Goal: Information Seeking & Learning: Check status

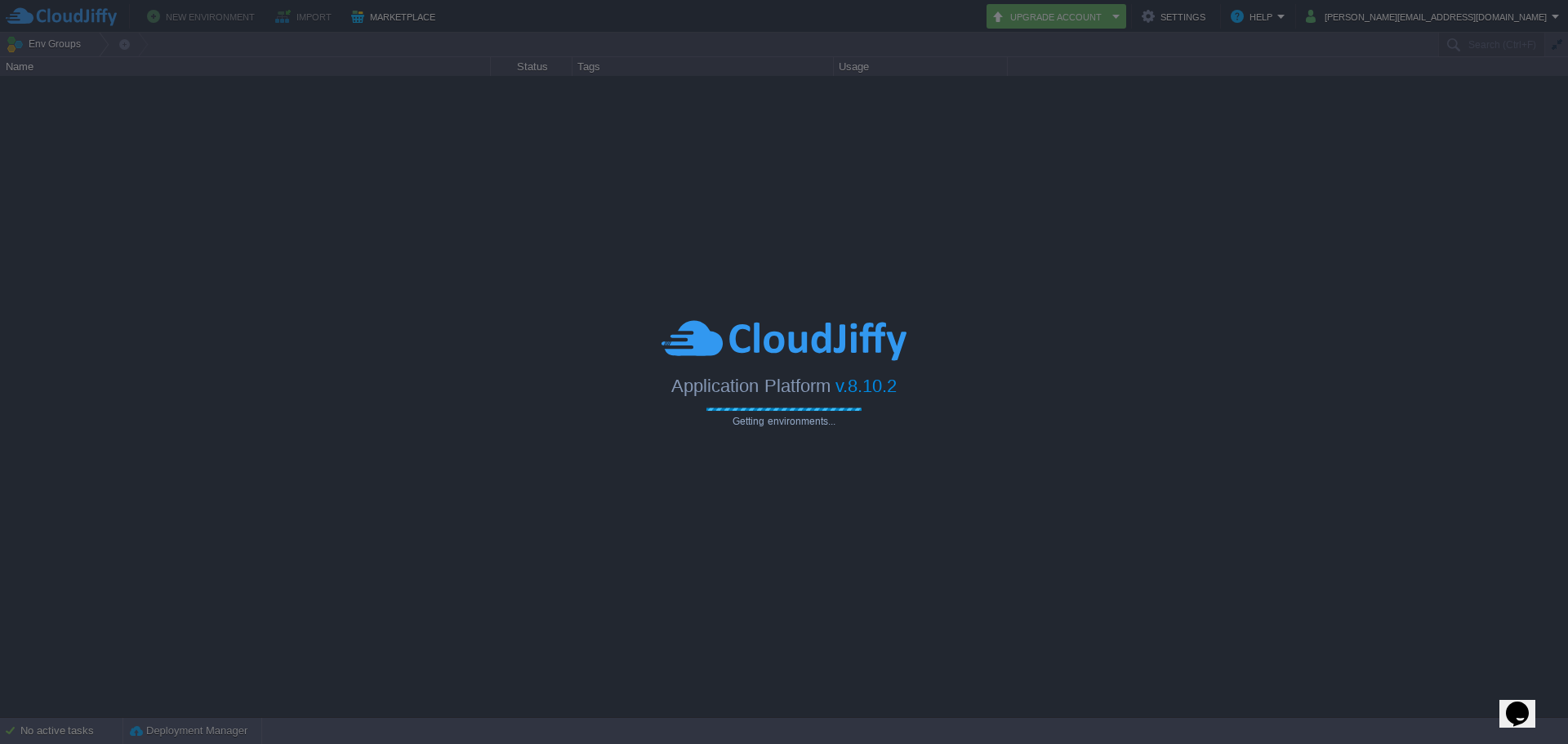
type input "Search (Ctrl+F)"
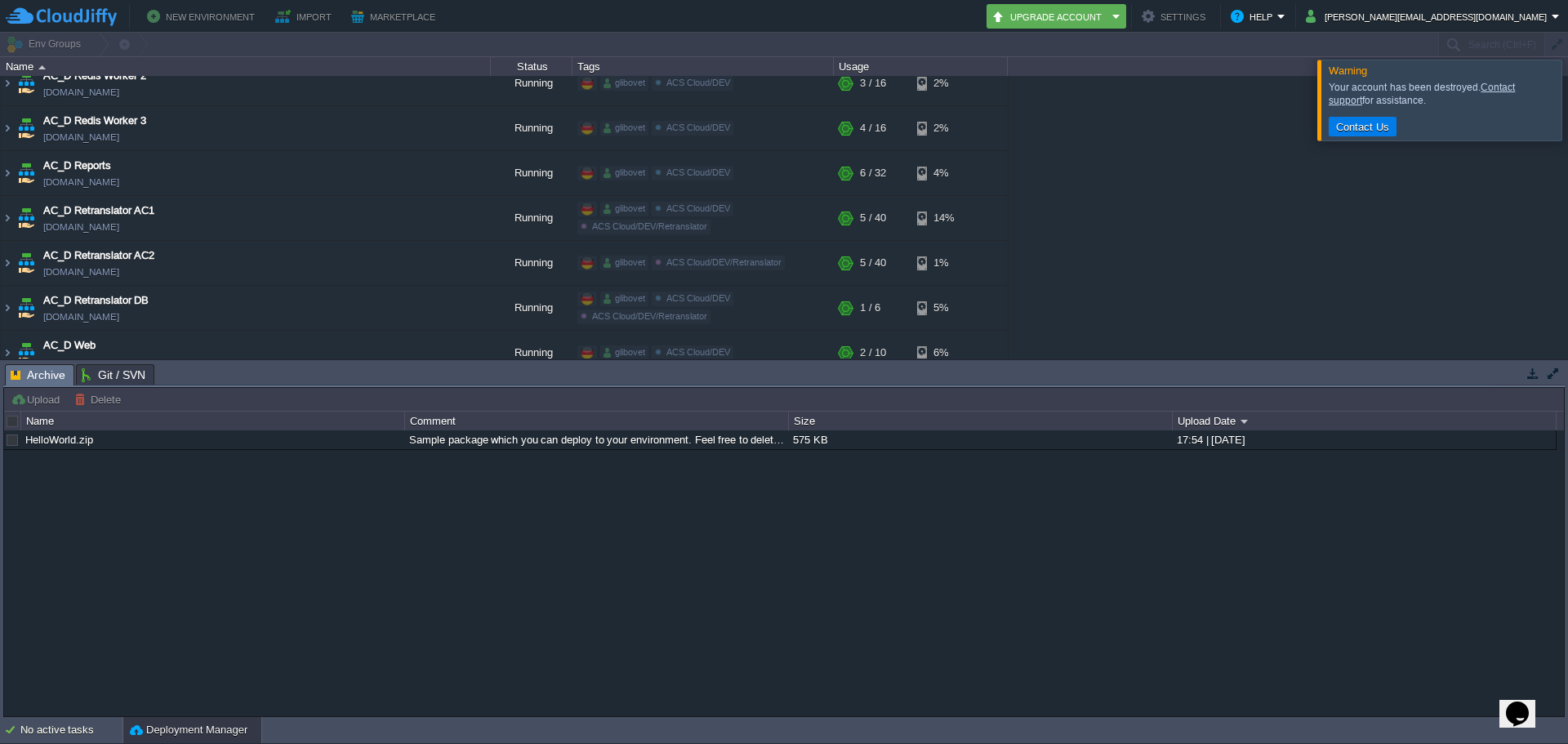
scroll to position [1389, 0]
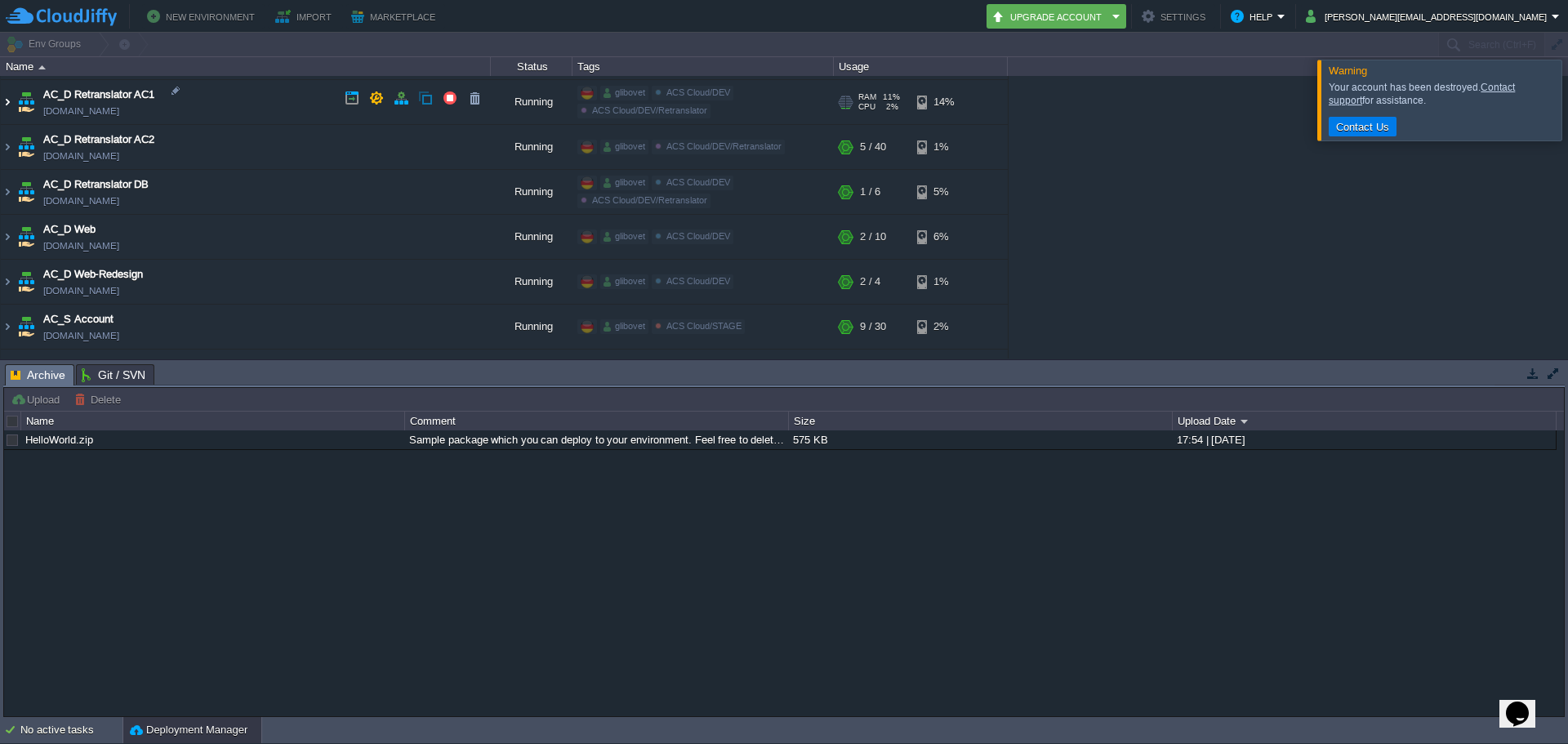
click at [10, 101] on img at bounding box center [8, 102] width 13 height 44
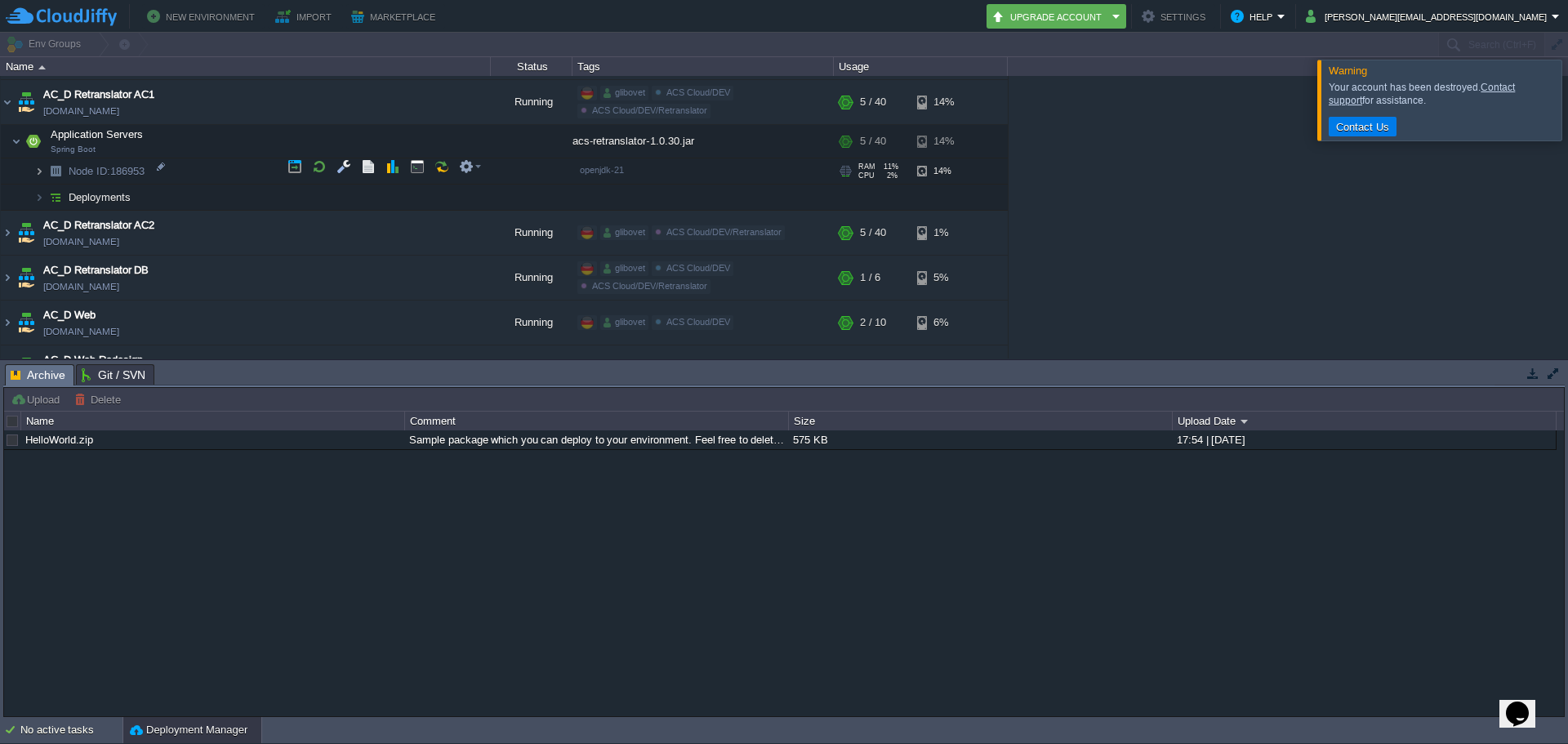
click at [42, 170] on img at bounding box center [39, 171] width 10 height 25
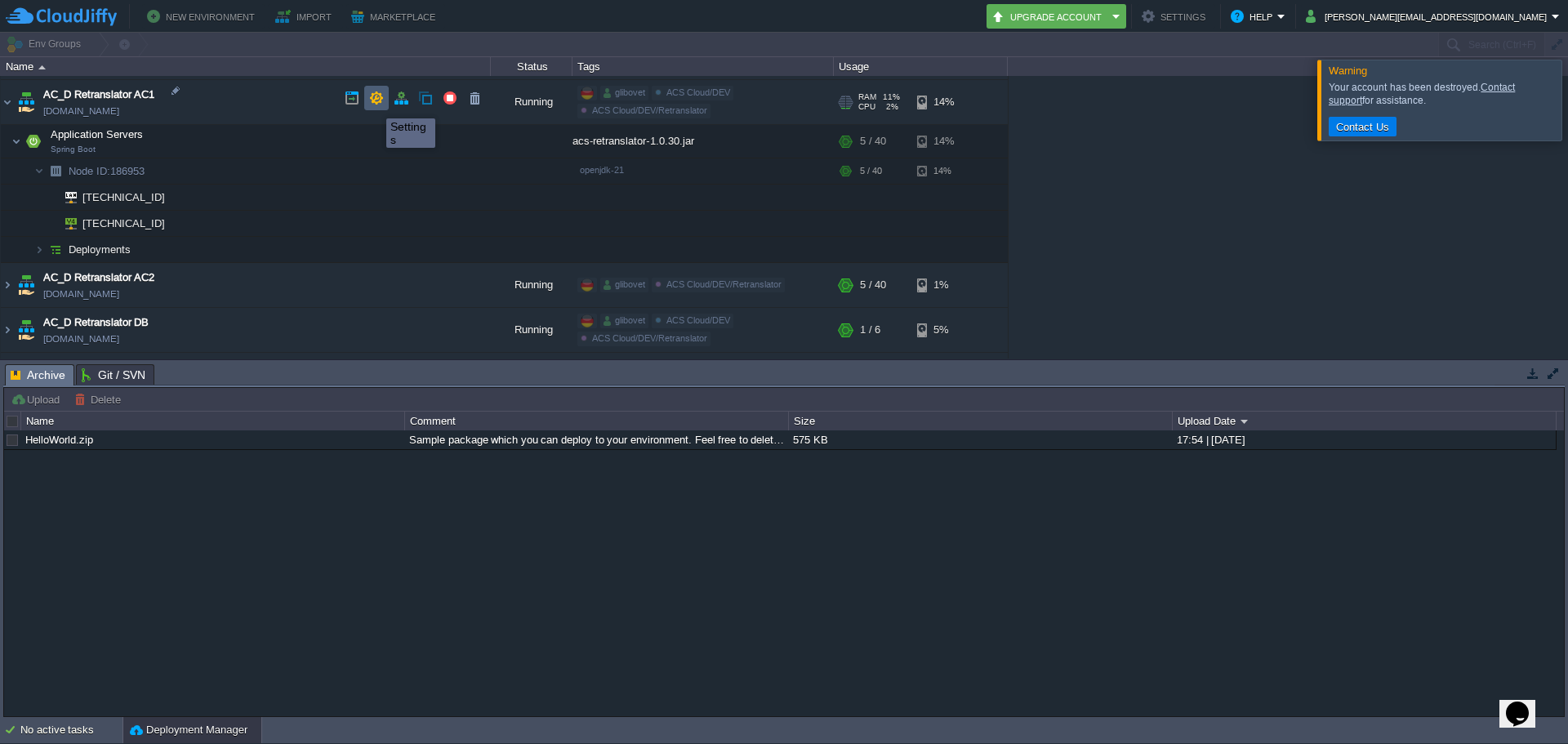
click at [374, 104] on button "button" at bounding box center [377, 98] width 15 height 15
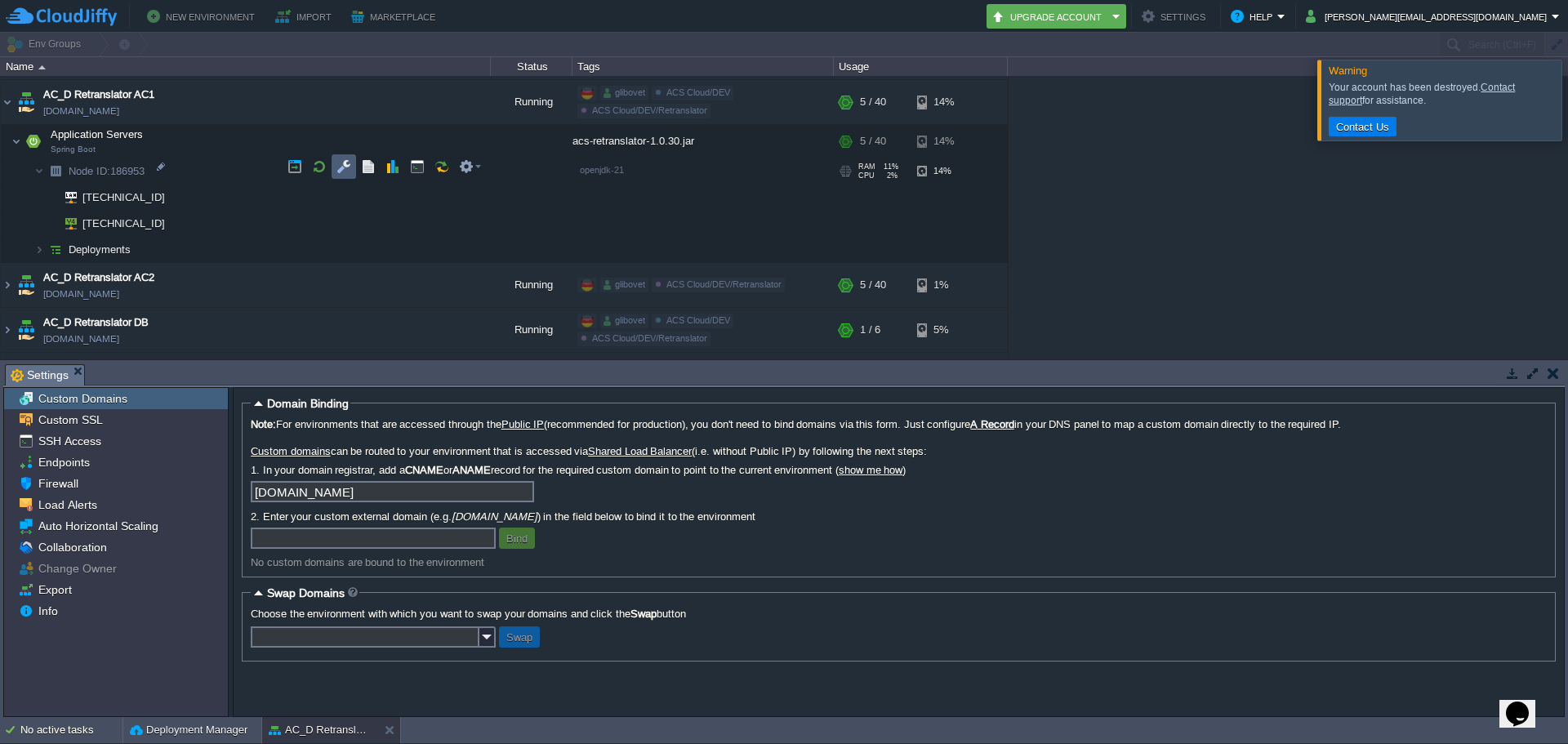
click at [352, 174] on td at bounding box center [343, 166] width 24 height 24
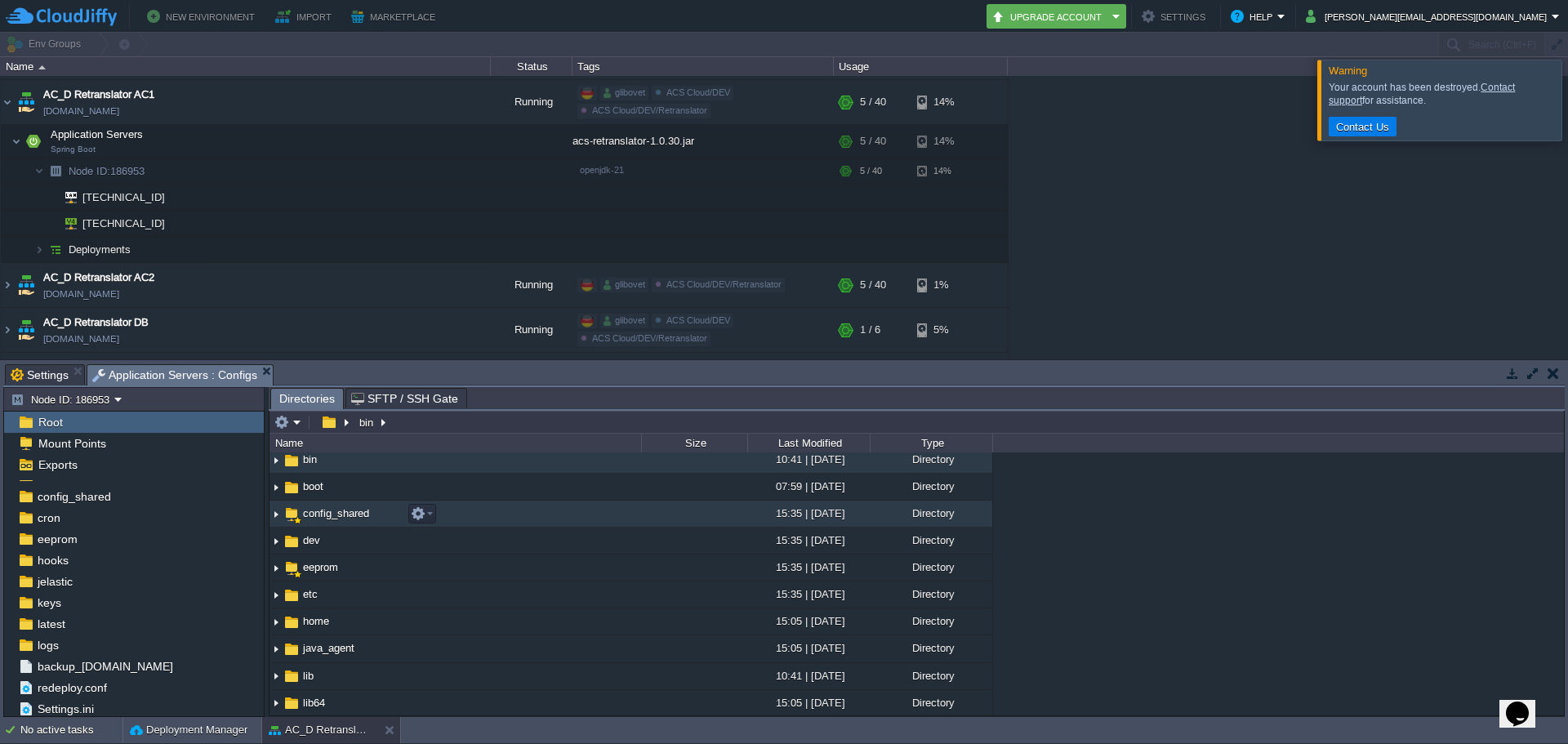
scroll to position [0, 0]
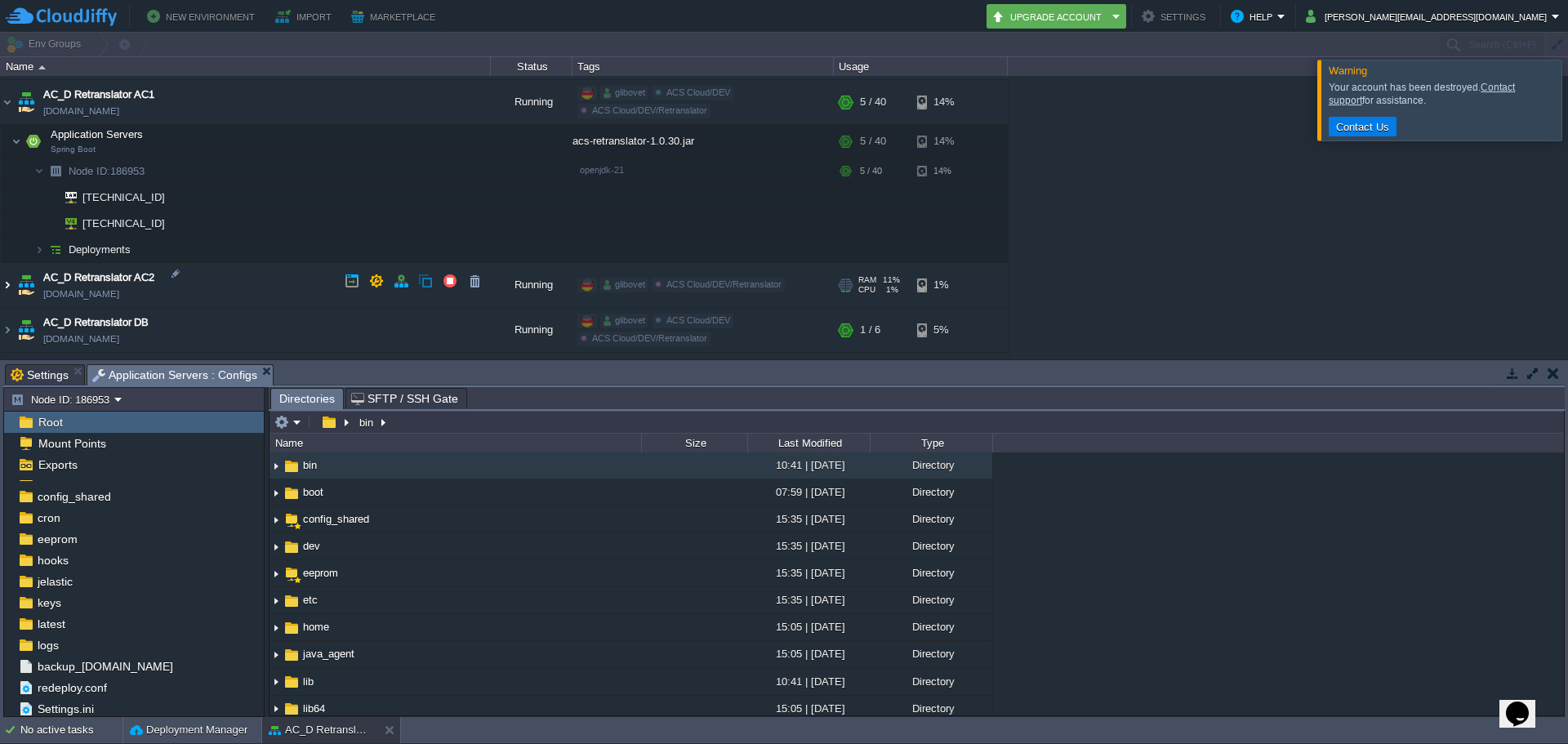
click at [10, 280] on img at bounding box center [8, 285] width 13 height 44
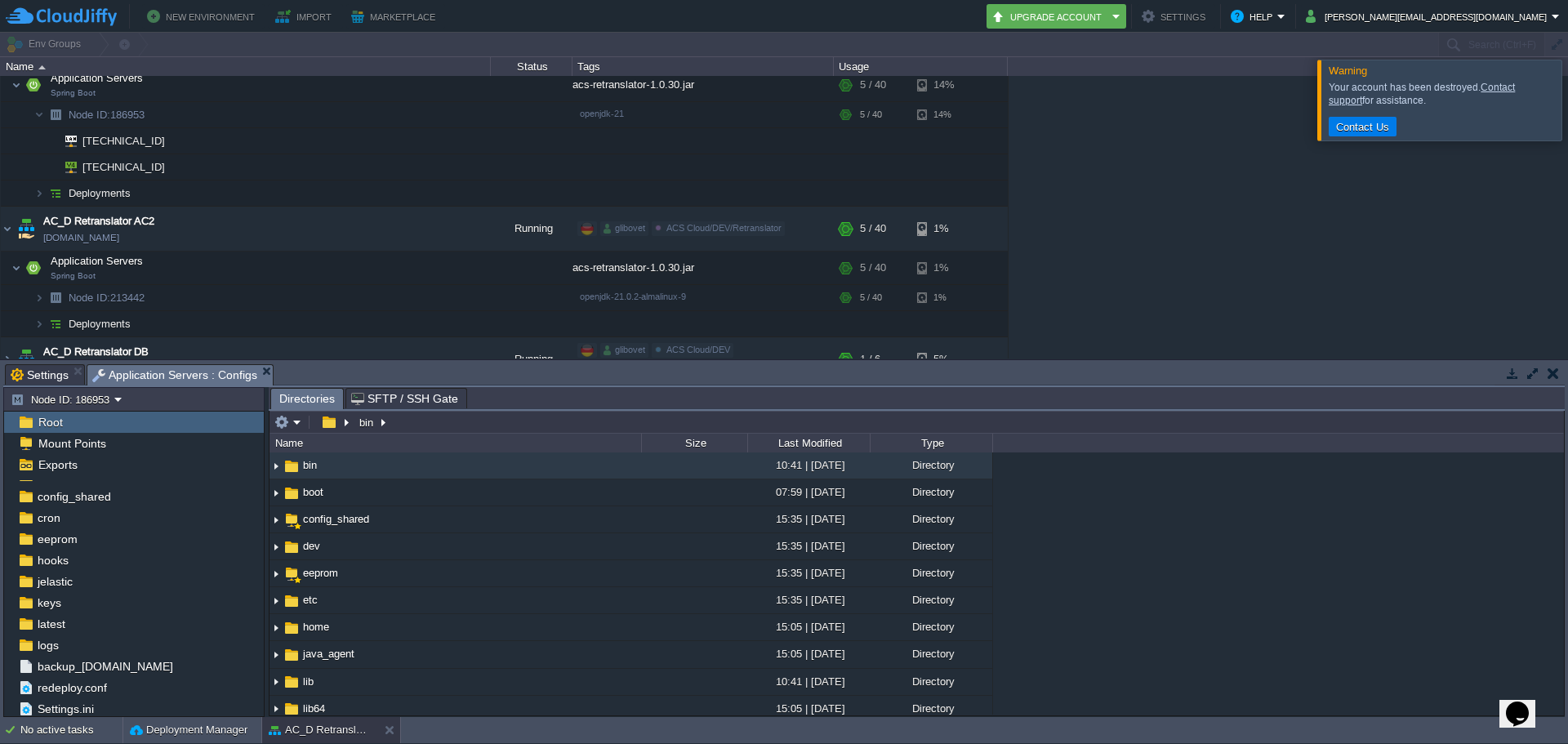
scroll to position [1553, 0]
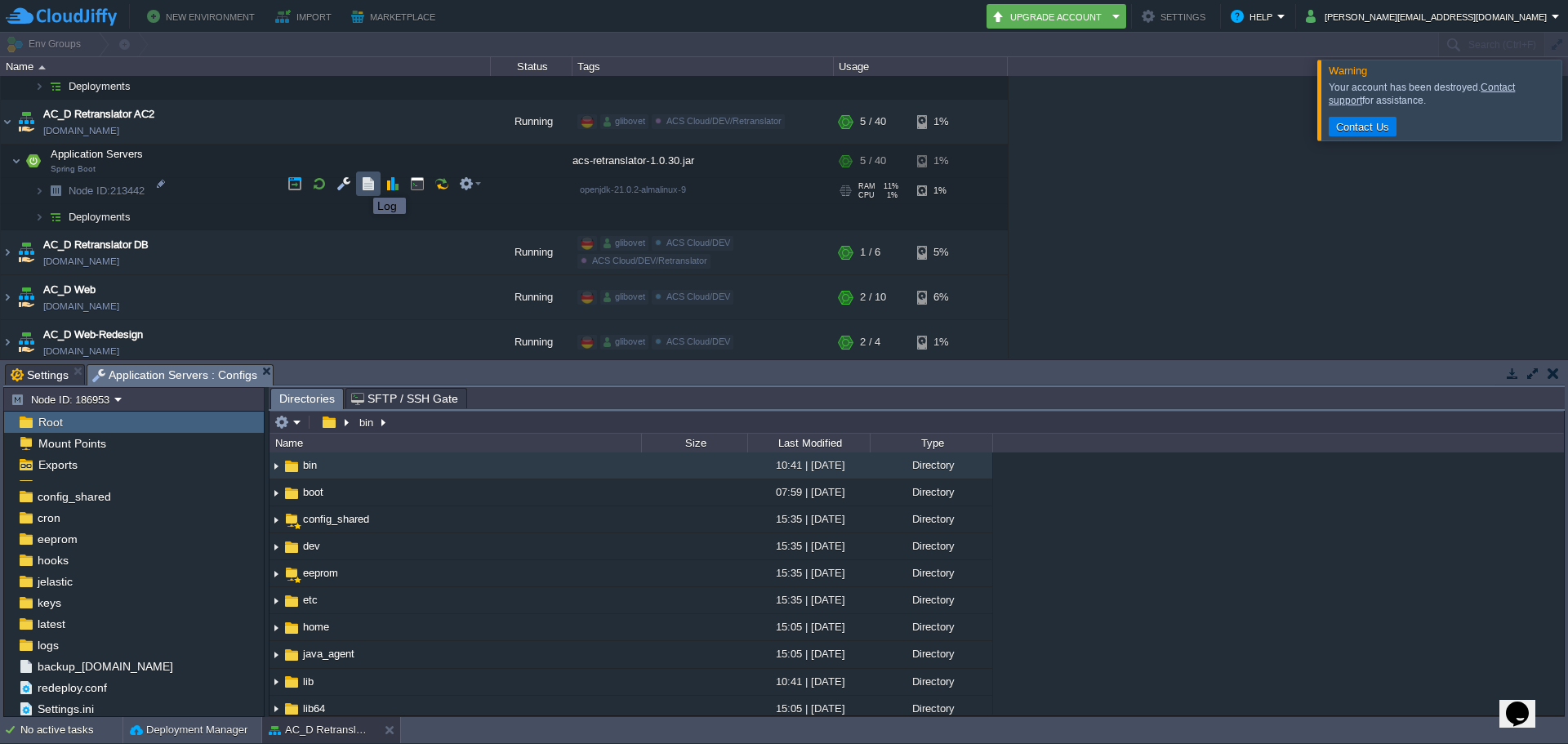
click at [361, 183] on button "button" at bounding box center [369, 184] width 15 height 15
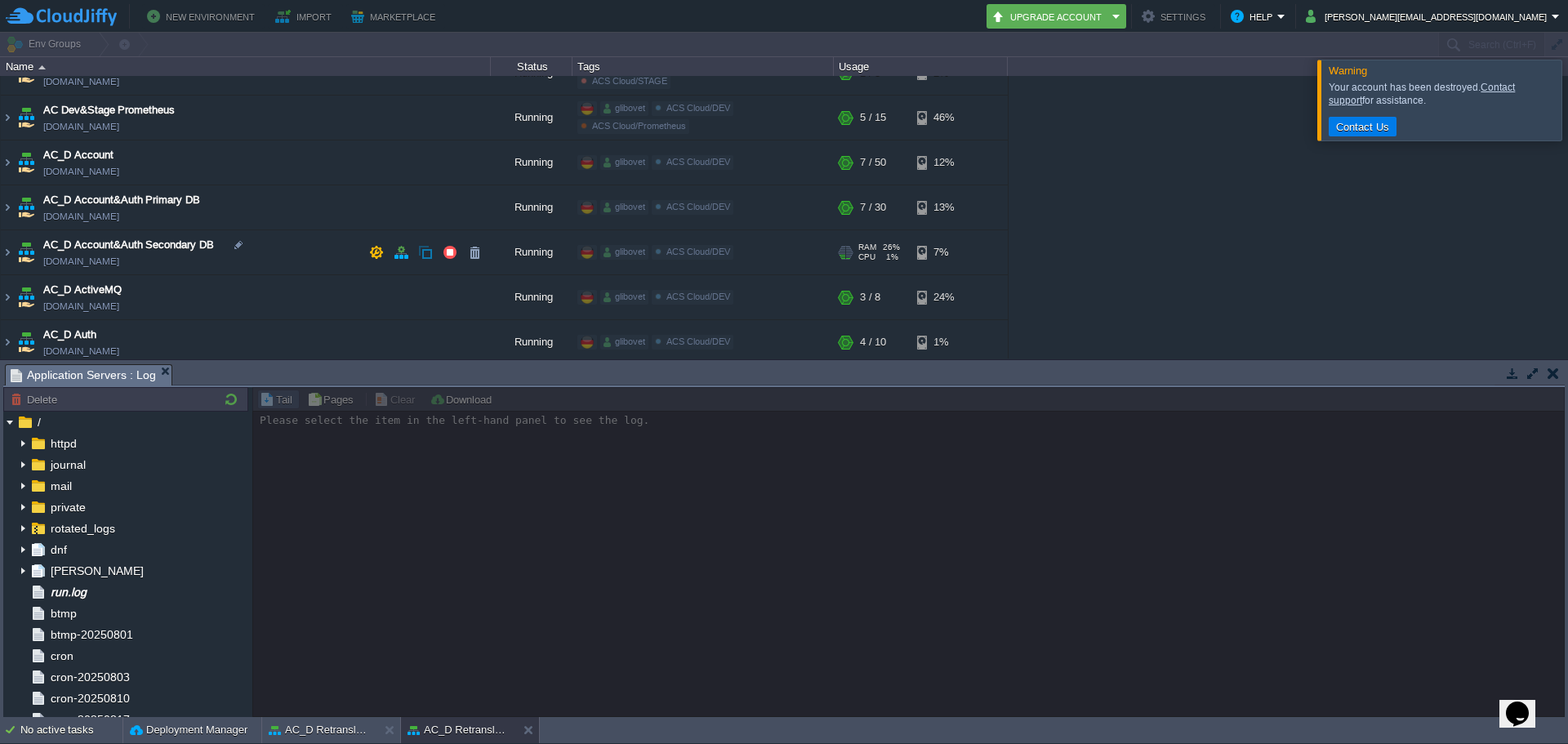
scroll to position [0, 0]
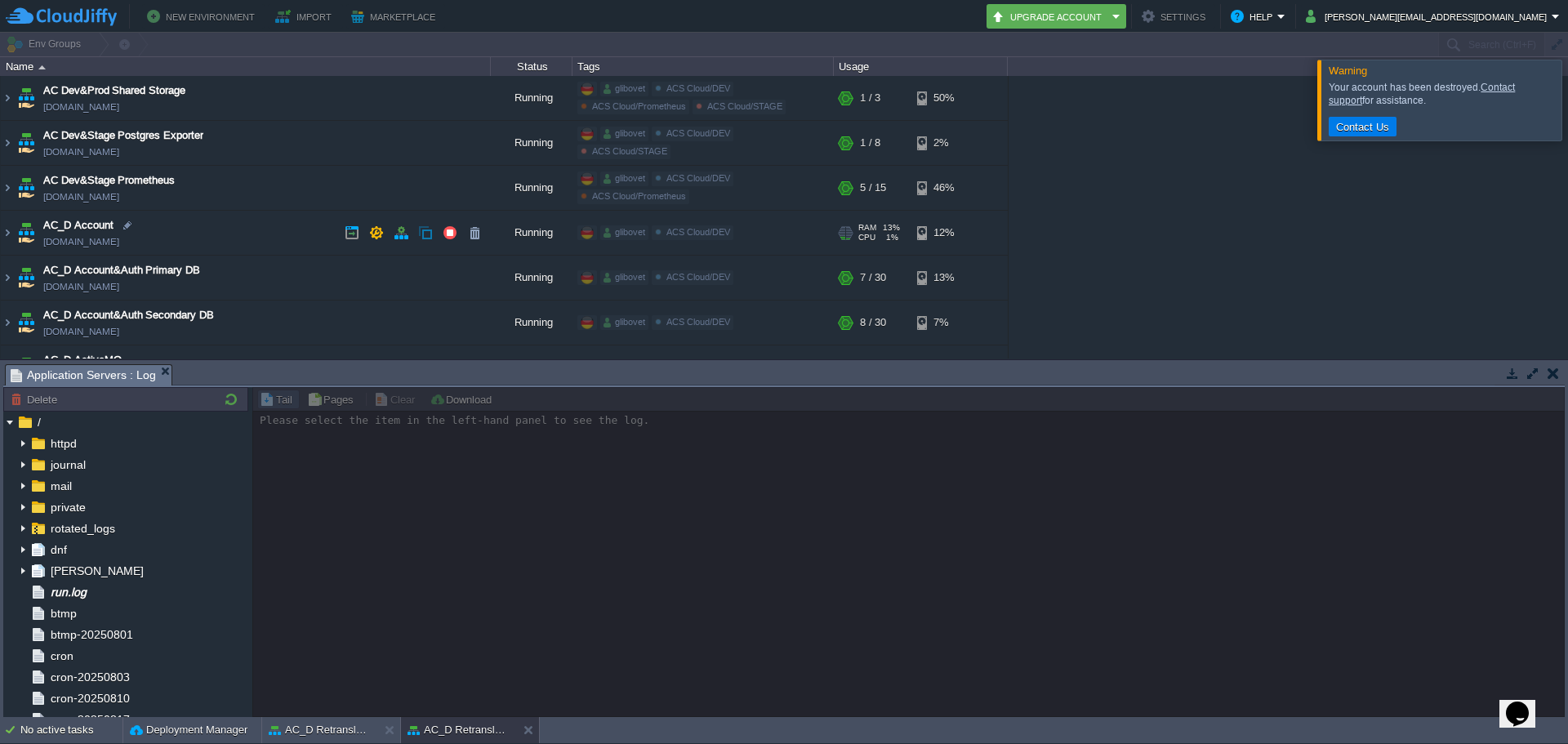
click at [10, 233] on img at bounding box center [8, 233] width 13 height 44
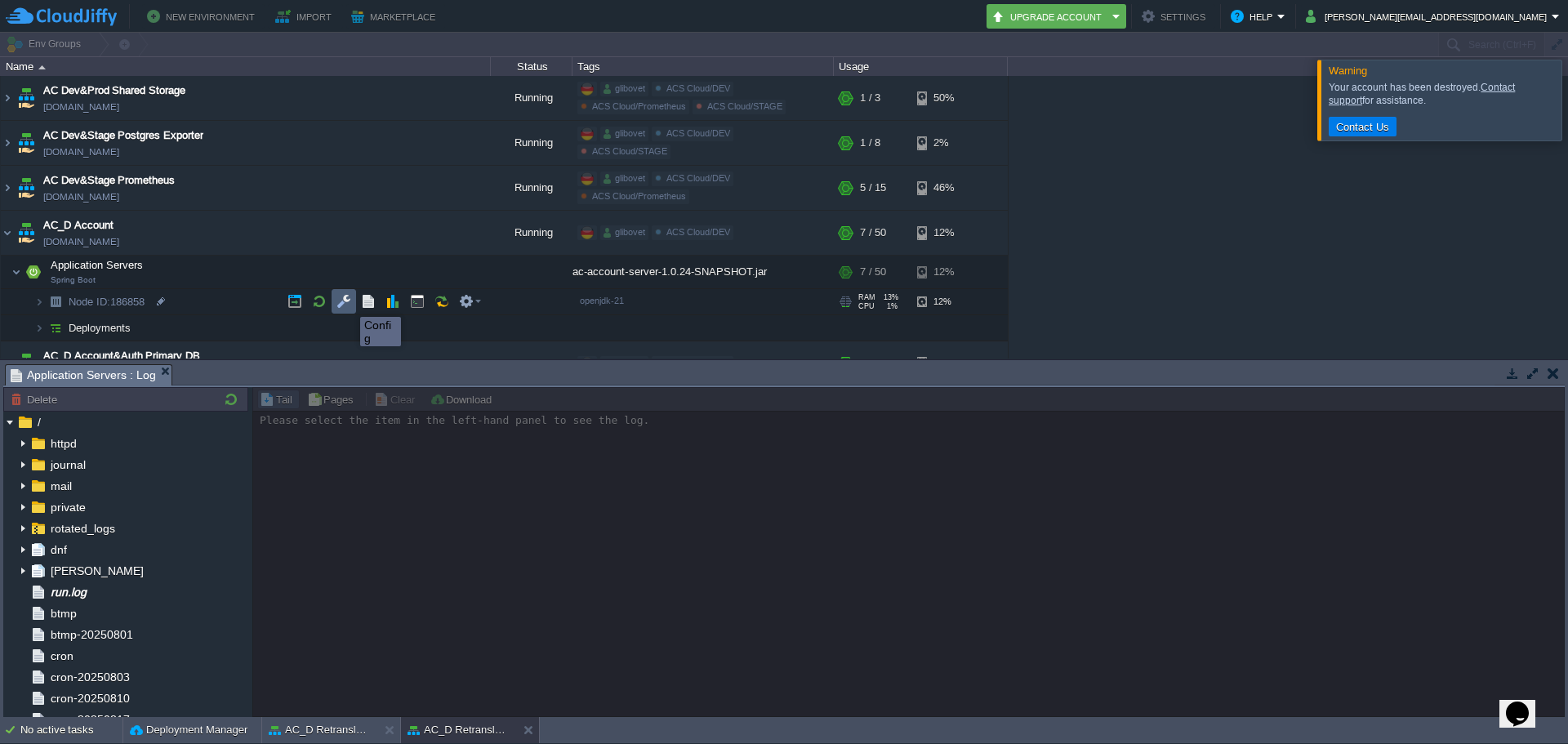
click at [348, 302] on button "button" at bounding box center [344, 302] width 15 height 15
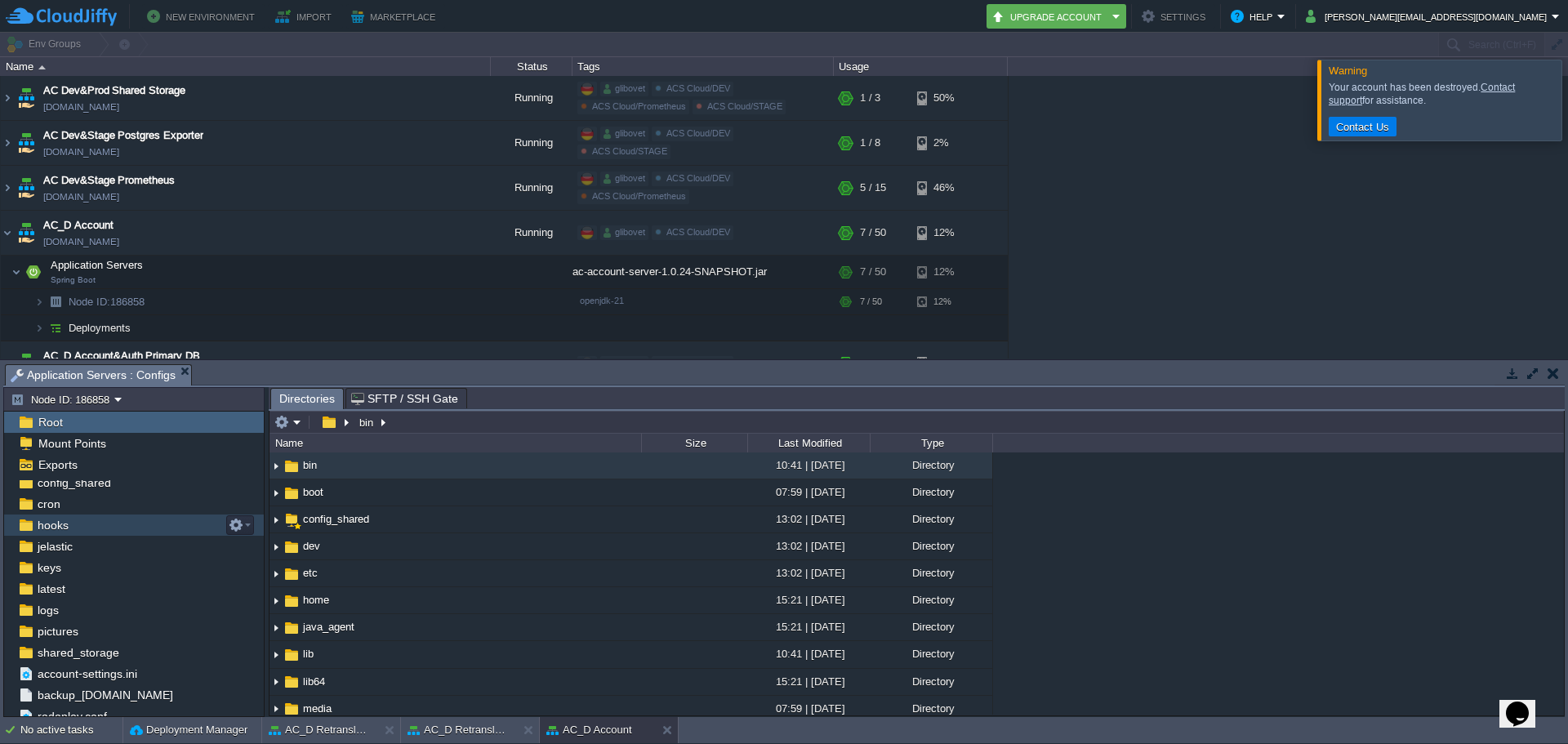
scroll to position [101, 0]
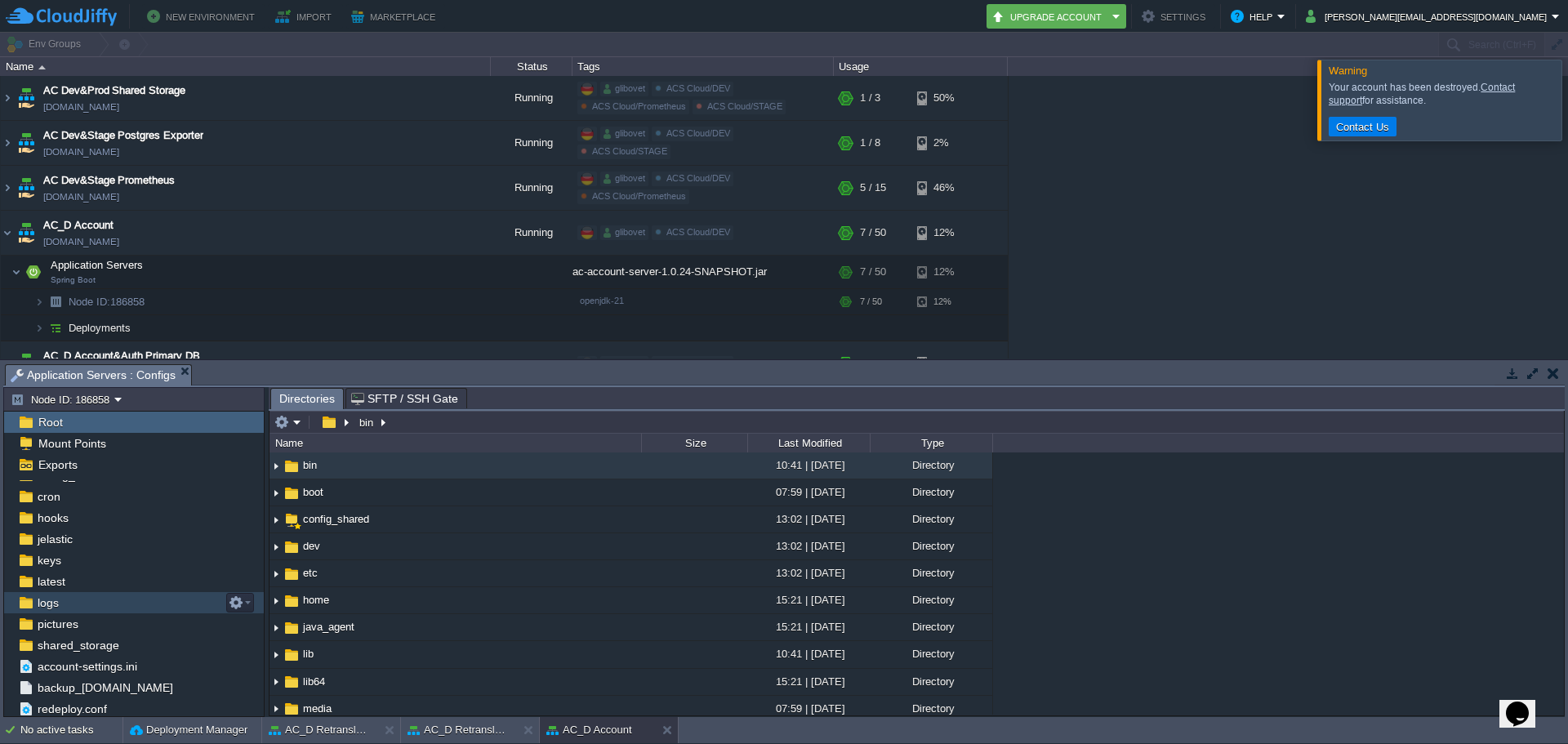
click at [78, 602] on div "logs" at bounding box center [134, 602] width 260 height 21
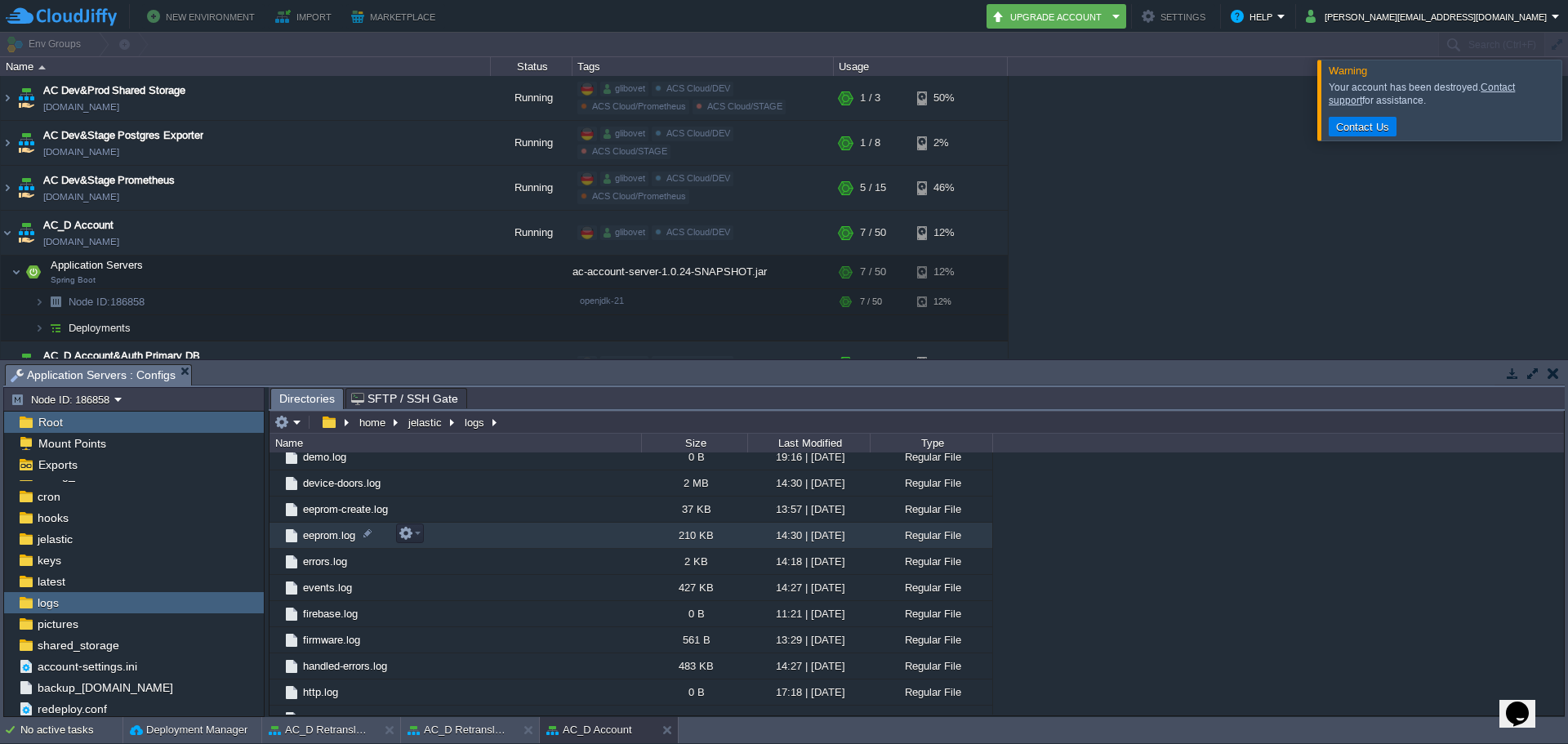
scroll to position [547, 0]
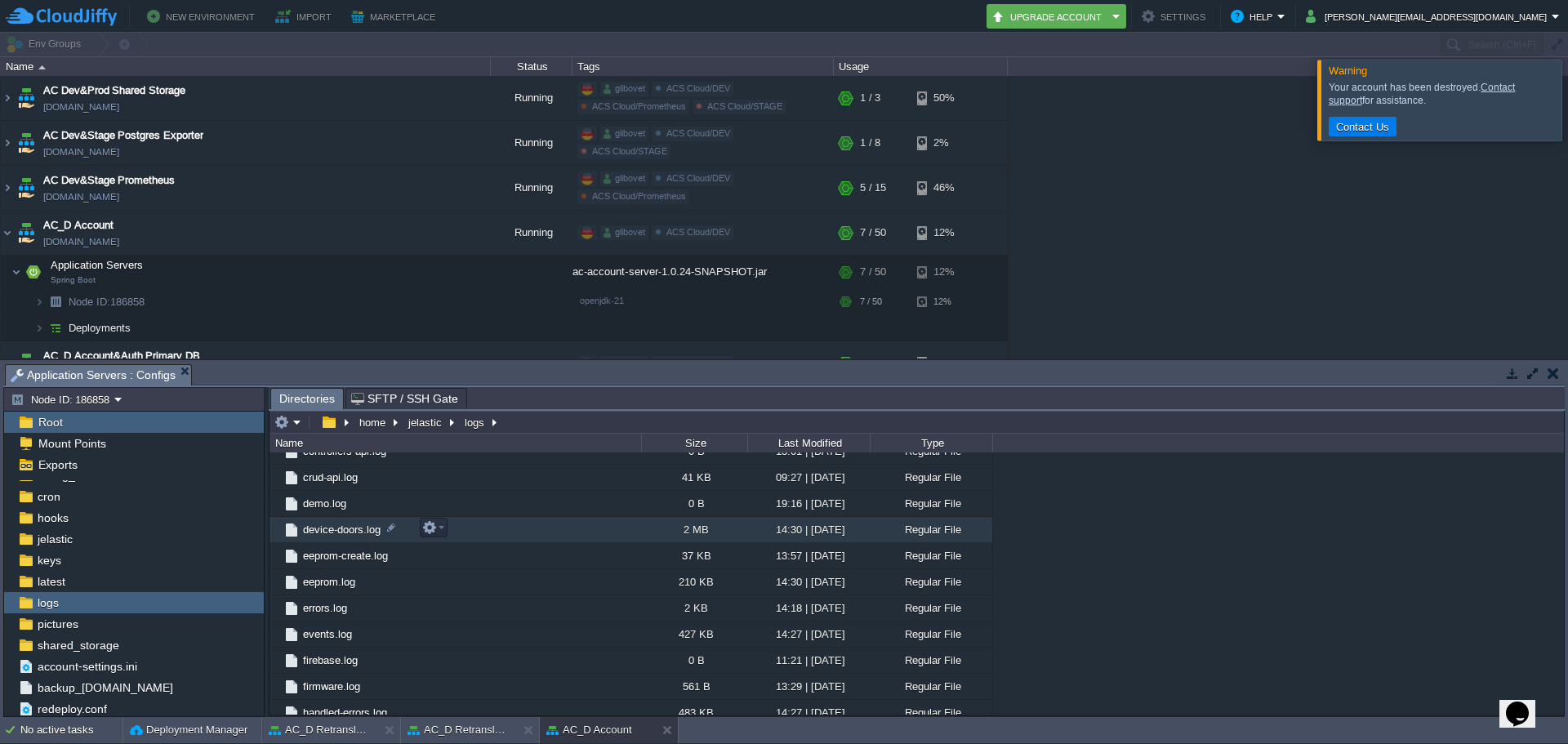
click at [345, 530] on span "device-doors.log" at bounding box center [342, 530] width 82 height 14
click at [432, 534] on button "button" at bounding box center [430, 528] width 15 height 15
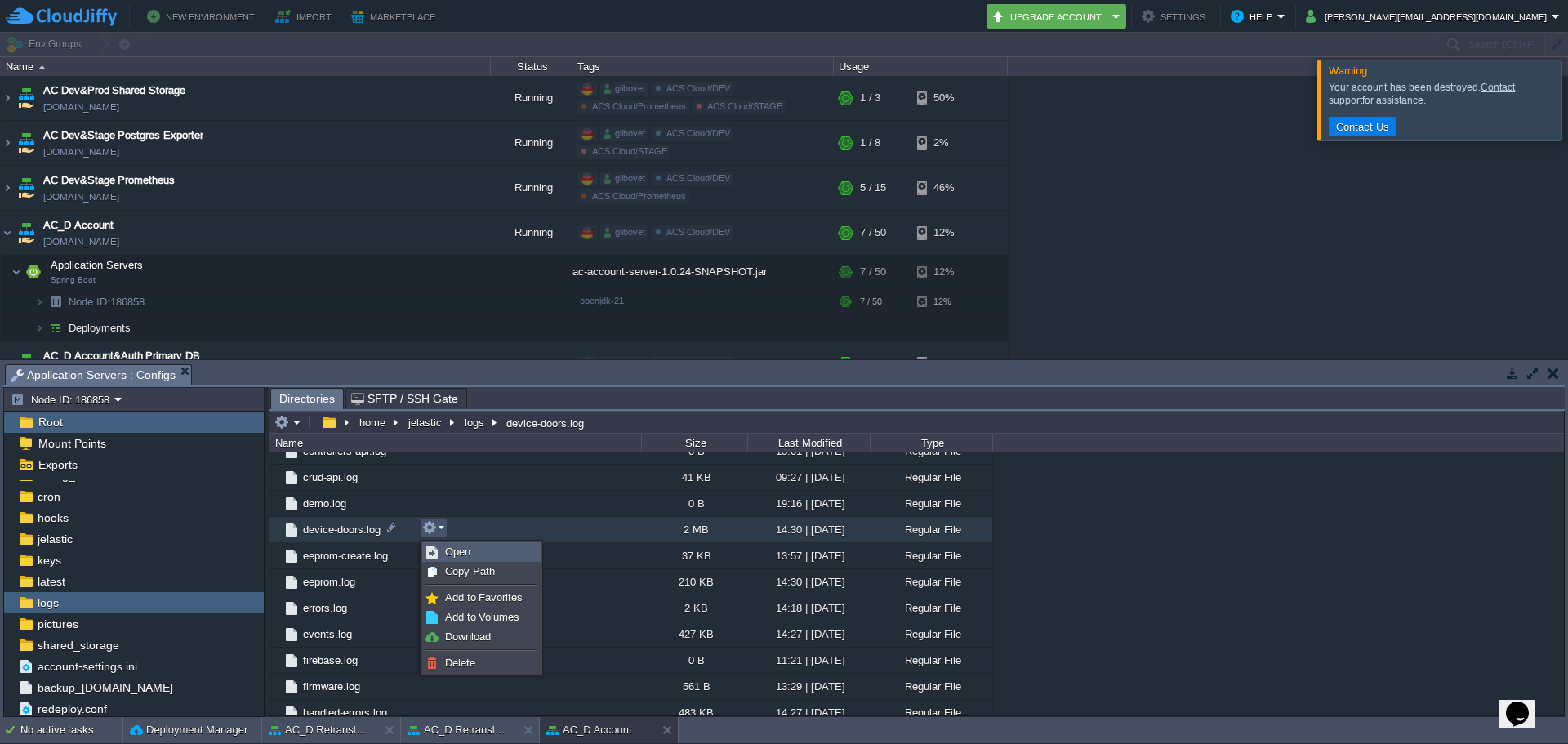
click at [458, 542] on li "Open" at bounding box center [481, 551] width 118 height 19
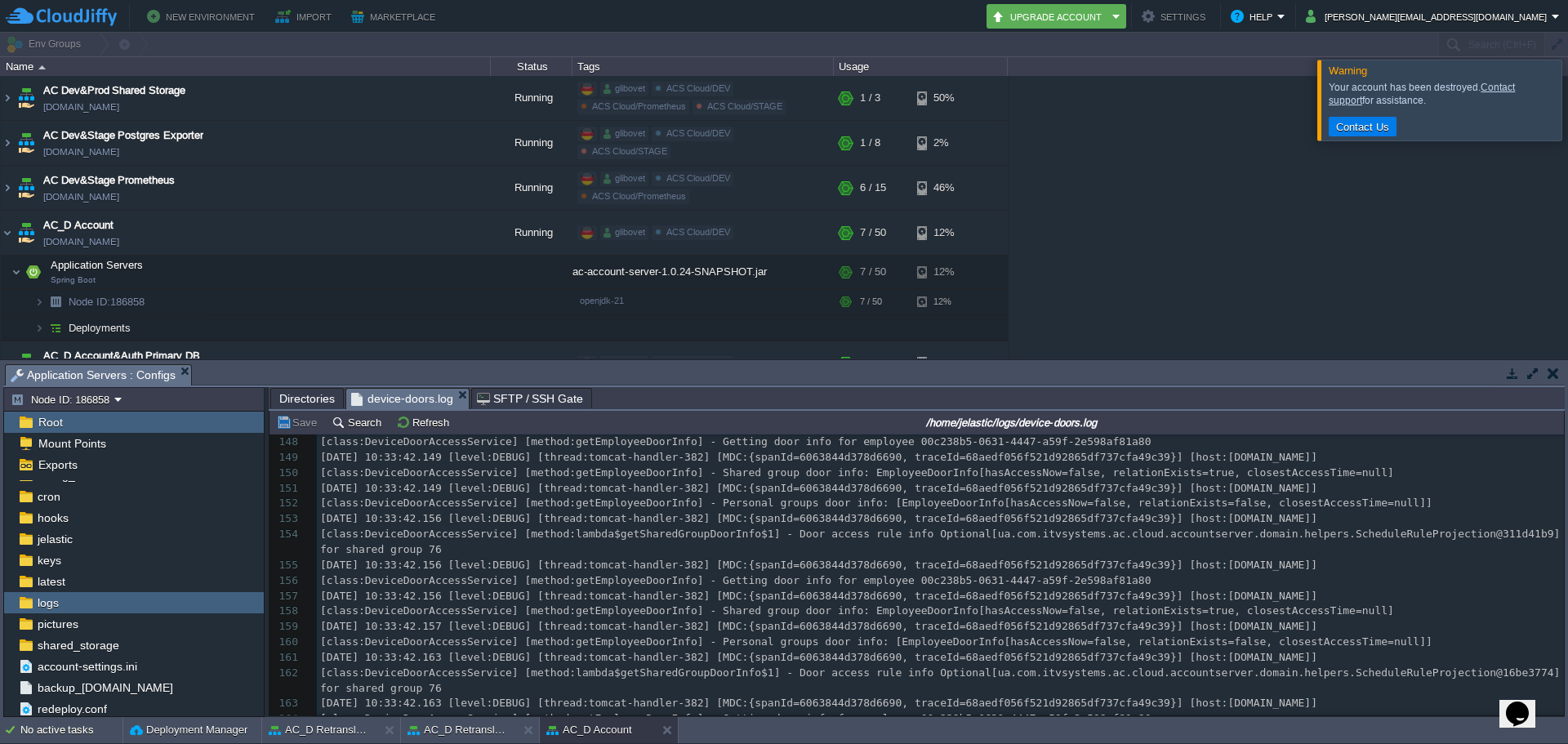
scroll to position [0, 0]
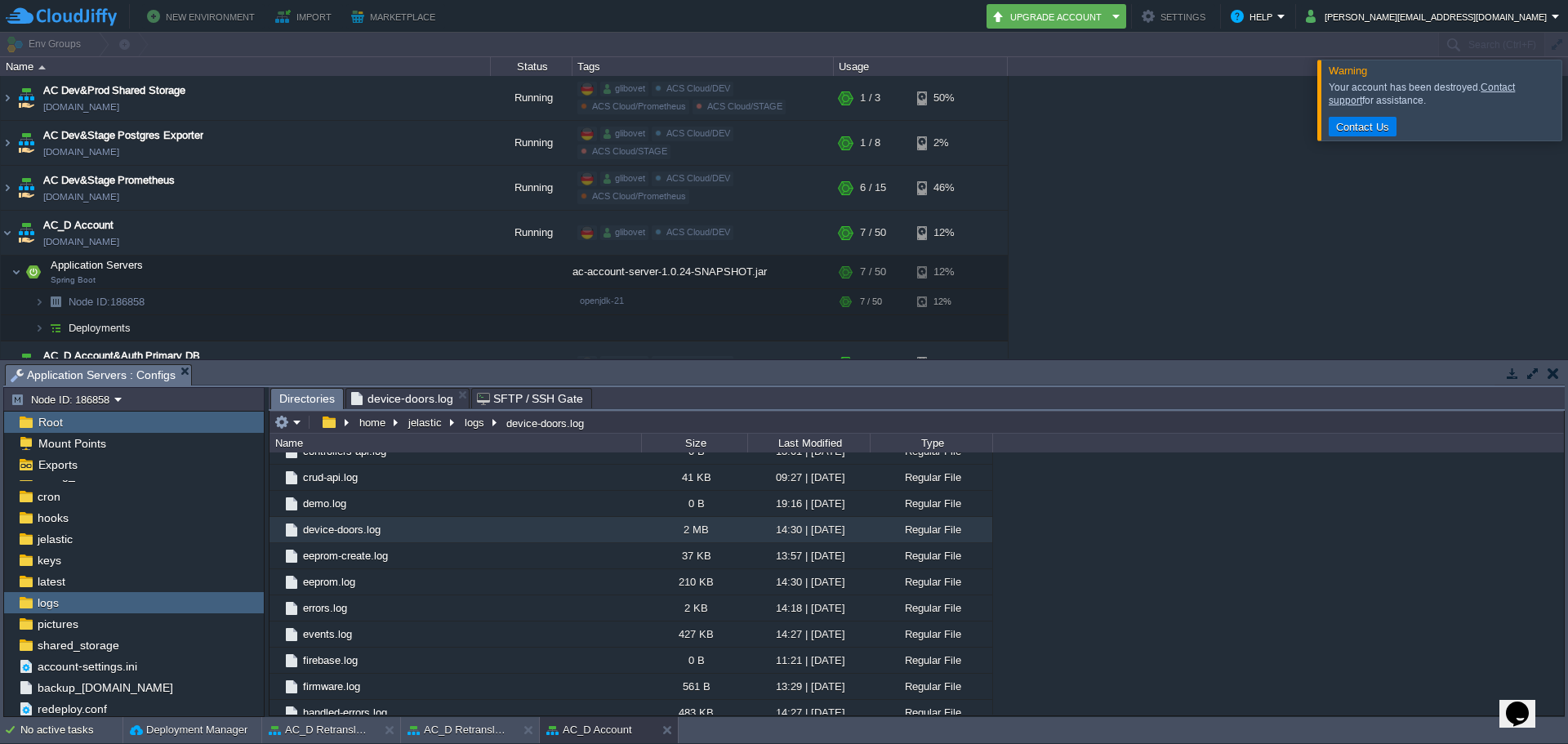
click at [291, 403] on span "Directories" at bounding box center [307, 399] width 55 height 20
click at [439, 534] on em at bounding box center [433, 528] width 22 height 15
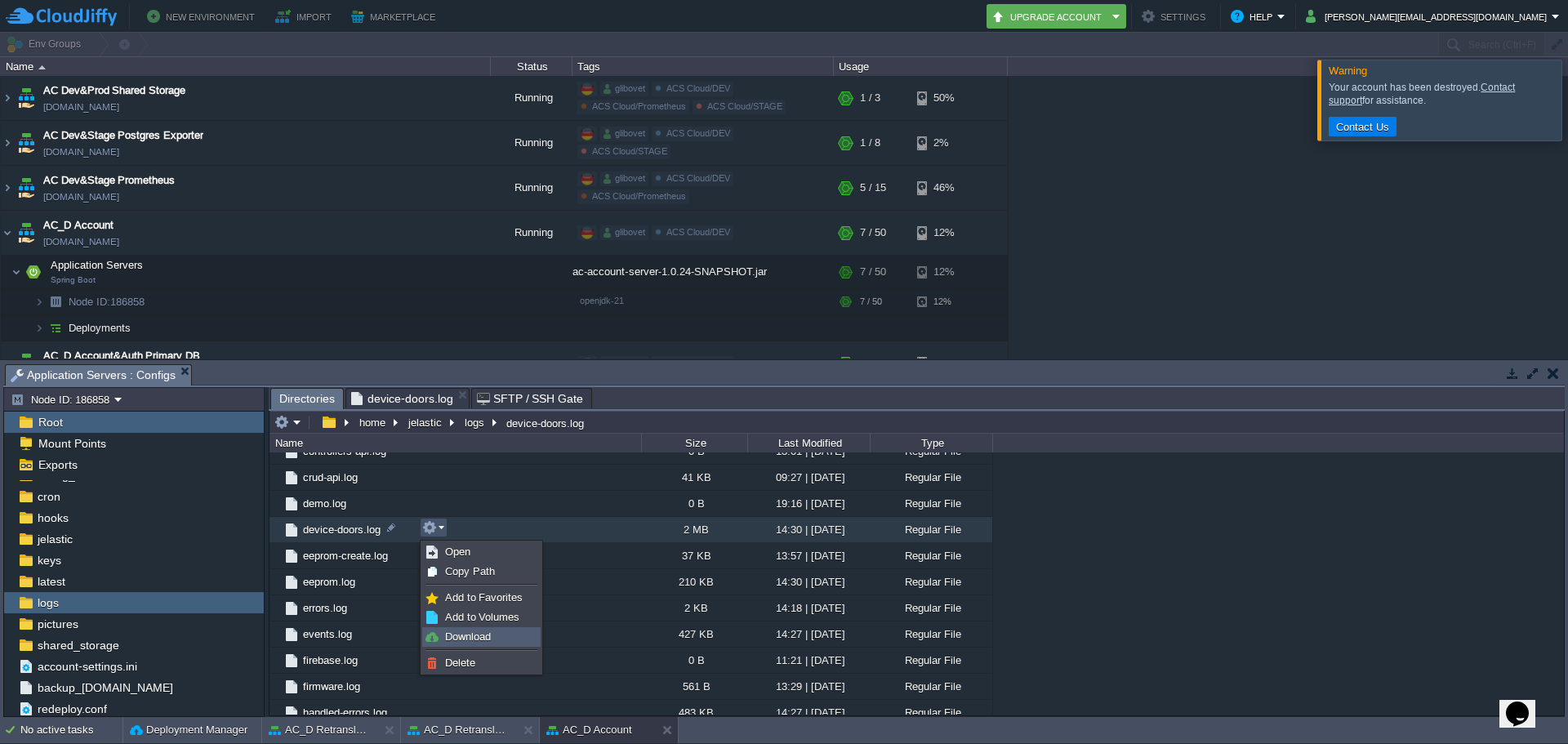
click at [499, 638] on link "Download" at bounding box center [481, 637] width 116 height 18
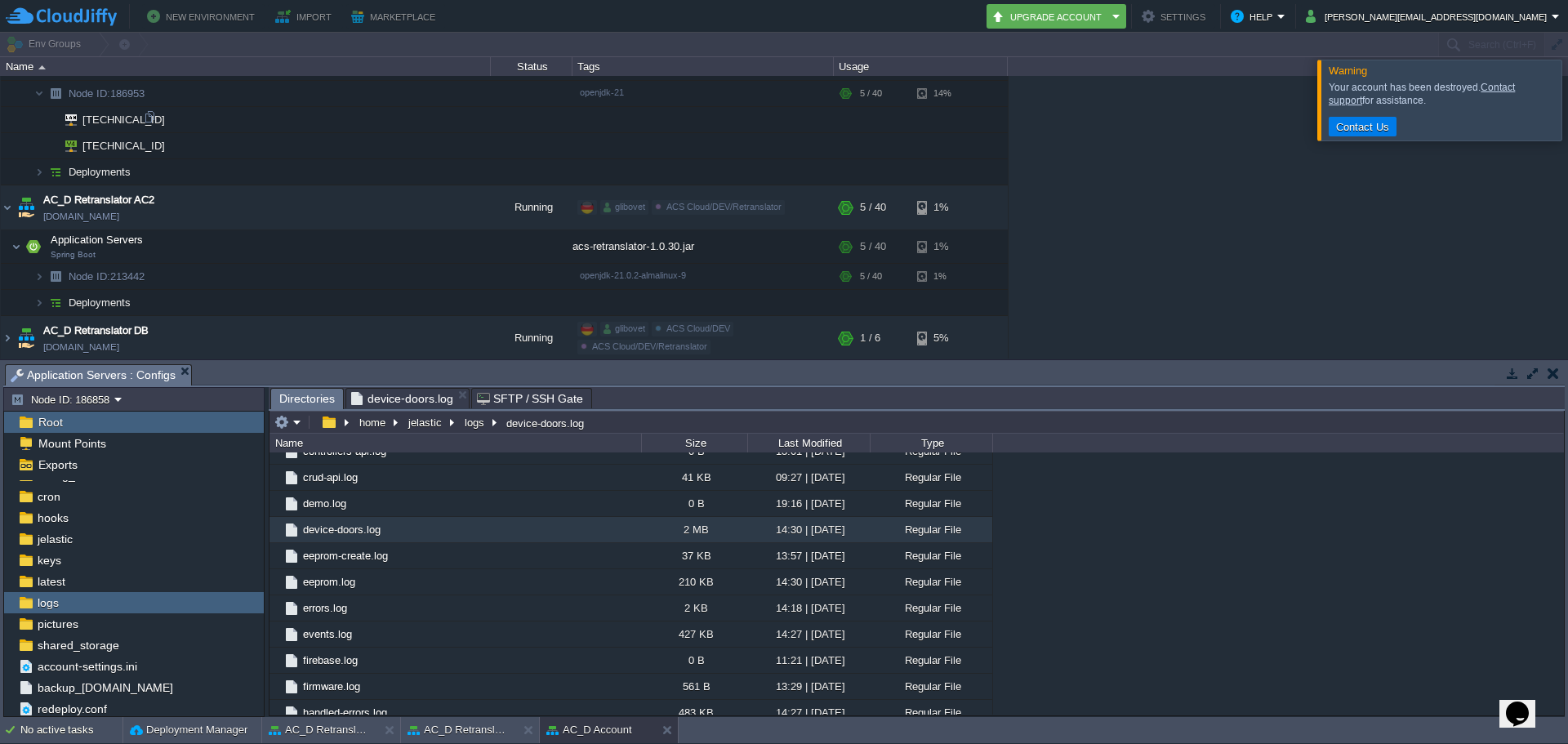
scroll to position [1389, 0]
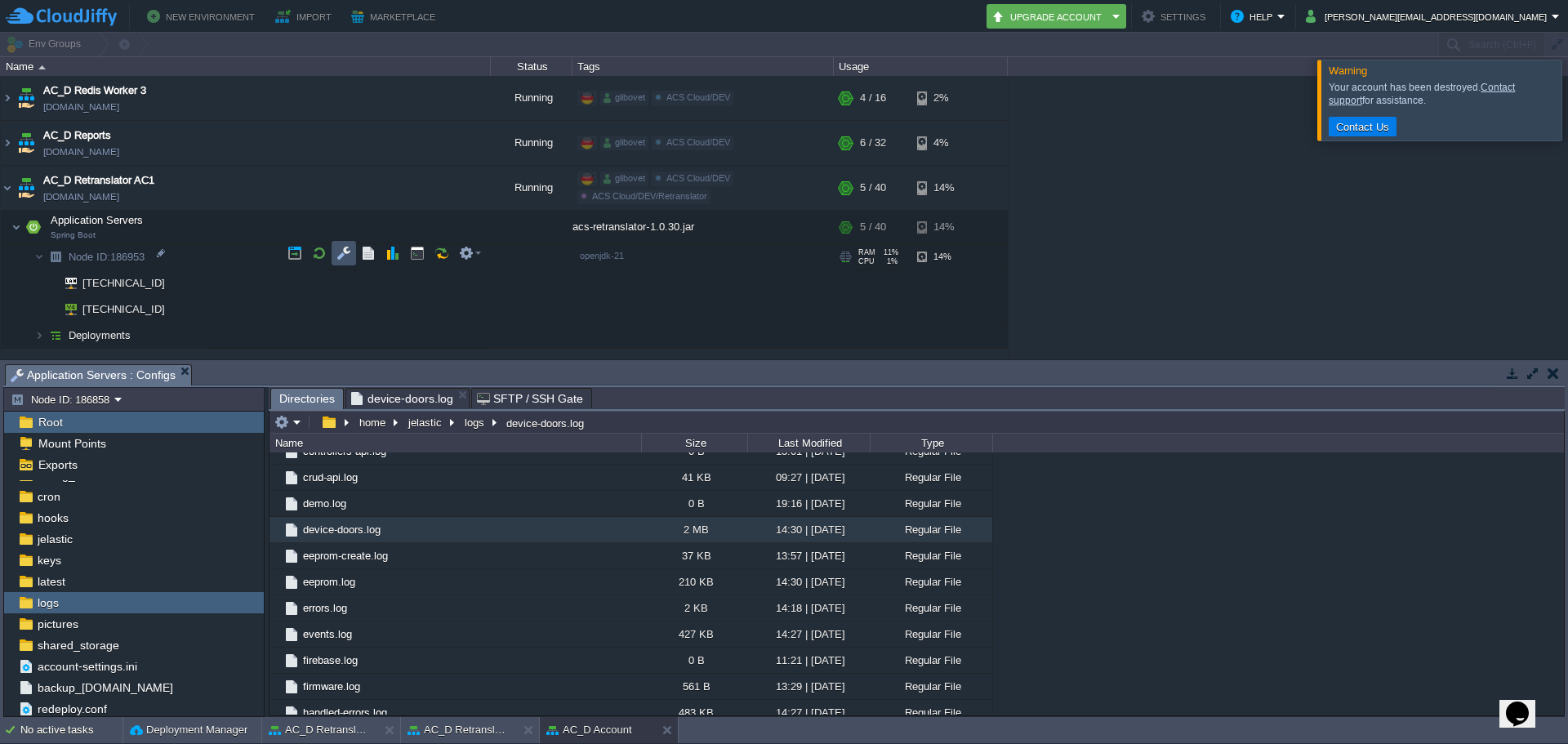
click at [345, 256] on button "button" at bounding box center [344, 254] width 15 height 15
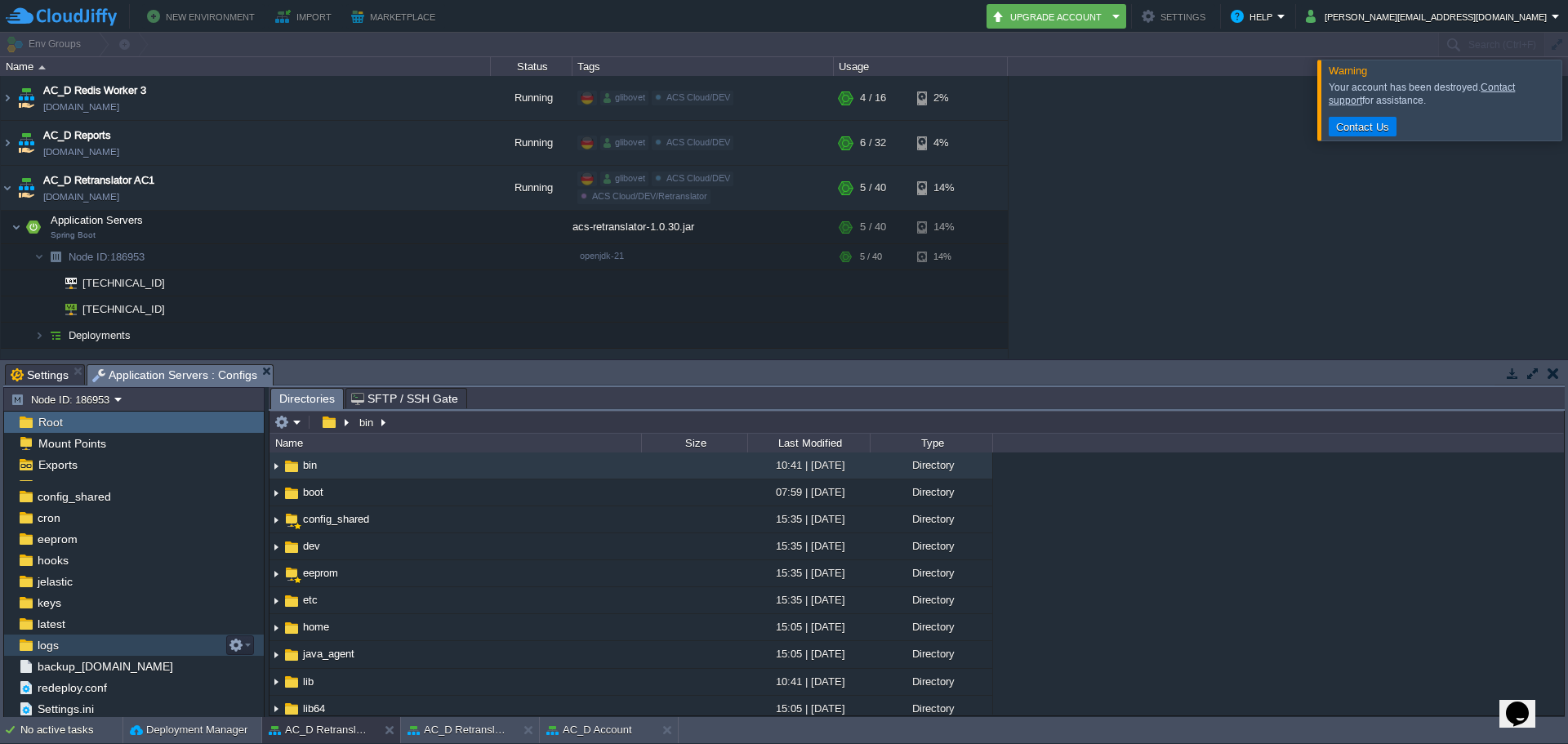
click at [75, 649] on div "logs" at bounding box center [134, 645] width 260 height 21
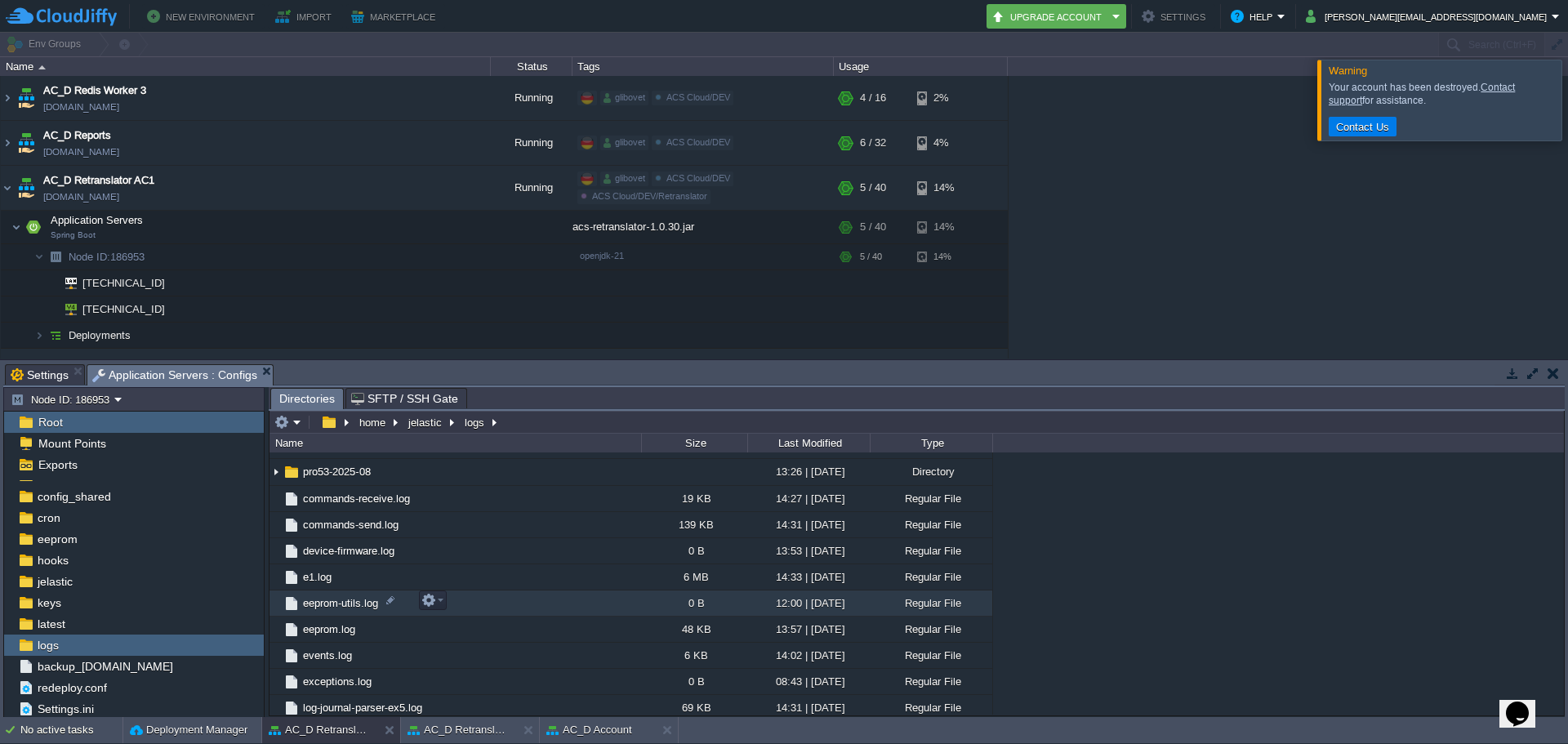
scroll to position [721, 0]
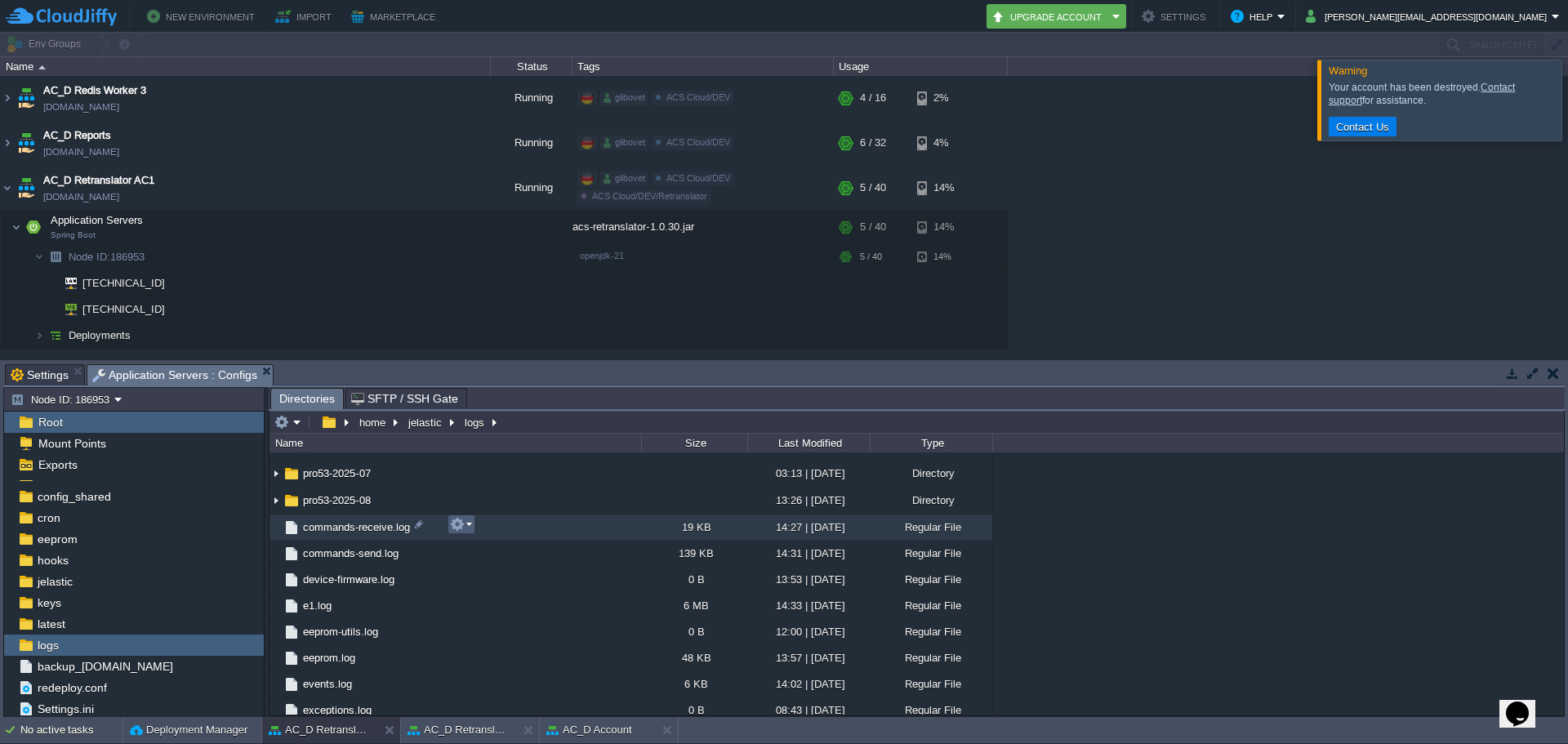
click at [460, 532] on button "button" at bounding box center [457, 524] width 15 height 15
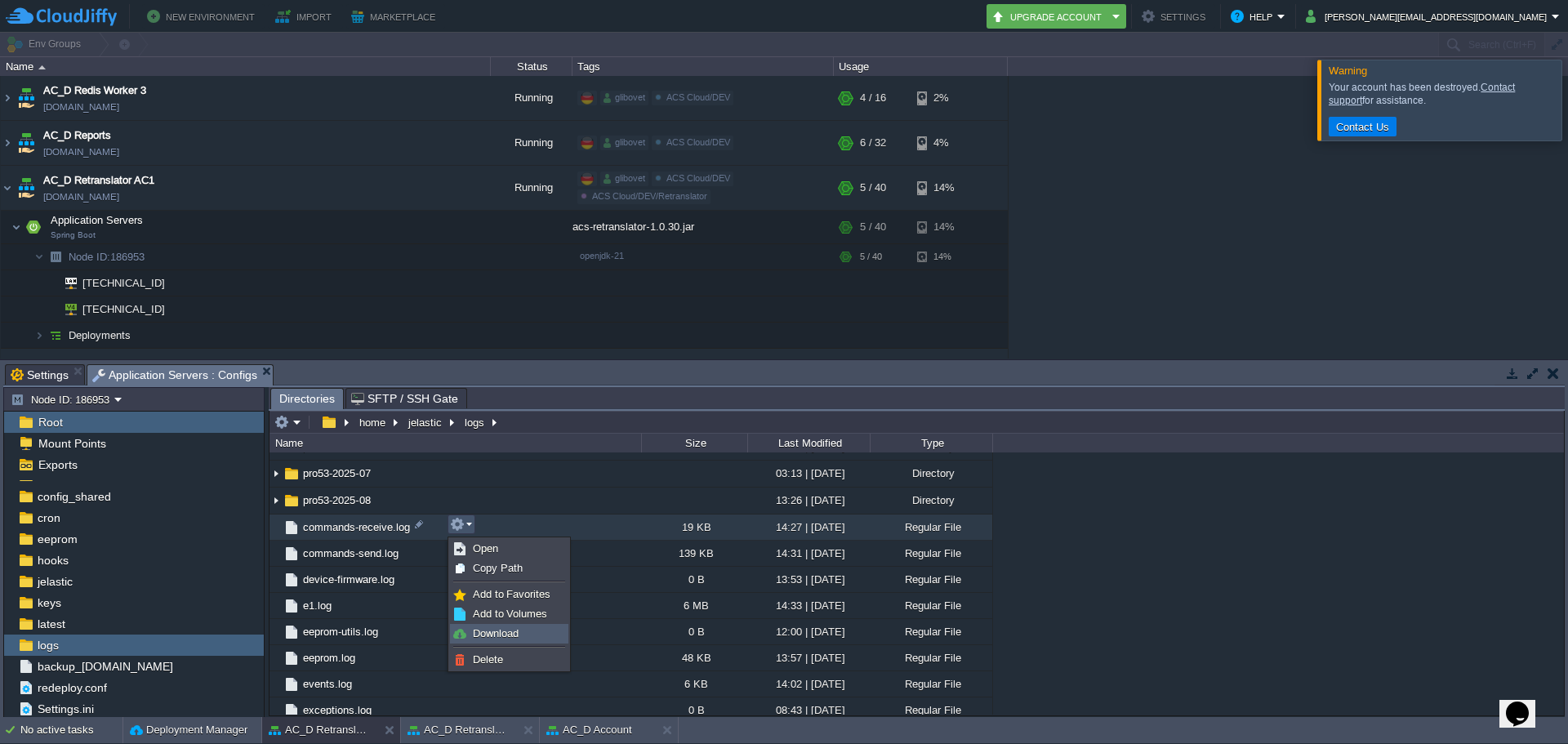
click at [503, 632] on span "Download" at bounding box center [496, 633] width 46 height 13
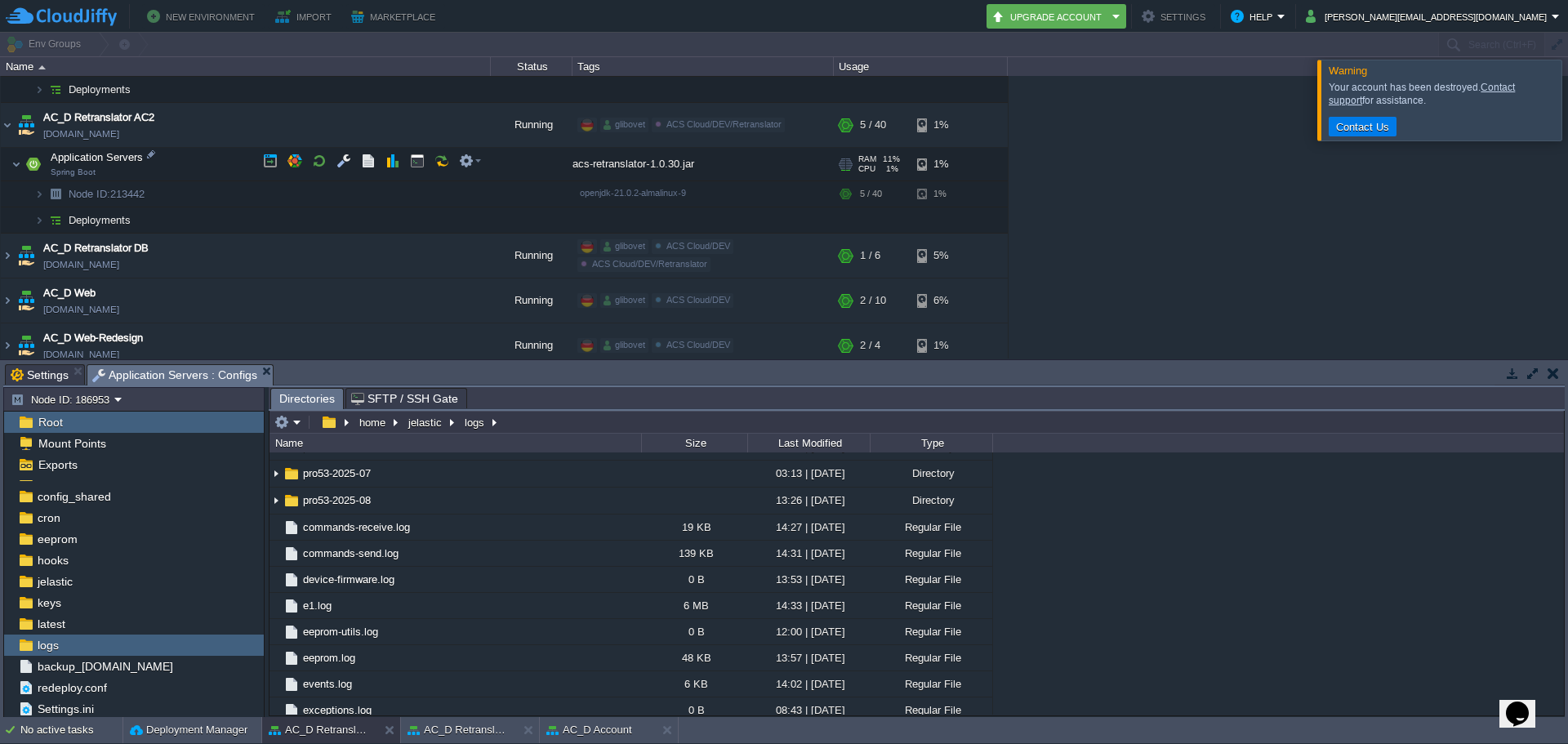
scroll to position [1634, 0]
click at [343, 185] on button "button" at bounding box center [344, 188] width 15 height 15
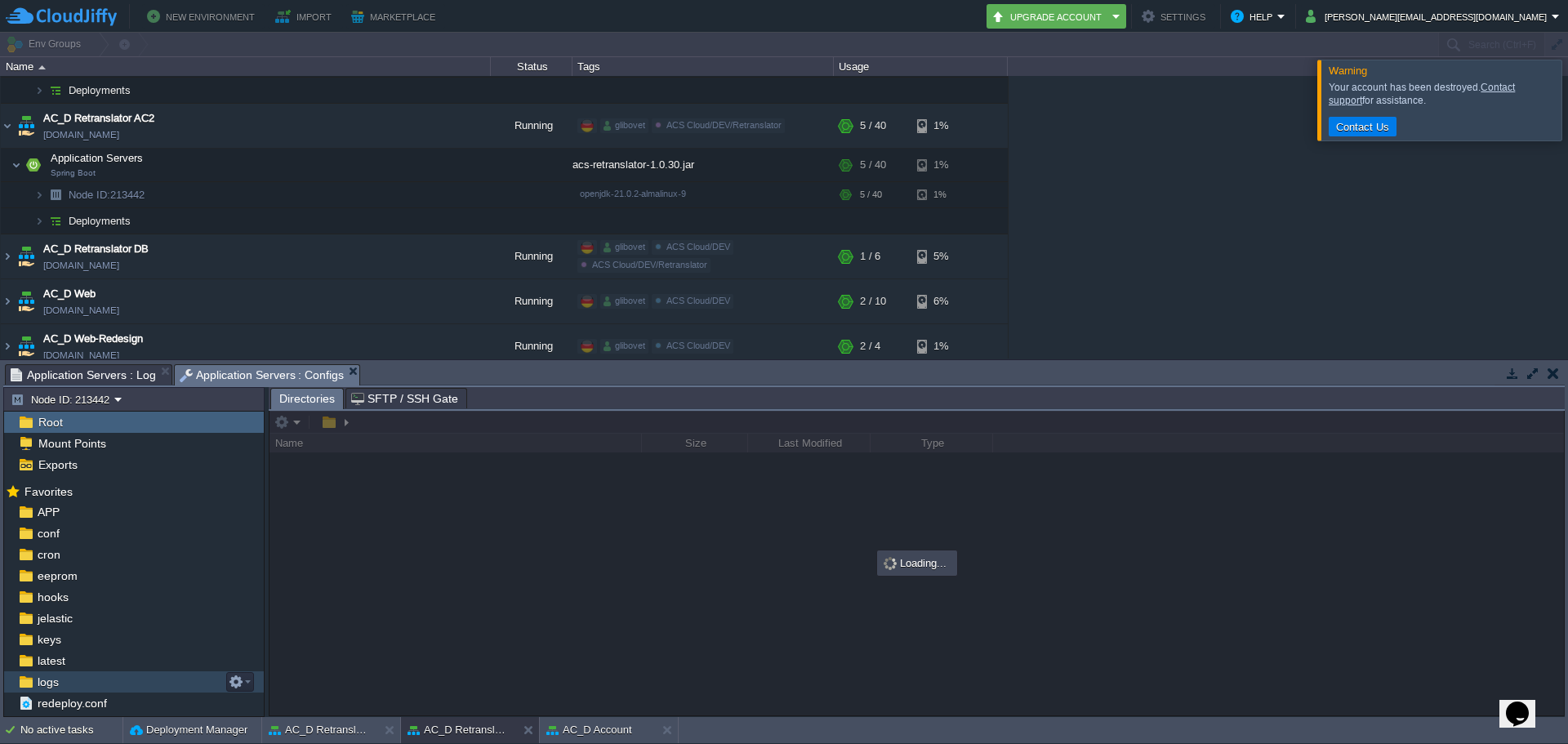
click at [69, 678] on div "logs" at bounding box center [134, 682] width 260 height 21
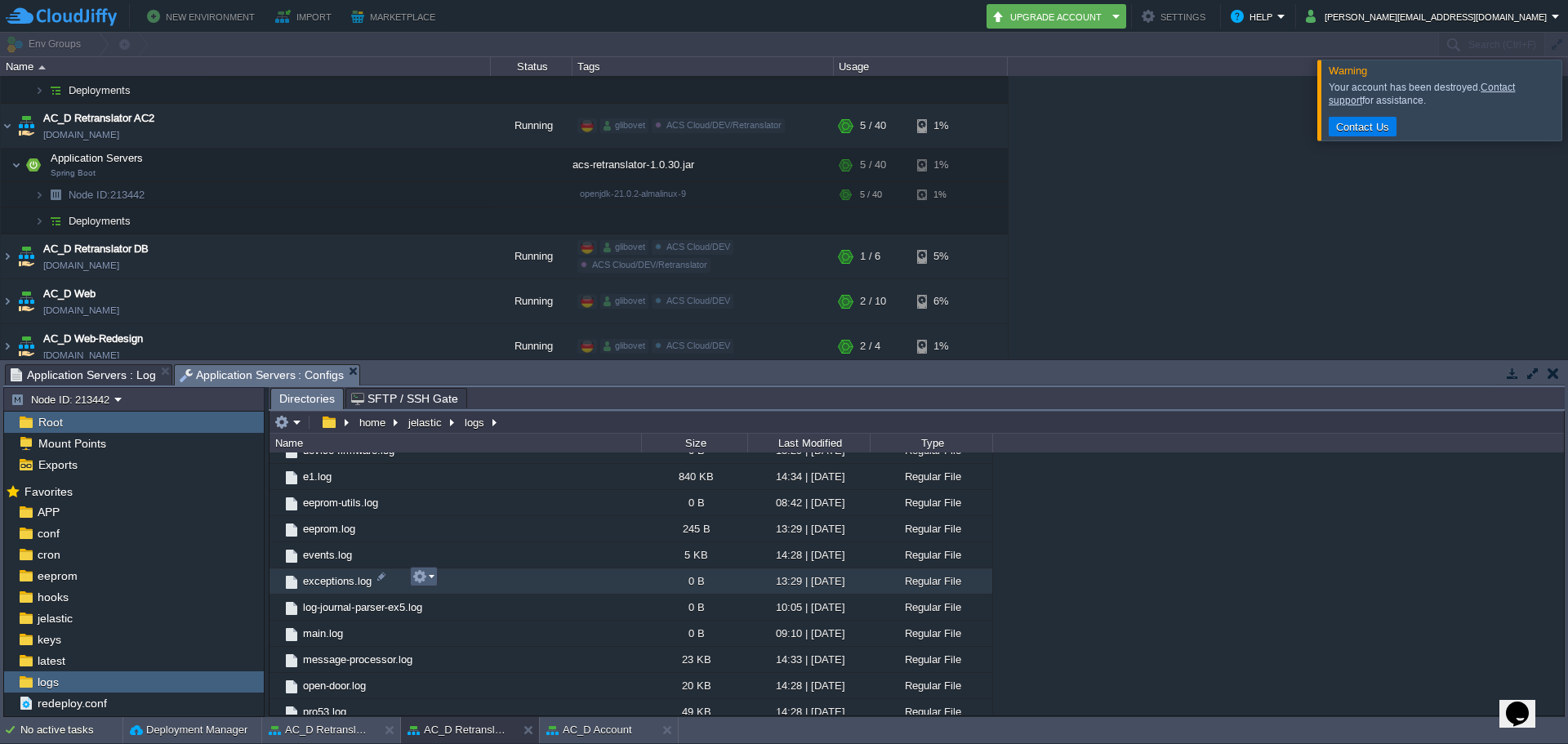
scroll to position [1226, 0]
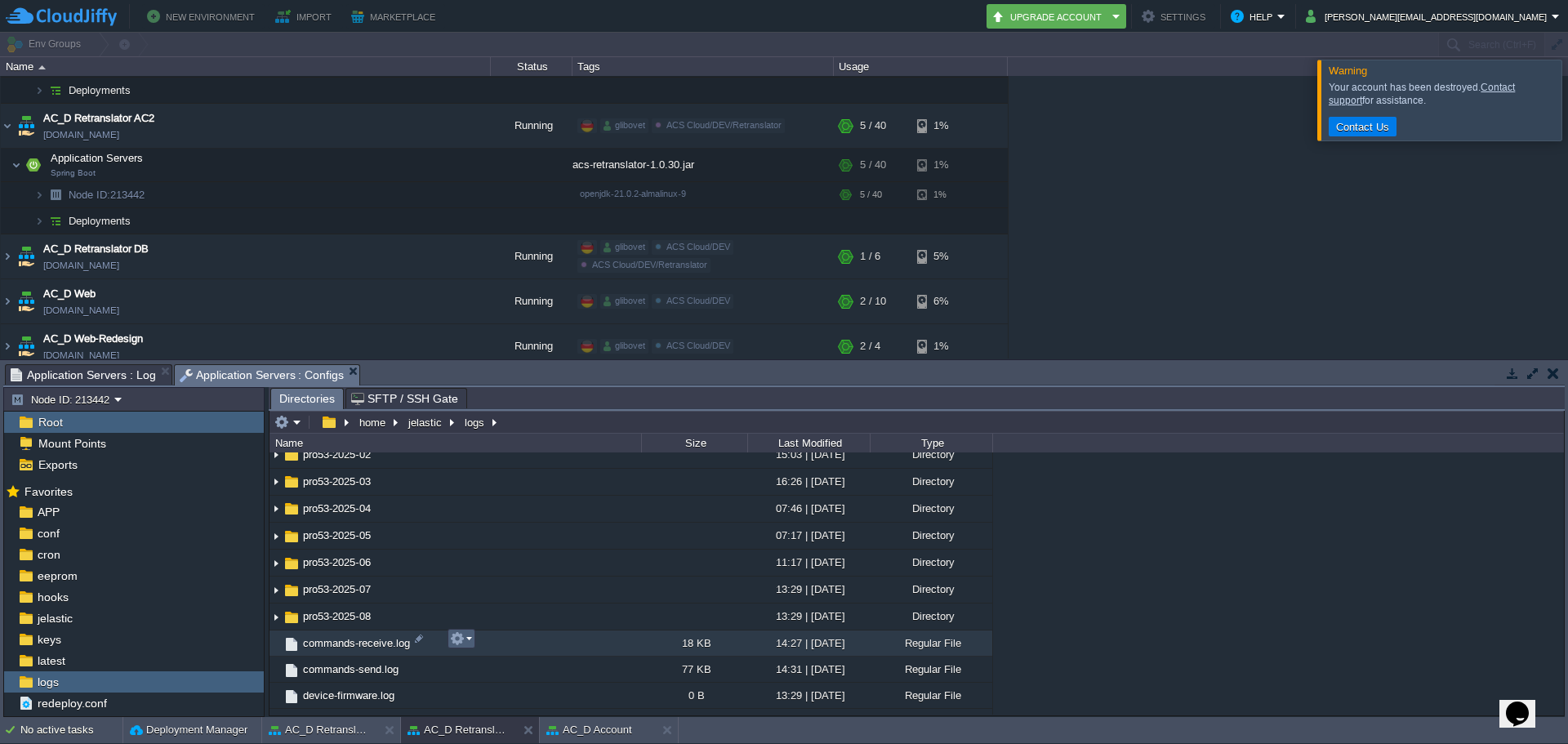
click at [458, 634] on button "button" at bounding box center [457, 639] width 15 height 15
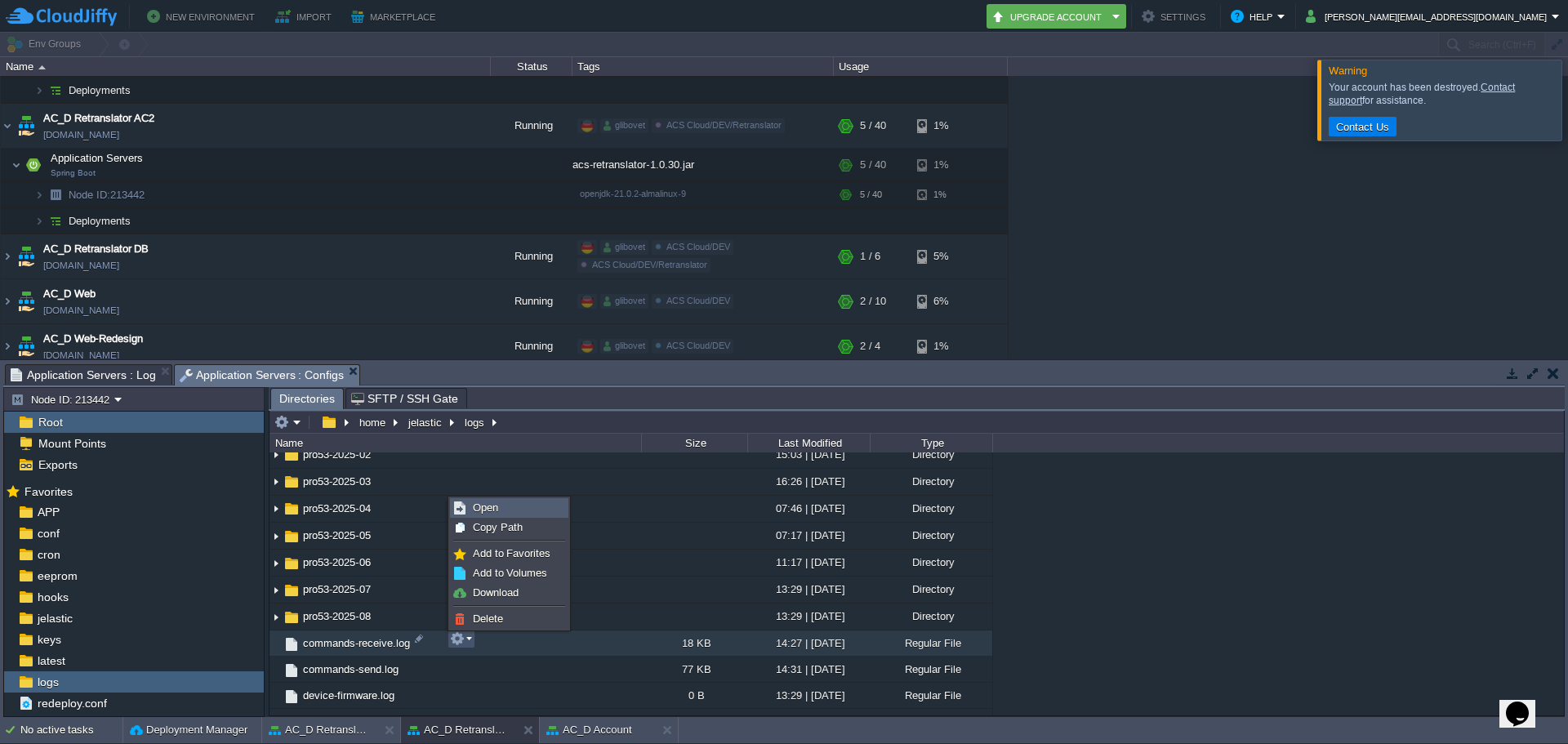
click at [512, 510] on link "Open" at bounding box center [508, 508] width 116 height 18
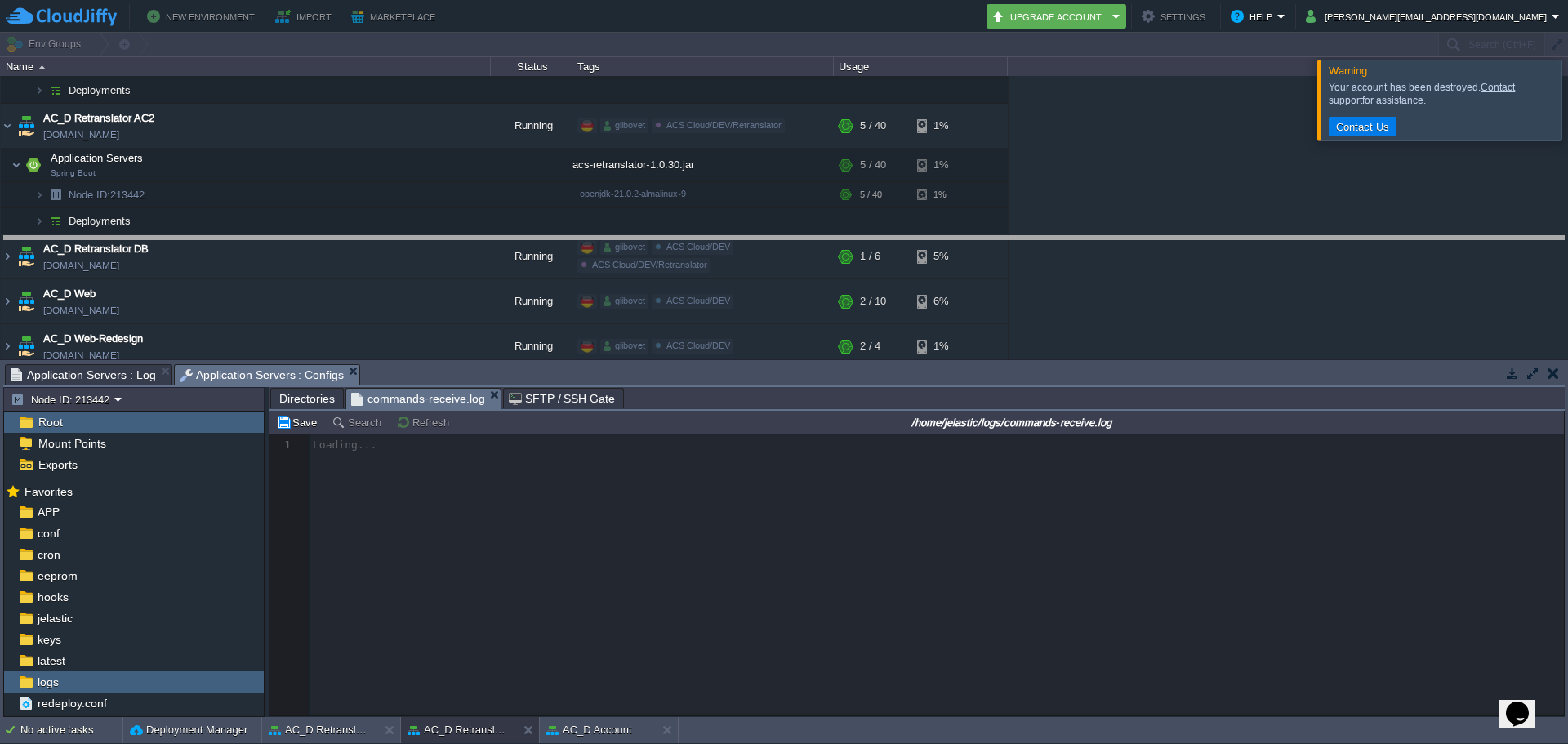
drag, startPoint x: 654, startPoint y: 370, endPoint x: 654, endPoint y: 242, distance: 128.0
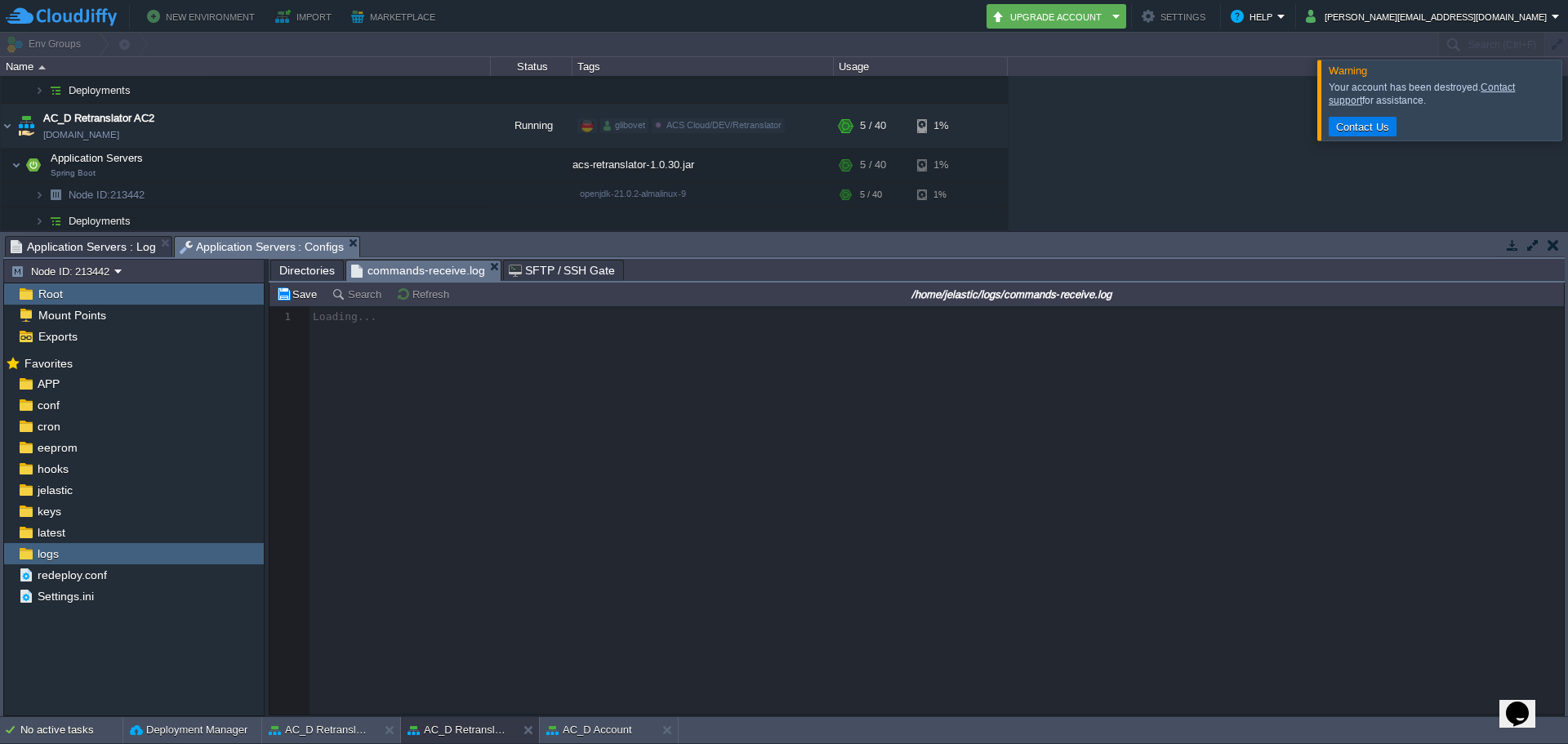
scroll to position [6, 0]
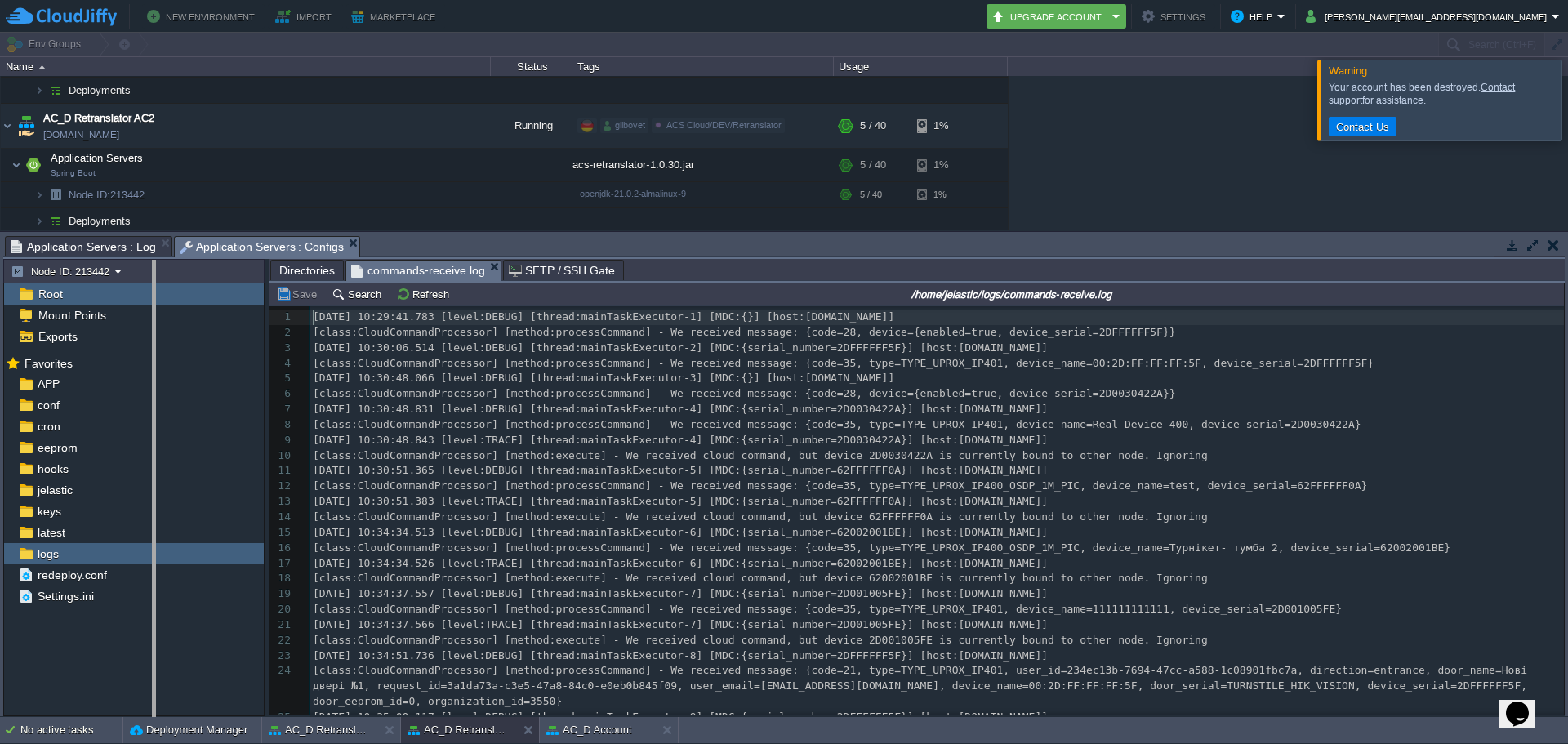
drag, startPoint x: 266, startPoint y: 478, endPoint x: 152, endPoint y: 492, distance: 114.9
click at [152, 492] on body "New Environment Import Marketplace Bonus $0.00 Upgrade Account Settings Help [P…" at bounding box center [784, 372] width 1568 height 744
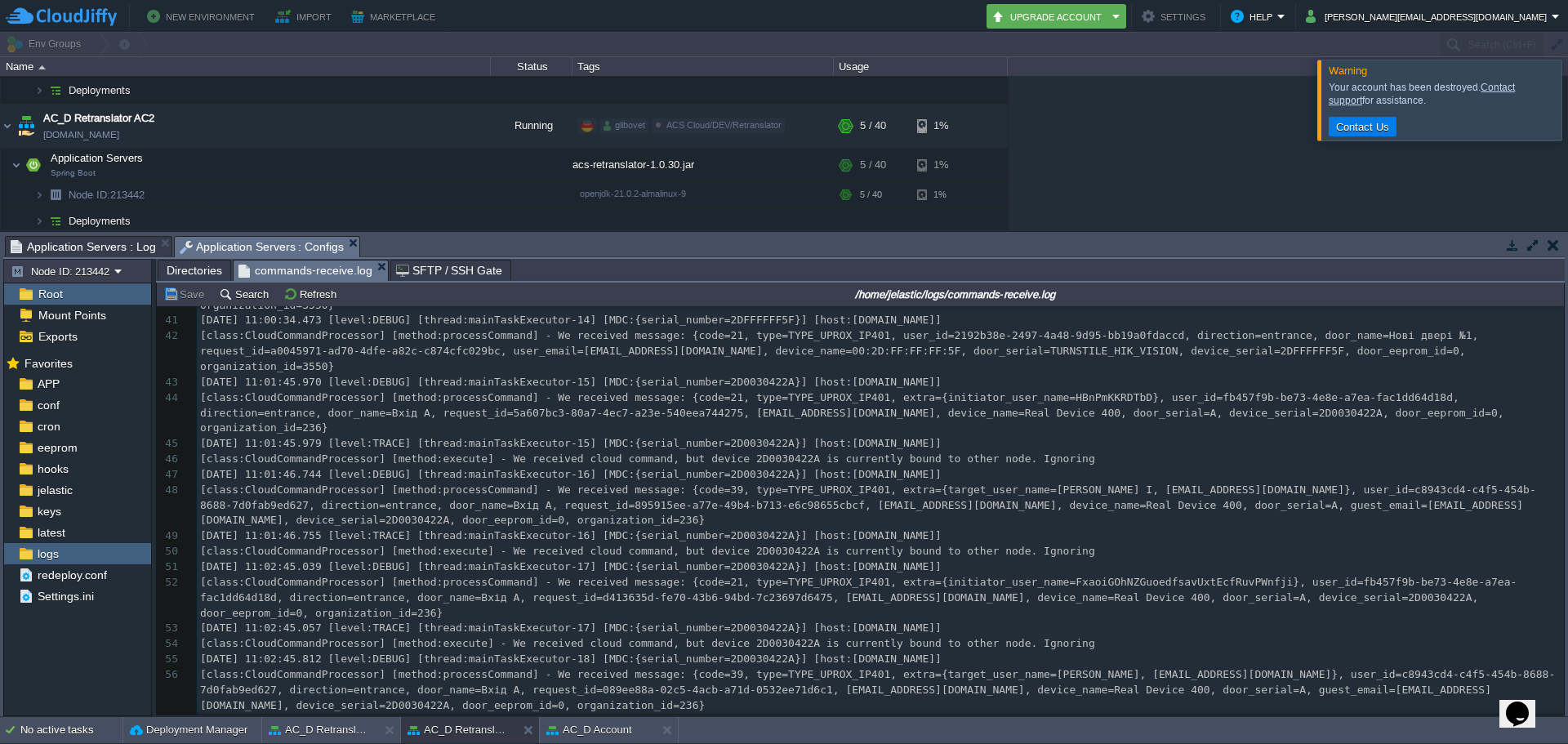
scroll to position [943, 0]
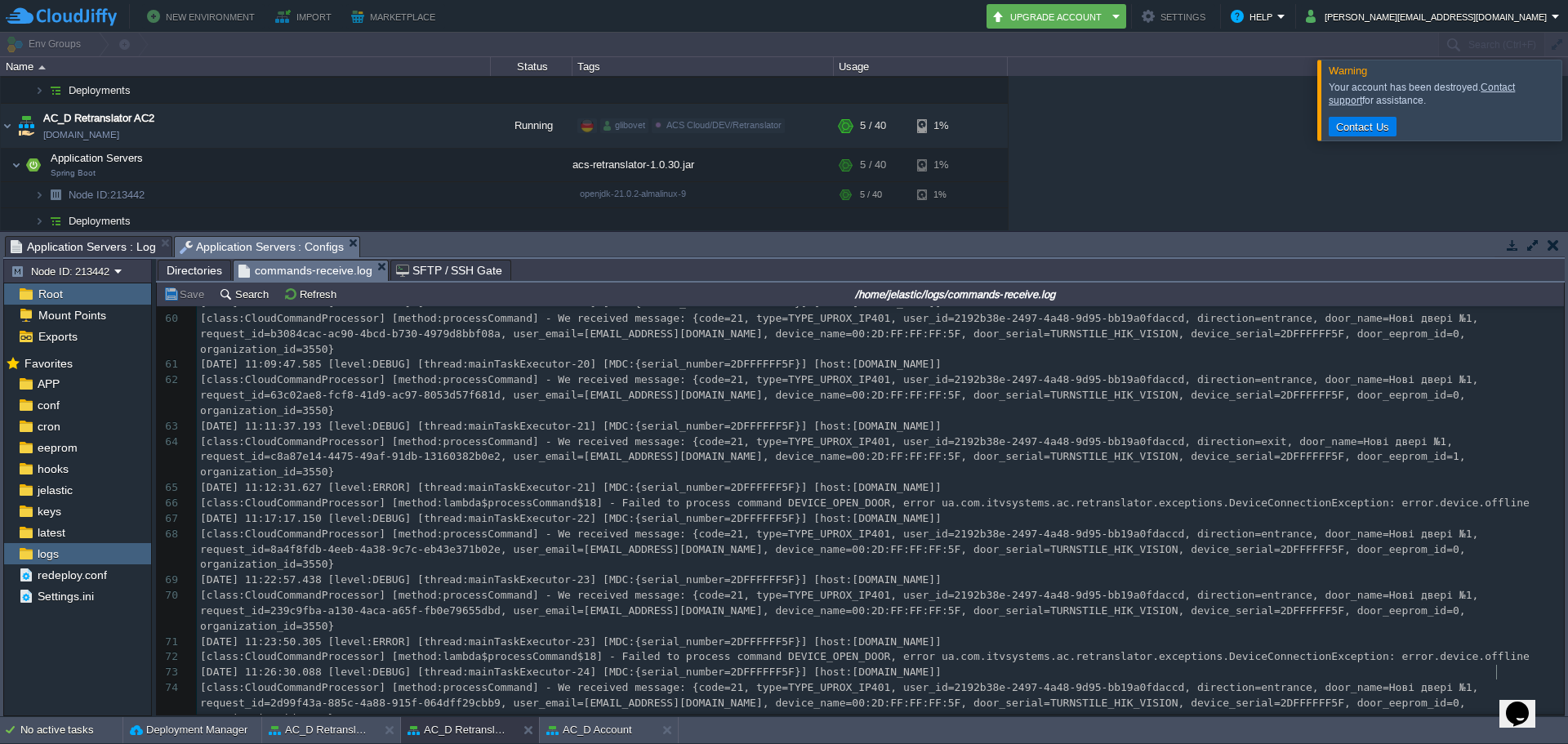
click at [1498, 674] on div "79 [DATE] 10:29:41.783 [level:DEBUG] [thread:mainTaskExecutor-1] [MDC:{}] [host…" at bounding box center [880, 465] width 1367 height 740
click at [1473, 694] on div "79 [DATE] 10:29:41.783 [level:DEBUG] [thread:mainTaskExecutor-1] [MDC:{}] [host…" at bounding box center [880, 465] width 1367 height 740
click at [605, 726] on button "AC_D Account" at bounding box center [589, 731] width 85 height 17
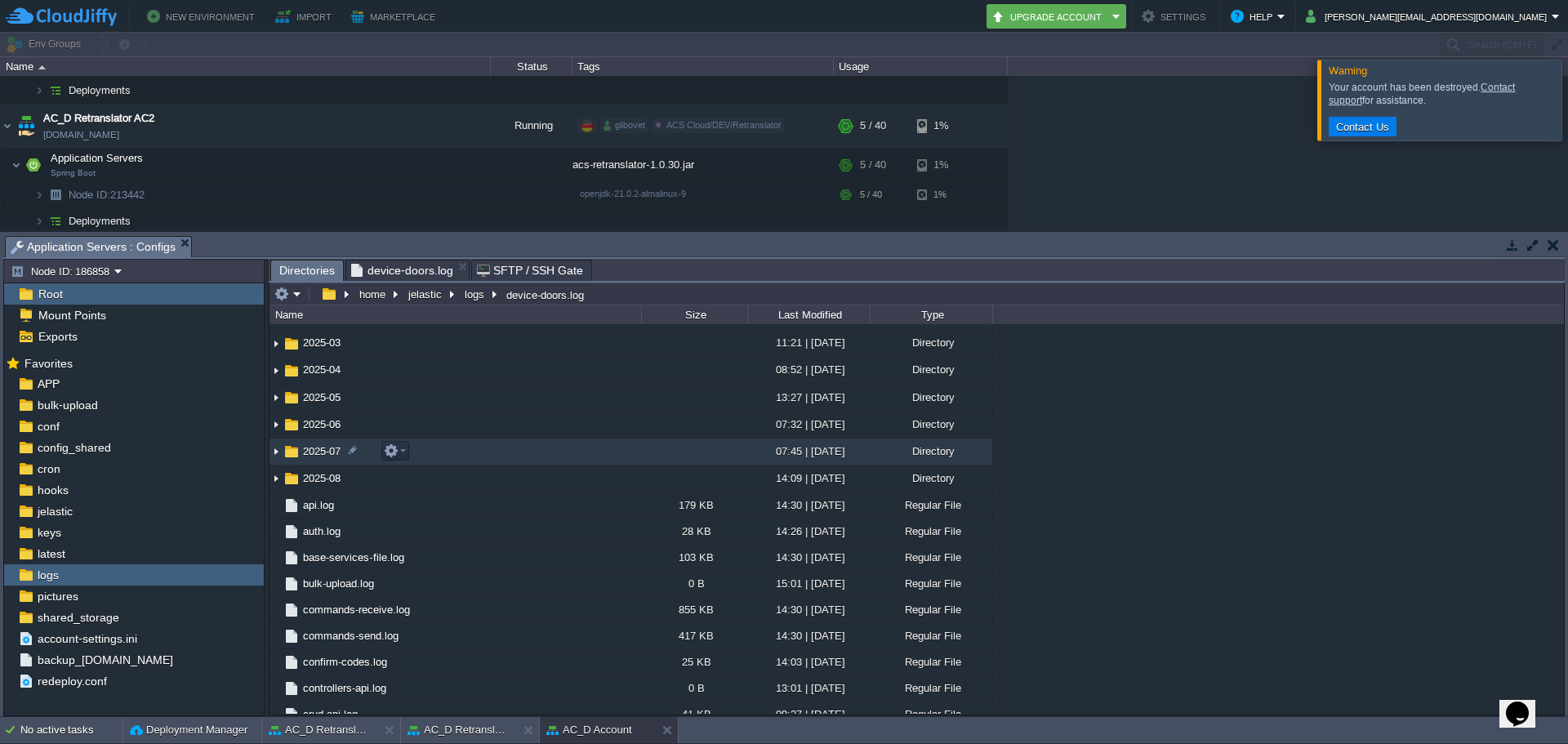
scroll to position [175, 0]
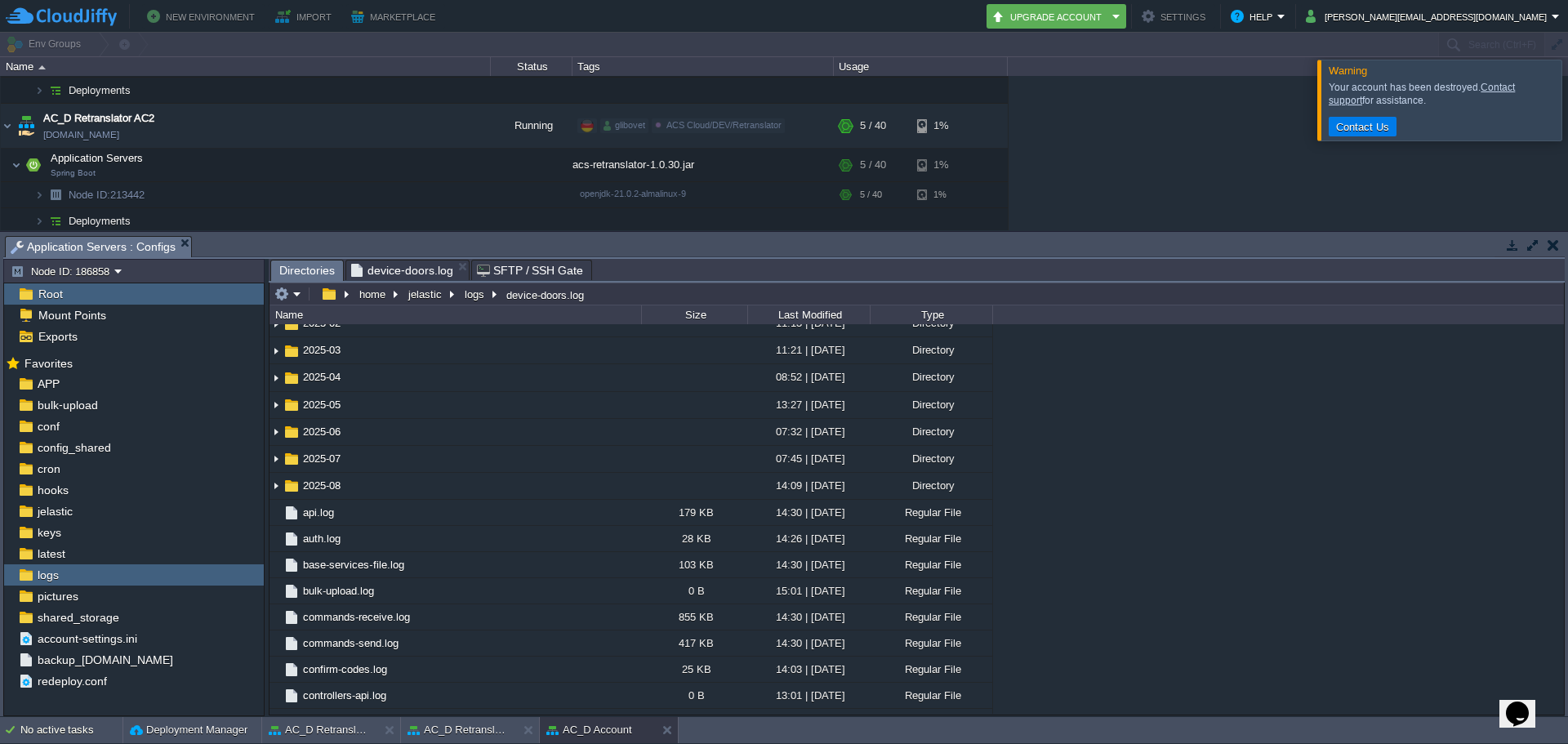
click at [423, 275] on span "device-doors.log" at bounding box center [402, 270] width 102 height 19
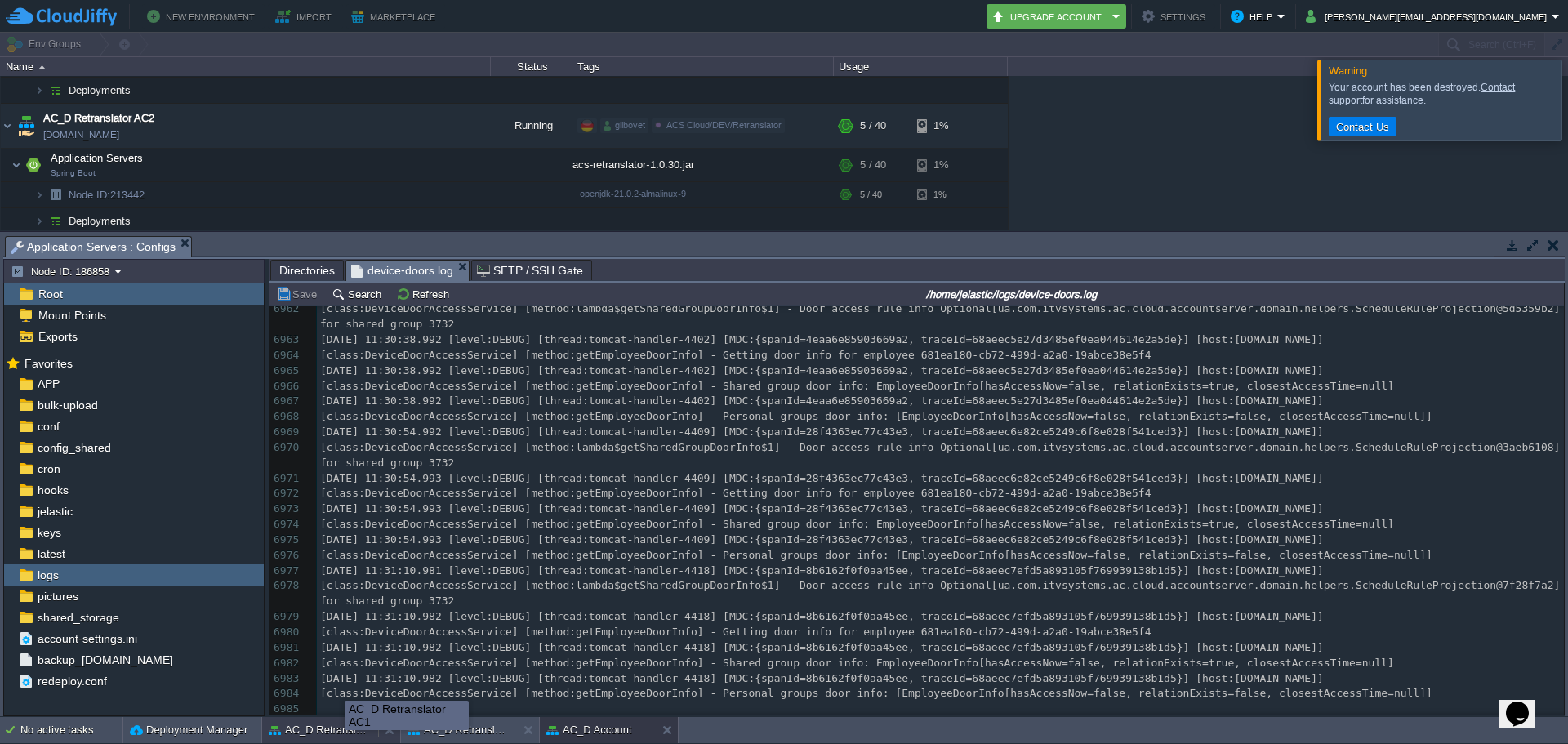
click at [345, 731] on button "AC_D Retranslator AC1" at bounding box center [320, 731] width 103 height 17
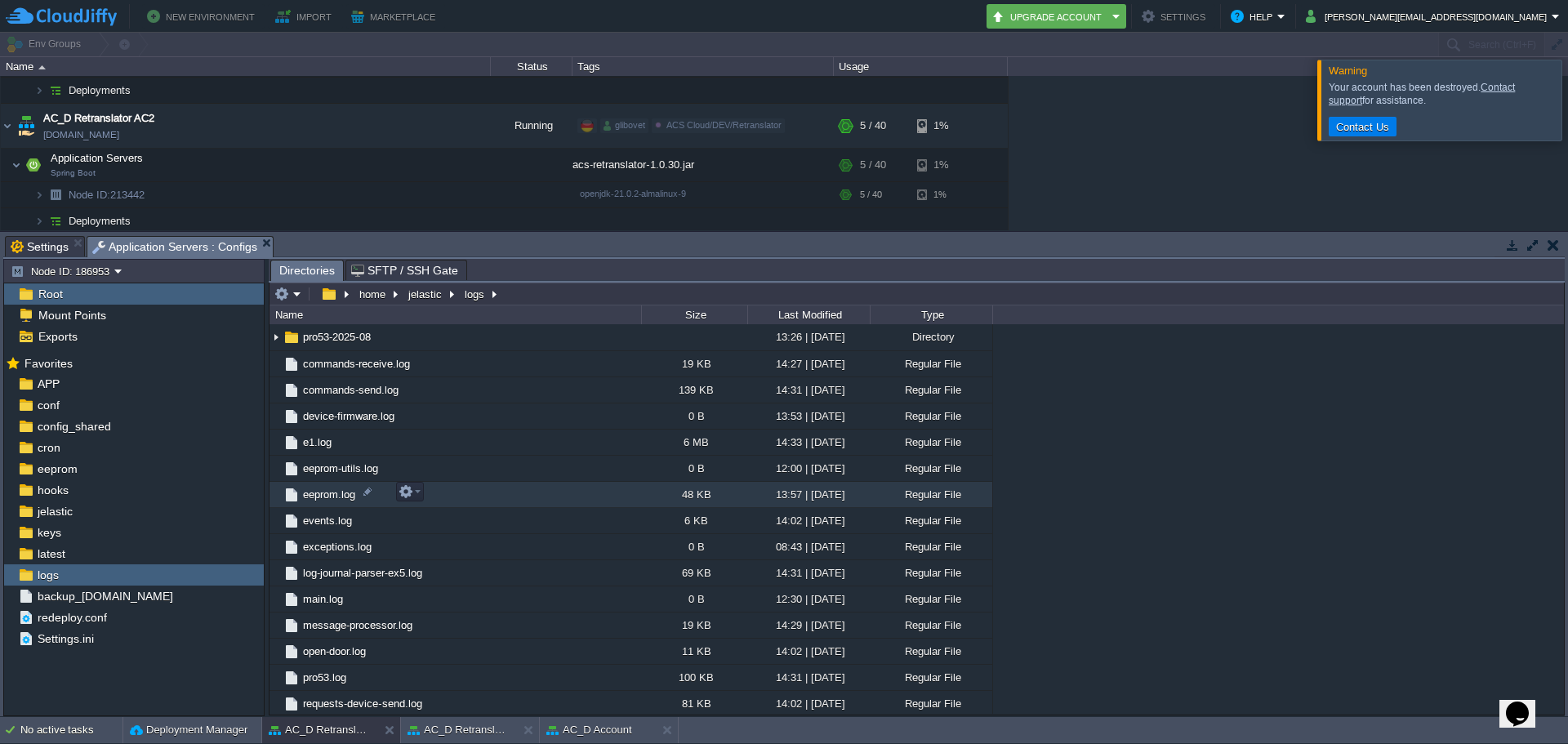
scroll to position [757, 0]
click at [440, 730] on button "AC_D Retranslator AC2" at bounding box center [459, 731] width 103 height 17
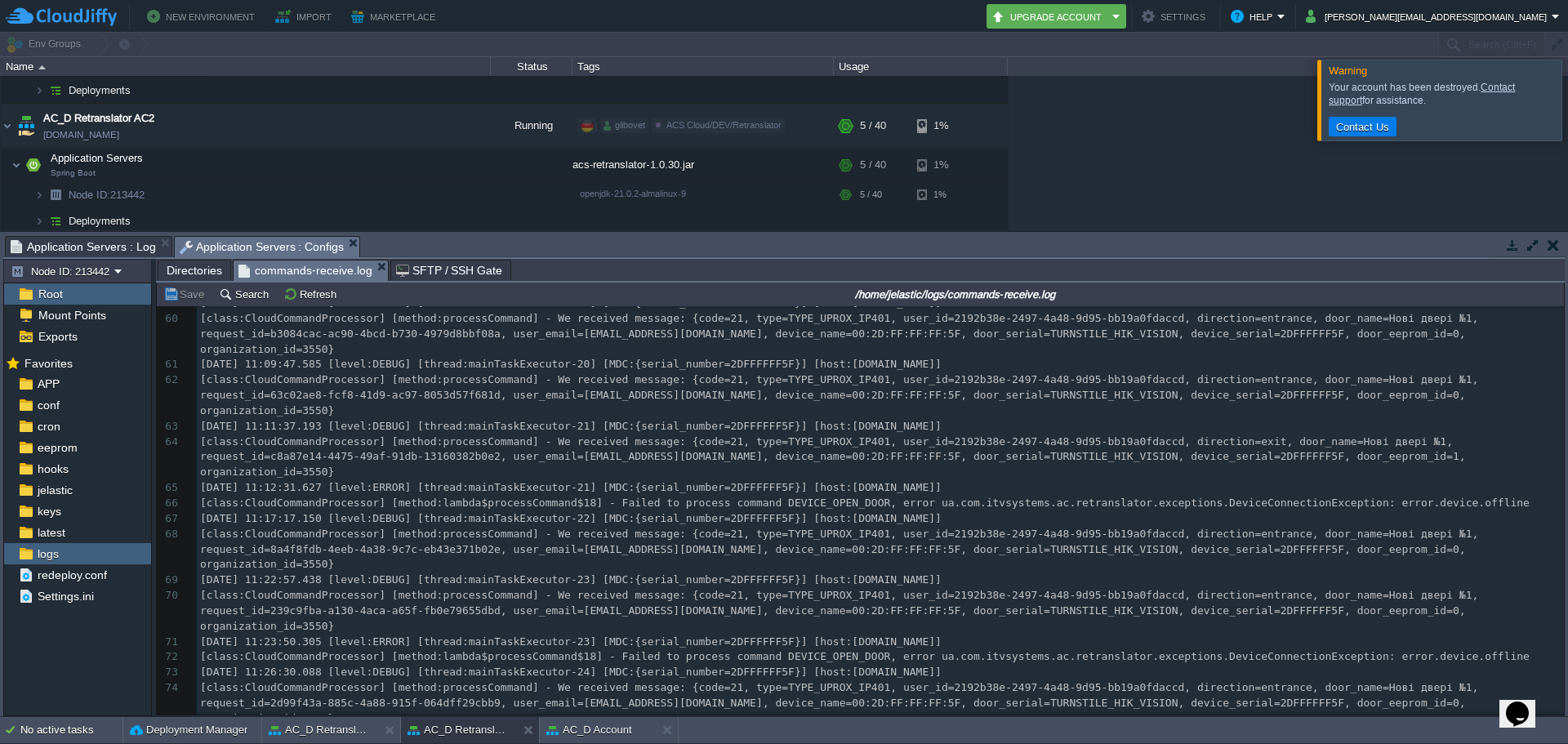
click at [185, 279] on span "Directories" at bounding box center [194, 270] width 55 height 19
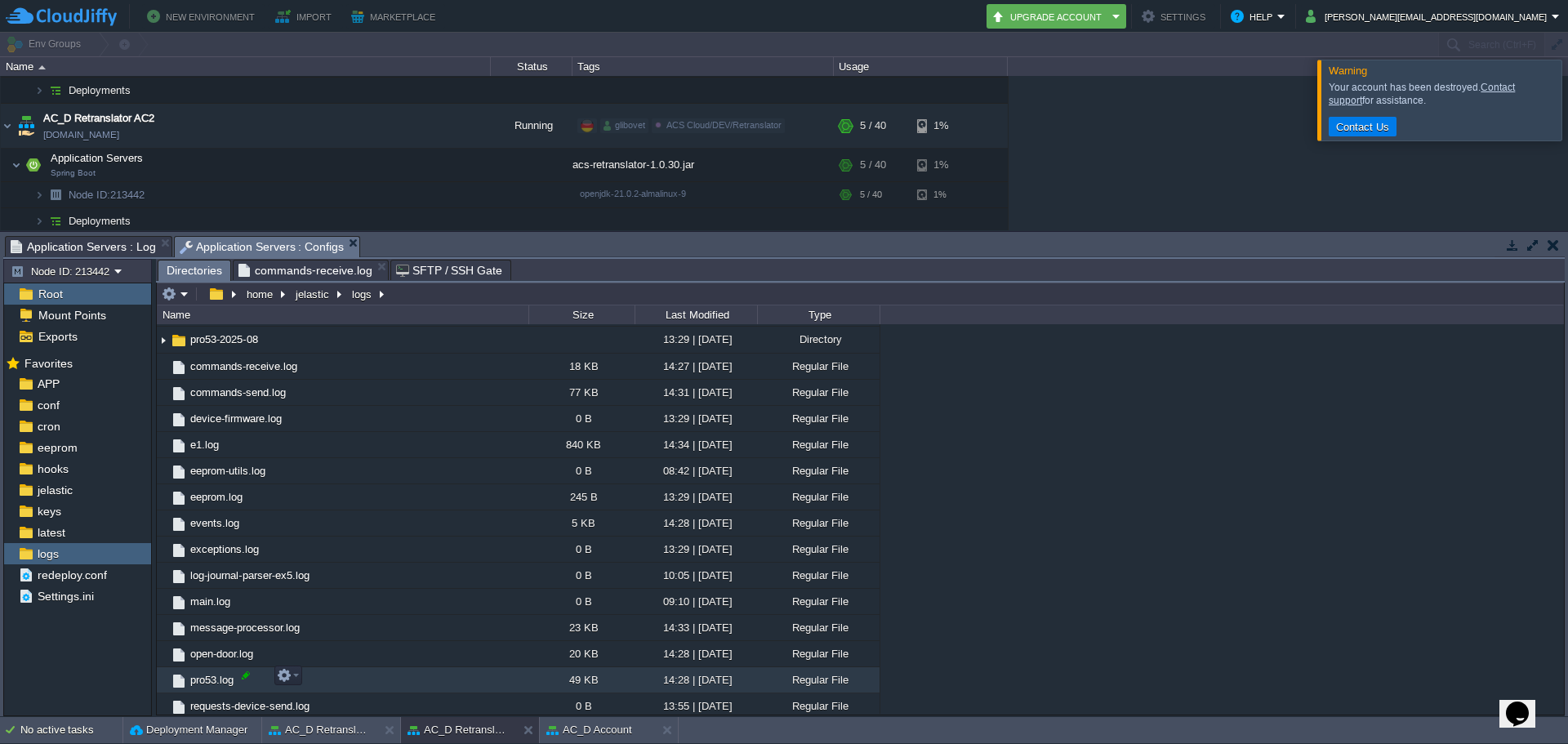
scroll to position [1376, 0]
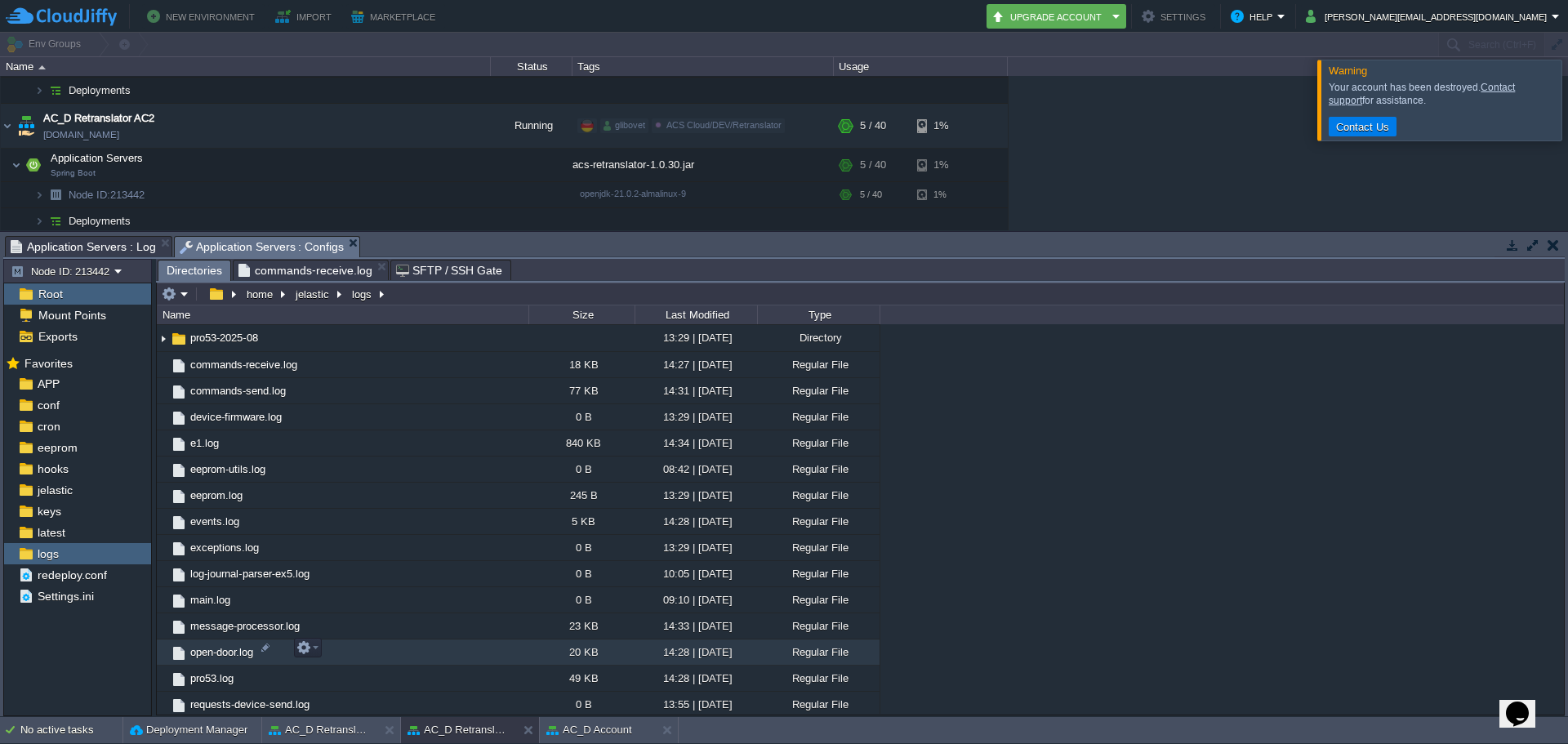
click at [215, 656] on span "open-door.log" at bounding box center [221, 652] width 68 height 14
click at [307, 648] on button "button" at bounding box center [304, 648] width 15 height 15
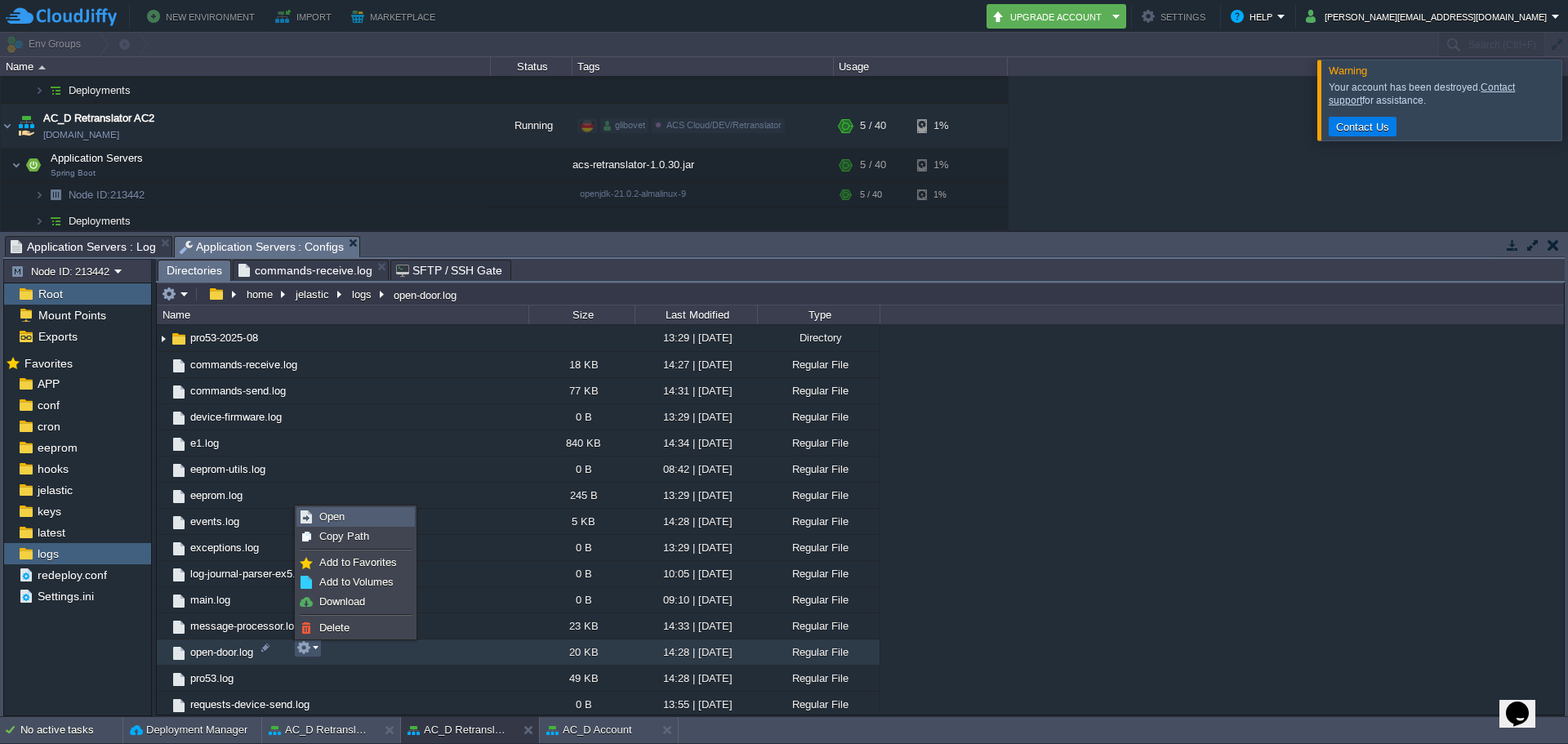
click at [343, 517] on span "Open" at bounding box center [332, 516] width 25 height 13
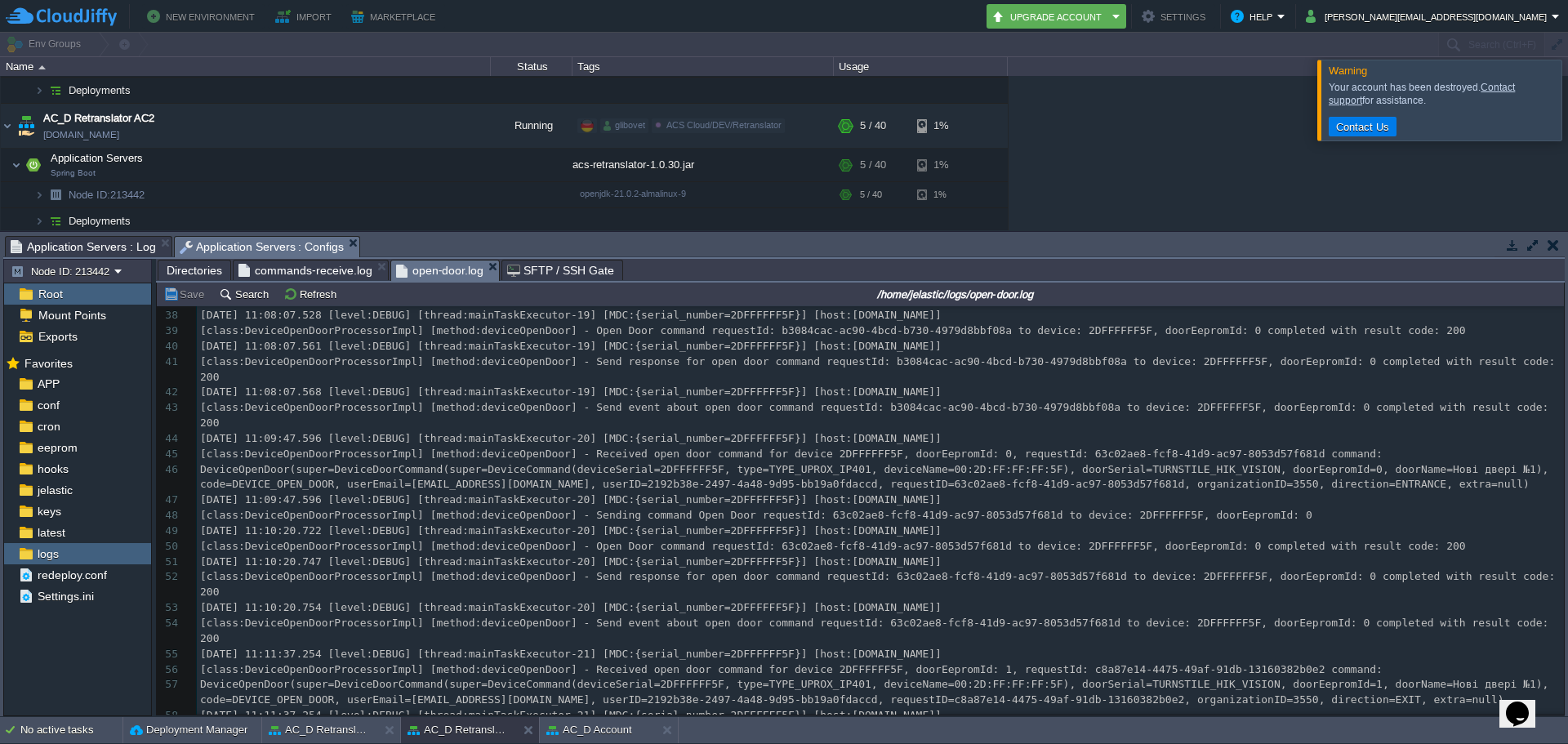
scroll to position [1105, 0]
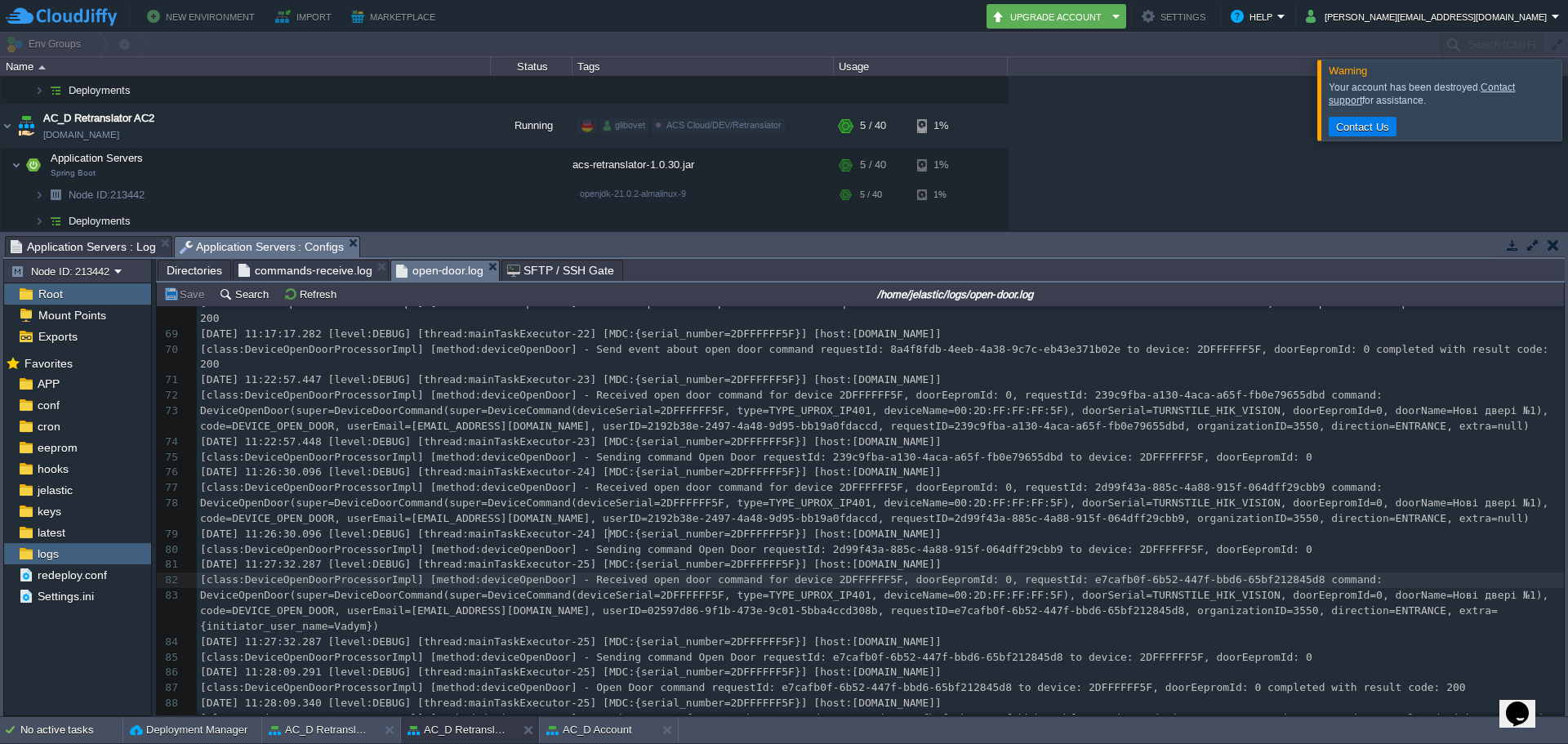
click at [606, 574] on span "[class:DeviceOpenDoorProcessorImpl] [method:deviceOpenDoor] - Received open doo…" at bounding box center [792, 580] width 1183 height 13
click at [611, 503] on div "92 [DATE] 10:34:51.755 [level:DEBUG] [thread:mainTaskExecutor-8] [MDC:{serial_n…" at bounding box center [880, 419] width 1367 height 770
click at [529, 499] on div "92 [DATE] 10:34:51.755 [level:DEBUG] [thread:mainTaskExecutor-8] [MDC:{serial_n…" at bounding box center [880, 419] width 1367 height 770
type textarea "e7ca"
drag, startPoint x: 1022, startPoint y: 533, endPoint x: 1046, endPoint y: 534, distance: 24.0
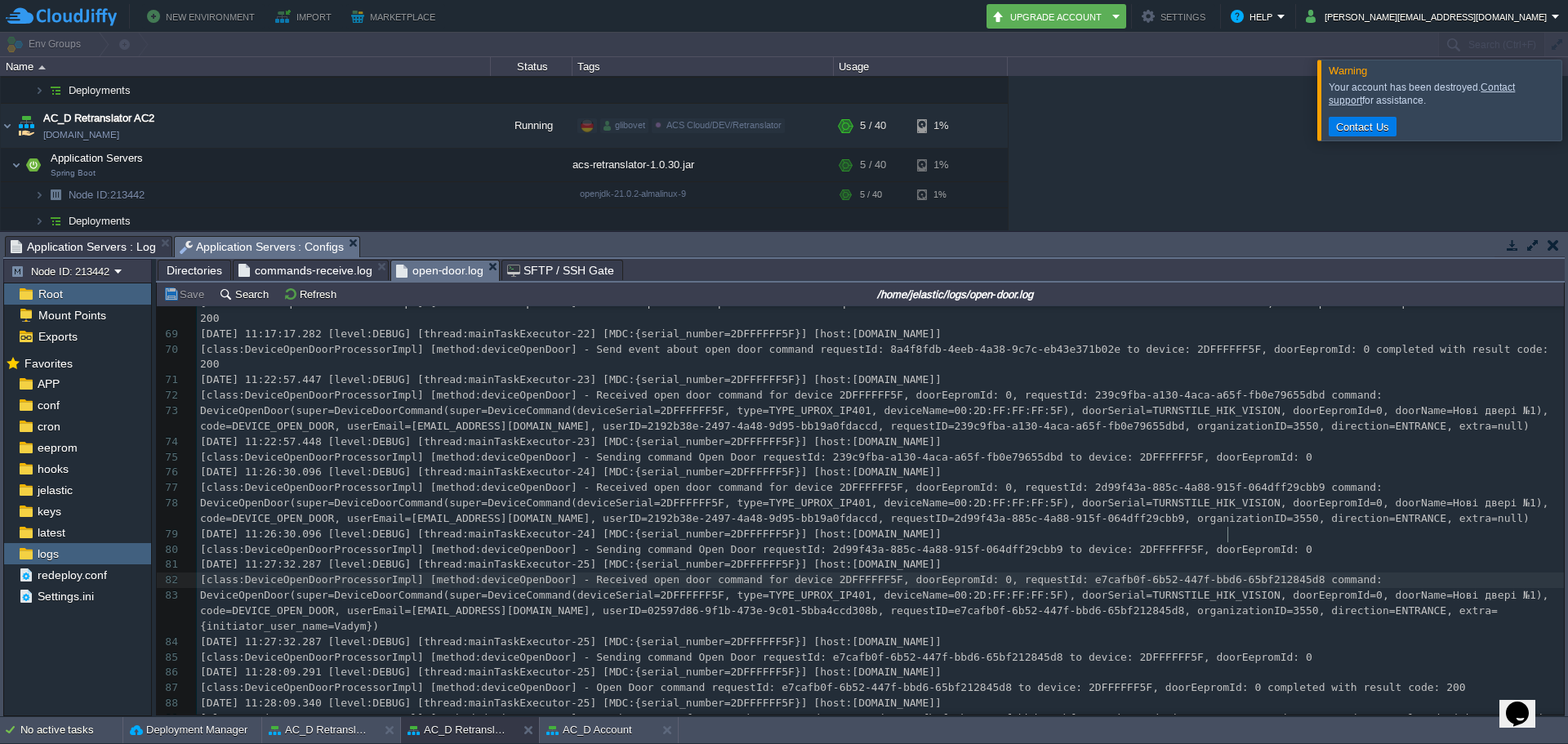
type textarea "45d"
drag, startPoint x: 1230, startPoint y: 535, endPoint x: 1216, endPoint y: 536, distance: 14.0
type textarea "d"
type textarea "845d"
type textarea "e7cafb0f-6b52-447f-bbd6-65bf212845d8"
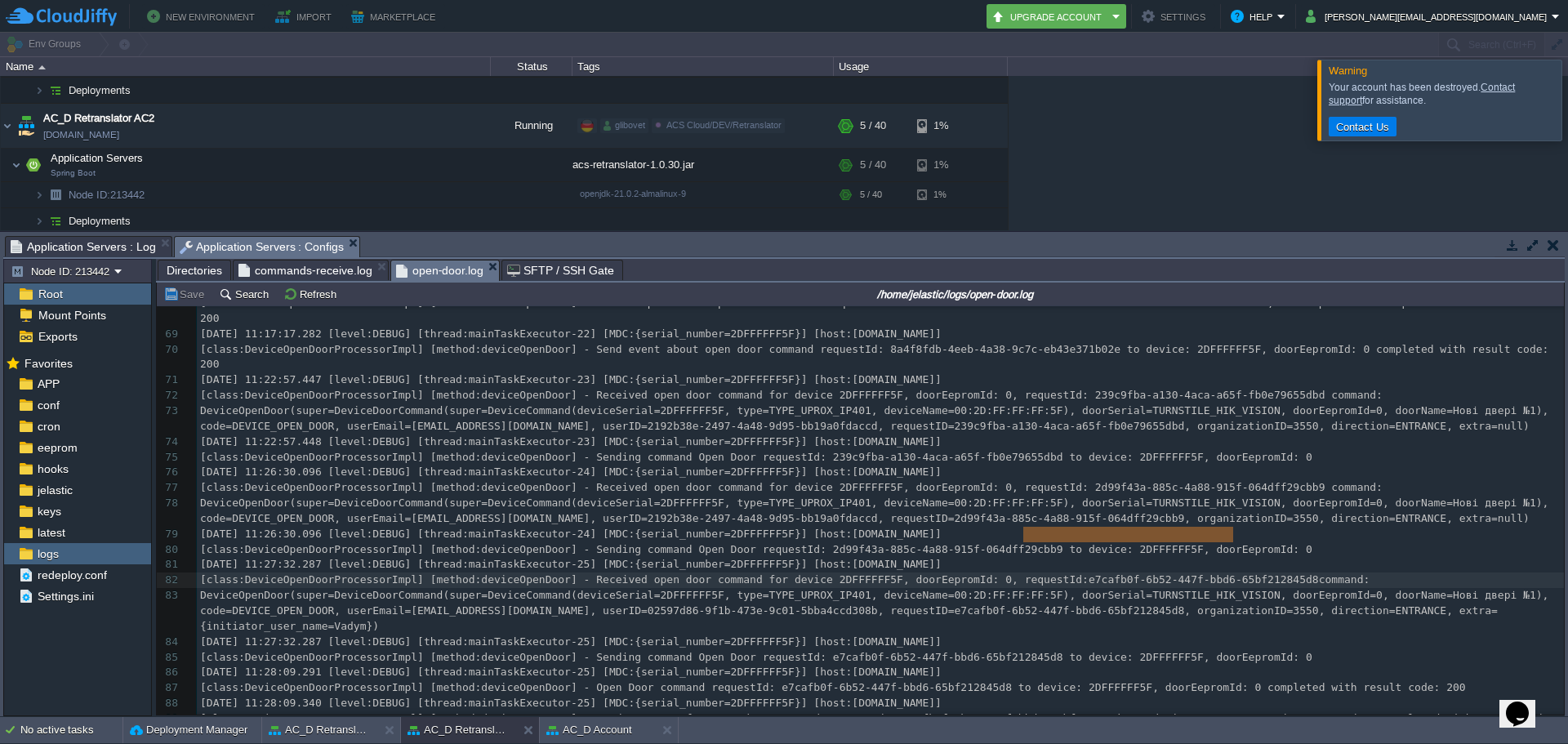
drag, startPoint x: 1233, startPoint y: 535, endPoint x: 1024, endPoint y: 535, distance: 209.0
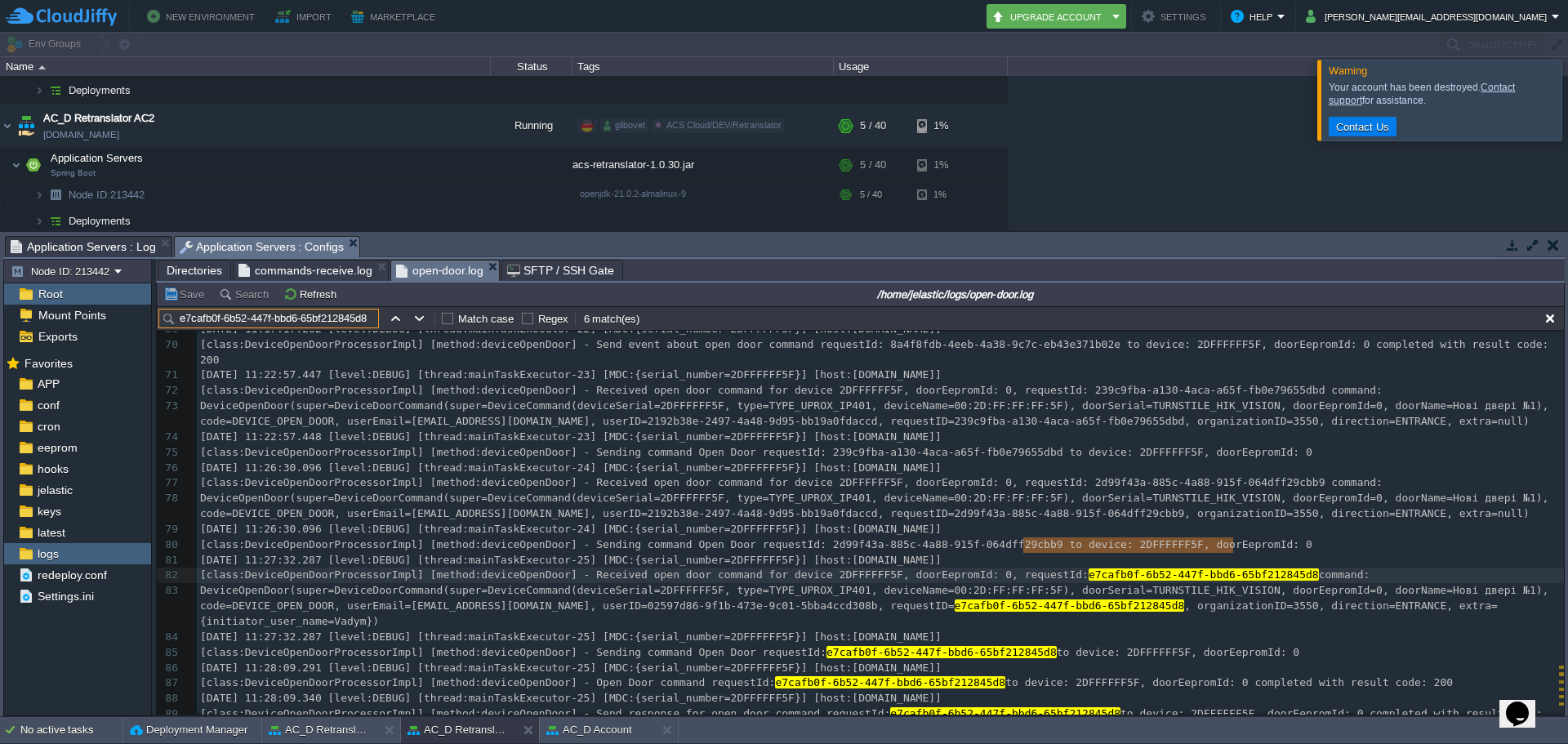
scroll to position [1207, 0]
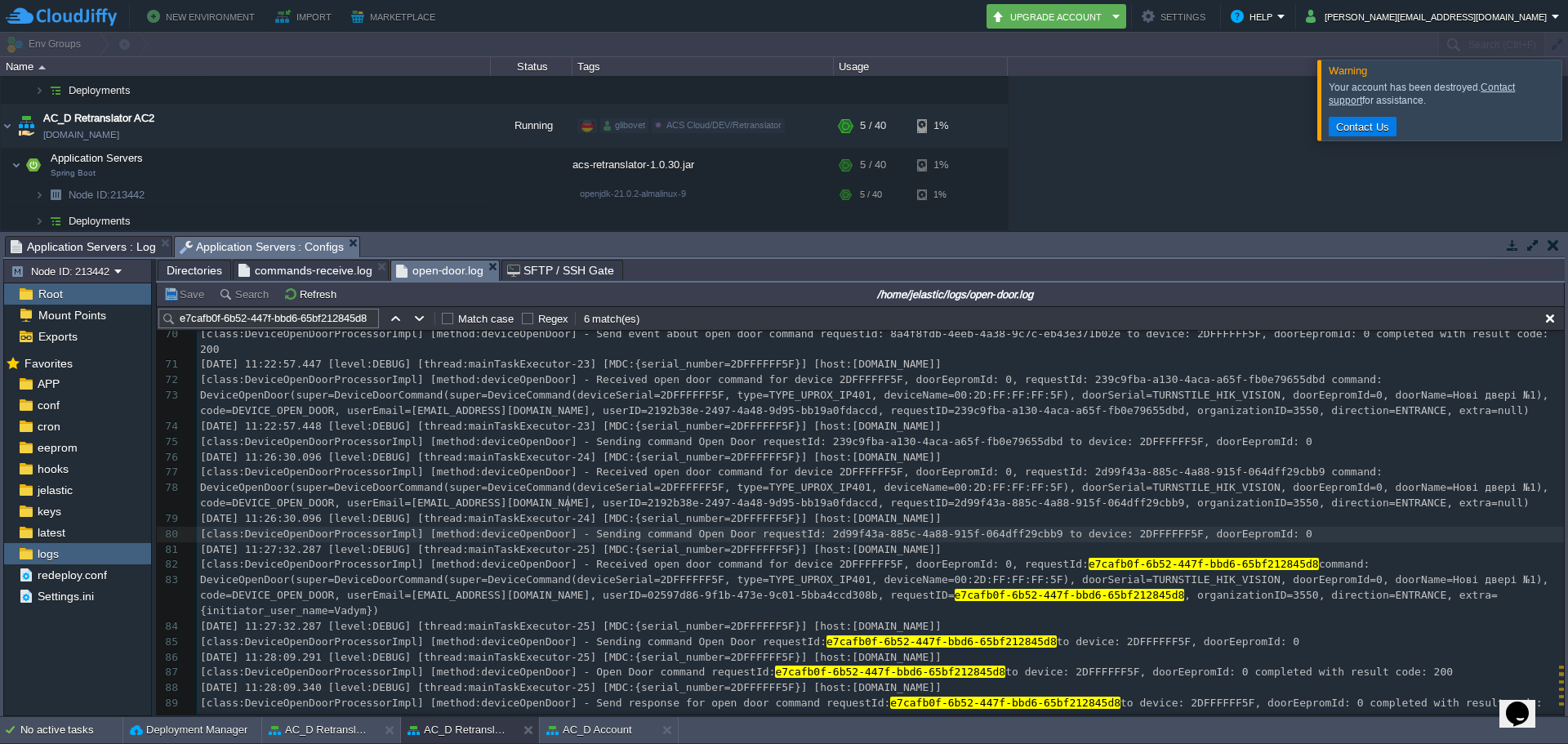
click at [567, 528] on span "[class:DeviceOpenDoorProcessorImpl] [method:deviceOpenDoor] - Sending command O…" at bounding box center [756, 534] width 1112 height 13
click at [640, 528] on div "x 59 [class:DeviceOpenDoorProcessorImpl] [method:deviceOpenDoor] - Sending comm…" at bounding box center [880, 457] width 1367 height 662
drag, startPoint x: 195, startPoint y: 520, endPoint x: 309, endPoint y: 515, distance: 114.1
click at [309, 542] on div "81 [DATE] 11:27:32.287 [level:DEBUG] [thread:mainTaskExecutor-25] [MDC:{serial_…" at bounding box center [880, 550] width 1367 height 16
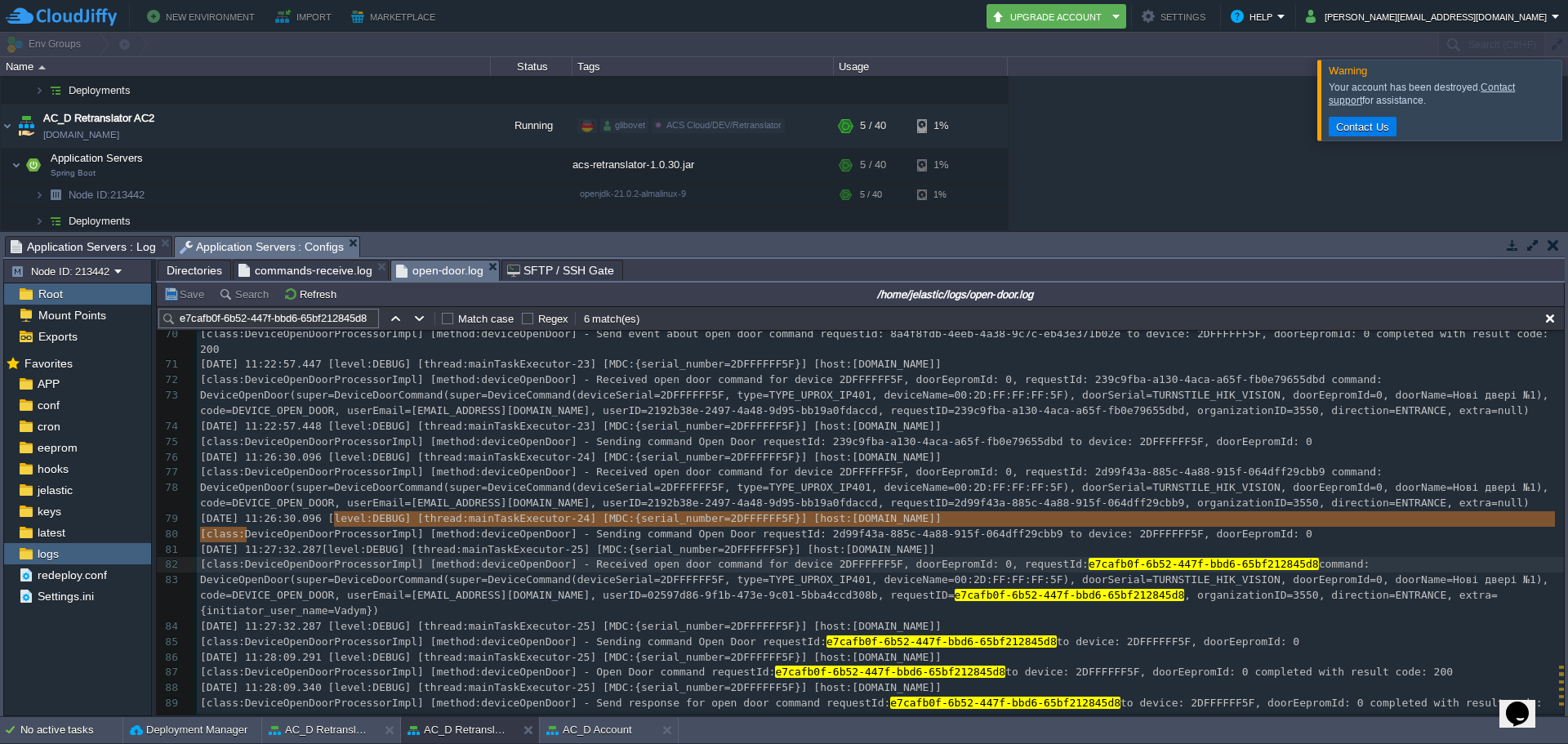
type textarea "[DATE] 11:27:32.287"
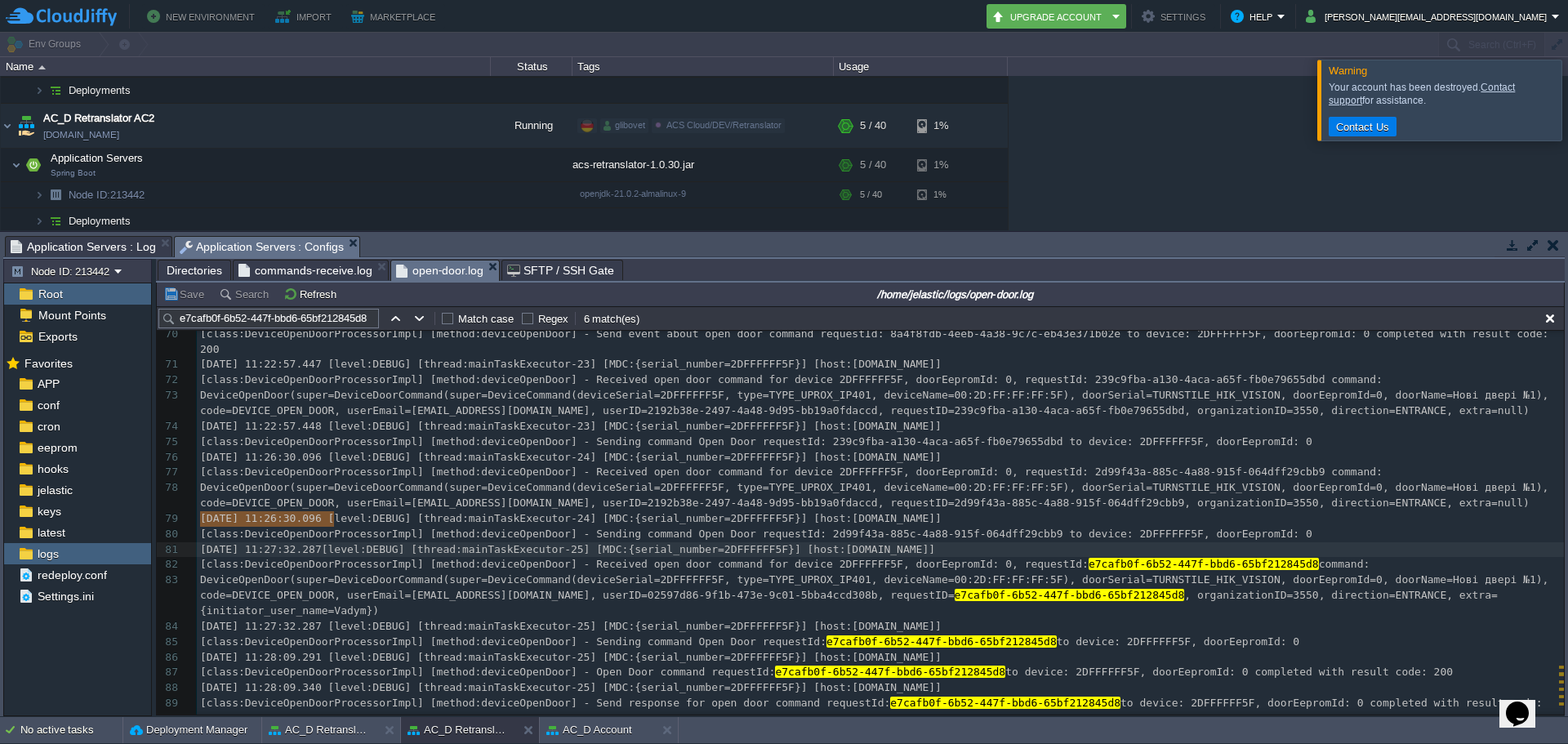
drag, startPoint x: 333, startPoint y: 514, endPoint x: 188, endPoint y: 523, distance: 145.3
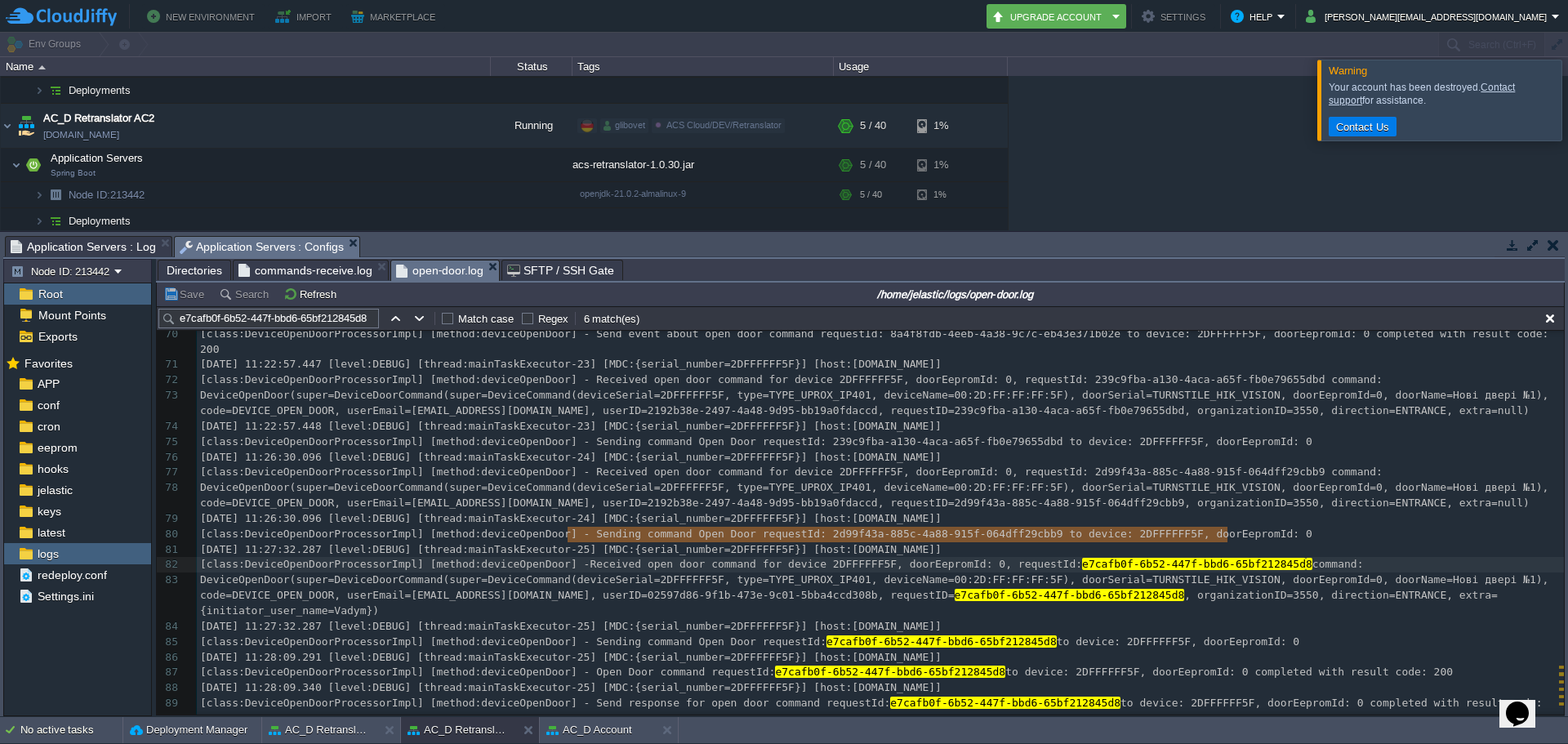
type textarea "Received open door command for device 2DFFFFFF5F, doorEepromId: 0, requestId: e…"
drag, startPoint x: 566, startPoint y: 535, endPoint x: 1231, endPoint y: 530, distance: 665.0
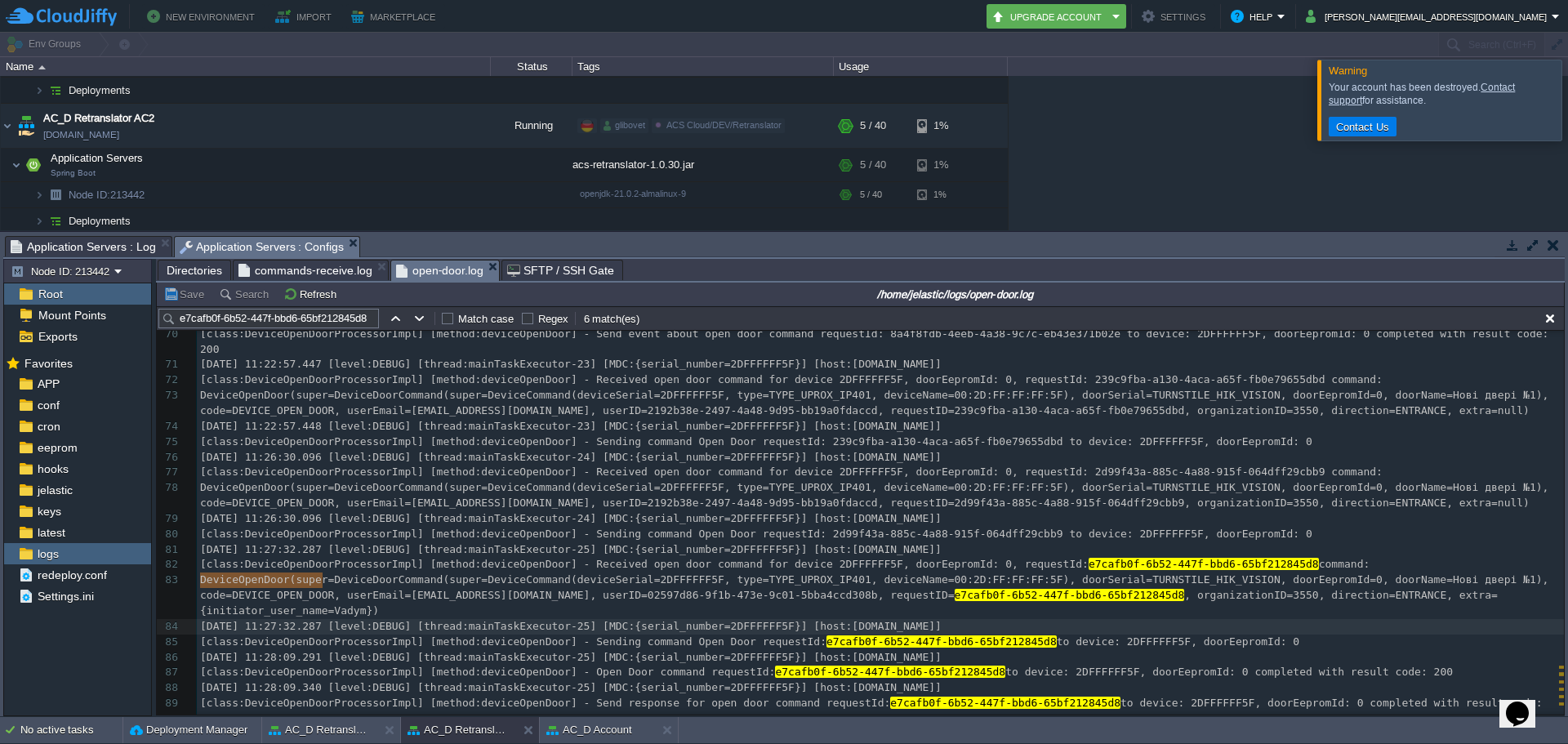
type textarea "[DATE] 11:27:32.287"
drag, startPoint x: 199, startPoint y: 577, endPoint x: 326, endPoint y: 581, distance: 127.1
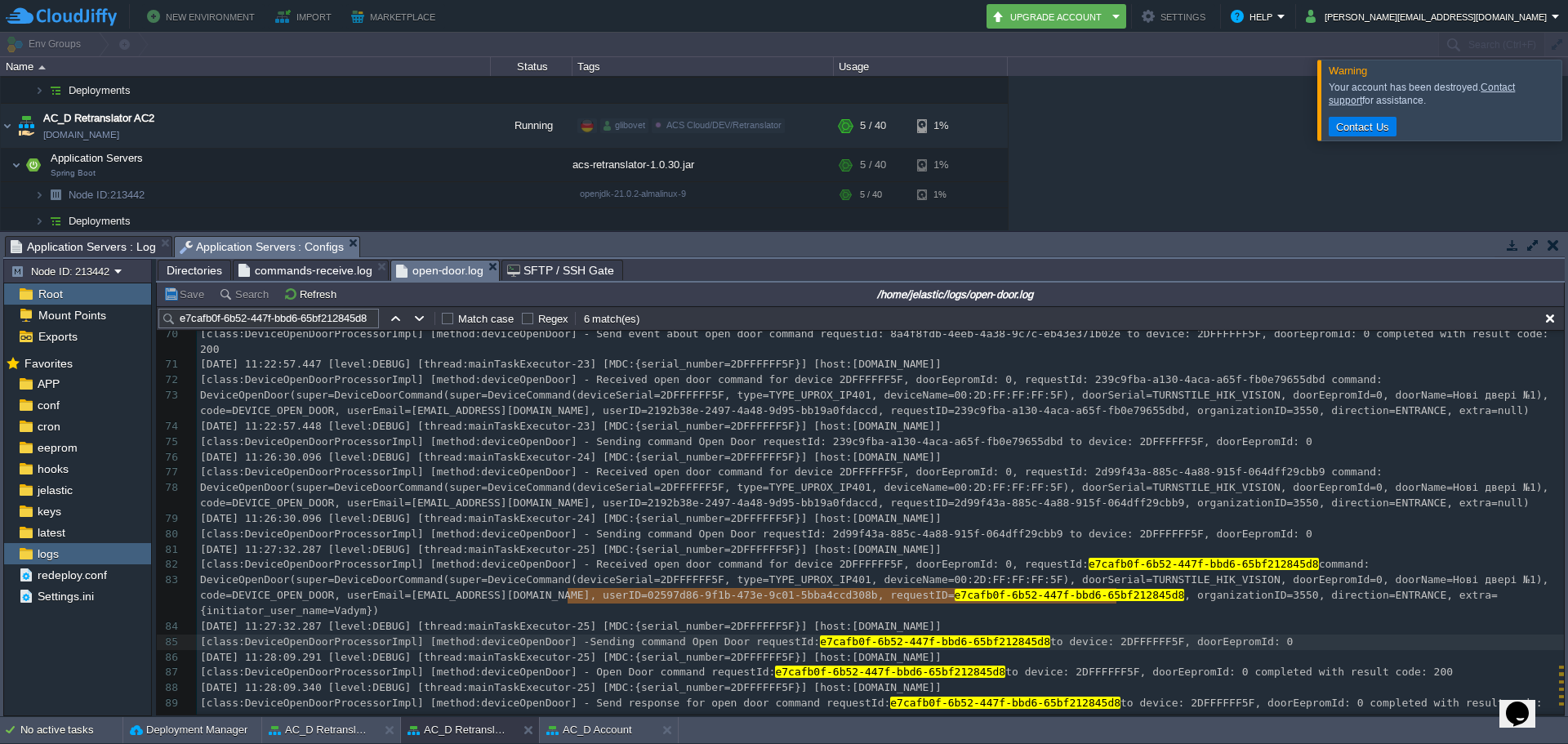
type textarea "Sending command Open Door requestId: e7cafb0f-6b52-447f-bbd6-65bf212845d8 to de…"
drag, startPoint x: 567, startPoint y: 597, endPoint x: 1124, endPoint y: 597, distance: 557.0
click at [611, 628] on div "x 59 [class:DeviceOpenDoorProcessorImpl] [method:deviceOpenDoor] - Sending comm…" at bounding box center [880, 457] width 1367 height 662
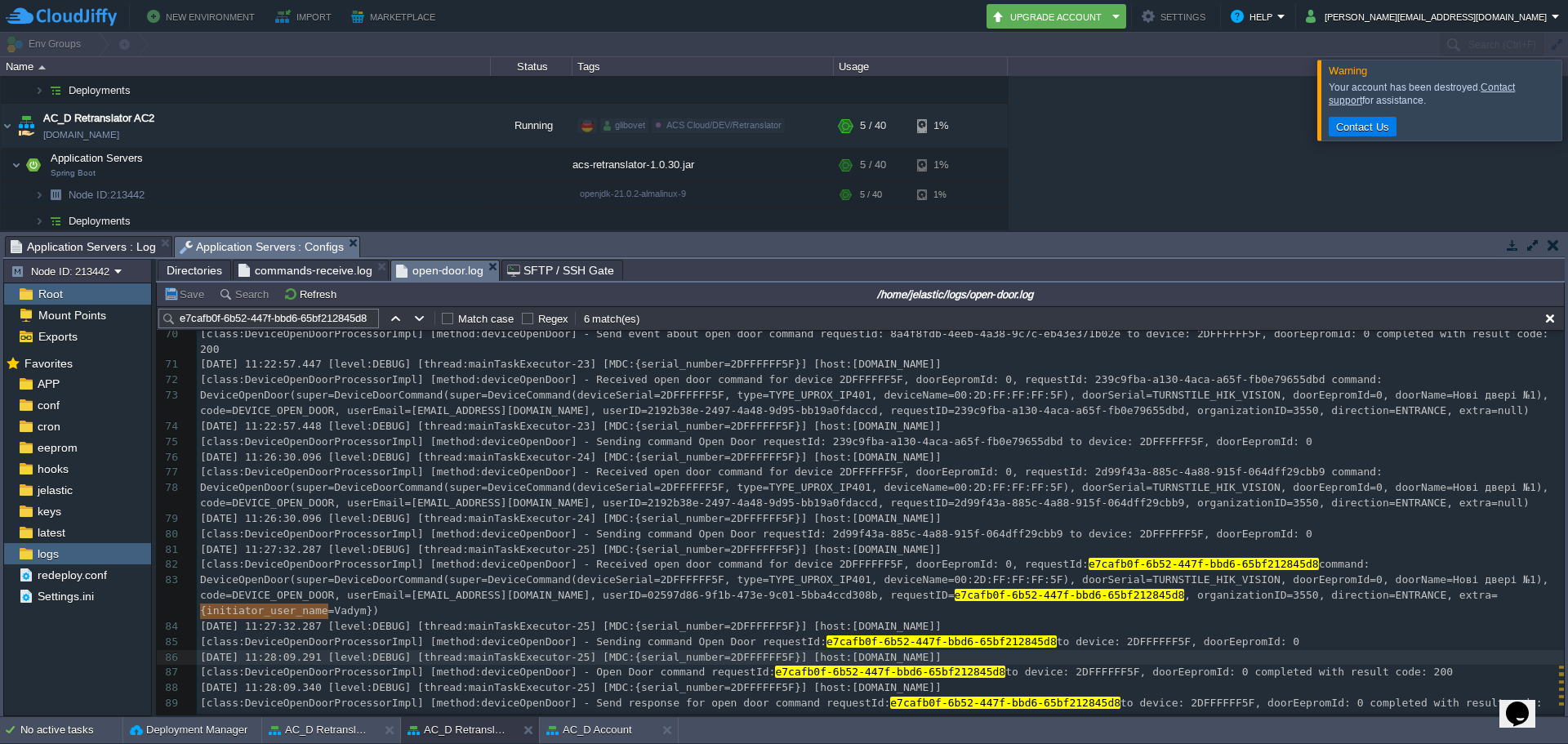
type textarea "[DATE] 11:28:09.291"
drag, startPoint x: 200, startPoint y: 611, endPoint x: 332, endPoint y: 608, distance: 132.0
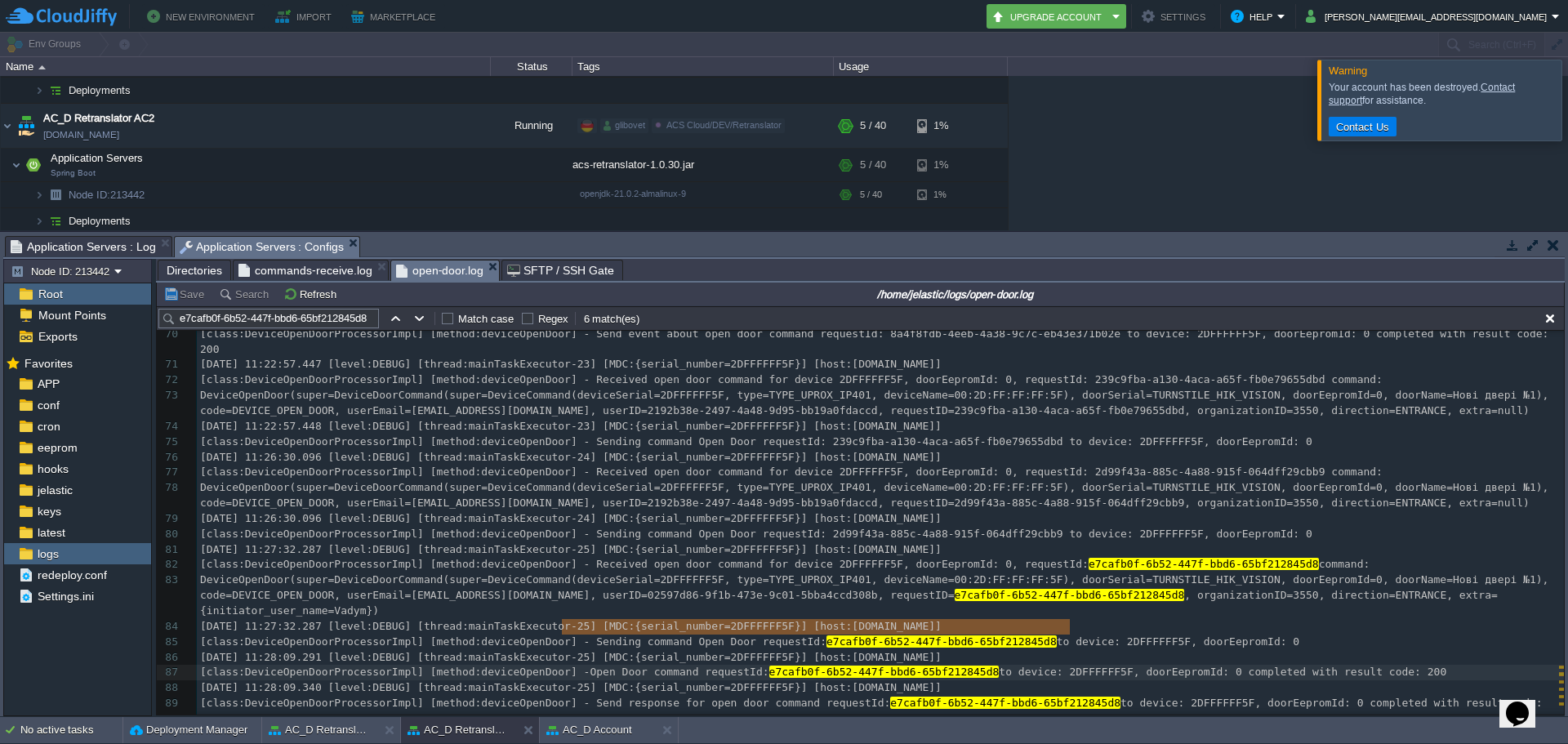
type textarea "Open Door command requestId: e7cafb0f-6b52-447f-bbd6-65bf212845d8 to device: 2D…"
drag, startPoint x: 565, startPoint y: 627, endPoint x: 1073, endPoint y: 633, distance: 508.0
click at [199, 680] on pre "[DATE] 11:28:09.340 [level:DEBUG] [thread:mainTaskExecutor-25] [MDC:{serial_num…" at bounding box center [880, 688] width 1367 height 16
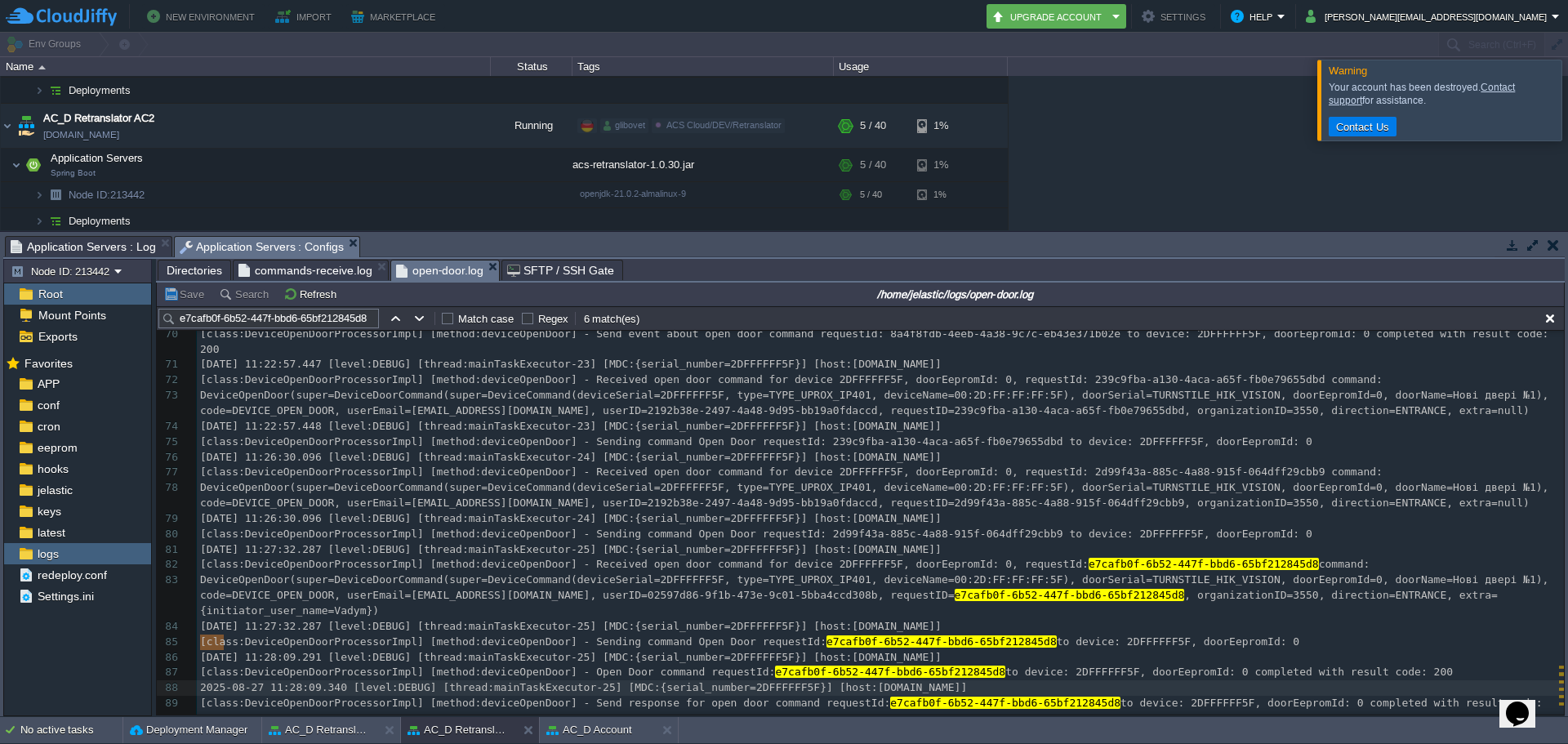
type textarea "[DATE] 11:28:09.340"
drag, startPoint x: 199, startPoint y: 646, endPoint x: 330, endPoint y: 643, distance: 131.0
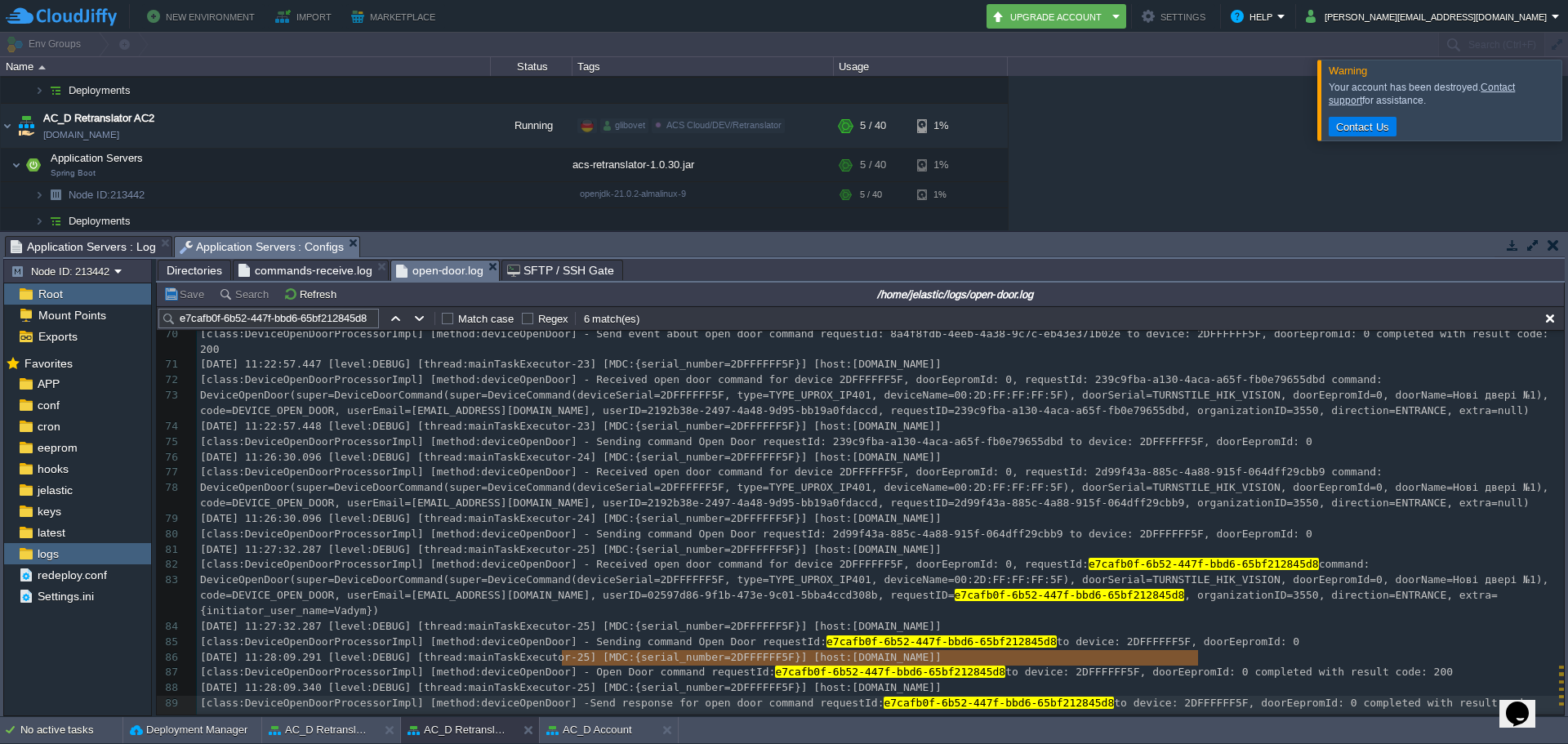
type textarea "Send response for open door command requestId: e7cafb0f-6b52-447f-bbd6-65bf2128…"
drag, startPoint x: 565, startPoint y: 659, endPoint x: 1195, endPoint y: 659, distance: 630.0
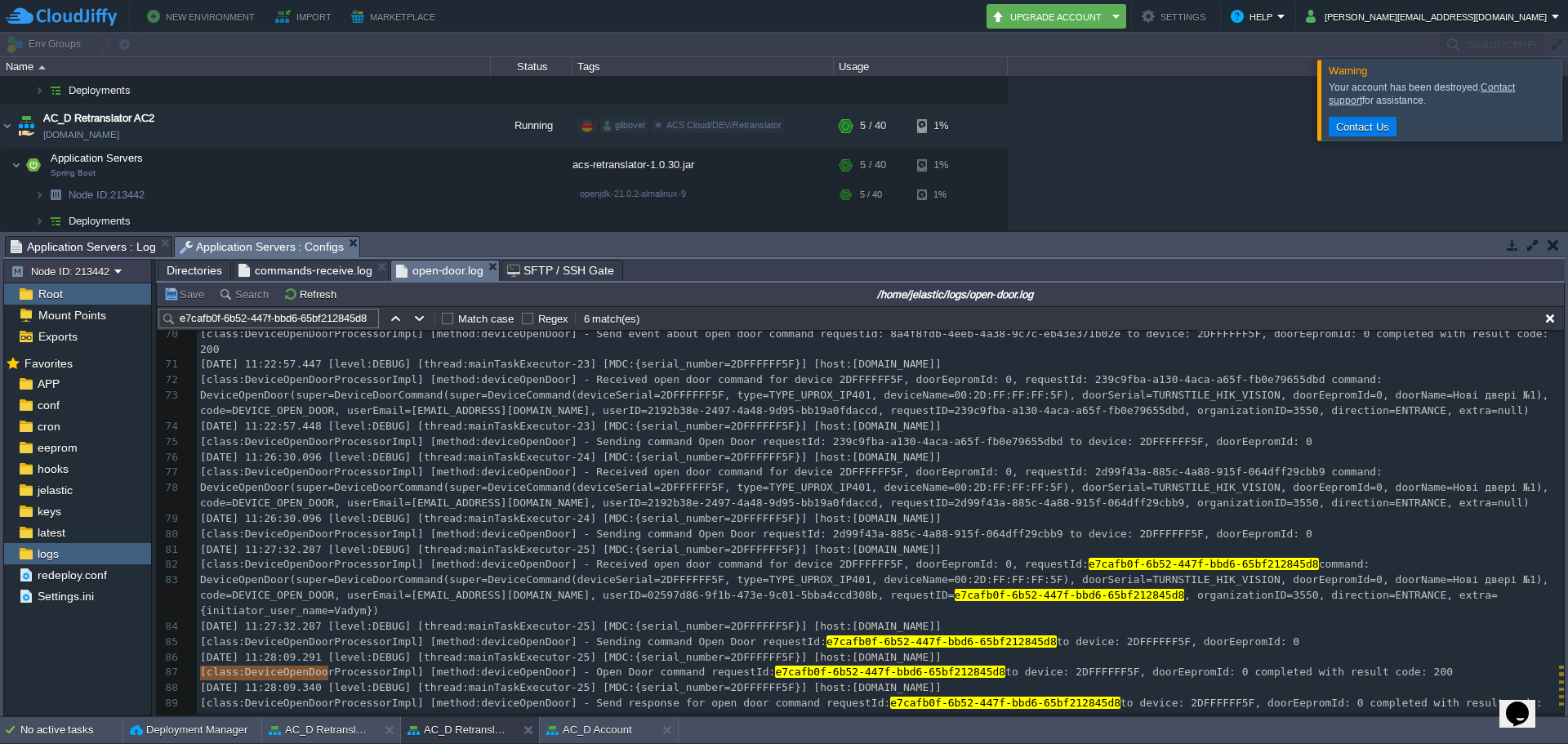
type textarea "[DATE] 11:28:09.379"
drag, startPoint x: 200, startPoint y: 675, endPoint x: 332, endPoint y: 675, distance: 132.0
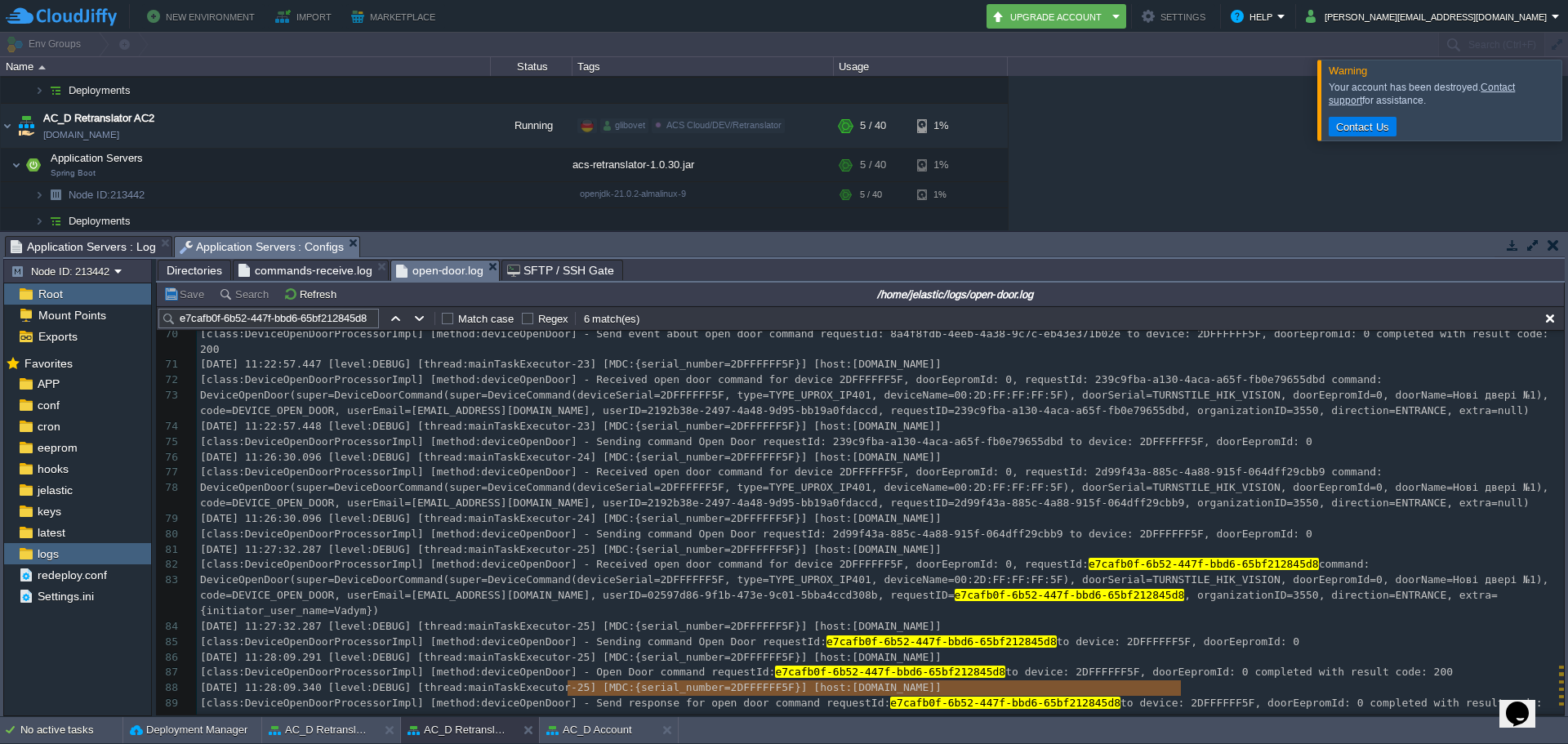
type textarea "Send event about open door command requestId: e7cafb0f-6b52-447f-bbd6-65bf21284…"
drag, startPoint x: 566, startPoint y: 690, endPoint x: 1178, endPoint y: 690, distance: 612.0
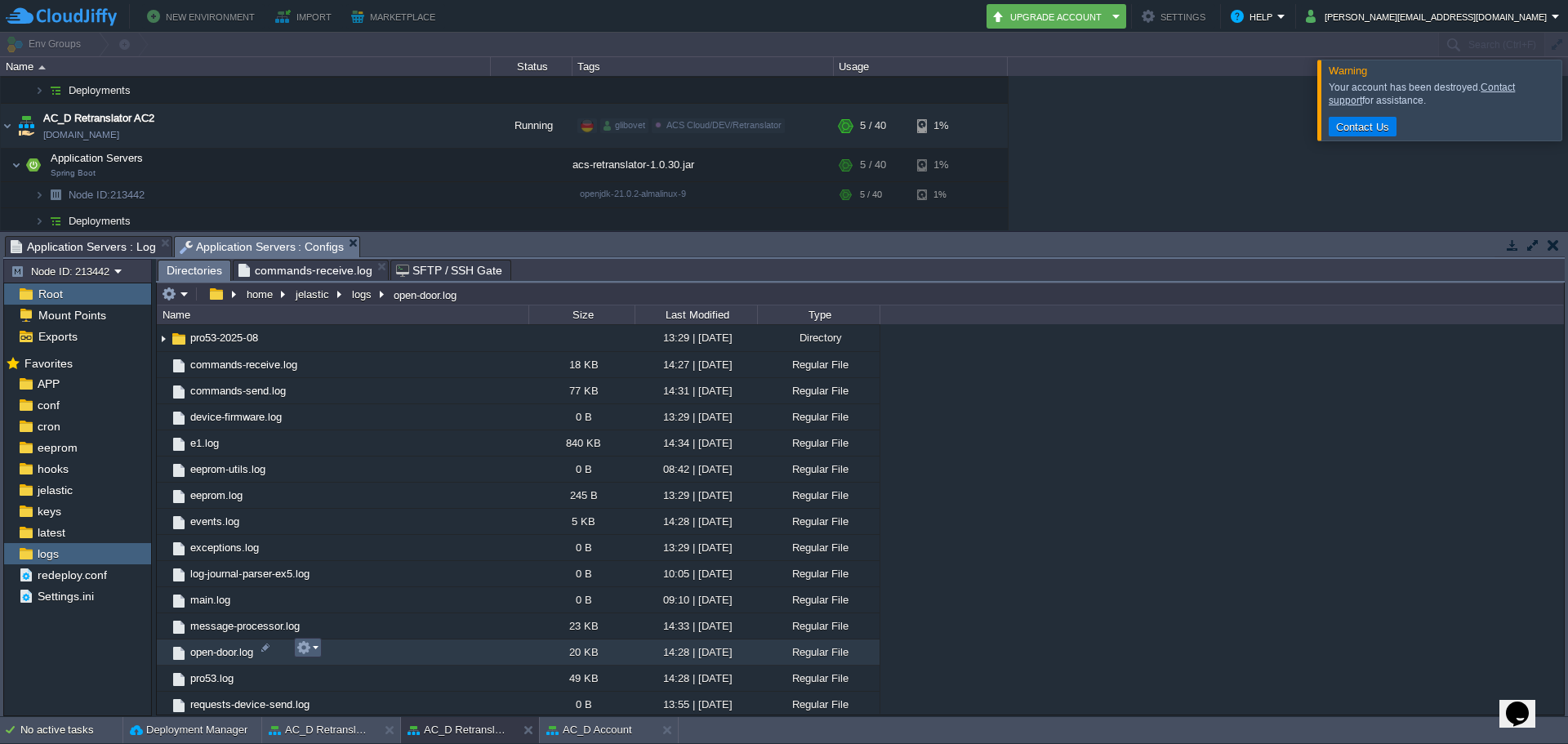
click at [299, 648] on button "button" at bounding box center [304, 648] width 15 height 15
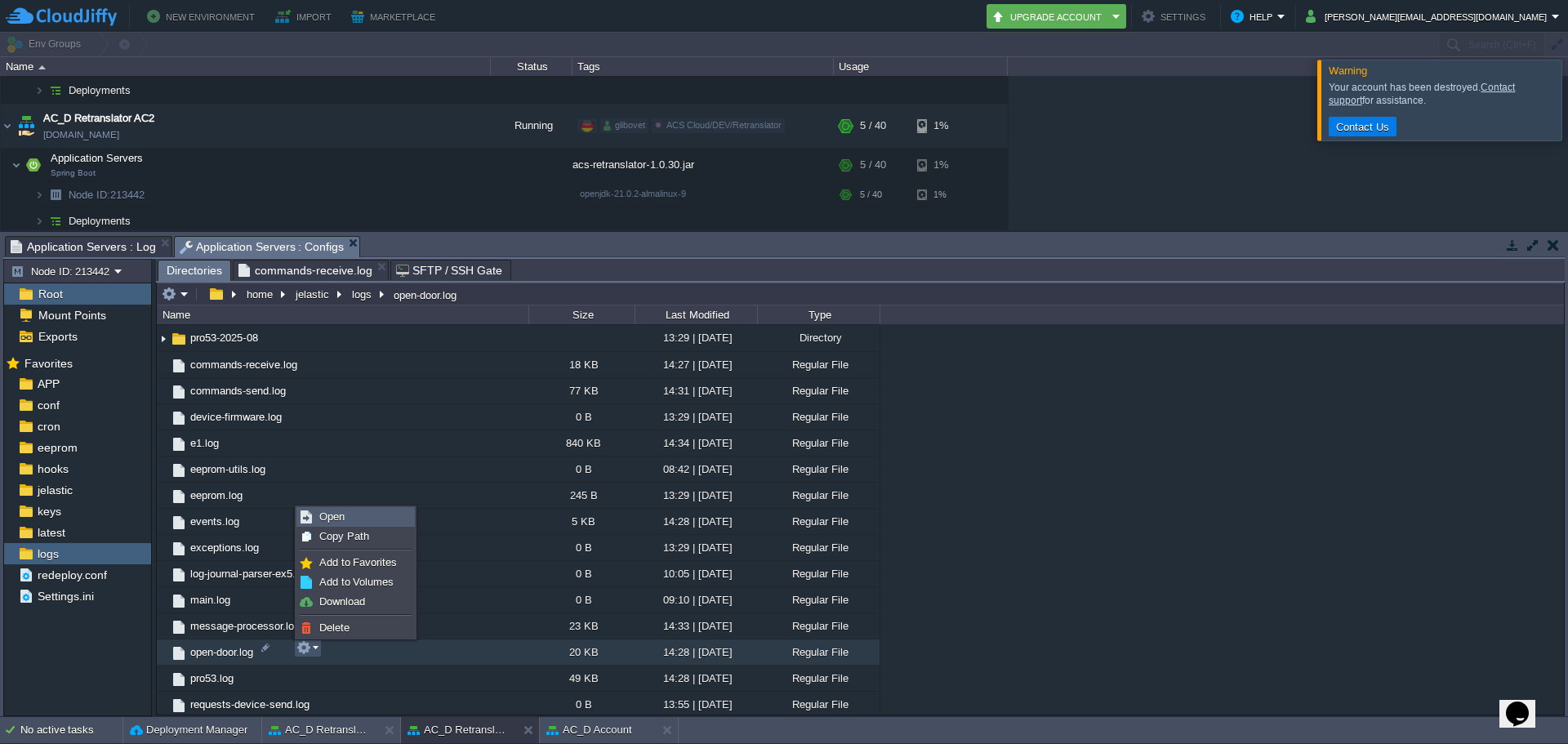
click at [348, 522] on link "Open" at bounding box center [355, 517] width 116 height 18
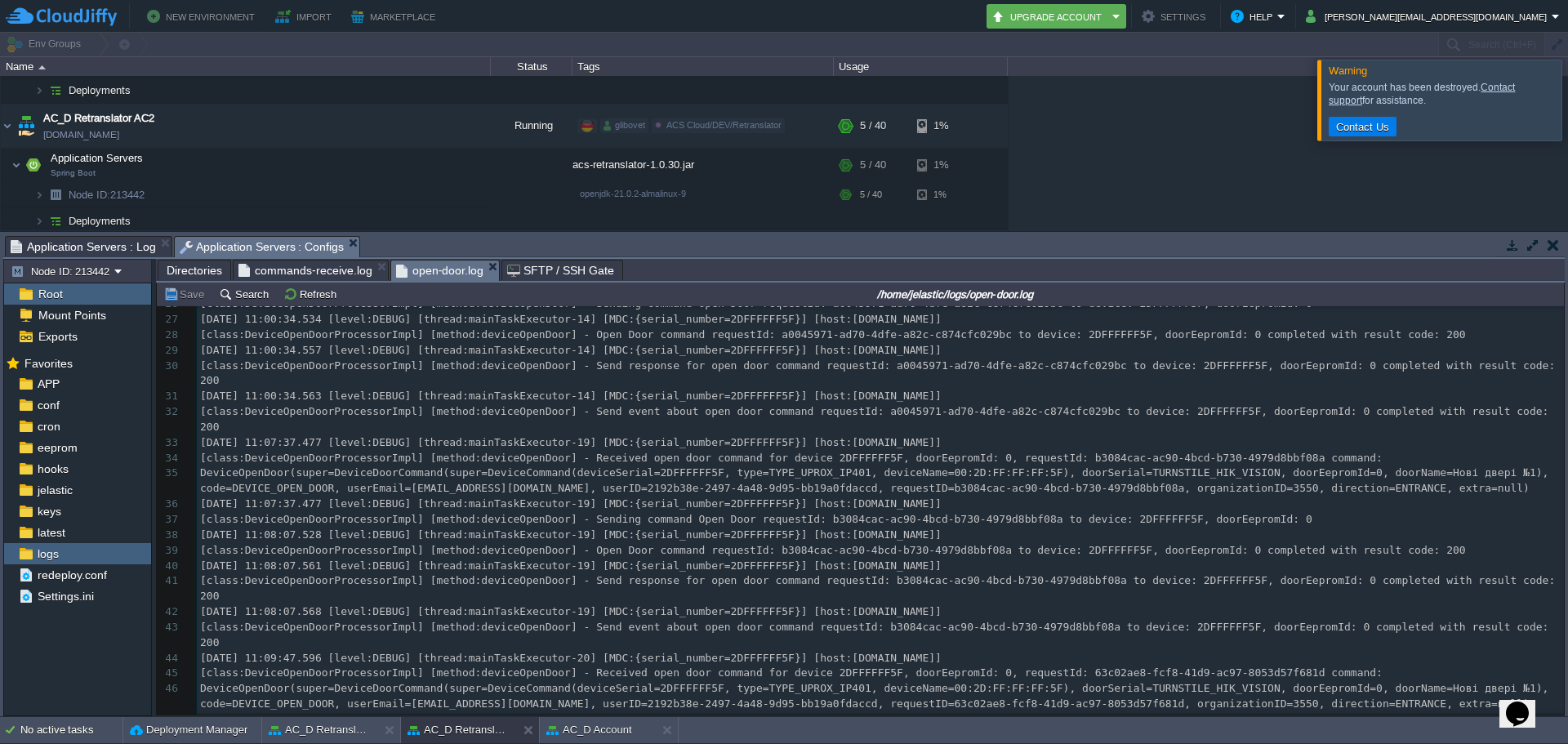
scroll to position [803, 0]
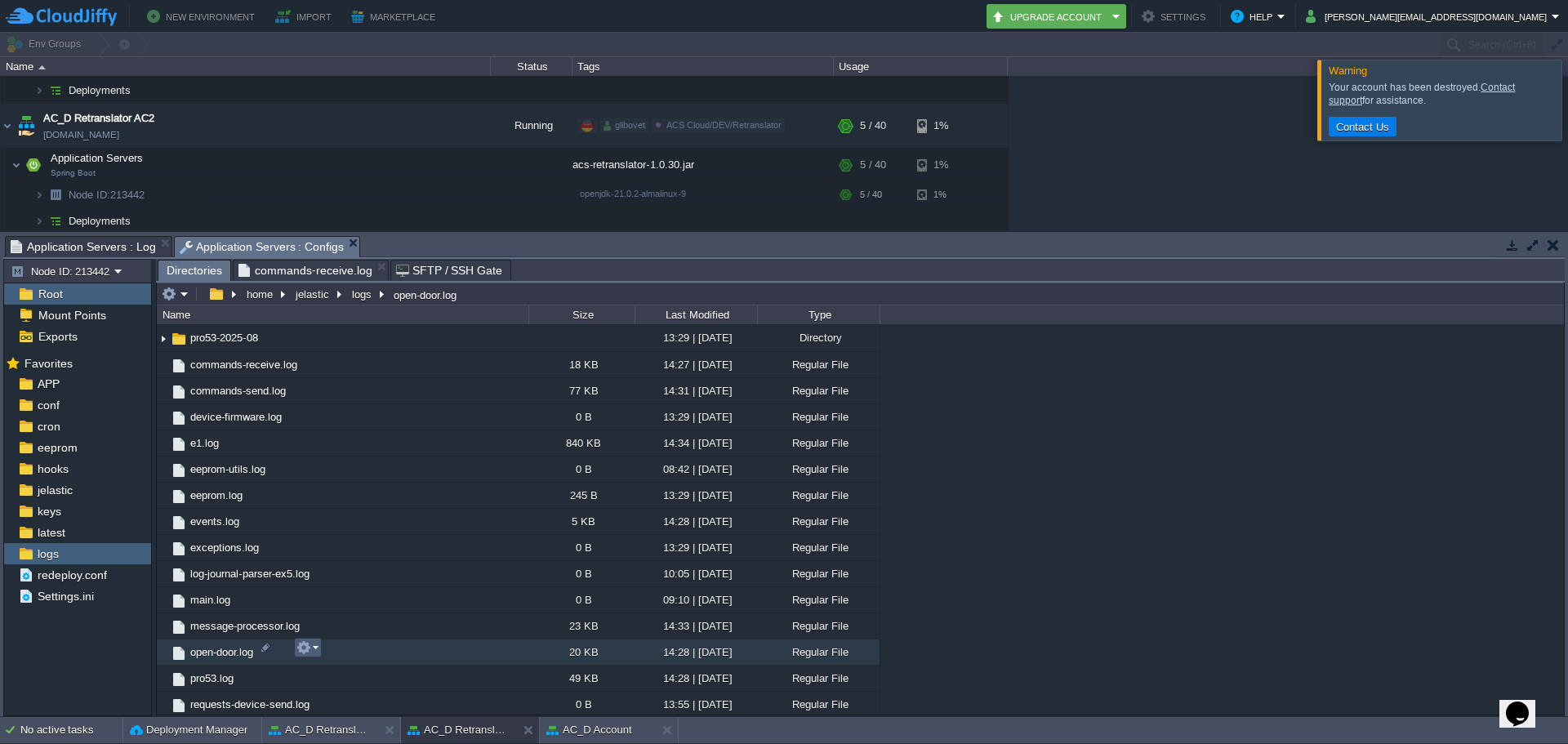
click at [307, 644] on button "button" at bounding box center [304, 648] width 15 height 15
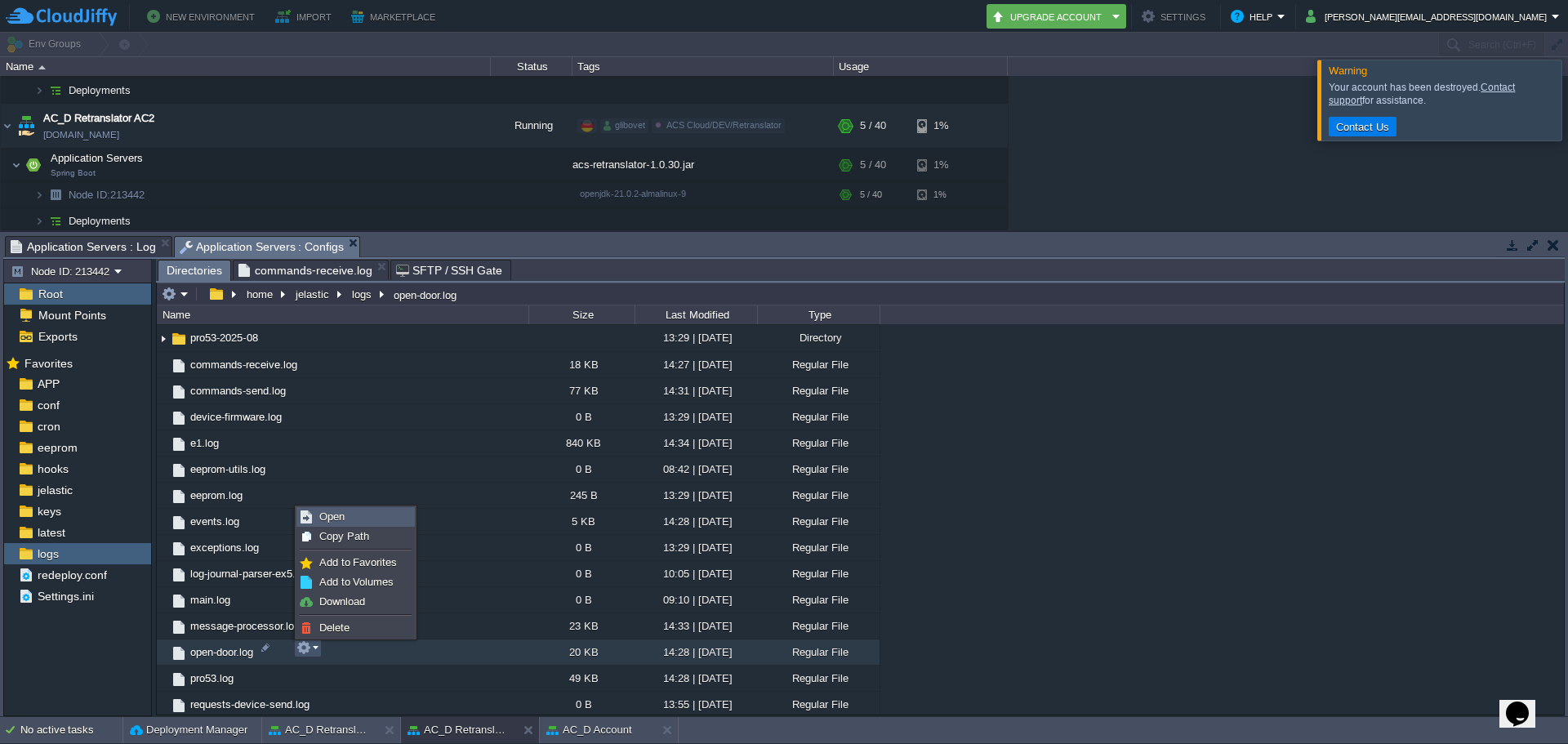
click at [349, 512] on link "Open" at bounding box center [355, 517] width 116 height 18
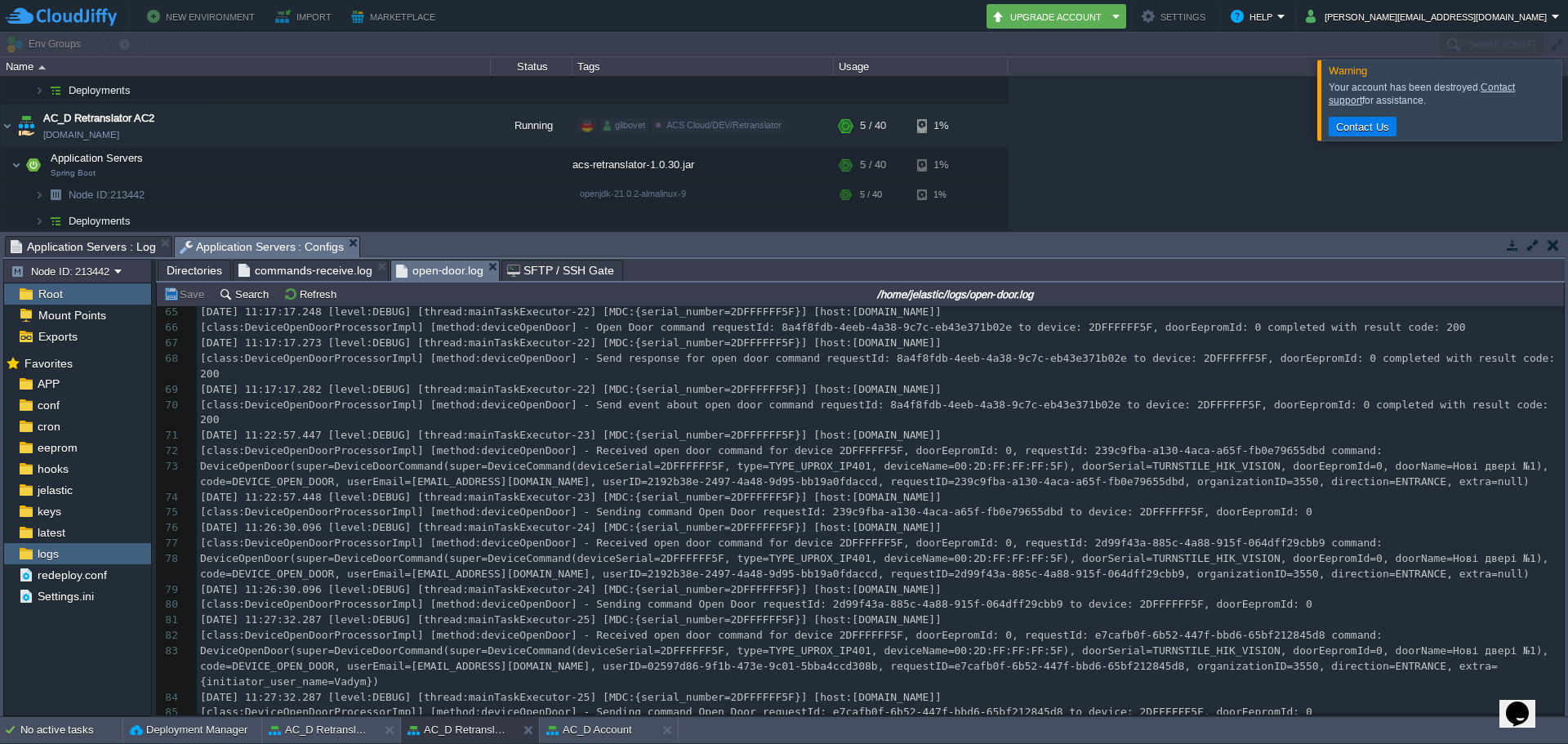
scroll to position [1268, 0]
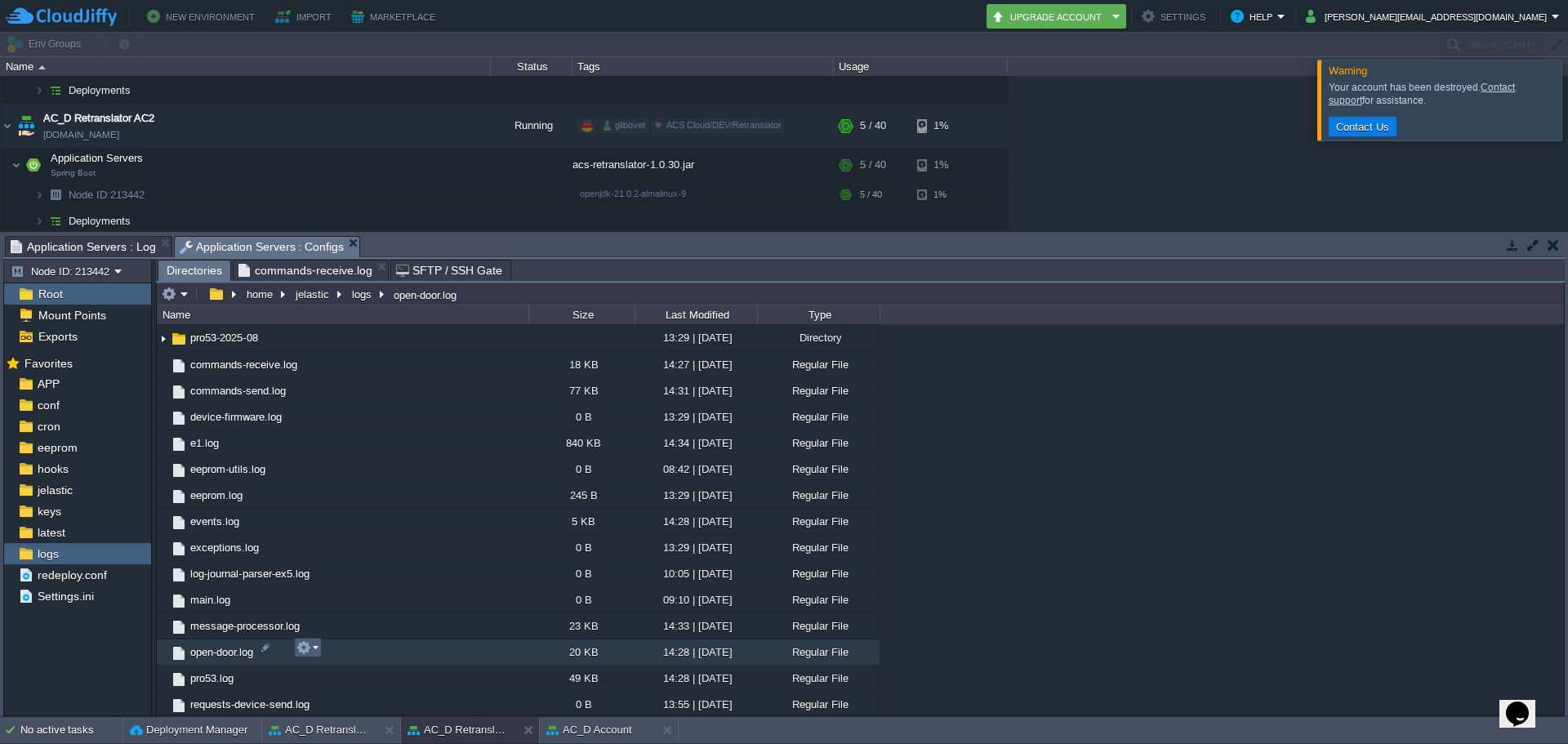
click at [306, 648] on button "button" at bounding box center [304, 648] width 15 height 15
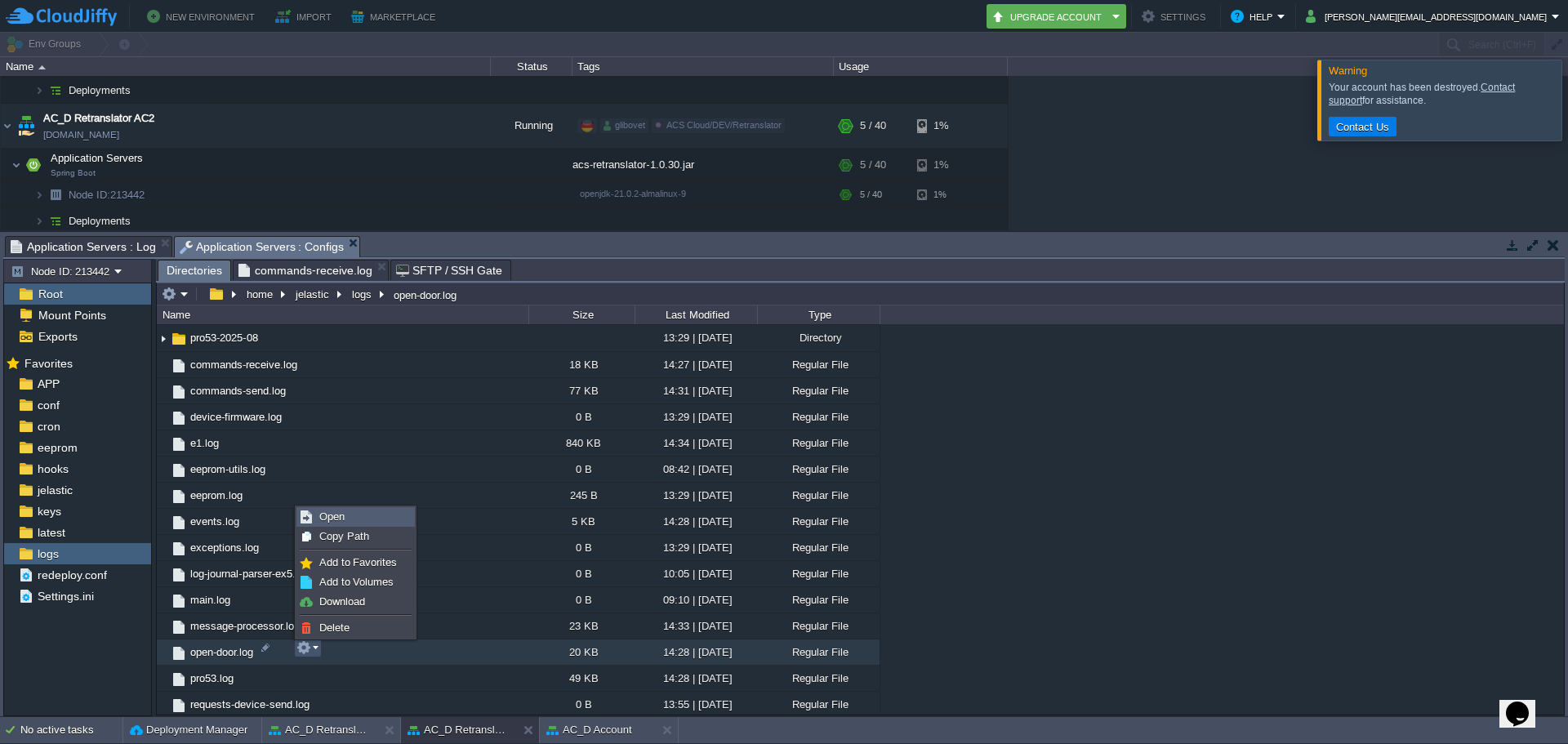
click at [339, 514] on span "Open" at bounding box center [332, 516] width 25 height 13
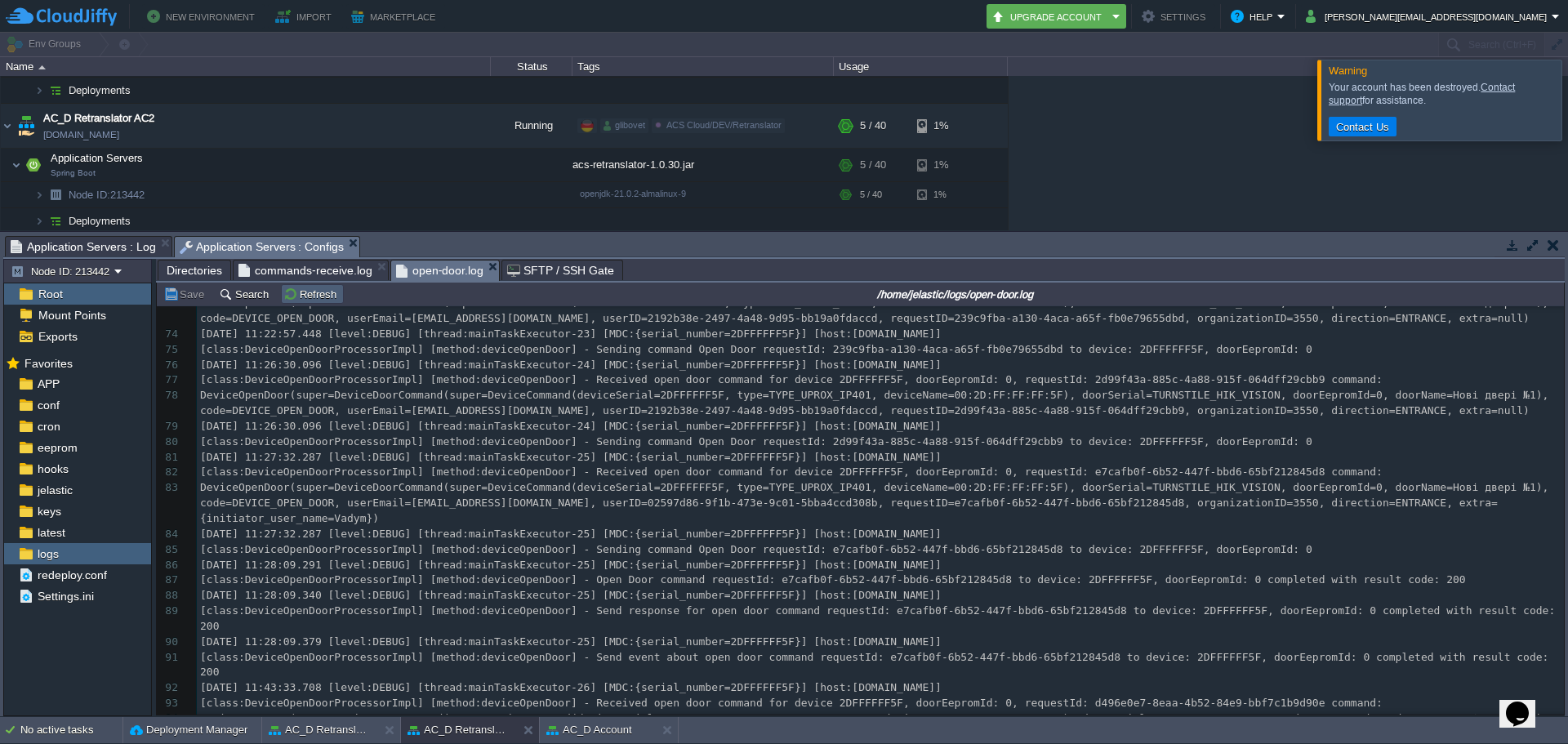
click at [296, 298] on button "Refresh" at bounding box center [312, 294] width 58 height 15
click at [286, 292] on button "Refresh" at bounding box center [312, 294] width 58 height 15
click at [652, 627] on div "97 [DATE] 10:34:51.755 [level:DEBUG] [thread:mainTaskExecutor-8] [MDC:{serial_n…" at bounding box center [880, 465] width 1367 height 677
click at [304, 304] on td "Refresh" at bounding box center [312, 293] width 63 height 19
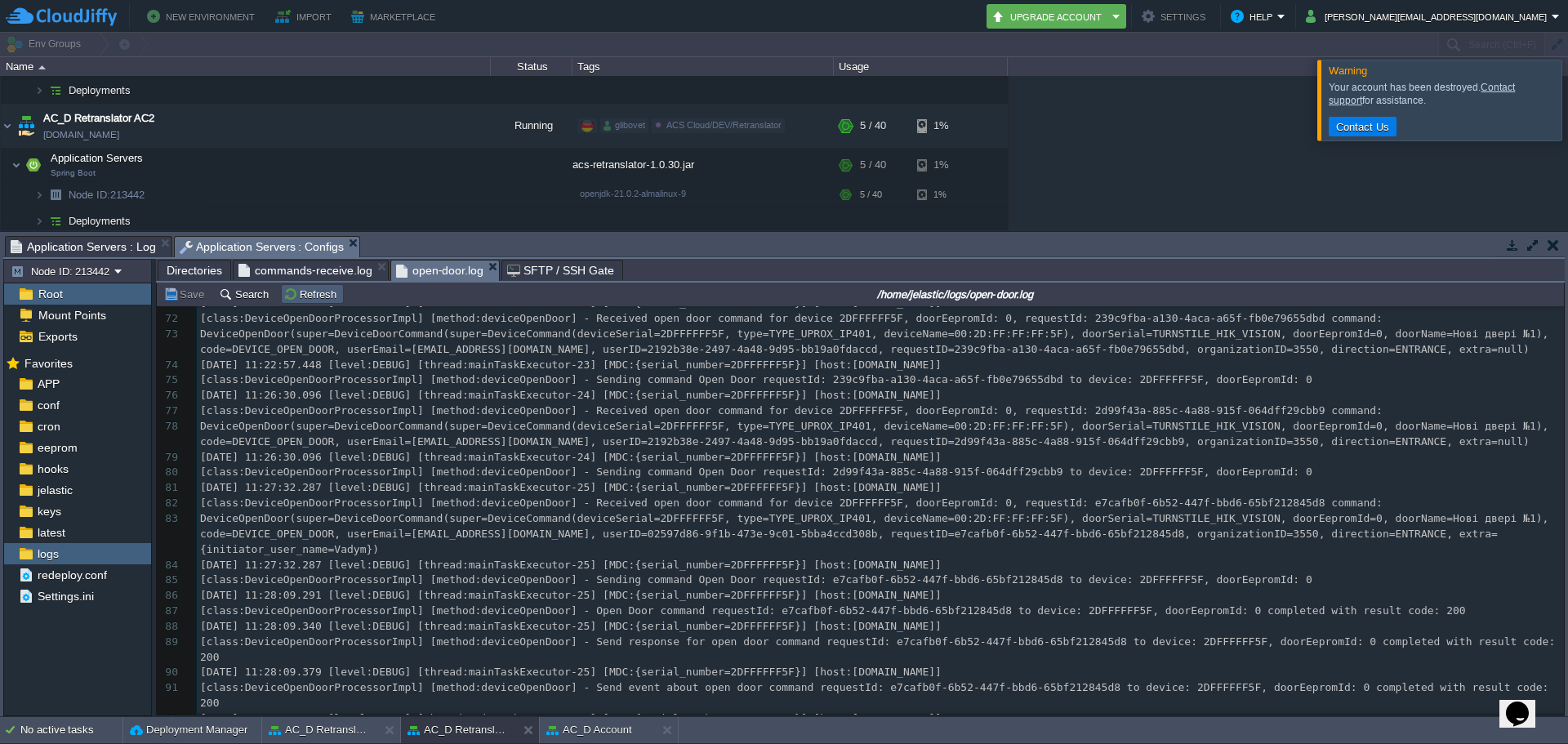
click at [316, 290] on button "Refresh" at bounding box center [312, 294] width 58 height 15
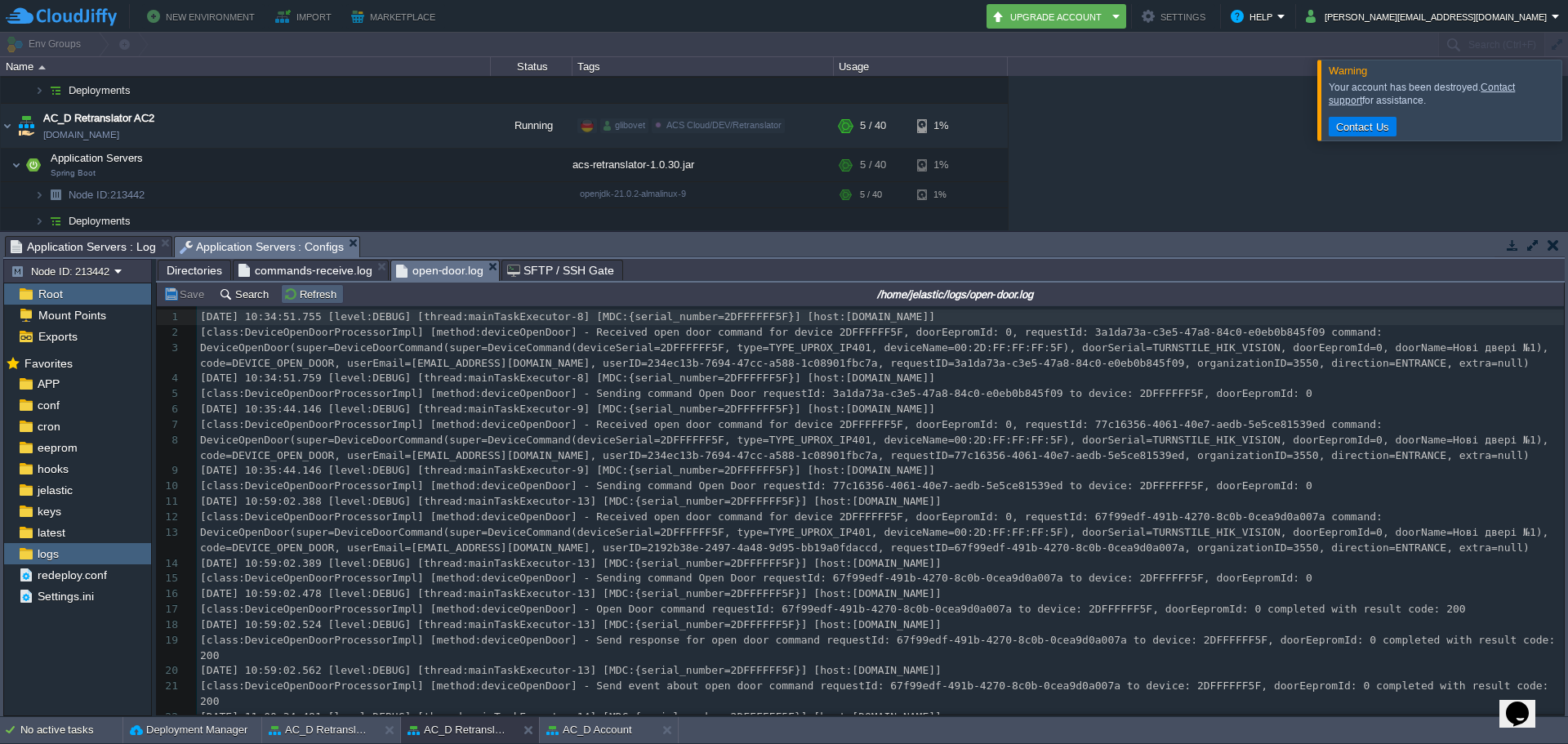
click at [312, 295] on button "Refresh" at bounding box center [312, 294] width 58 height 15
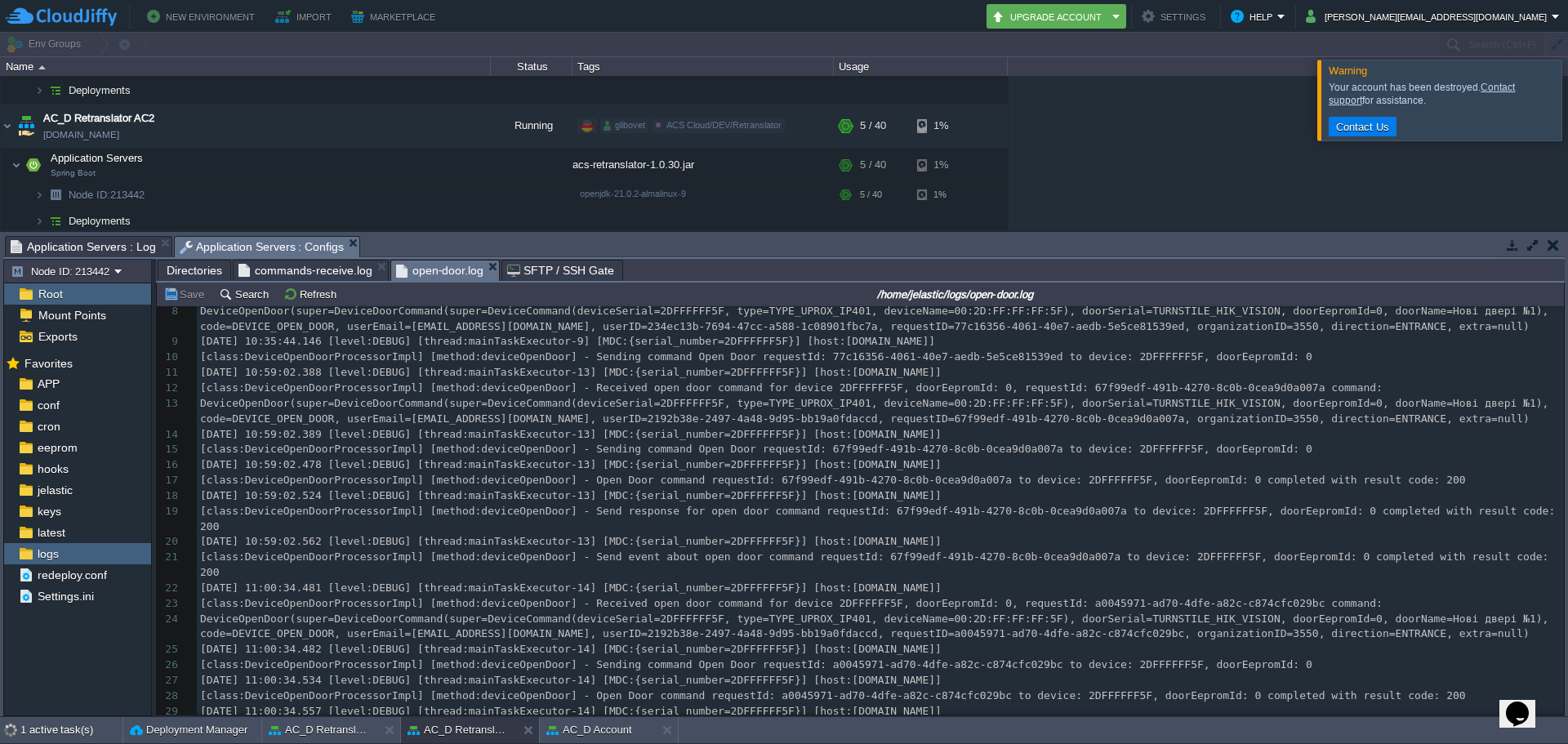
scroll to position [460, 0]
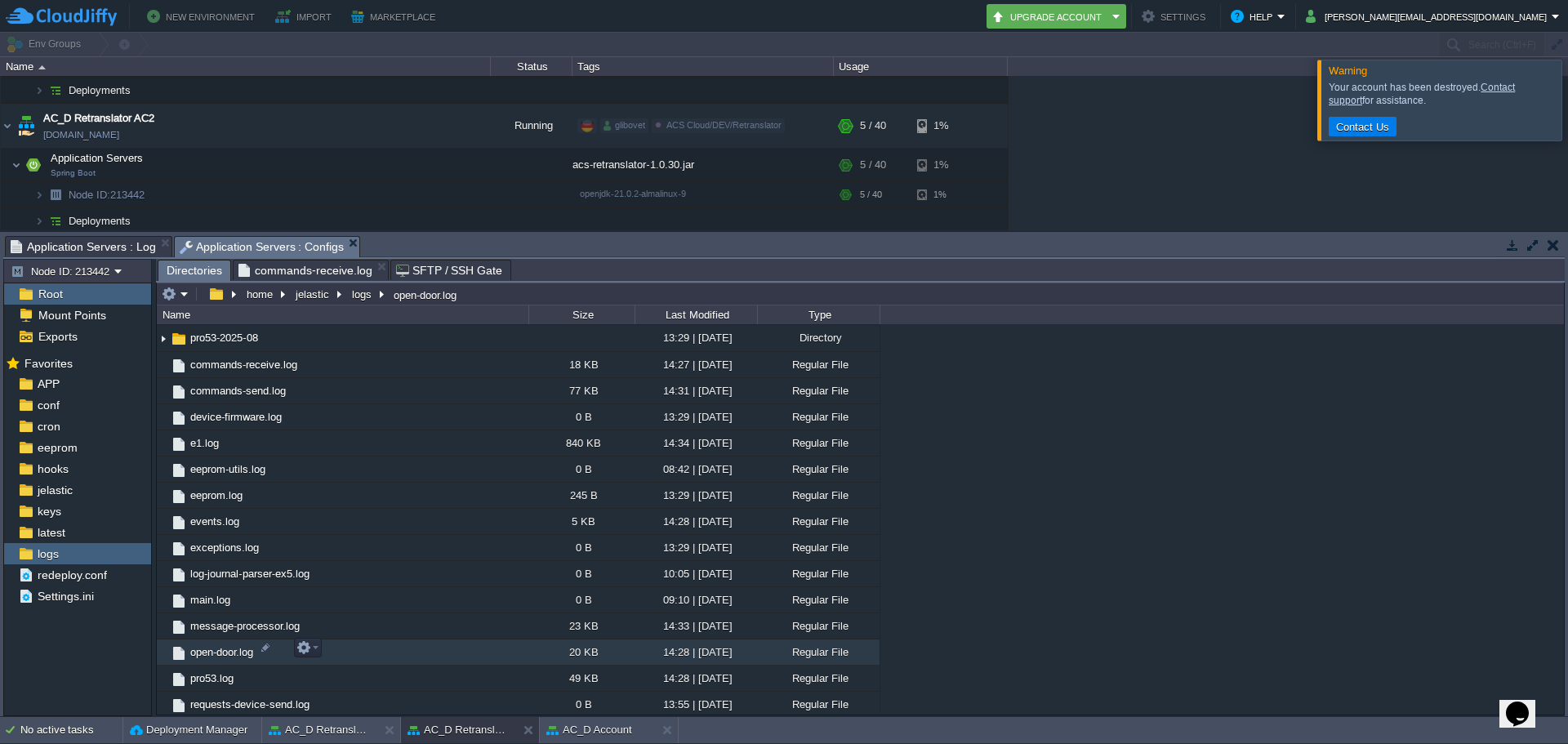
drag, startPoint x: 215, startPoint y: 646, endPoint x: 307, endPoint y: 654, distance: 92.3
click at [307, 654] on button "button" at bounding box center [304, 648] width 15 height 15
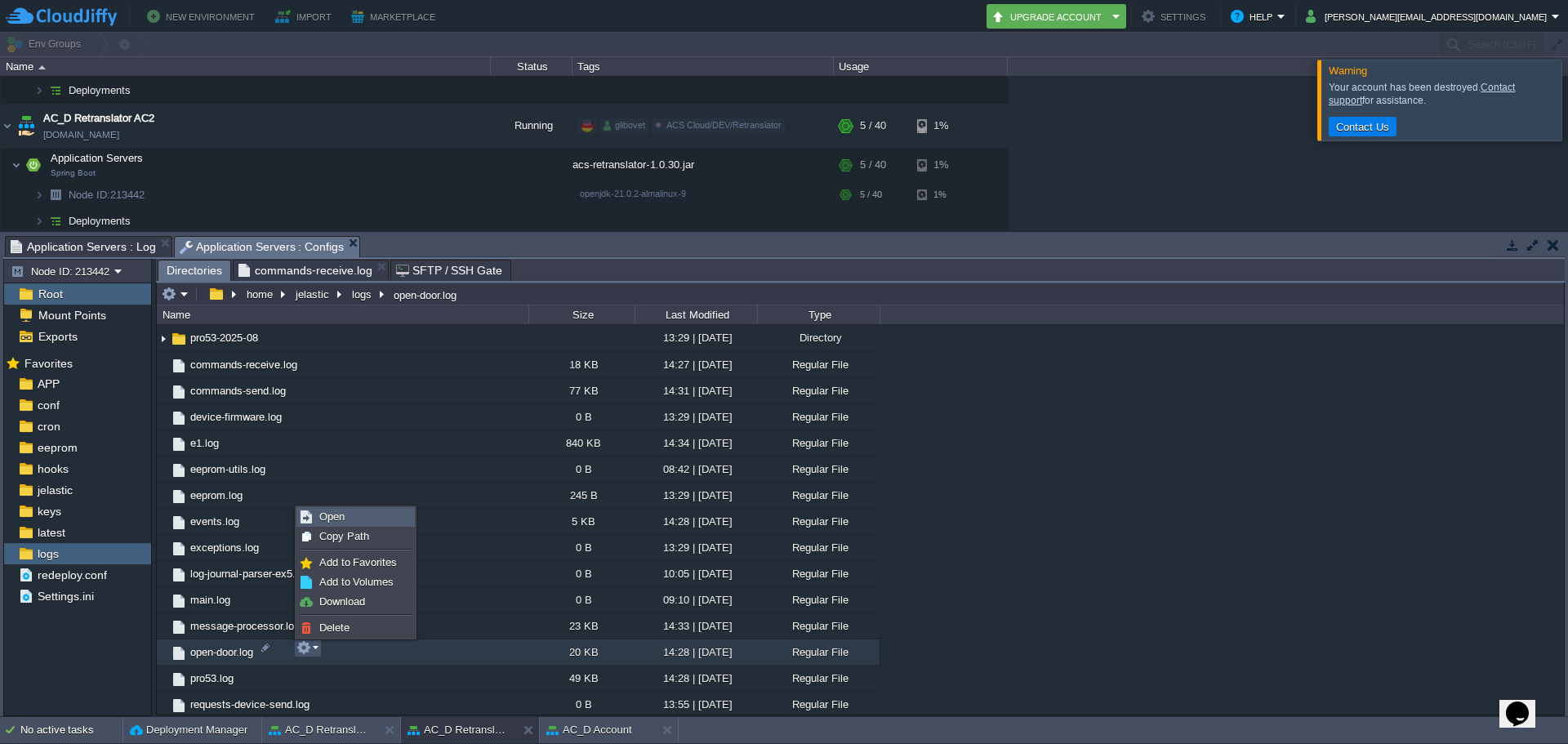
click at [341, 519] on span "Open" at bounding box center [332, 516] width 25 height 13
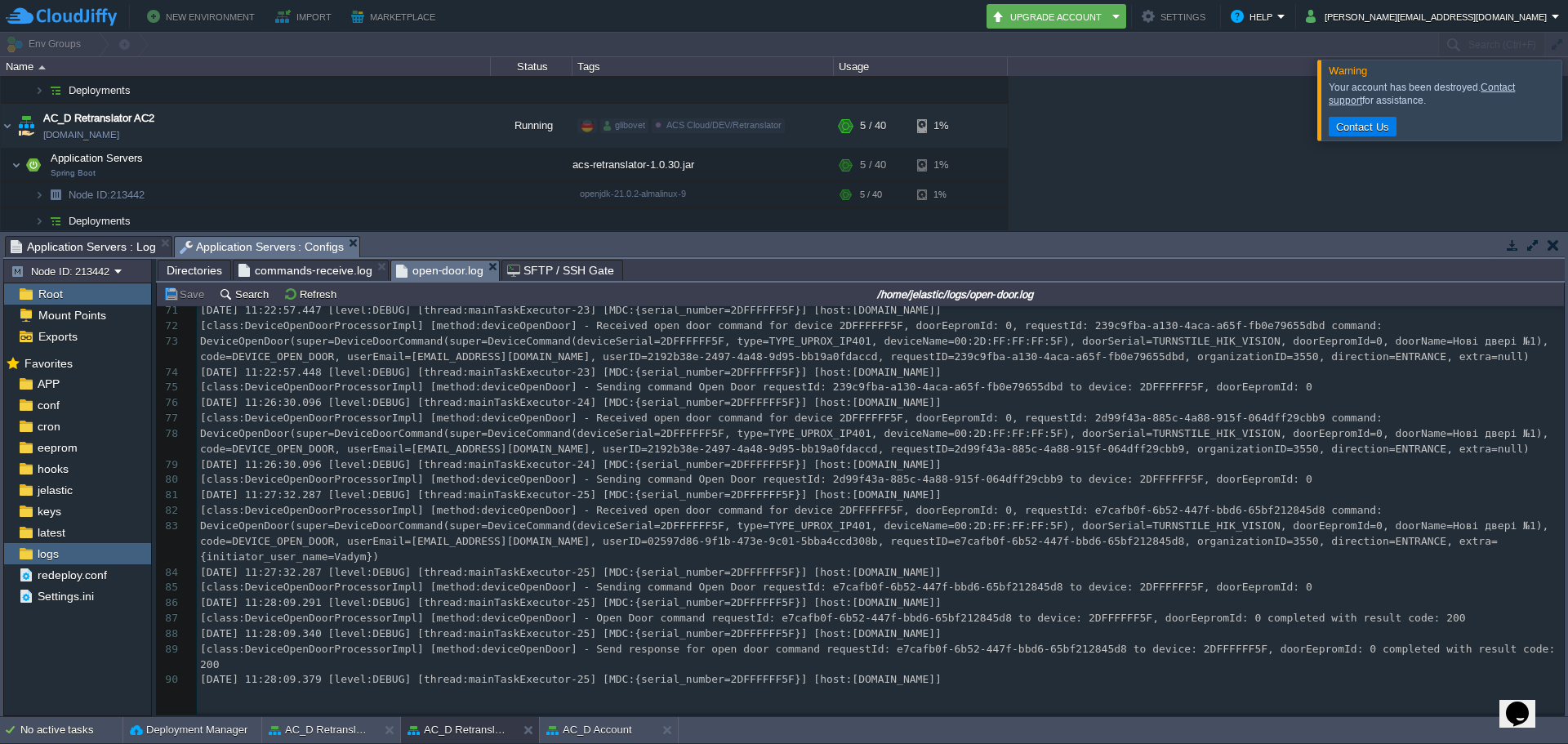
scroll to position [1276, 0]
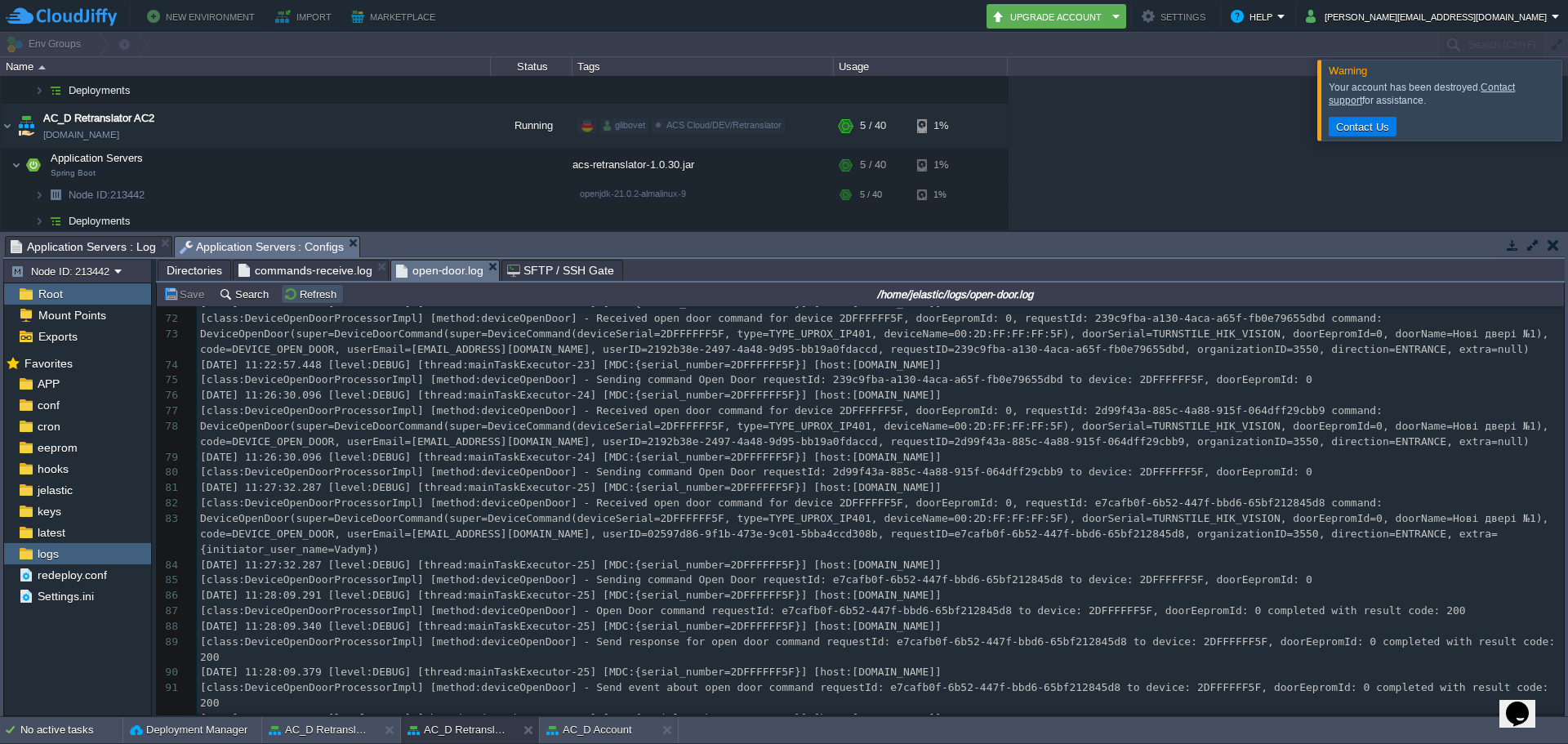
click at [301, 289] on button "Refresh" at bounding box center [312, 294] width 58 height 15
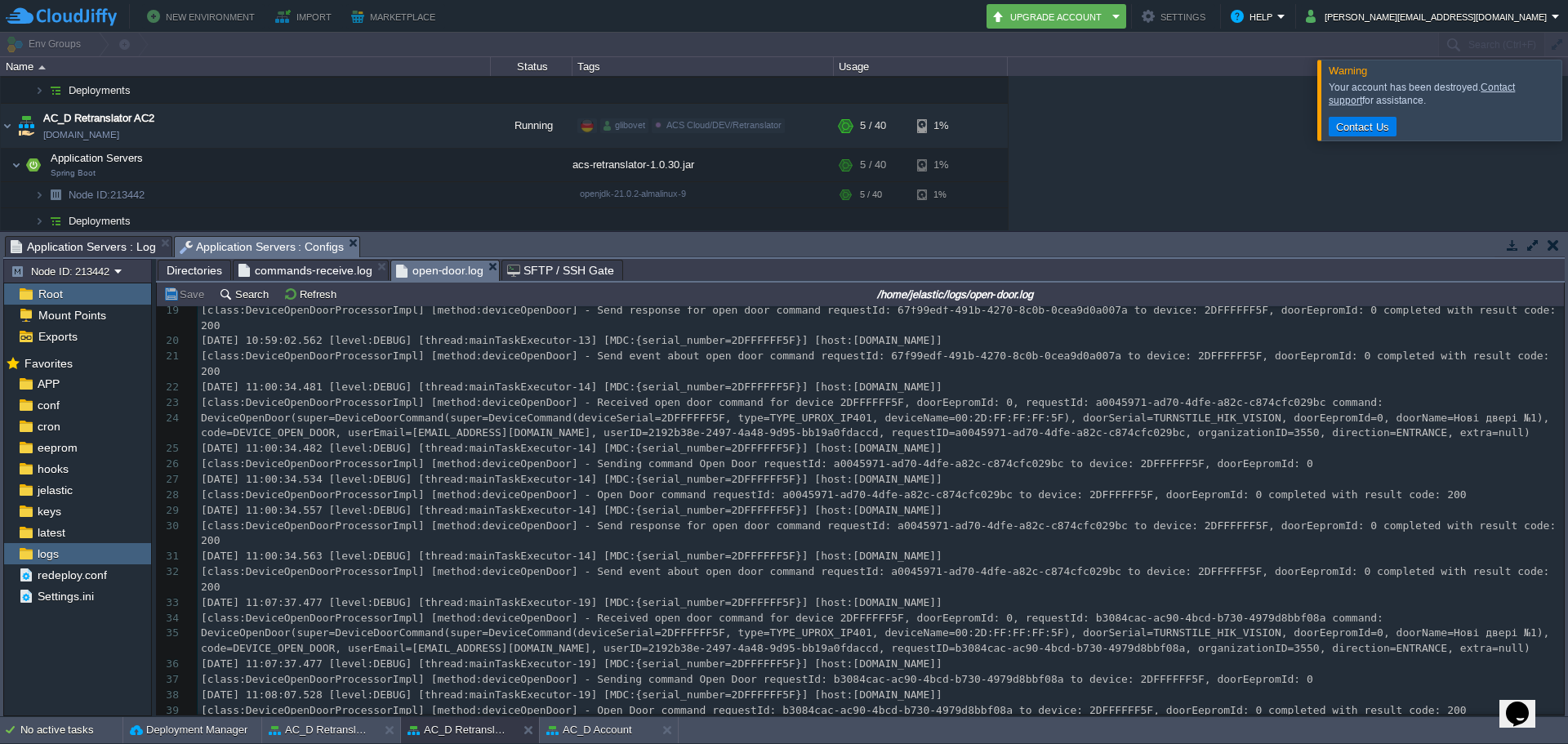
scroll to position [572, 0]
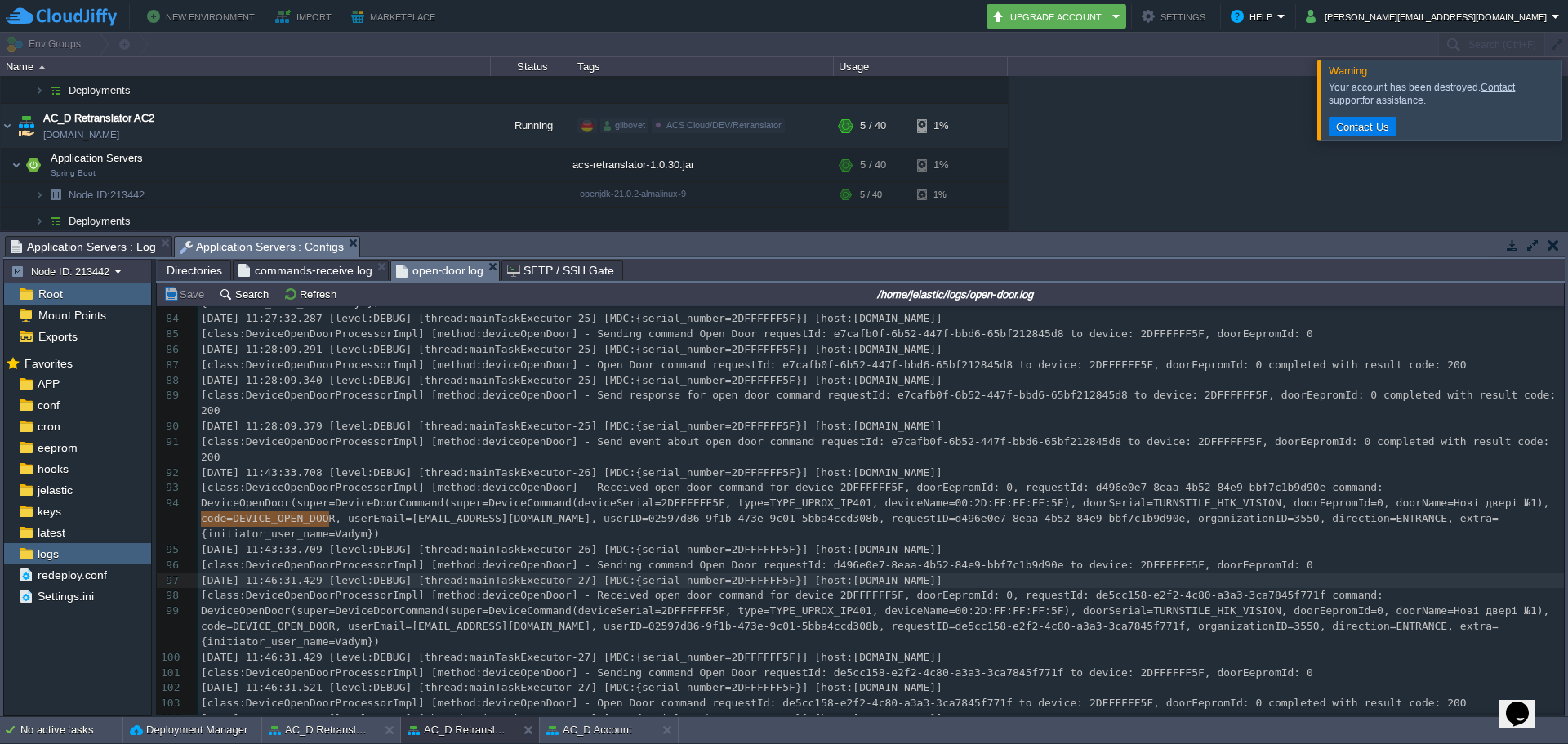
type textarea "[DATE] 11:46:31.429"
drag, startPoint x: 200, startPoint y: 515, endPoint x: 334, endPoint y: 524, distance: 134.3
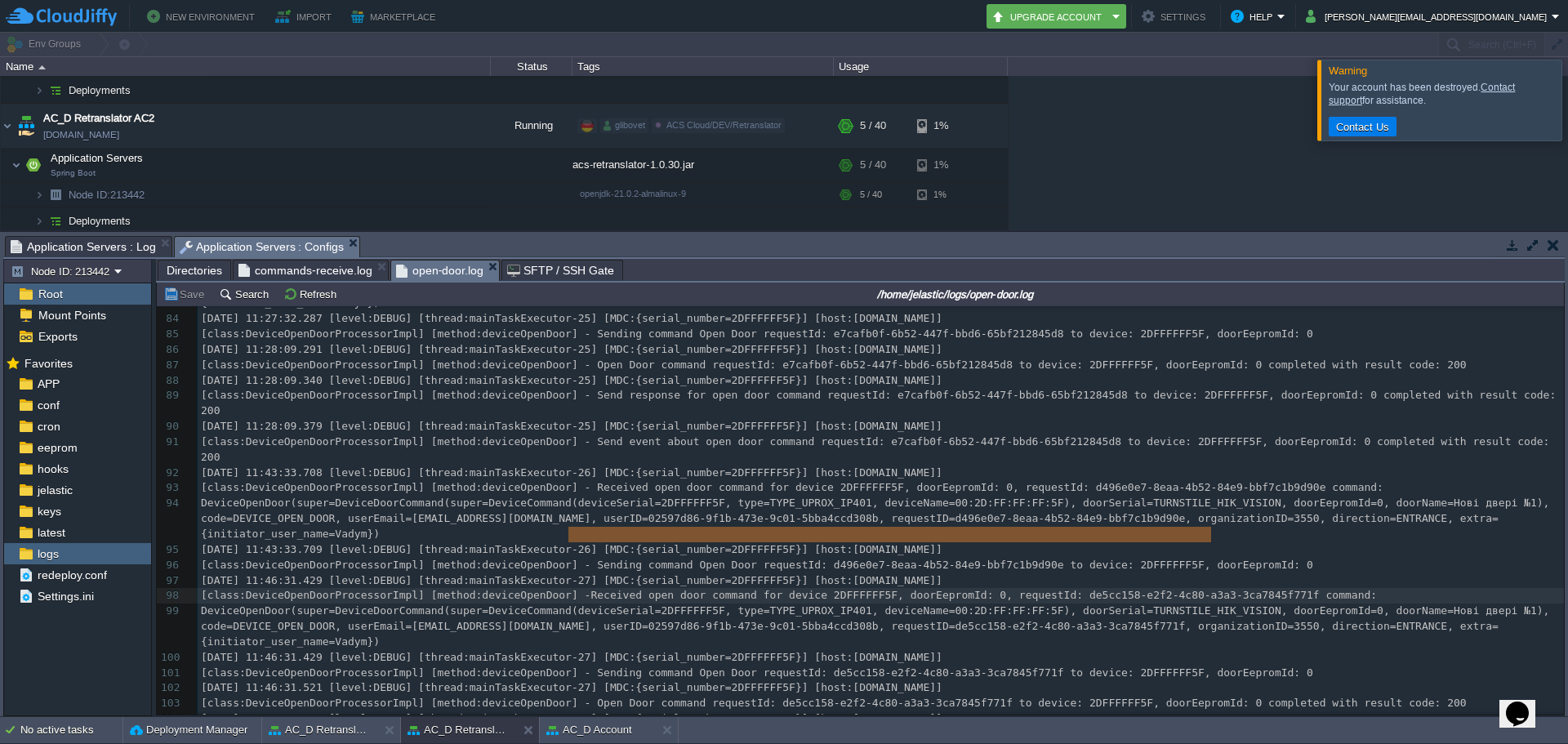
type textarea "Received open door command for device 2DFFFFFF5F, doorEepromId: 0, requestId: d…"
drag, startPoint x: 568, startPoint y: 536, endPoint x: 1235, endPoint y: 529, distance: 667.0
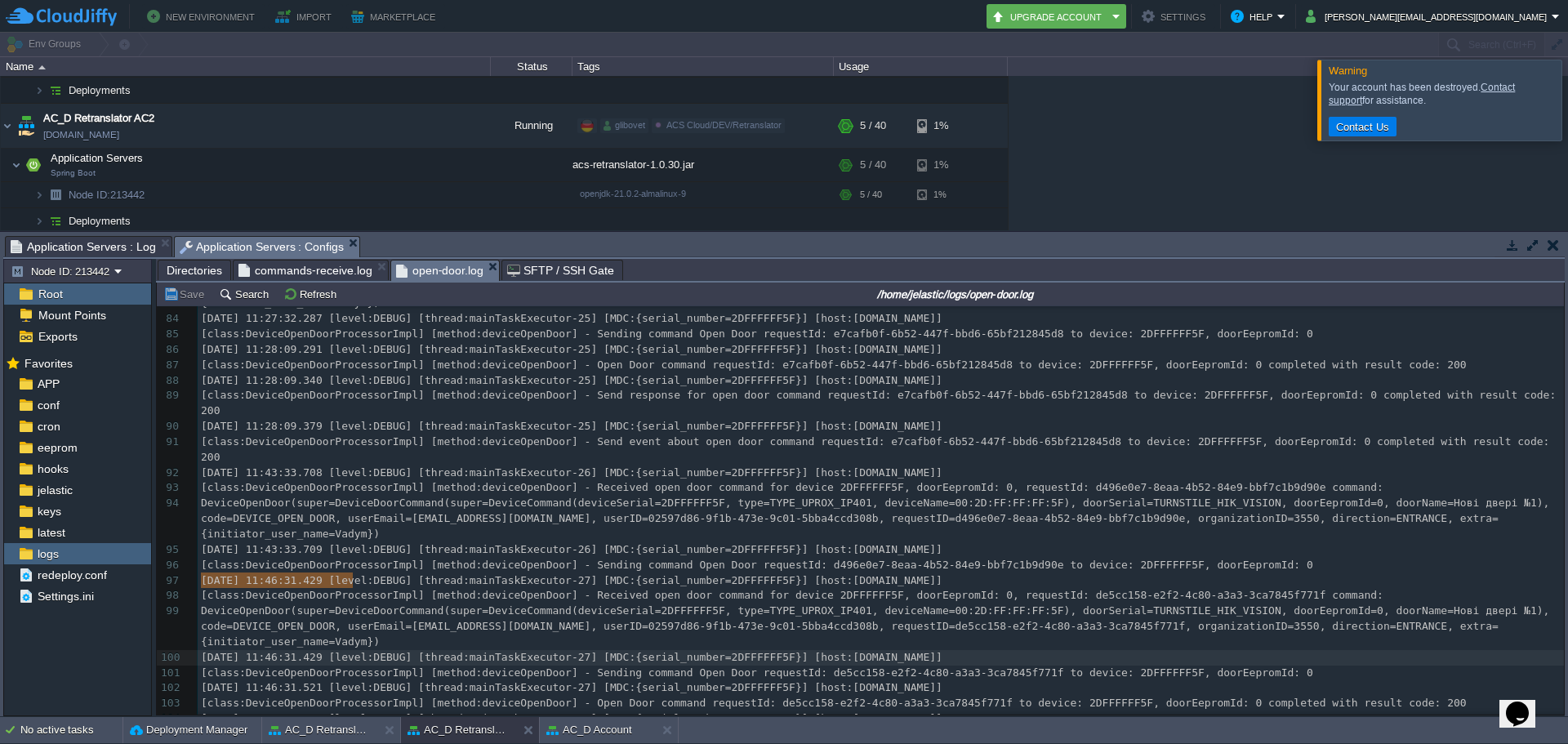
type textarea "[DATE] 11:46:31.429"
drag, startPoint x: 202, startPoint y: 581, endPoint x: 336, endPoint y: 584, distance: 134.0
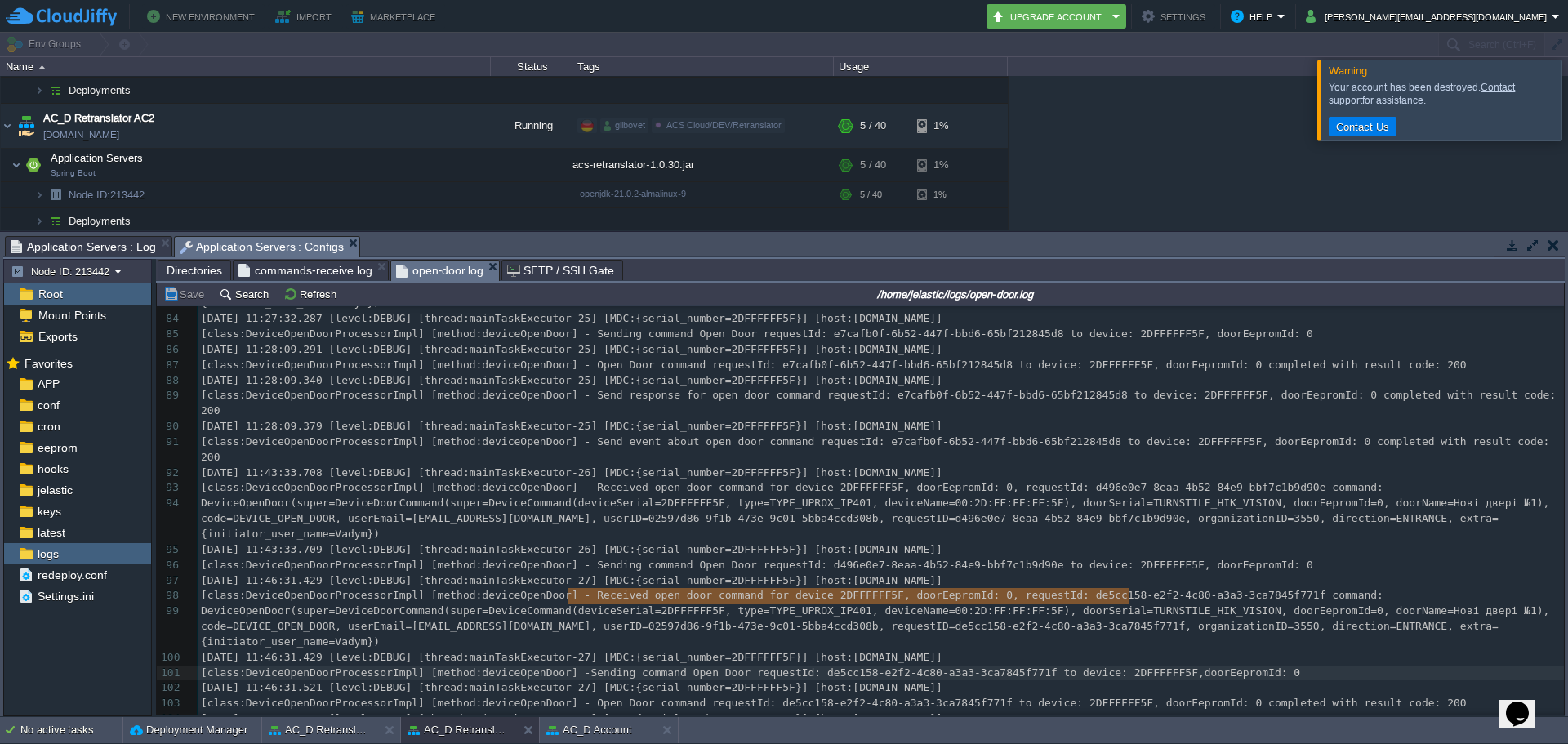
type textarea "Sending command Open Door requestId: de5cc158-e2f2-4c80-a3a3-3ca7845f771f to de…"
drag, startPoint x: 567, startPoint y: 596, endPoint x: 1126, endPoint y: 603, distance: 559.0
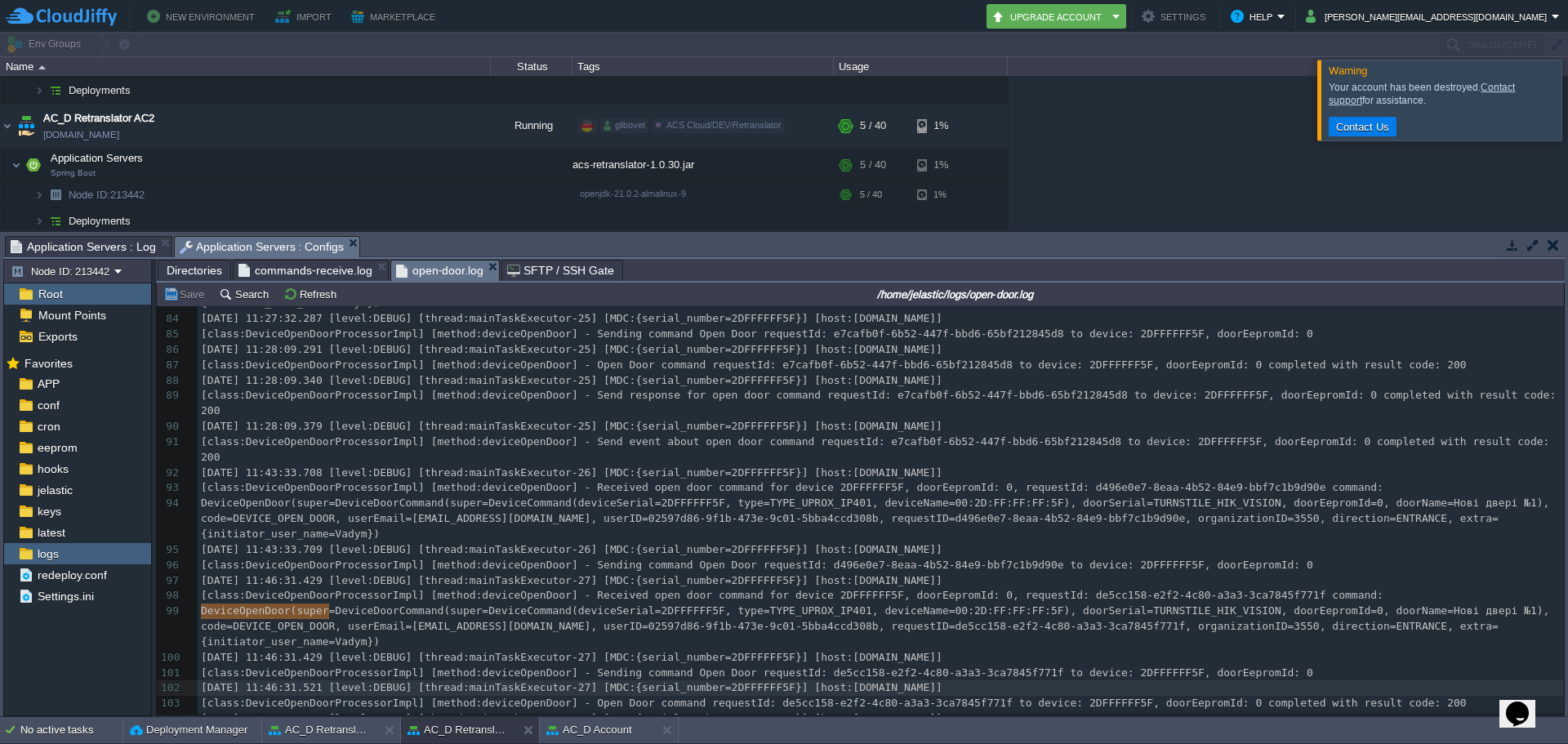
type textarea "[DATE] 11:46:31.521"
drag, startPoint x: 202, startPoint y: 608, endPoint x: 333, endPoint y: 608, distance: 131.0
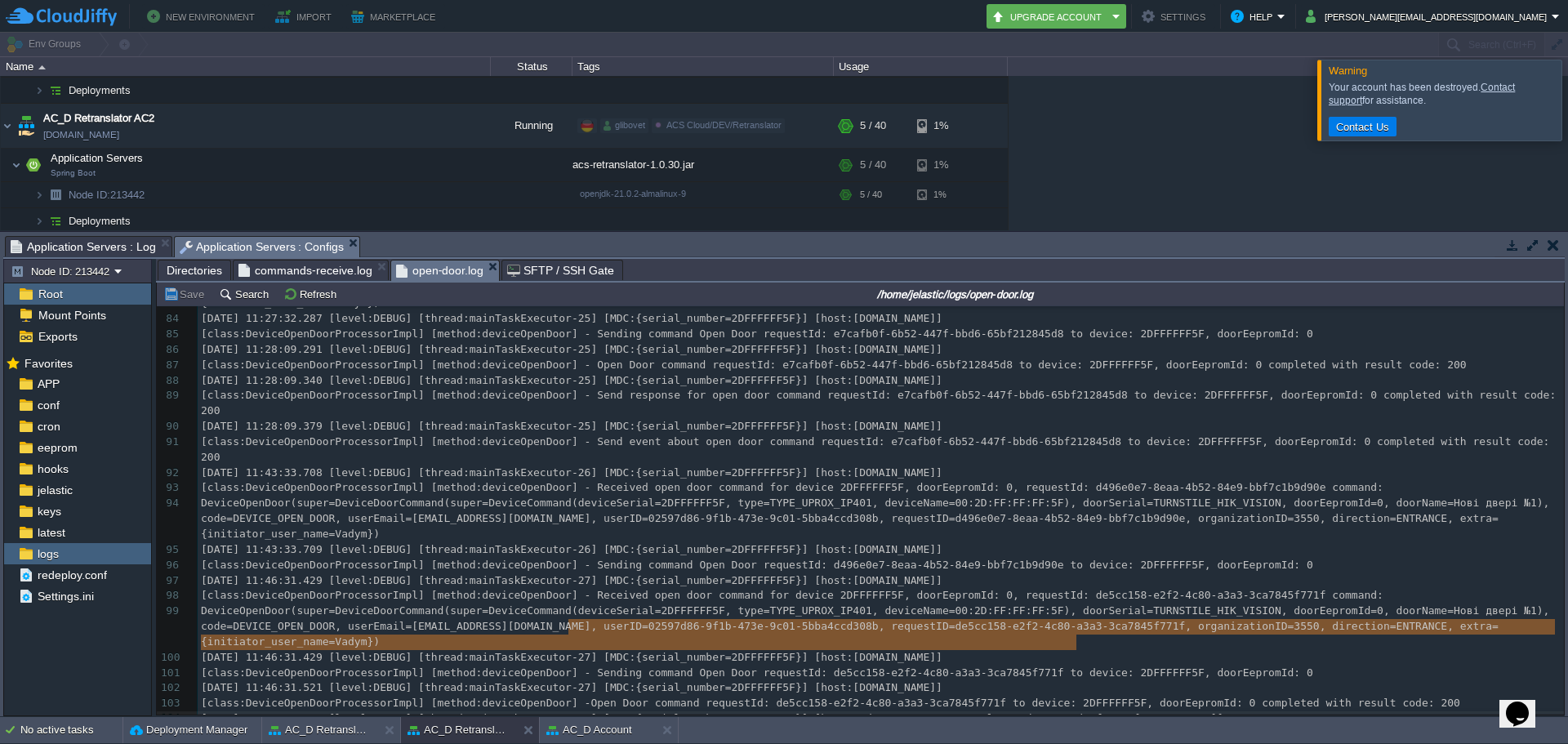
type textarea "Open Door command requestId: de5cc158-e2f2-4c80-a3a3-3ca7845f771f to device: 2D…"
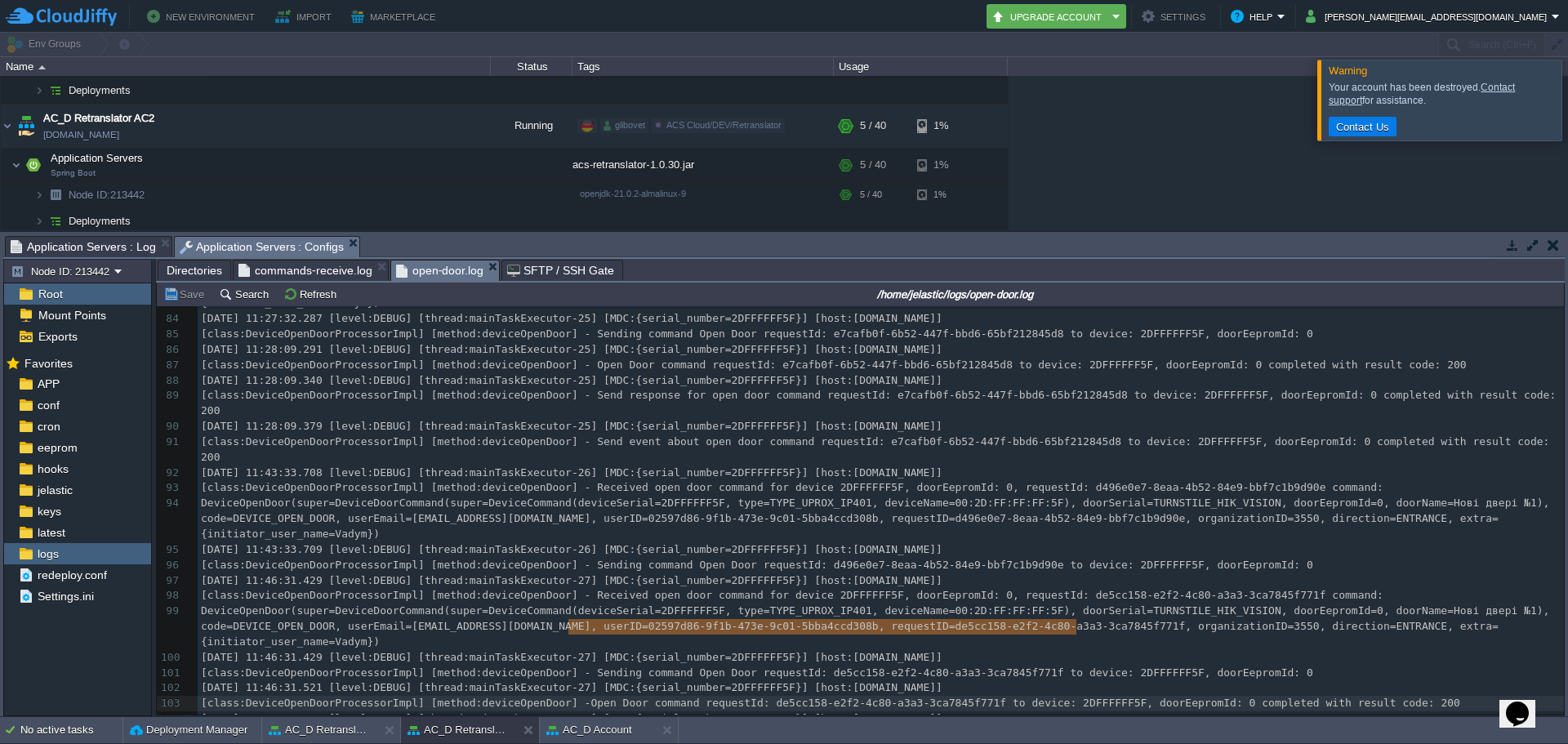
drag, startPoint x: 569, startPoint y: 627, endPoint x: 1075, endPoint y: 636, distance: 506.1
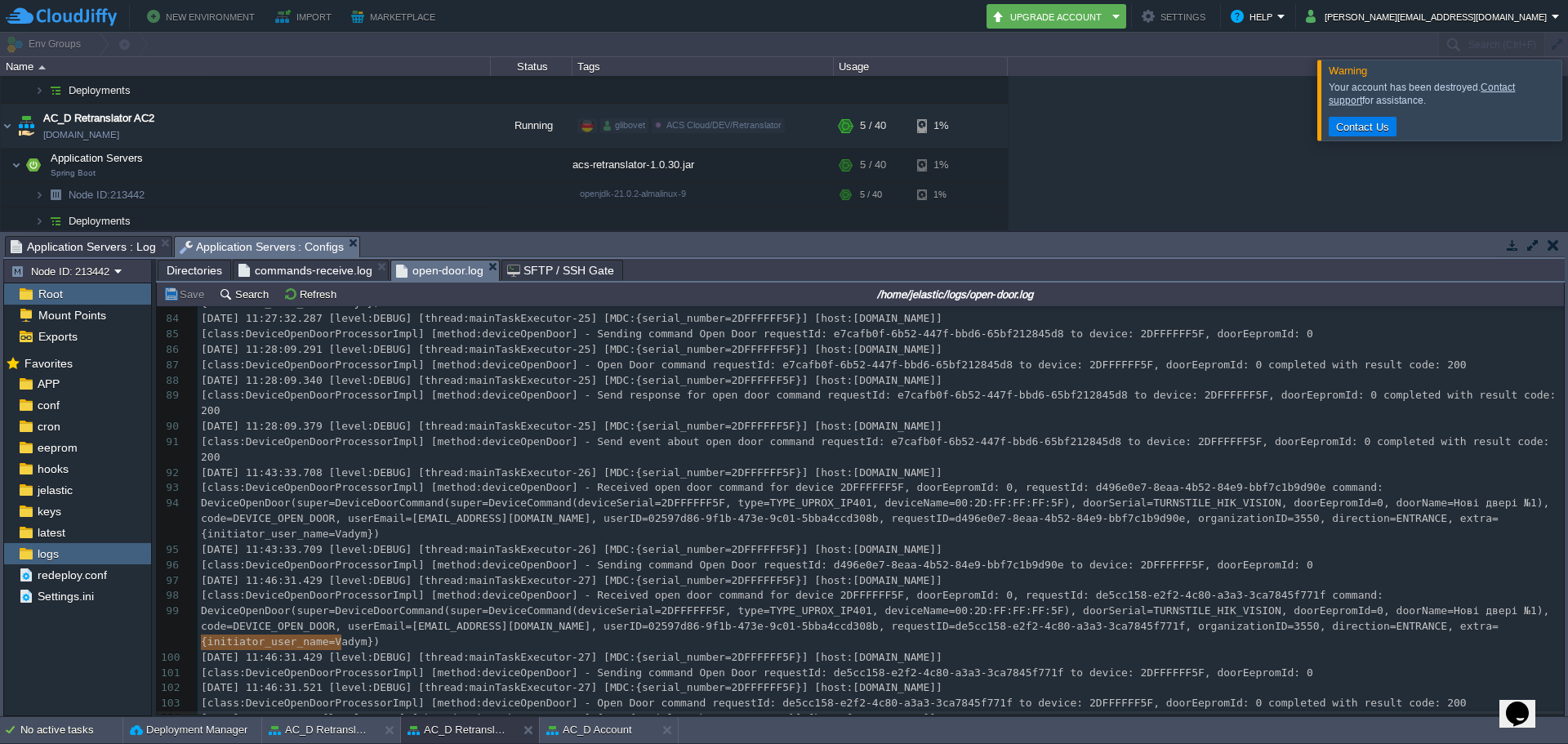
type textarea "[DATE] 11:46:31.568"
drag, startPoint x: 199, startPoint y: 641, endPoint x: 338, endPoint y: 639, distance: 139.0
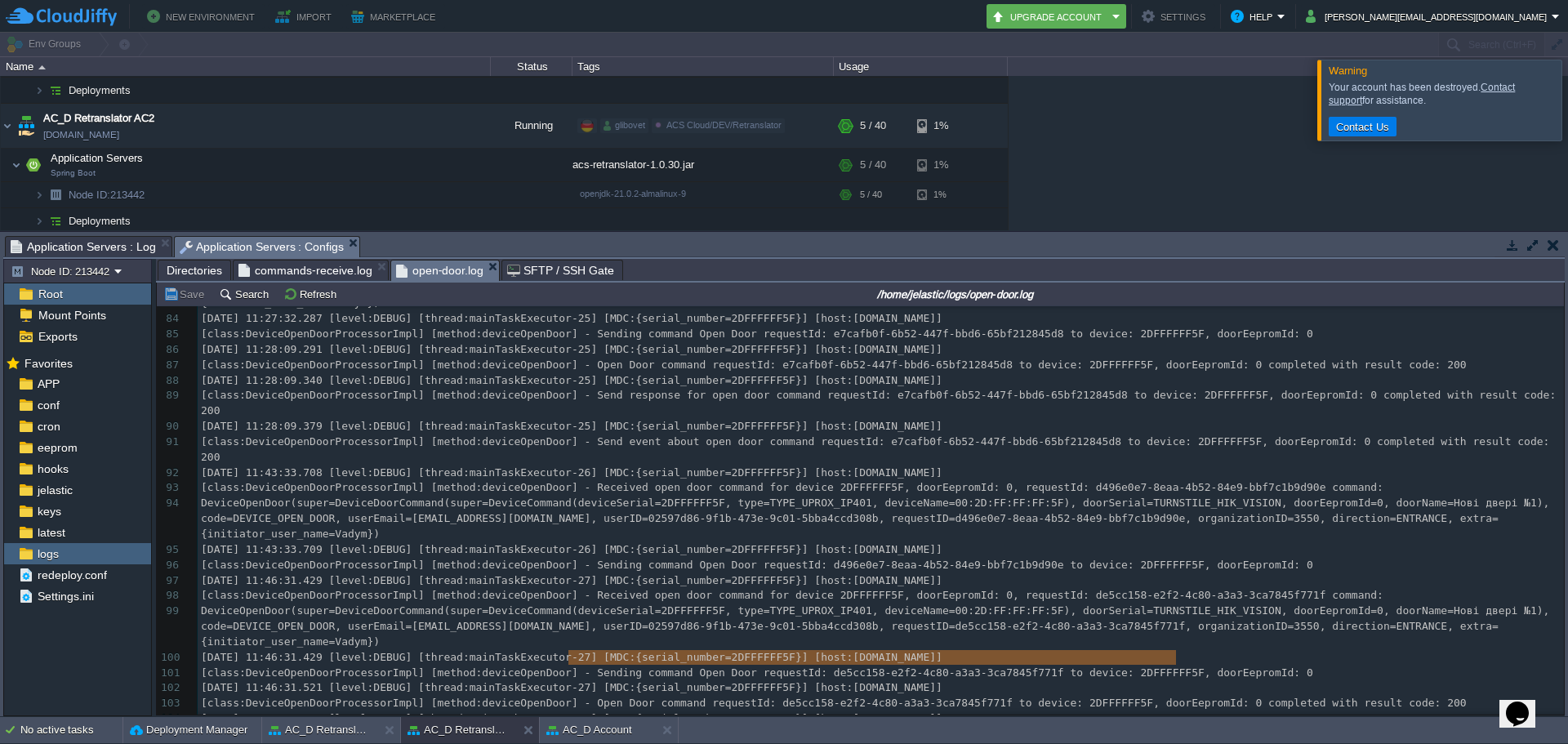
type textarea "Send response for open door command requestId: de5cc158-e2f2-4c80-a3a3-3ca7845f…"
drag, startPoint x: 569, startPoint y: 660, endPoint x: 1179, endPoint y: 659, distance: 610.0
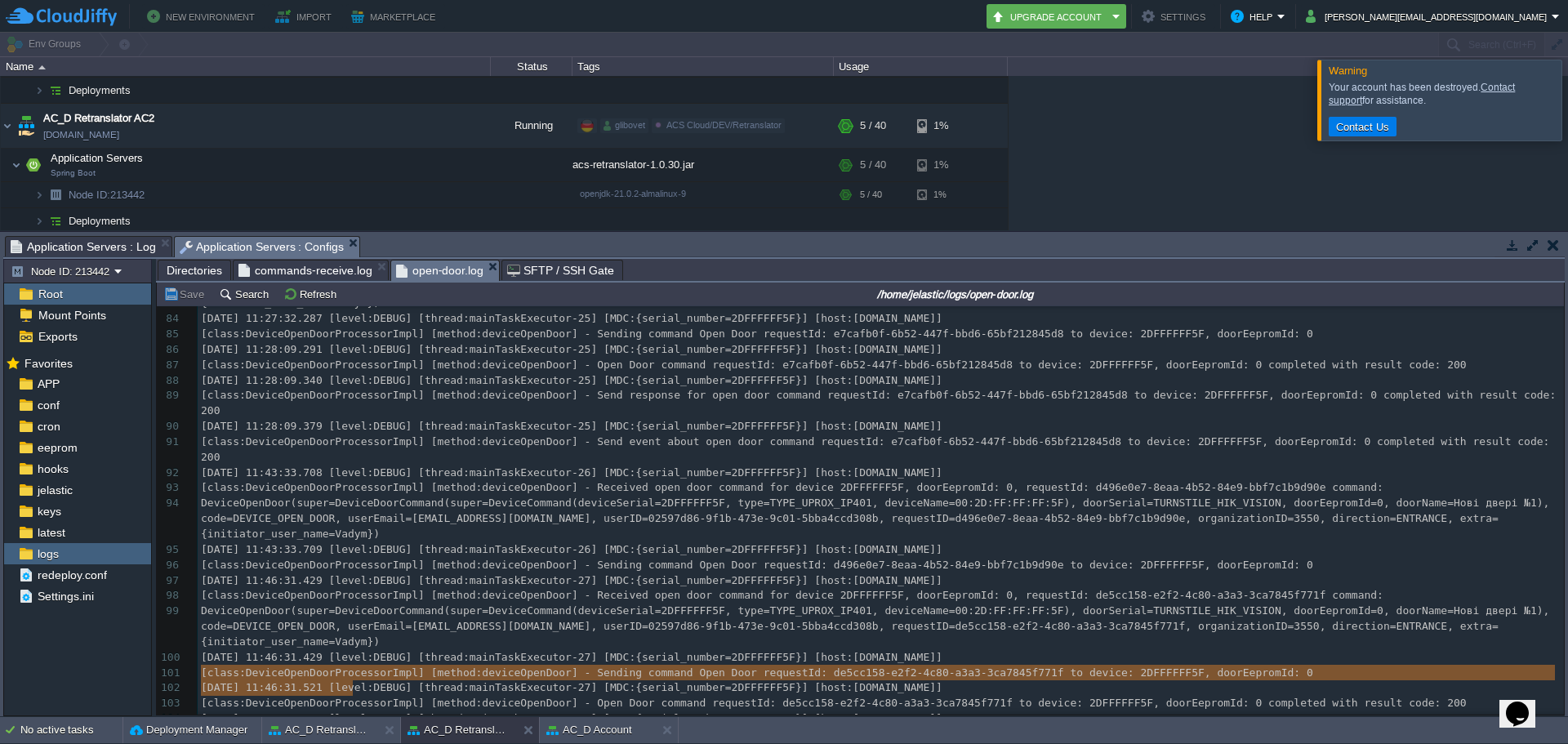
type textarea "[DATE] 11:46:31.577"
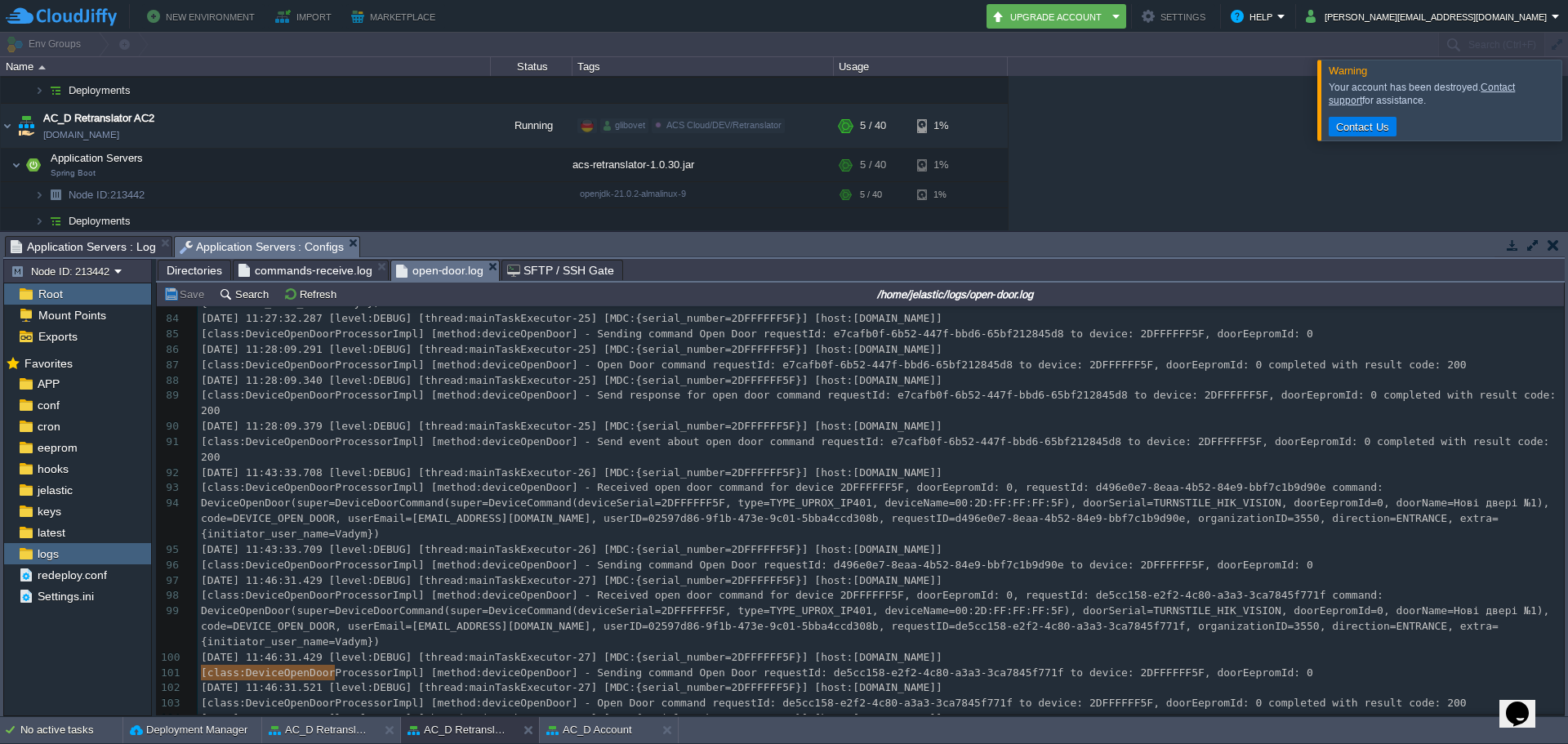
drag, startPoint x: 203, startPoint y: 677, endPoint x: 337, endPoint y: 676, distance: 134.0
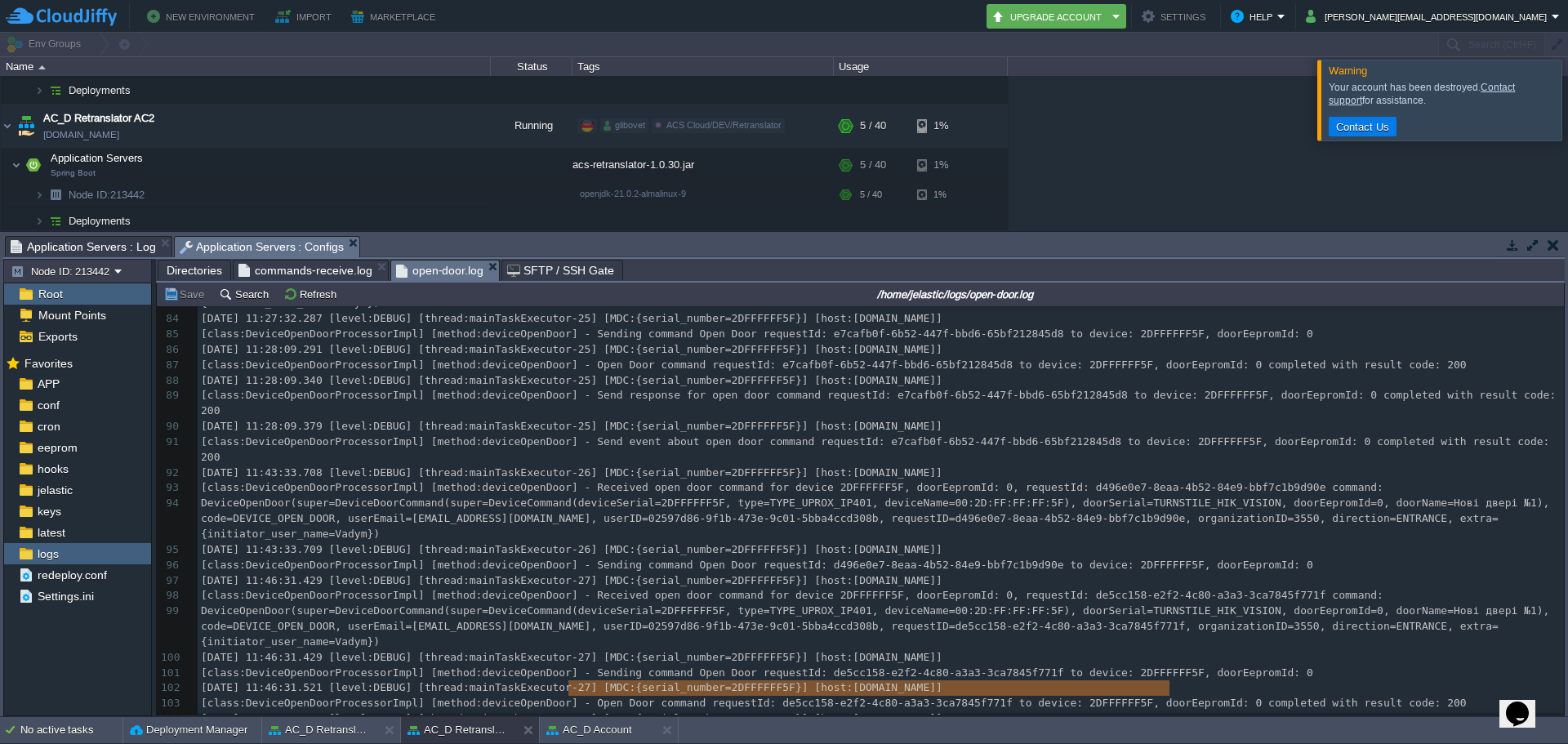
type textarea "Send event about open door command requestId: de5cc158-e2f2-4c80-a3a3-3ca7845f7…"
drag, startPoint x: 567, startPoint y: 685, endPoint x: 1173, endPoint y: 689, distance: 606.0
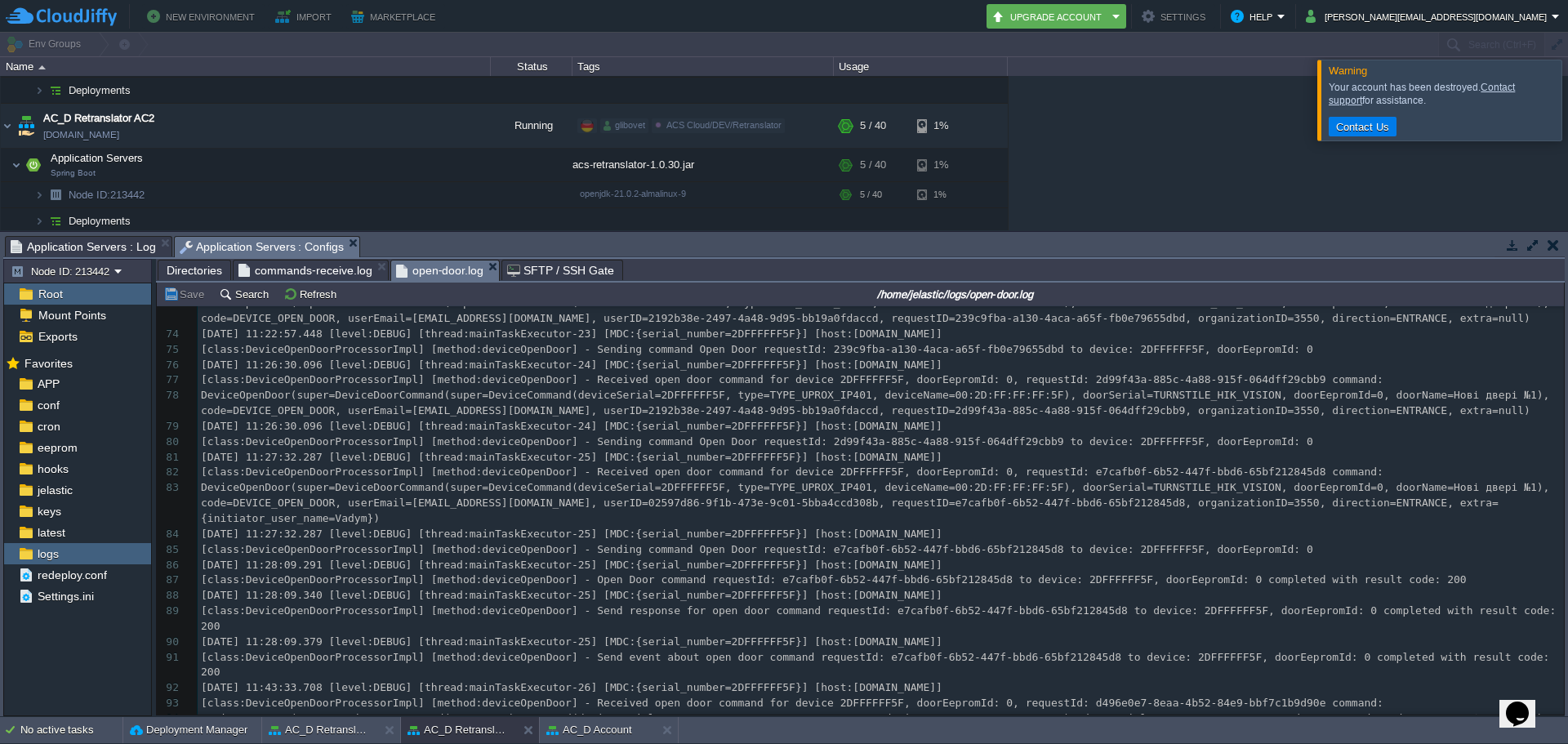
scroll to position [1217, 0]
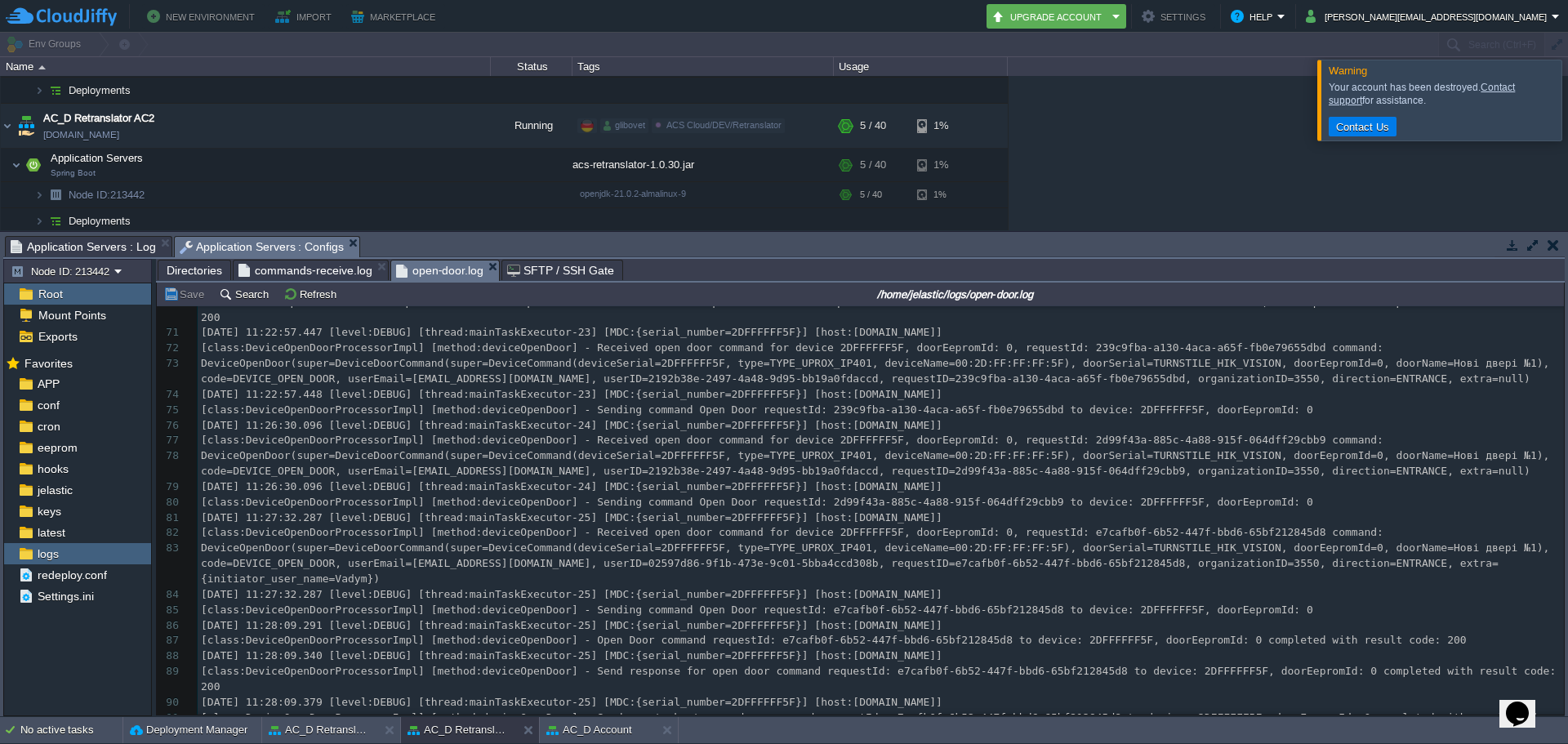
click at [739, 612] on div "x [DATE] 10:34:51.755 [level:DEBUG] [thread:mainTaskExecutor-8] [MDC:{serial_nu…" at bounding box center [880, 633] width 1366 height 924
click at [800, 634] on span "[class:DeviceOpenDoorProcessorImpl] [method:deviceOpenDoor] - Open Door command…" at bounding box center [833, 640] width 1266 height 13
click at [1260, 598] on div "x [DATE] 10:34:51.755 [level:DEBUG] [thread:mainTaskExecutor-8] [MDC:{serial_nu…" at bounding box center [880, 610] width 1366 height 969
click at [1308, 634] on span "[class:DeviceOpenDoorProcessorImpl] [method:deviceOpenDoor] - Open Door command…" at bounding box center [833, 640] width 1266 height 13
click at [1356, 634] on span "[class:DeviceOpenDoorProcessorImpl] [method:deviceOpenDoor] - Open Door command…" at bounding box center [833, 640] width 1266 height 13
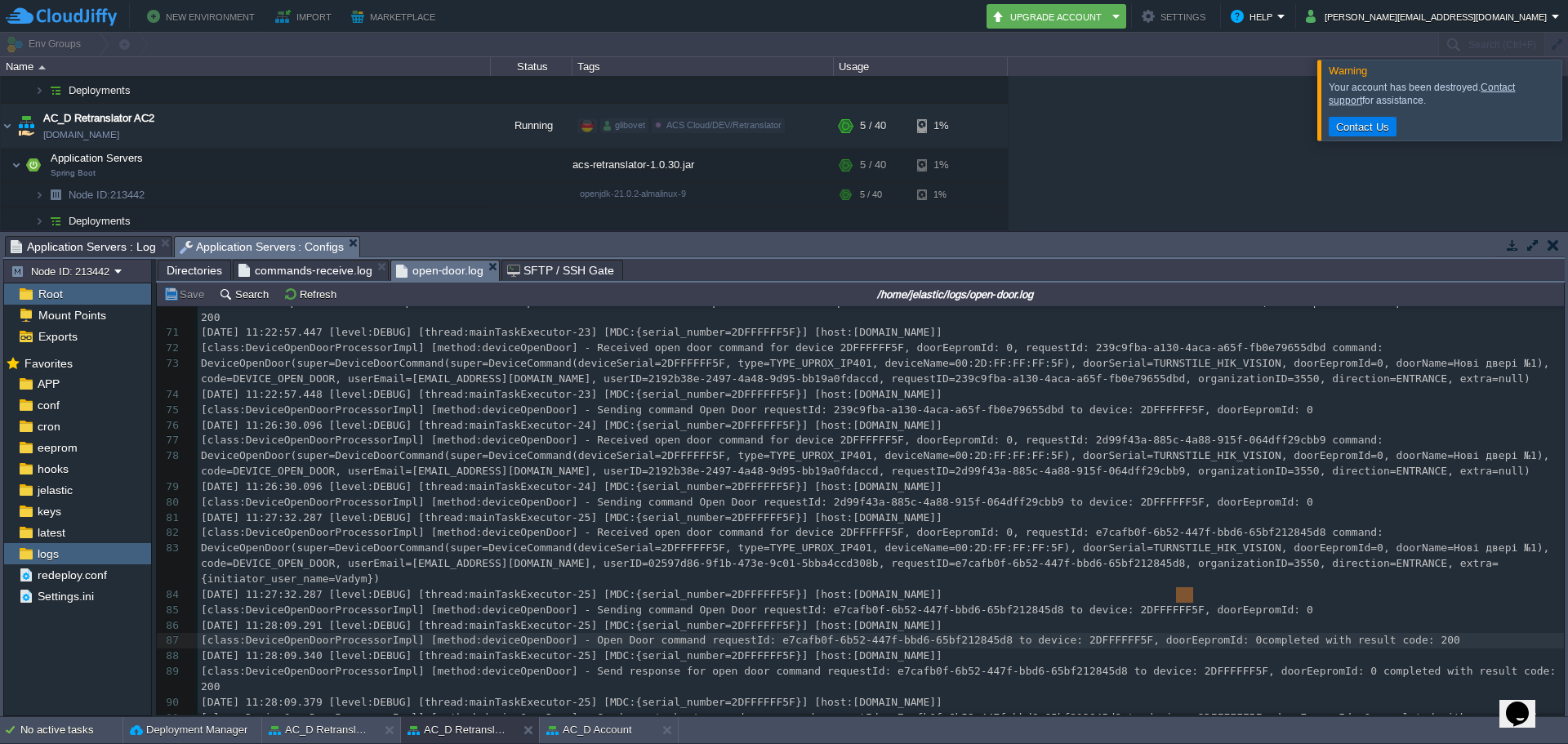
type textarea "completed with result code: 200"
drag, startPoint x: 1179, startPoint y: 599, endPoint x: 1390, endPoint y: 589, distance: 211.2
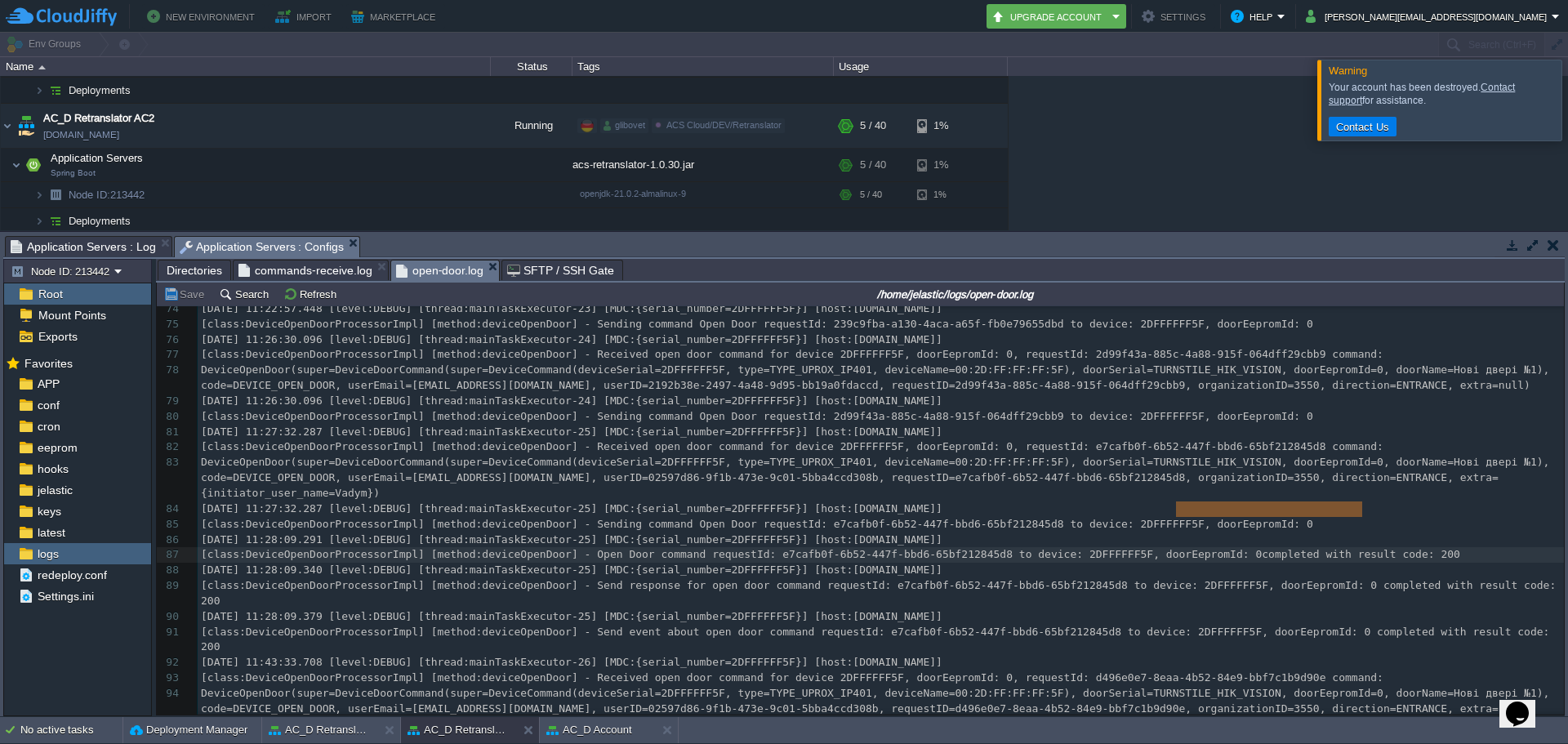
scroll to position [1461, 0]
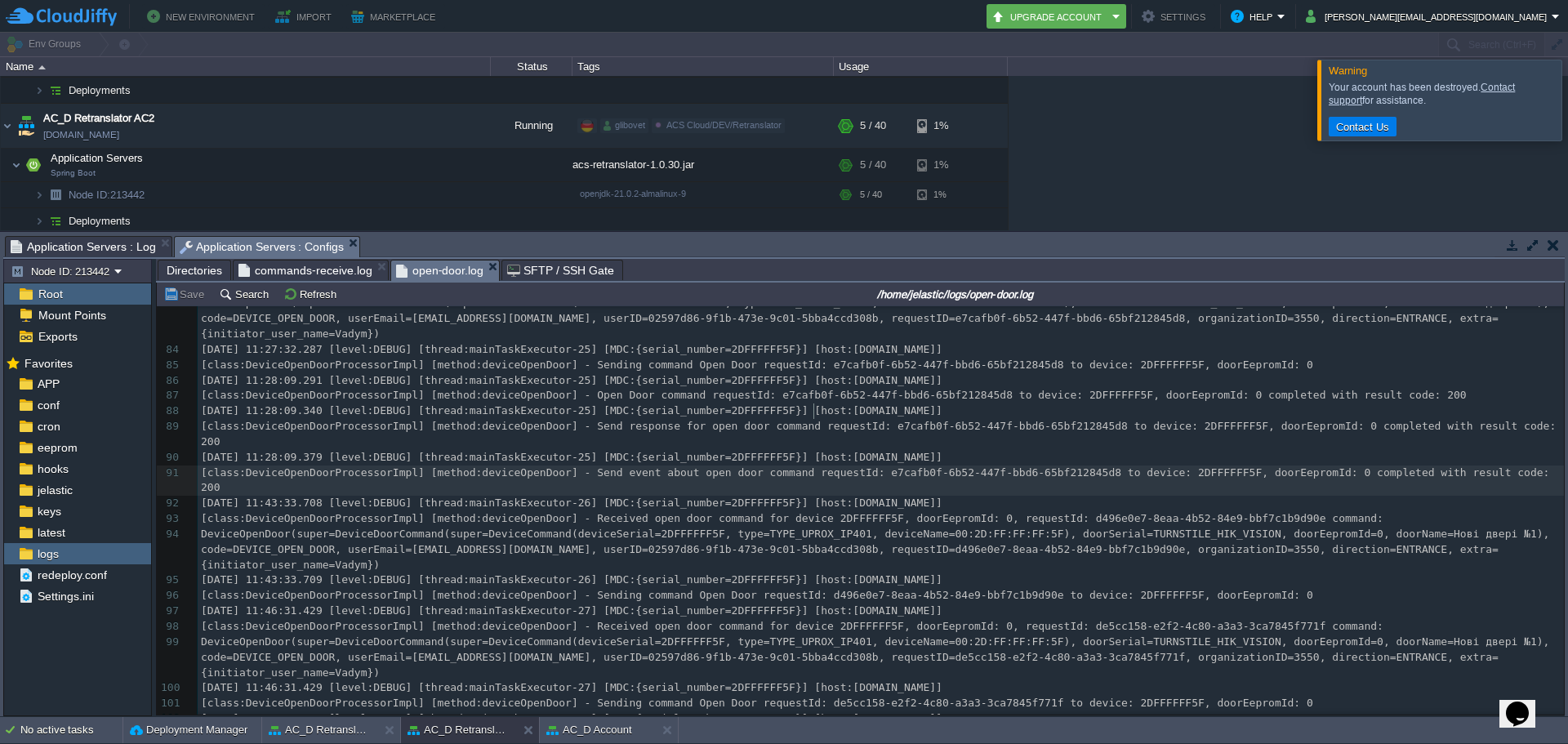
click at [817, 412] on div "x [DATE] 10:34:51.755 [level:DEBUG] [thread:mainTaskExecutor-8] [MDC:{serial_nu…" at bounding box center [880, 365] width 1366 height 969
click at [297, 298] on button "Refresh" at bounding box center [312, 294] width 58 height 15
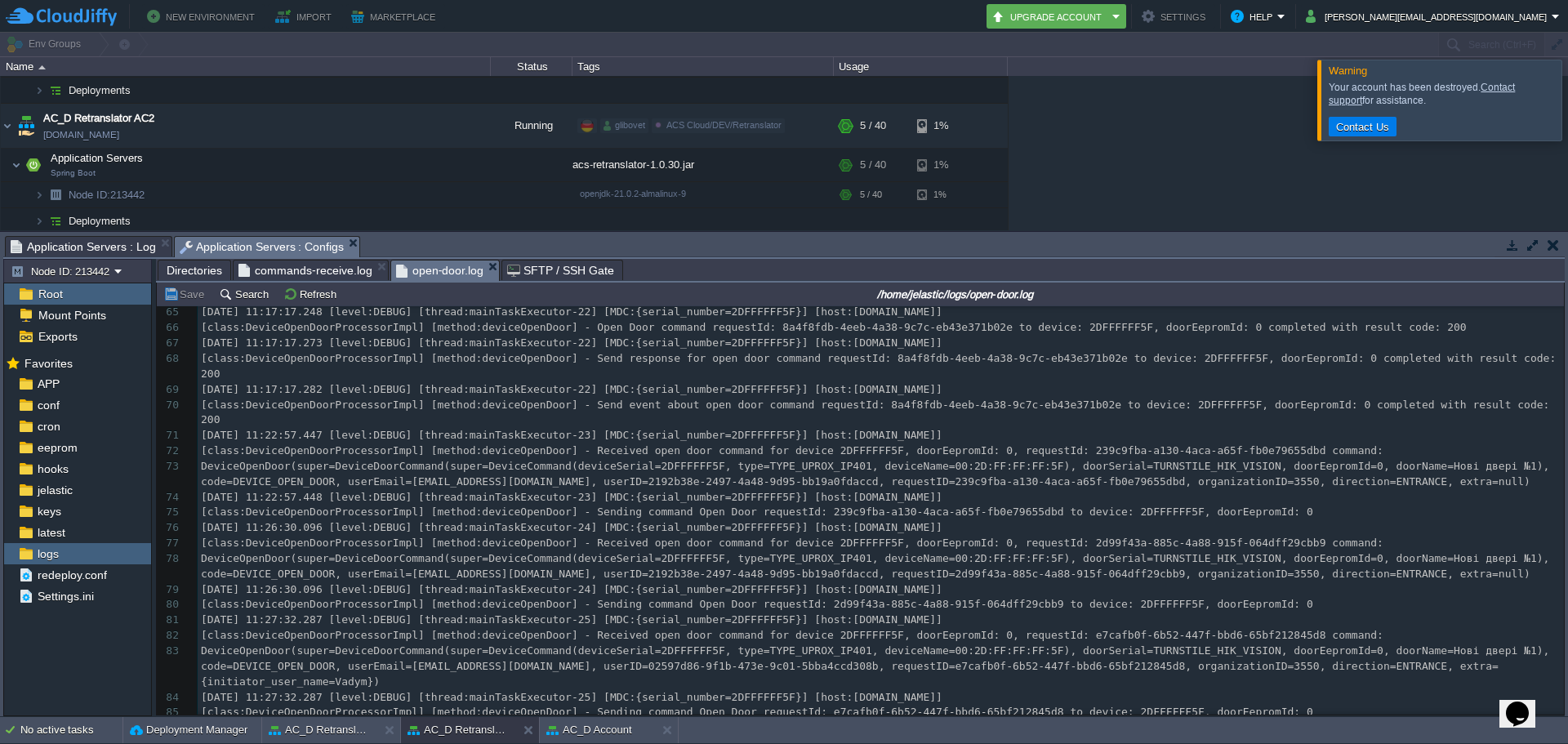
scroll to position [1514, 0]
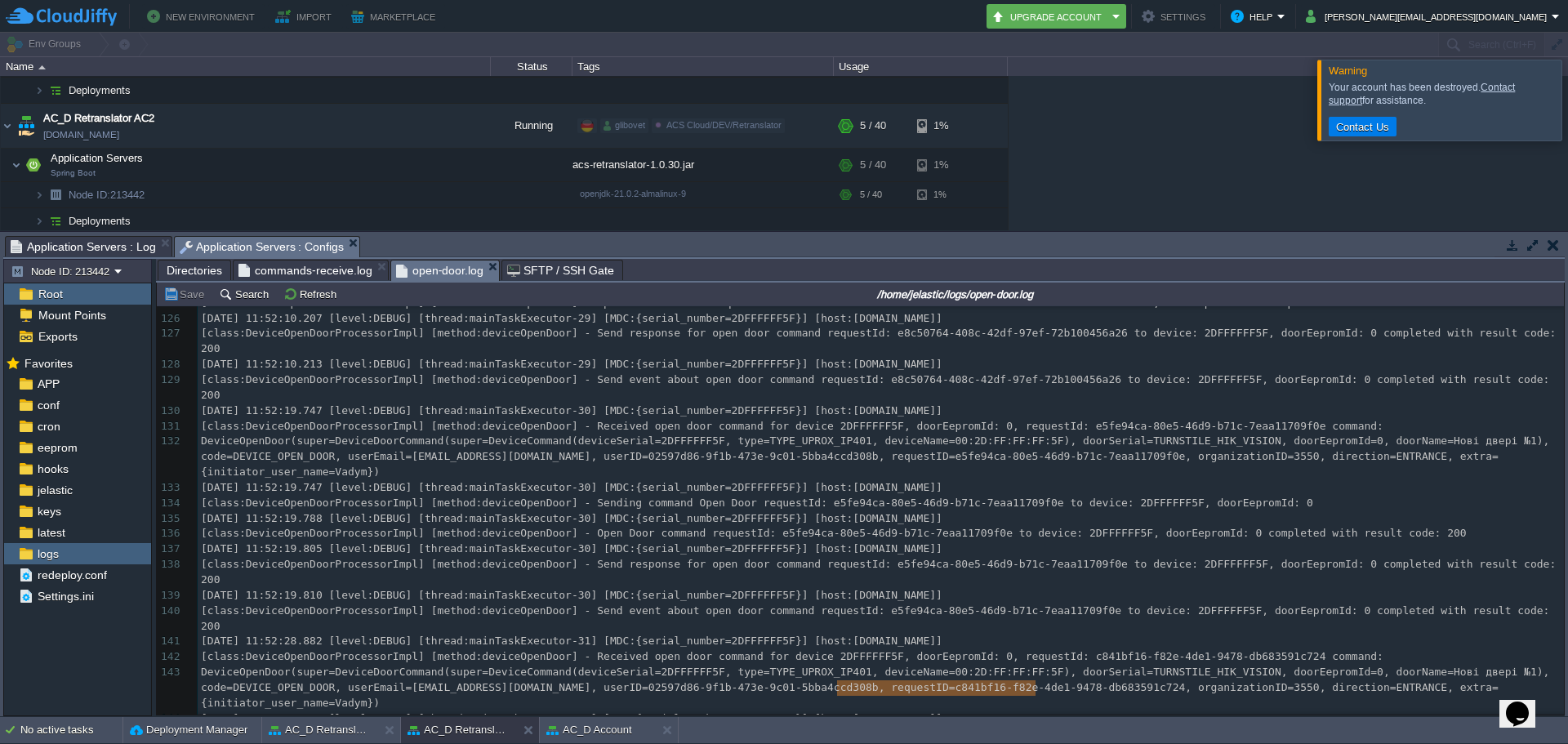
type textarea "c841bf16-f82e-4de1-9478-db683591c724"
drag, startPoint x: 838, startPoint y: 688, endPoint x: 1039, endPoint y: 687, distance: 201.0
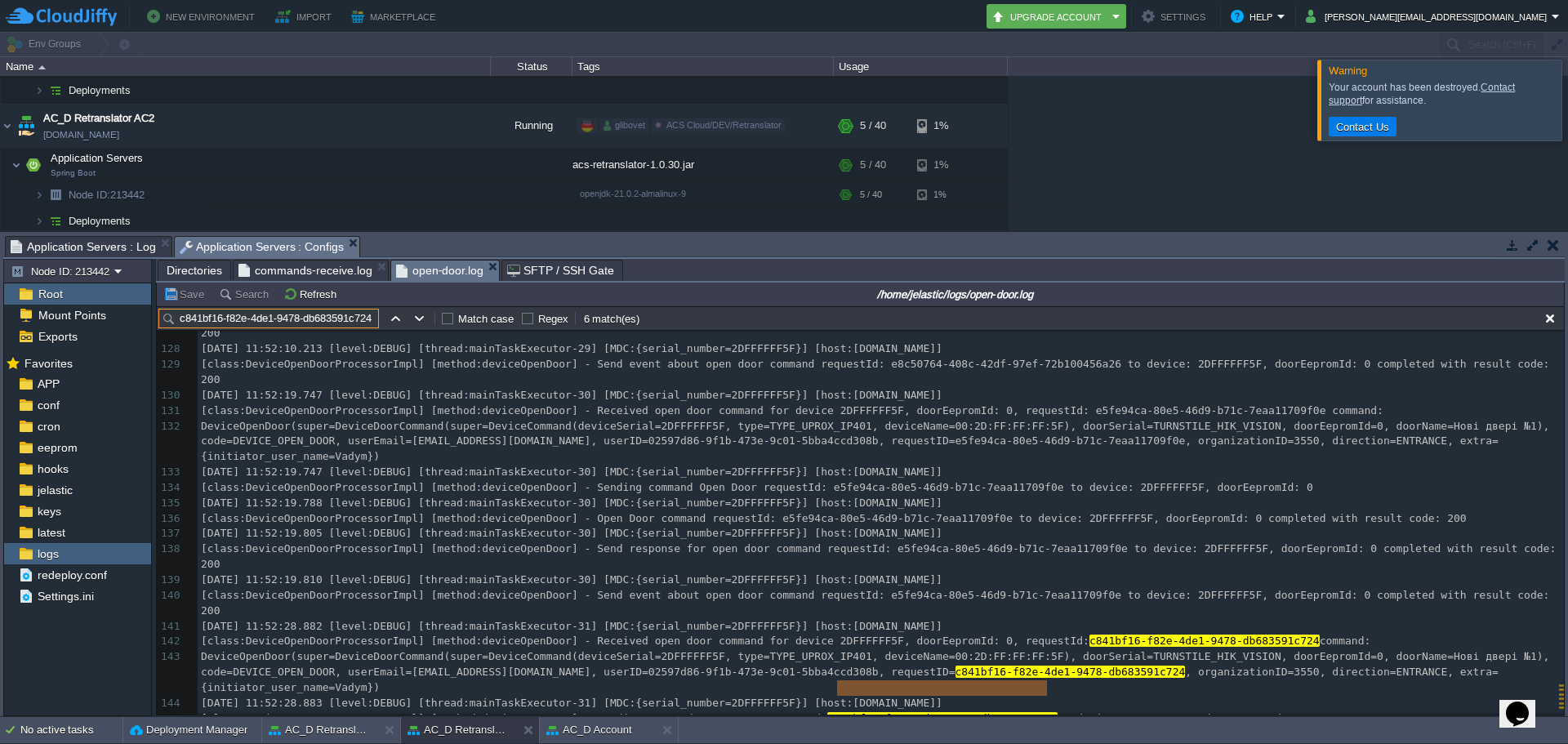
click at [633, 538] on div "x 118 [class:DeviceOpenDoorProcessorImpl] [method:deviceOpenDoor] - Send event …" at bounding box center [880, 496] width 1366 height 740
type textarea "[DATE] 11:52:28.882"
drag, startPoint x: 200, startPoint y: 519, endPoint x: 334, endPoint y: 519, distance: 134.0
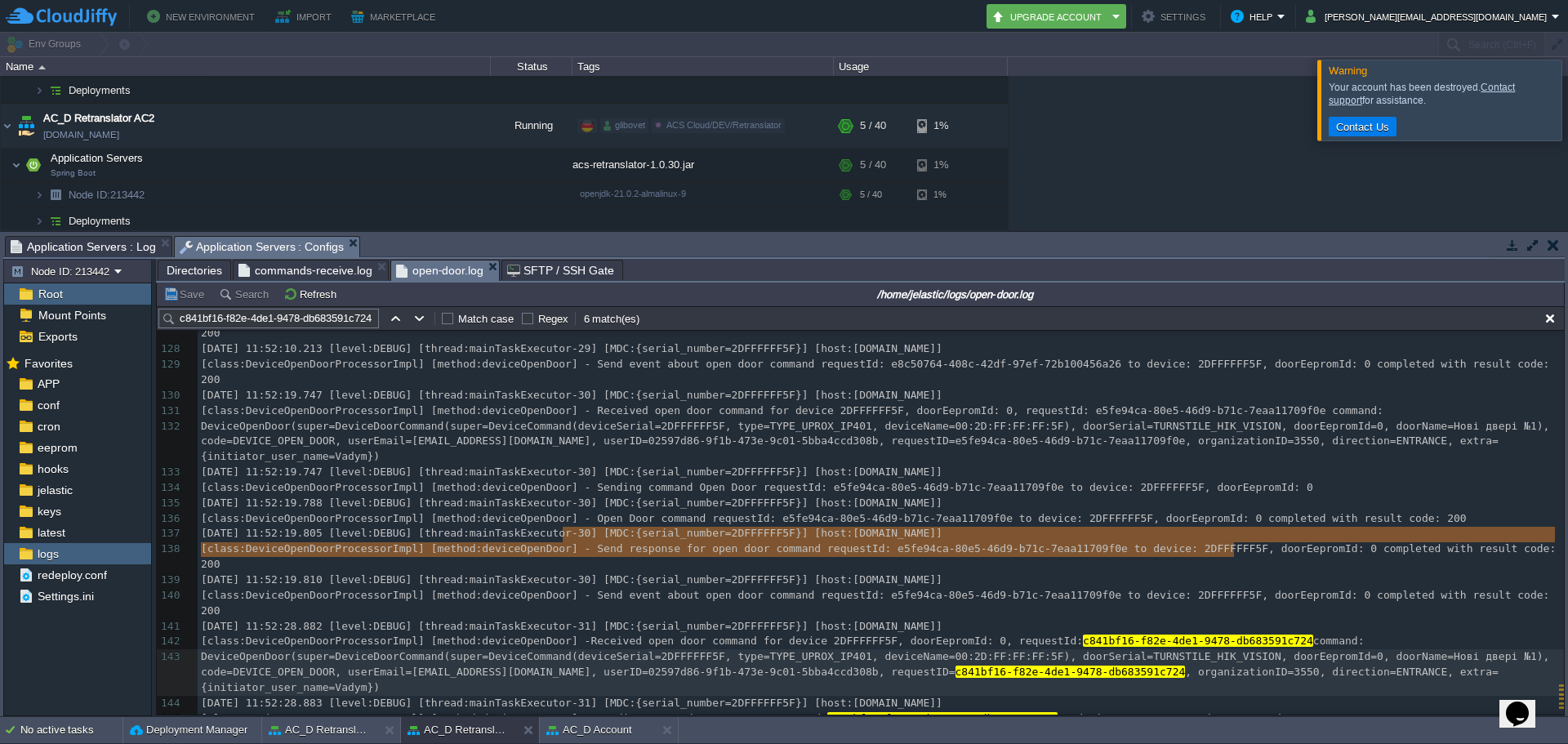
type textarea "Received open door command for device 2DFFFFFF5F, doorEepromId: 0, requestId: c…"
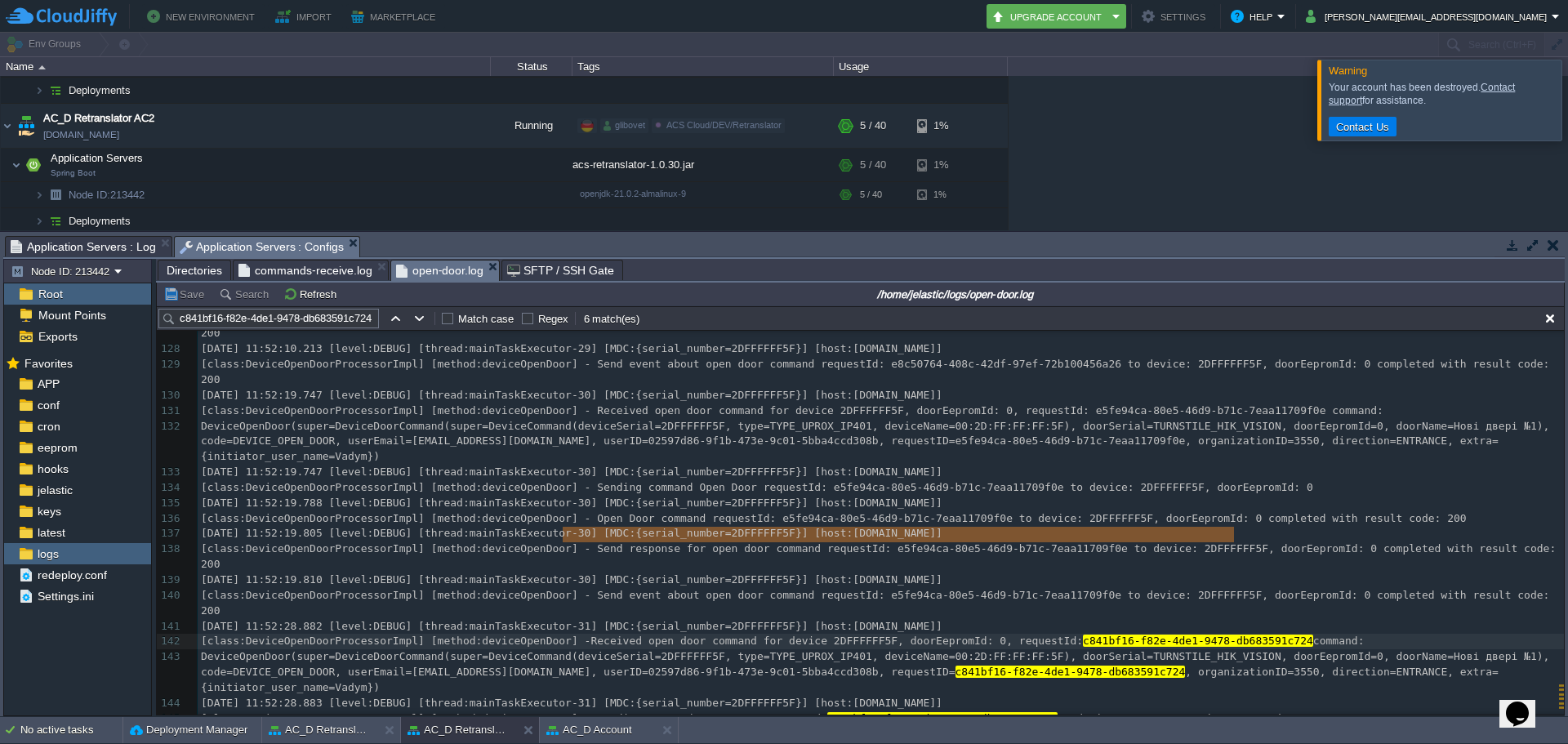
drag, startPoint x: 565, startPoint y: 534, endPoint x: 1234, endPoint y: 543, distance: 669.1
click at [335, 576] on div "x 118 [class:DeviceOpenDoorProcessorImpl] [method:deviceOpenDoor] - Send event …" at bounding box center [880, 496] width 1366 height 740
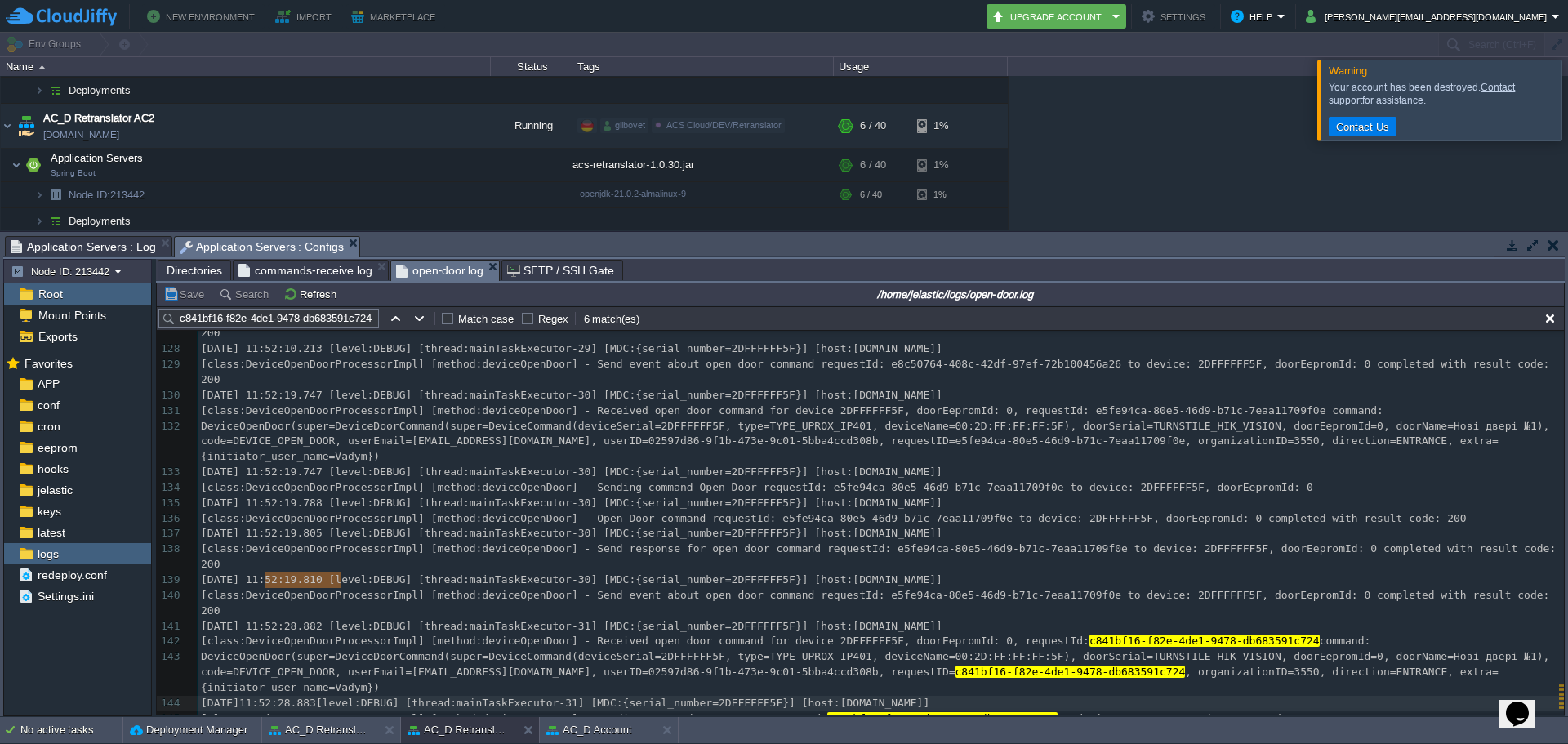
type textarea "[DATE] 11:52:28.883"
drag, startPoint x: 335, startPoint y: 578, endPoint x: 199, endPoint y: 578, distance: 136.0
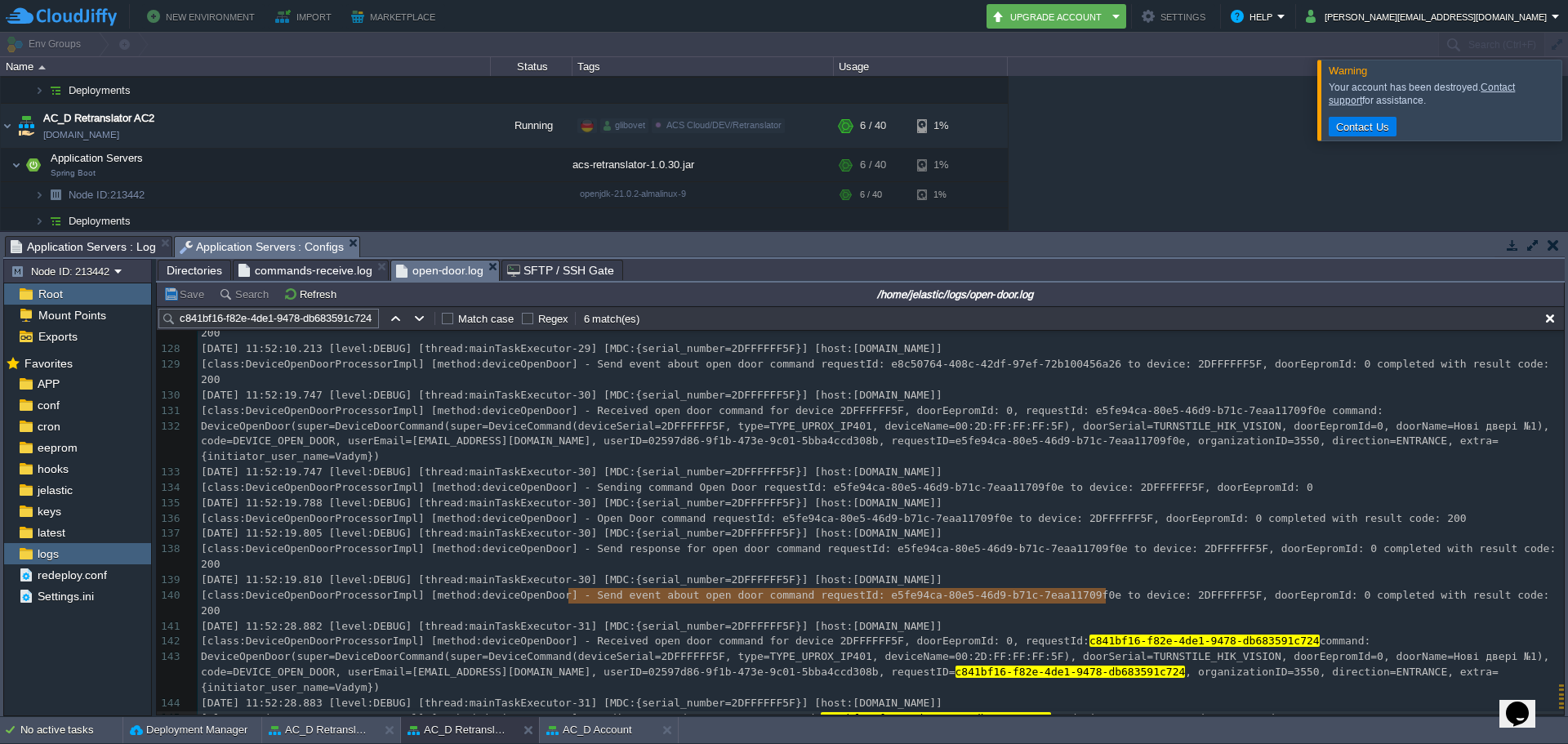
type textarea "Sending command Open Door requestId: c841bf16-f82e-4de1-9478-db683591c724 to de…"
drag, startPoint x: 570, startPoint y: 596, endPoint x: 1123, endPoint y: 597, distance: 553.0
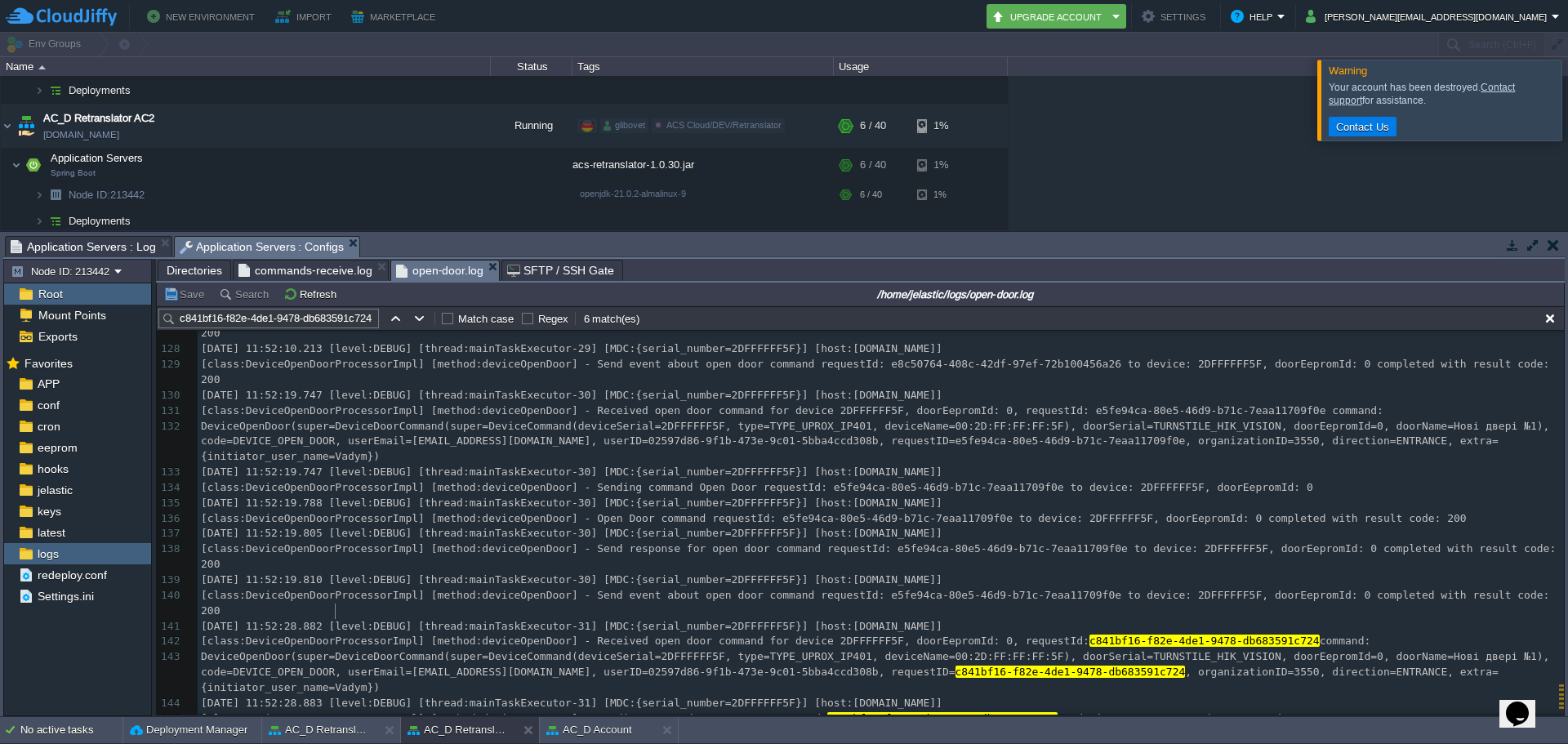
type textarea "[DATE] 11:52:28.993"
drag, startPoint x: 333, startPoint y: 612, endPoint x: 178, endPoint y: 608, distance: 155.1
type textarea "Open Door command requestId: c841bf16-f82e-4de1-9478-db683591c724 to device: 2D…"
drag, startPoint x: 567, startPoint y: 628, endPoint x: 1076, endPoint y: 627, distance: 509.0
type textarea "[DATE] 11:52:29.120"
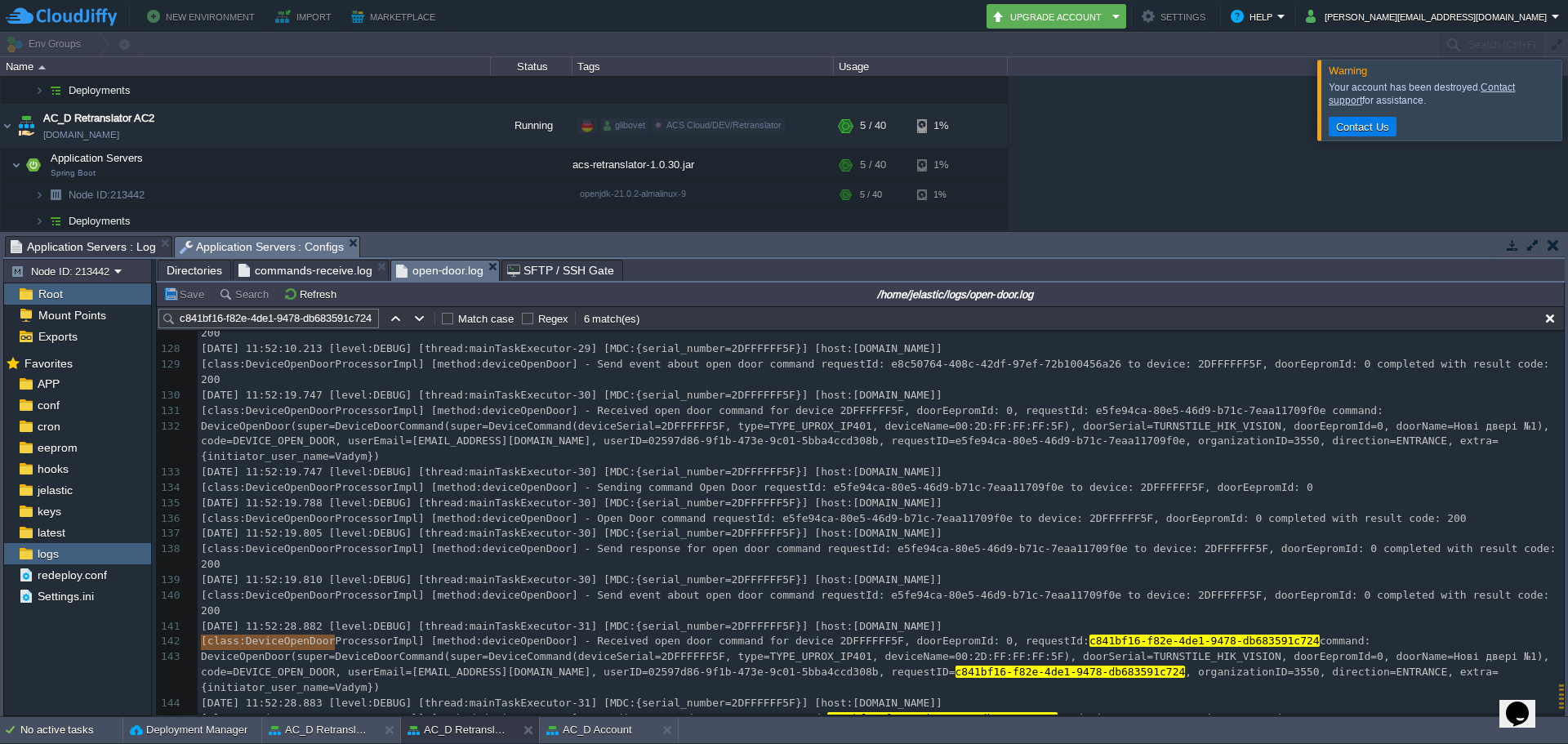
drag, startPoint x: 337, startPoint y: 643, endPoint x: 196, endPoint y: 641, distance: 141.0
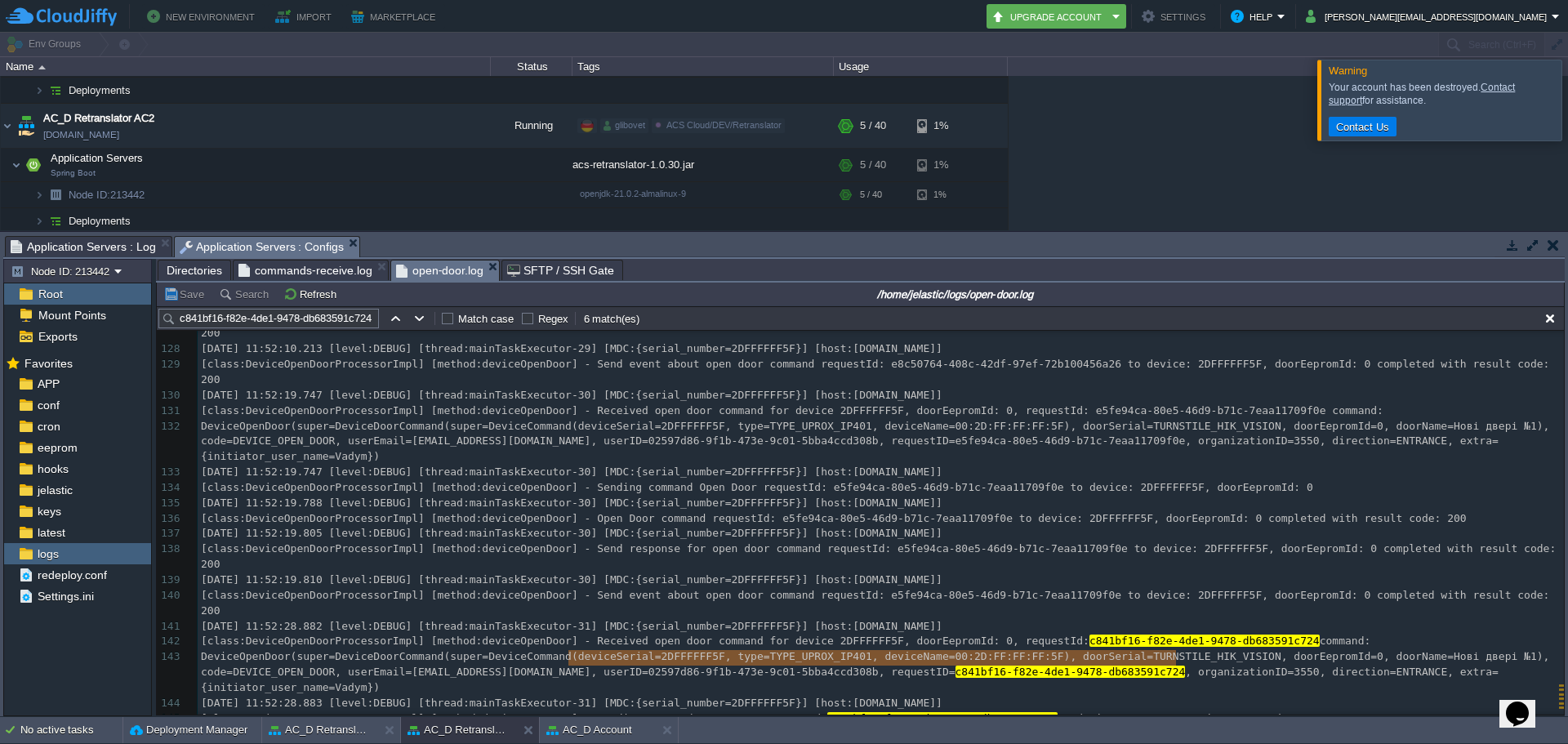
type textarea "Send response for open door command requestId: c841bf16-f82e-4de1-9478-db683591…"
drag, startPoint x: 569, startPoint y: 657, endPoint x: 1179, endPoint y: 666, distance: 610.1
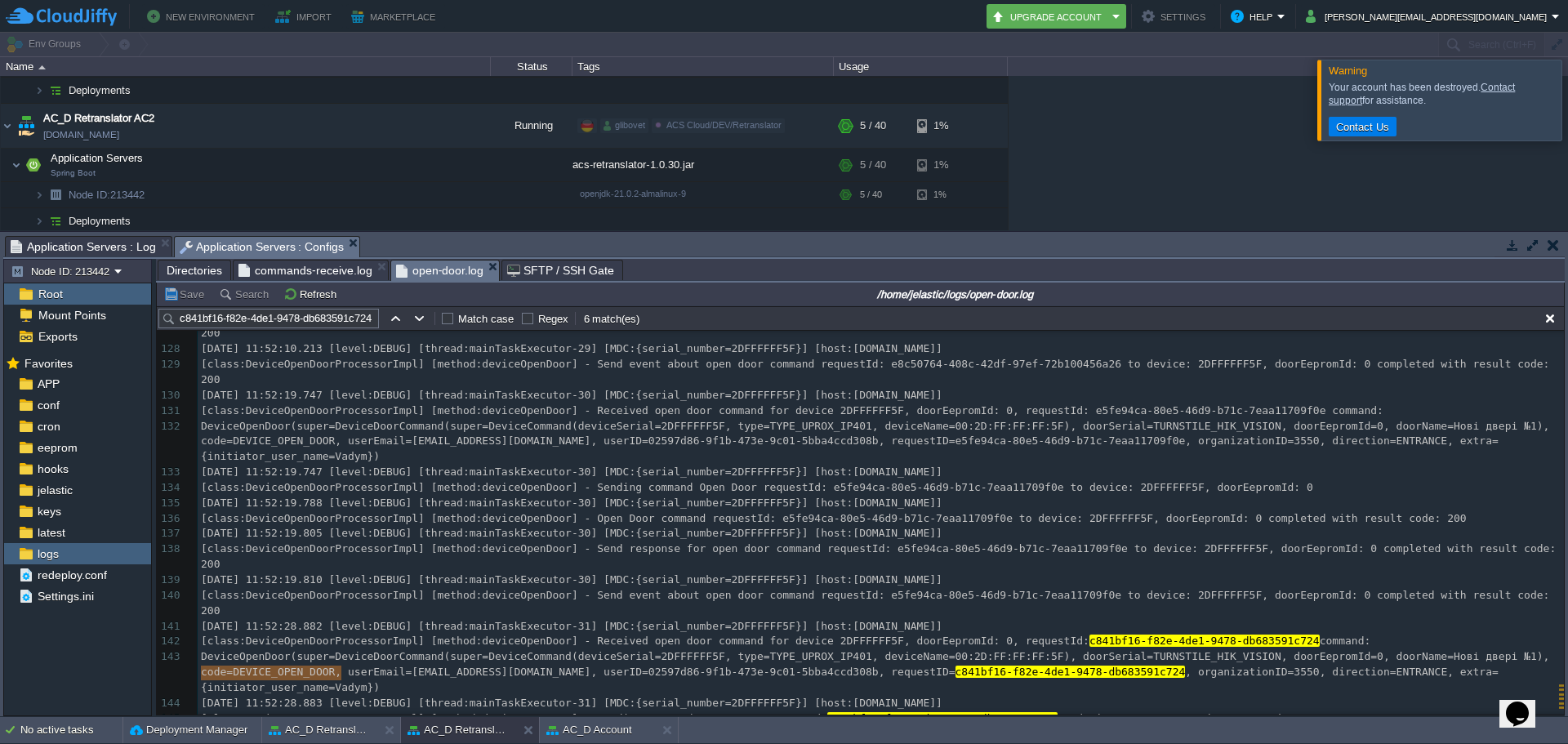
type textarea "[DATE] 11:52:29.127"
drag, startPoint x: 202, startPoint y: 673, endPoint x: 338, endPoint y: 675, distance: 136.0
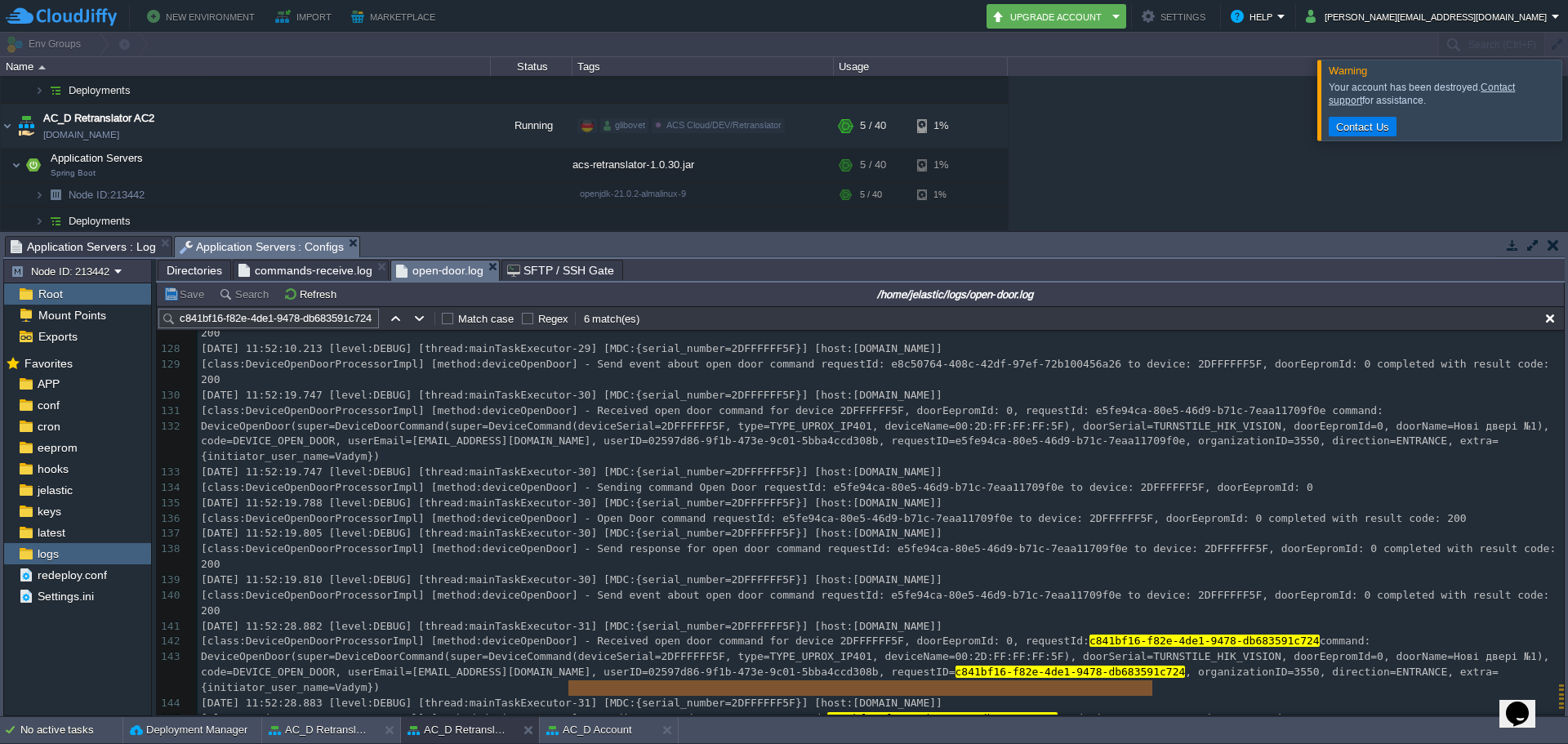
type textarea "Send event about open door command requestId: c841bf16-f82e-4de1-9478-db683591c…"
drag, startPoint x: 567, startPoint y: 689, endPoint x: 1173, endPoint y: 687, distance: 606.0
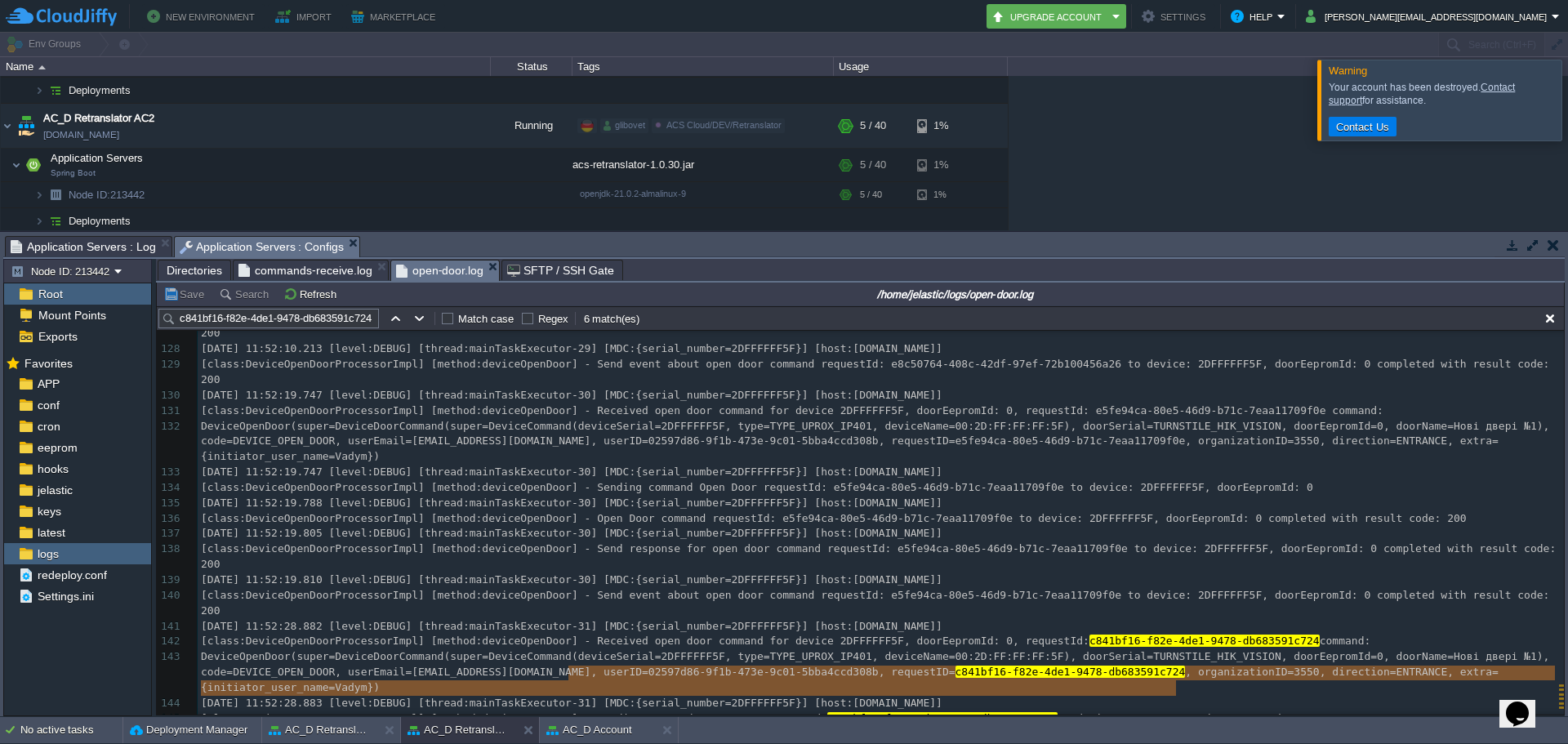
type textarea "Send event about open door command requestId: c841bf16-f82e-4de1-9478-db683591c…"
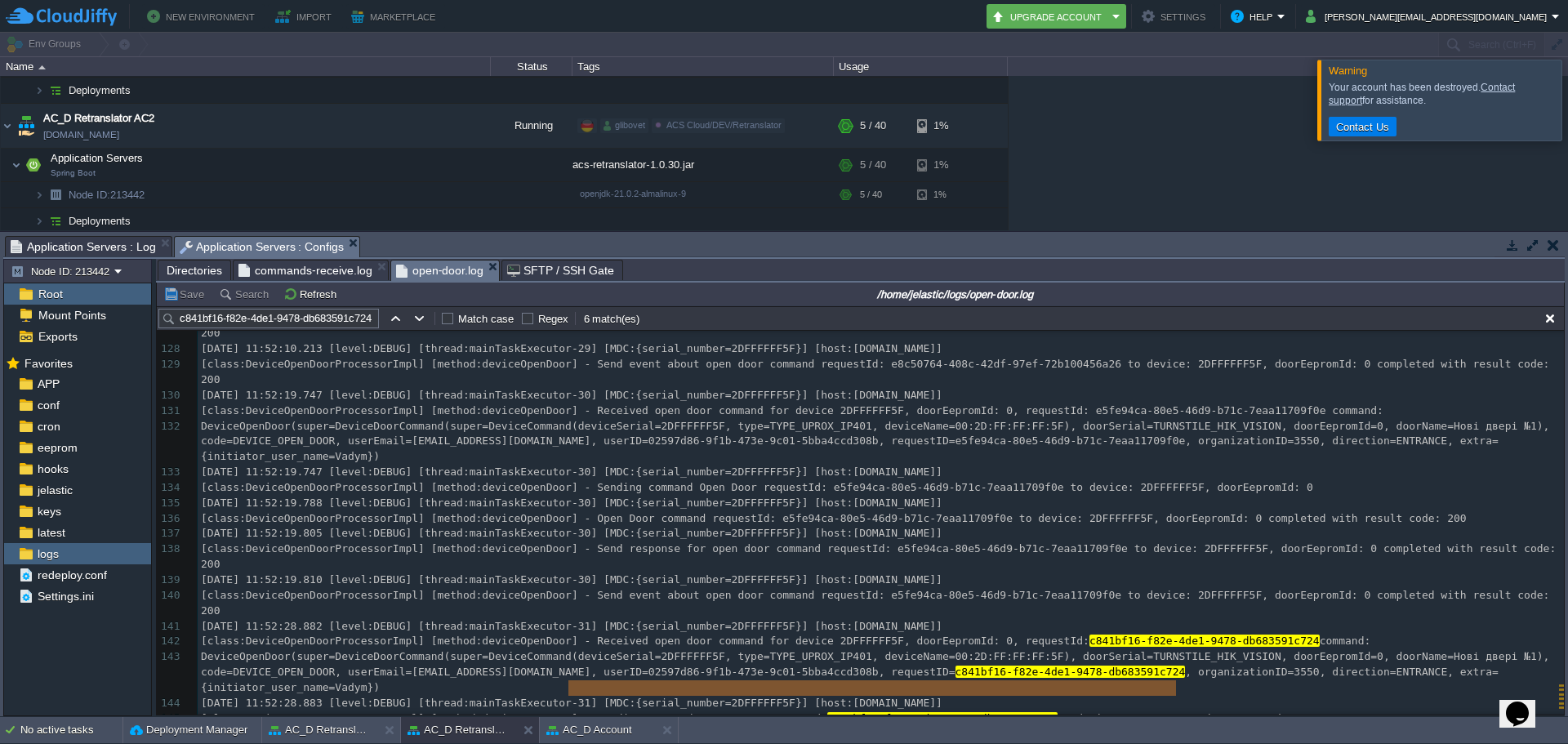
drag, startPoint x: 1173, startPoint y: 687, endPoint x: 570, endPoint y: 694, distance: 603.0
click at [321, 275] on span "commands-receive.log" at bounding box center [306, 270] width 134 height 19
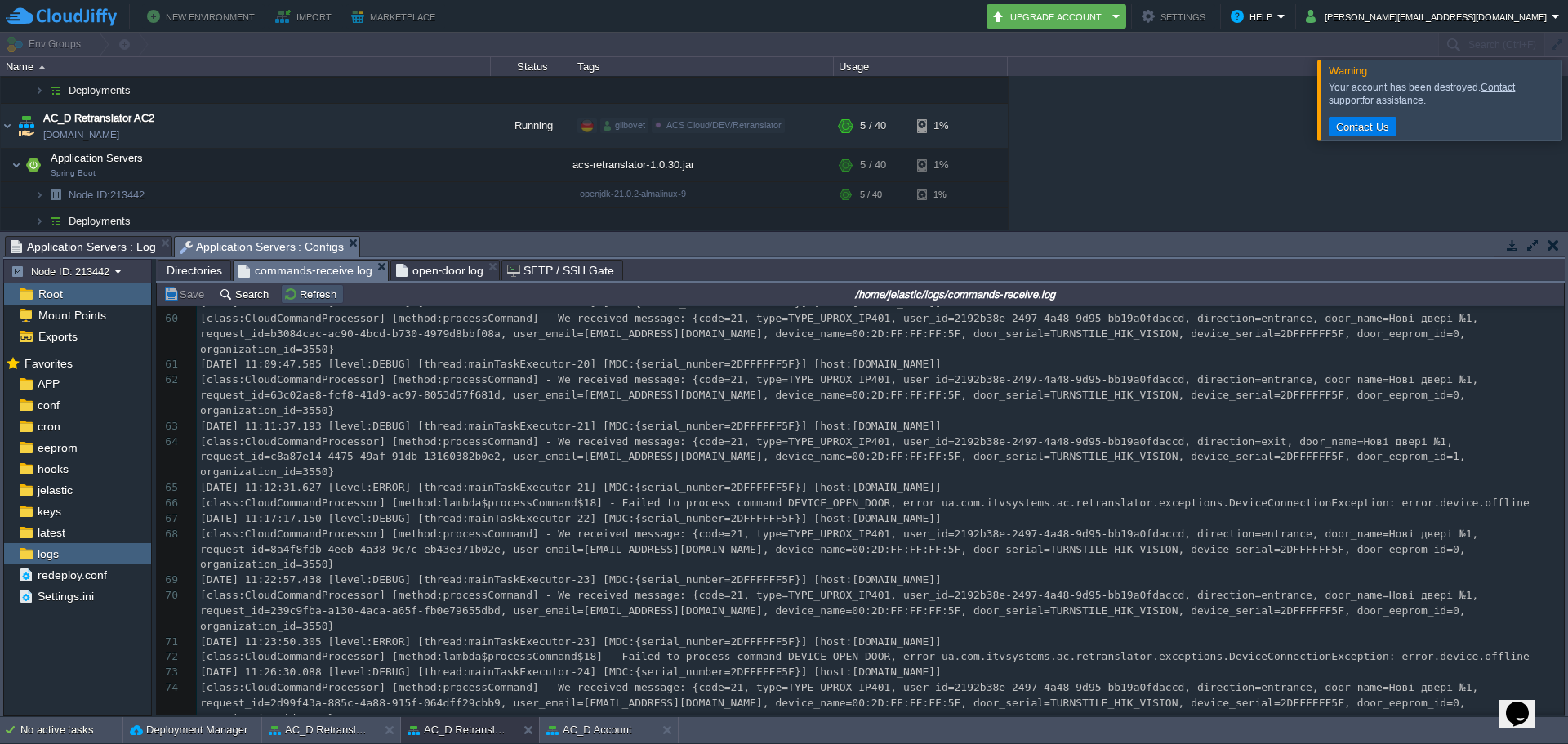
click at [299, 297] on button "Refresh" at bounding box center [312, 294] width 58 height 15
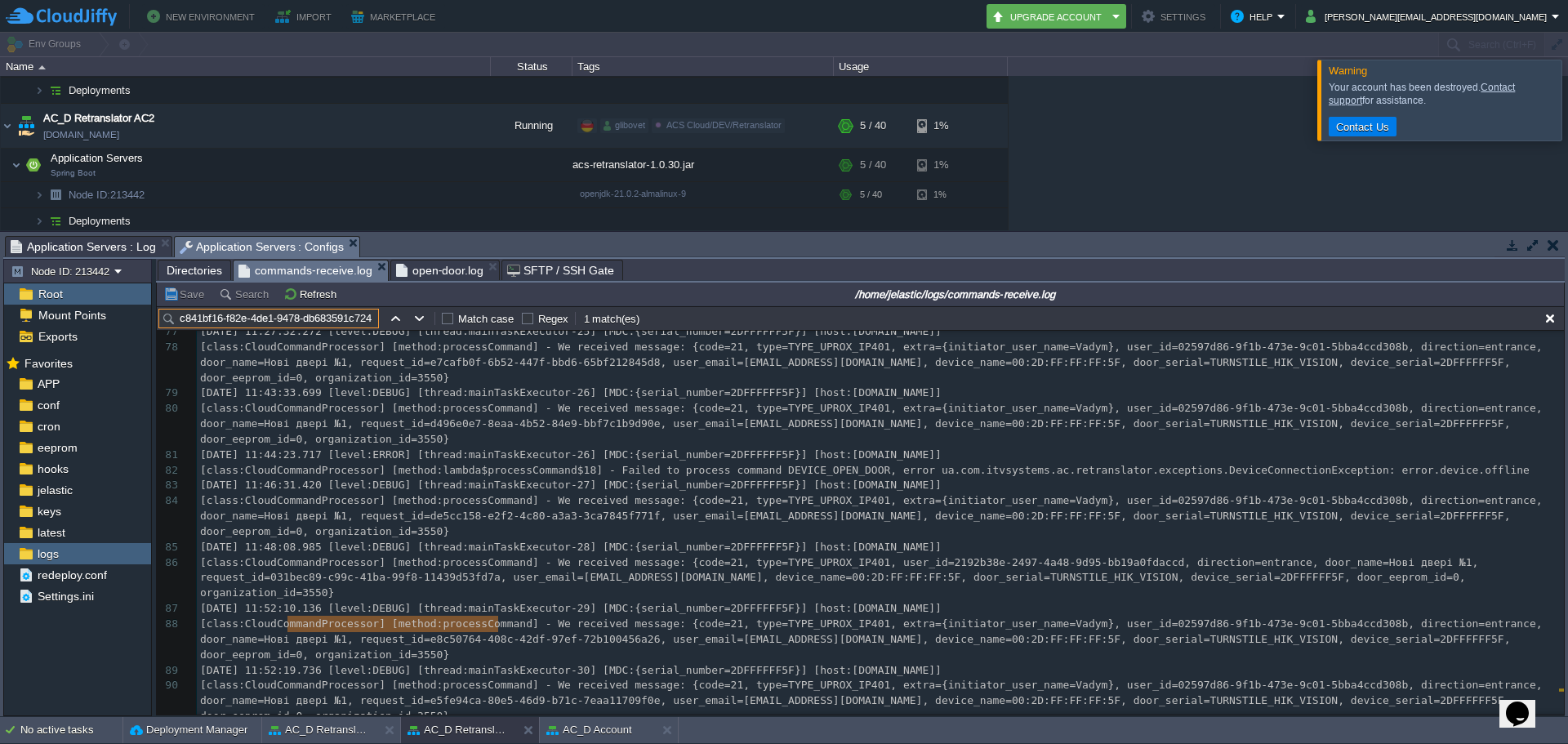
scroll to position [1501, 0]
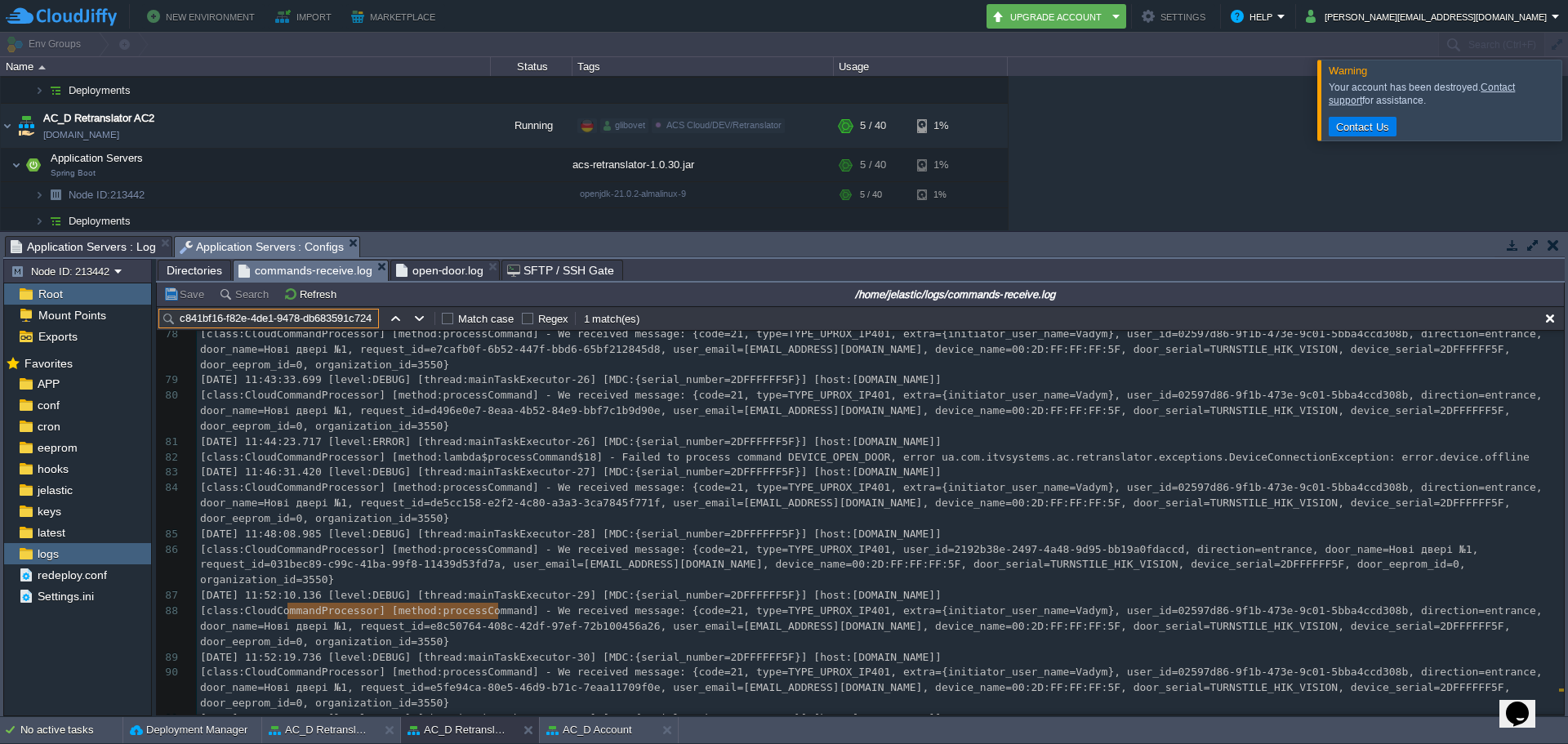
type input "c841bf16-f82e-4de1-9478-db683591c724"
click at [322, 712] on span "[DATE] 11:52:28.863 [level:DEBUG] [thread:mainTaskExecutor-31] [MDC:{serial_num…" at bounding box center [570, 718] width 741 height 13
click at [599, 595] on div "x 68 [class:CloudCommandProcessor] [method:processCommand] - We received messag…" at bounding box center [880, 481] width 1367 height 801
click at [598, 610] on div "x 68 [class:CloudCommandProcessor] [method:processCommand] - We received messag…" at bounding box center [880, 481] width 1367 height 801
click at [1462, 612] on div "x 68 [class:CloudCommandProcessor] [method:processCommand] - We received messag…" at bounding box center [880, 481] width 1367 height 801
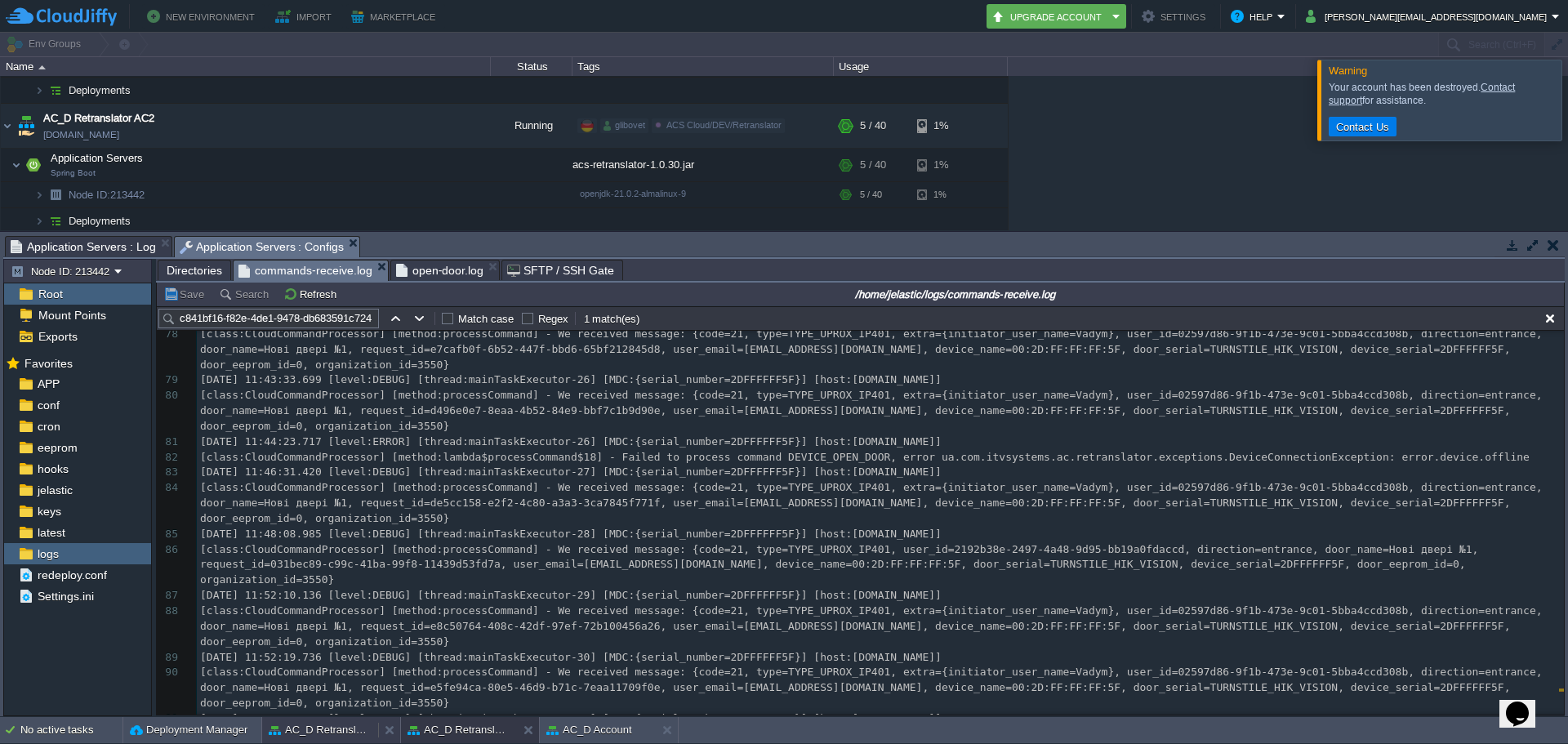
click at [307, 729] on button "AC_D Retranslator AC1" at bounding box center [320, 731] width 103 height 17
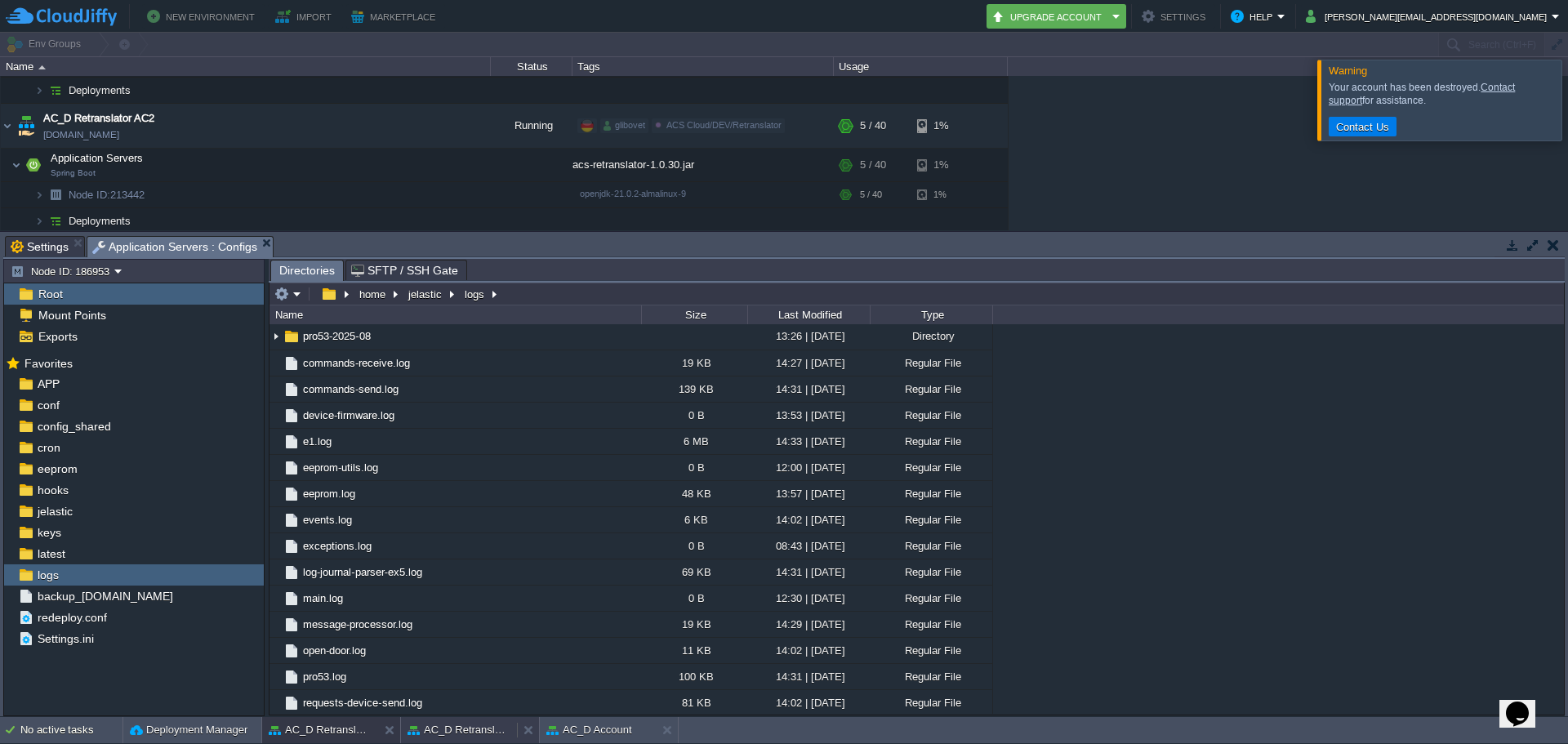
click at [428, 727] on button "AC_D Retranslator AC2" at bounding box center [459, 731] width 103 height 17
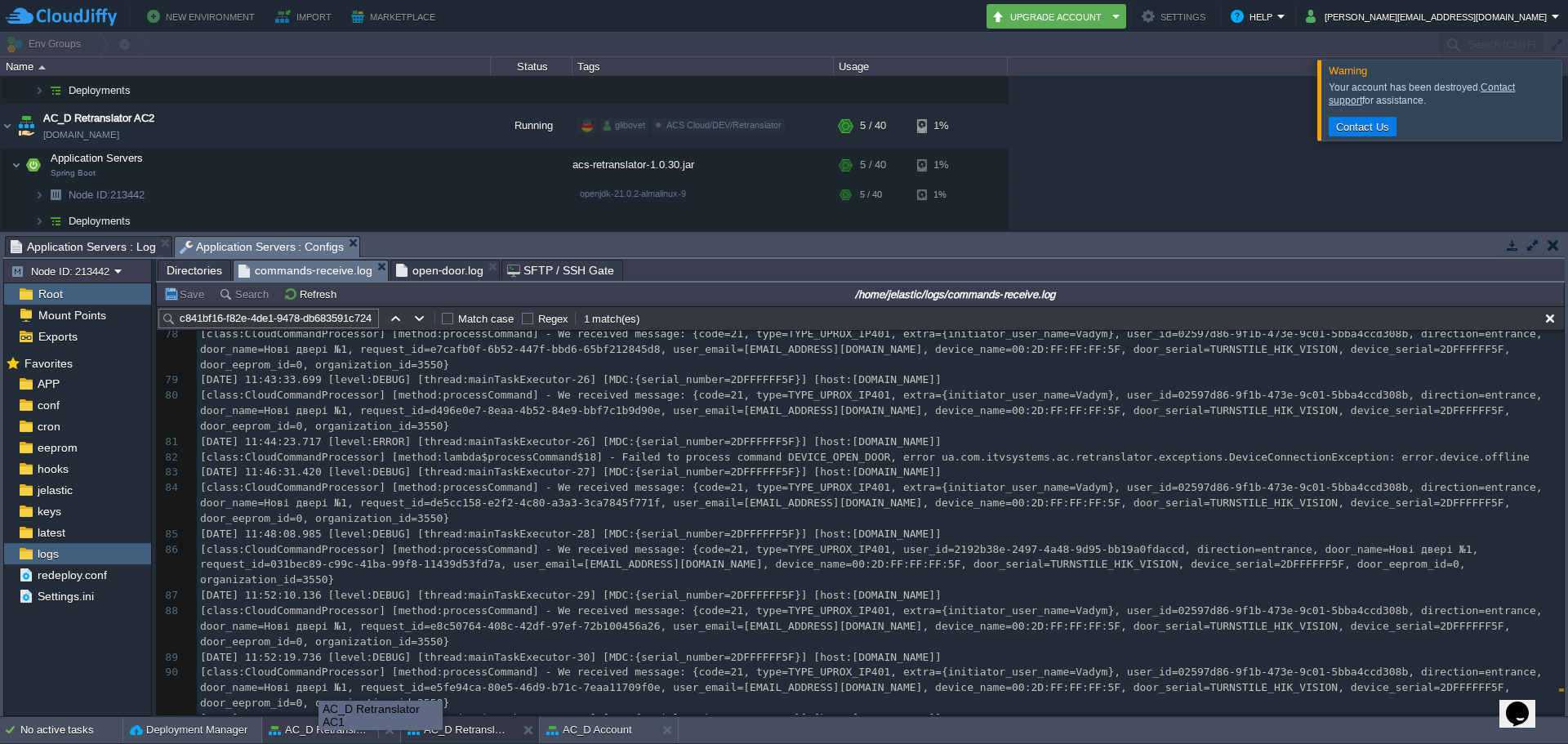
click at [318, 736] on button "AC_D Retranslator AC1" at bounding box center [320, 731] width 103 height 17
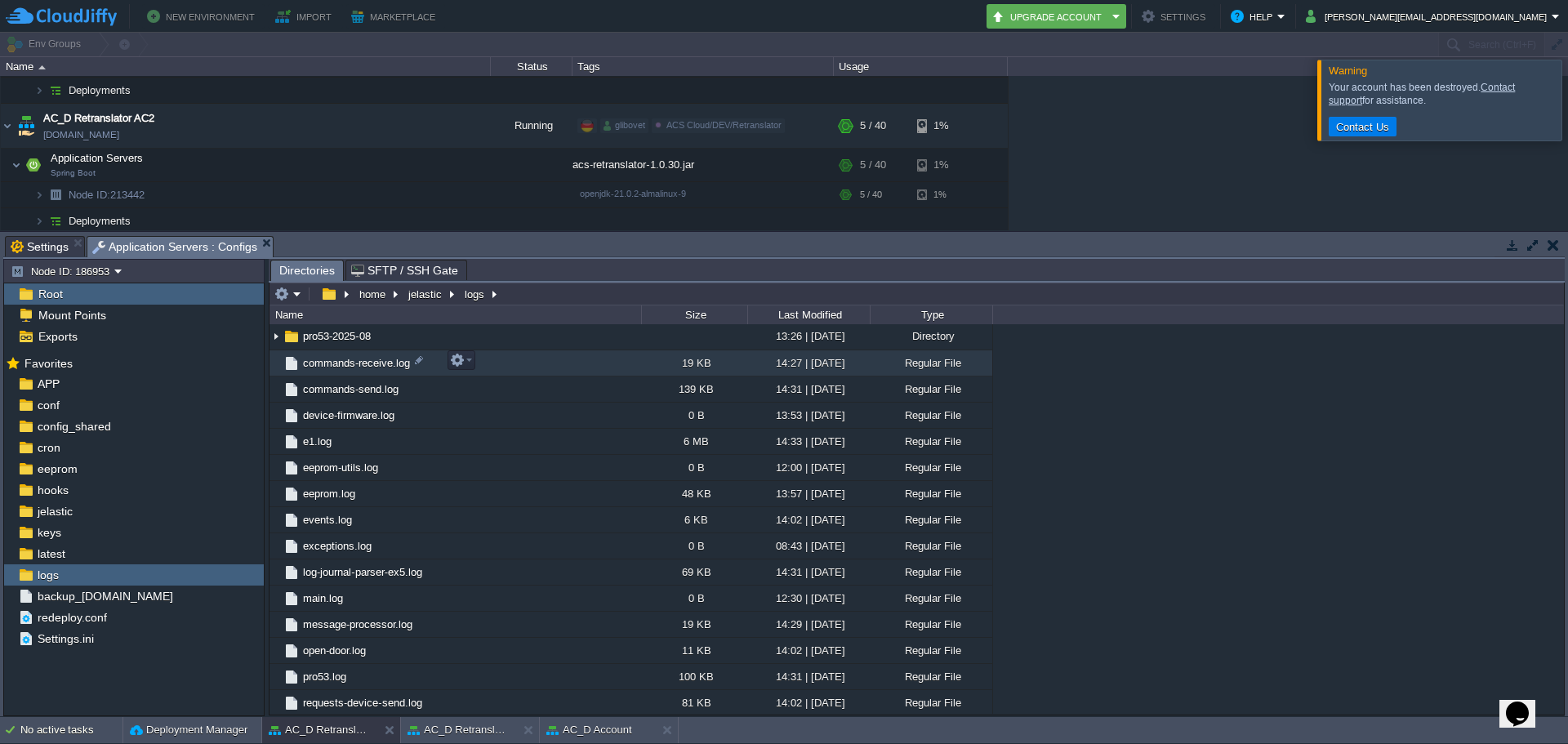
click at [368, 367] on span "commands-receive.log" at bounding box center [357, 363] width 112 height 14
click at [454, 363] on button "button" at bounding box center [457, 360] width 15 height 15
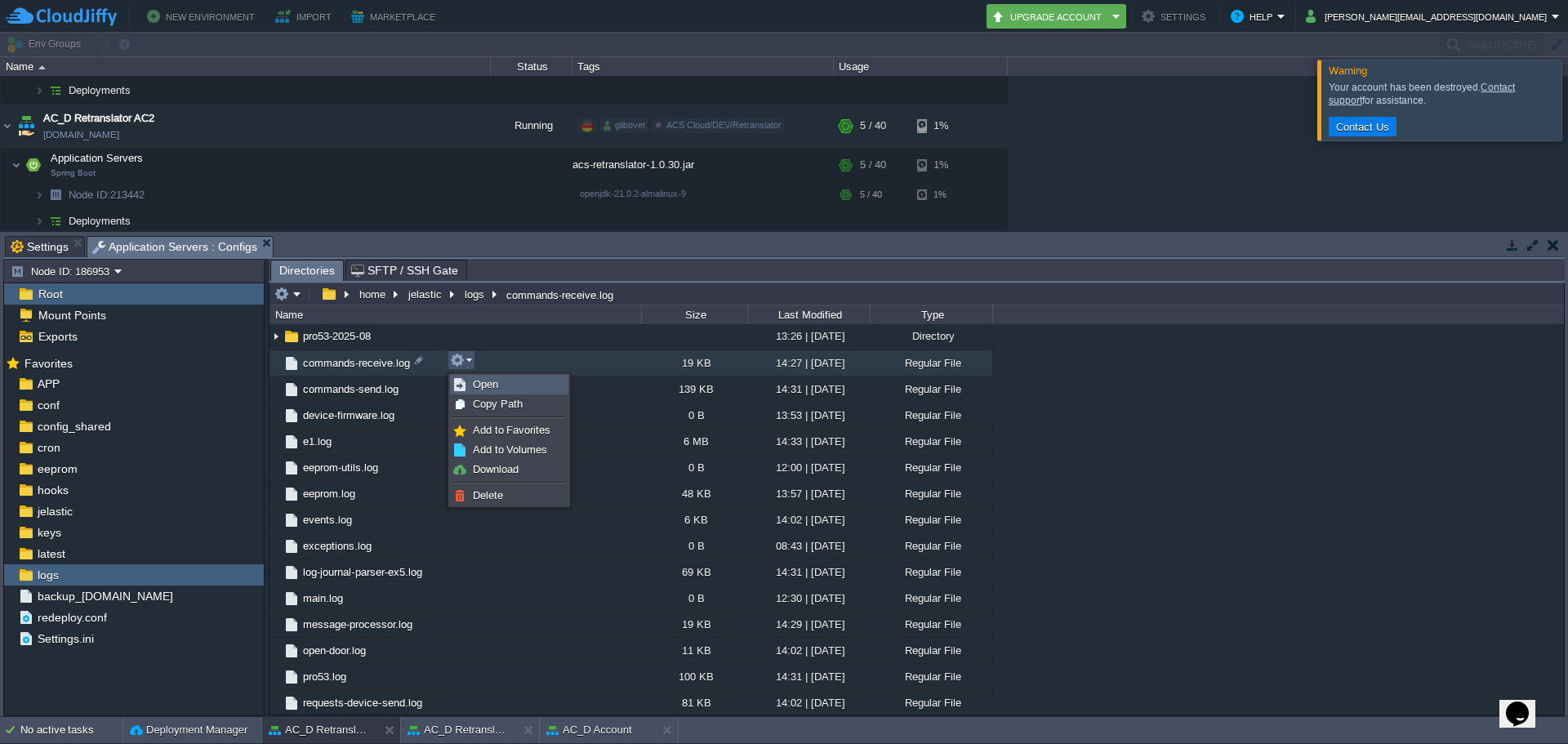
click at [492, 388] on span "Open" at bounding box center [486, 384] width 25 height 13
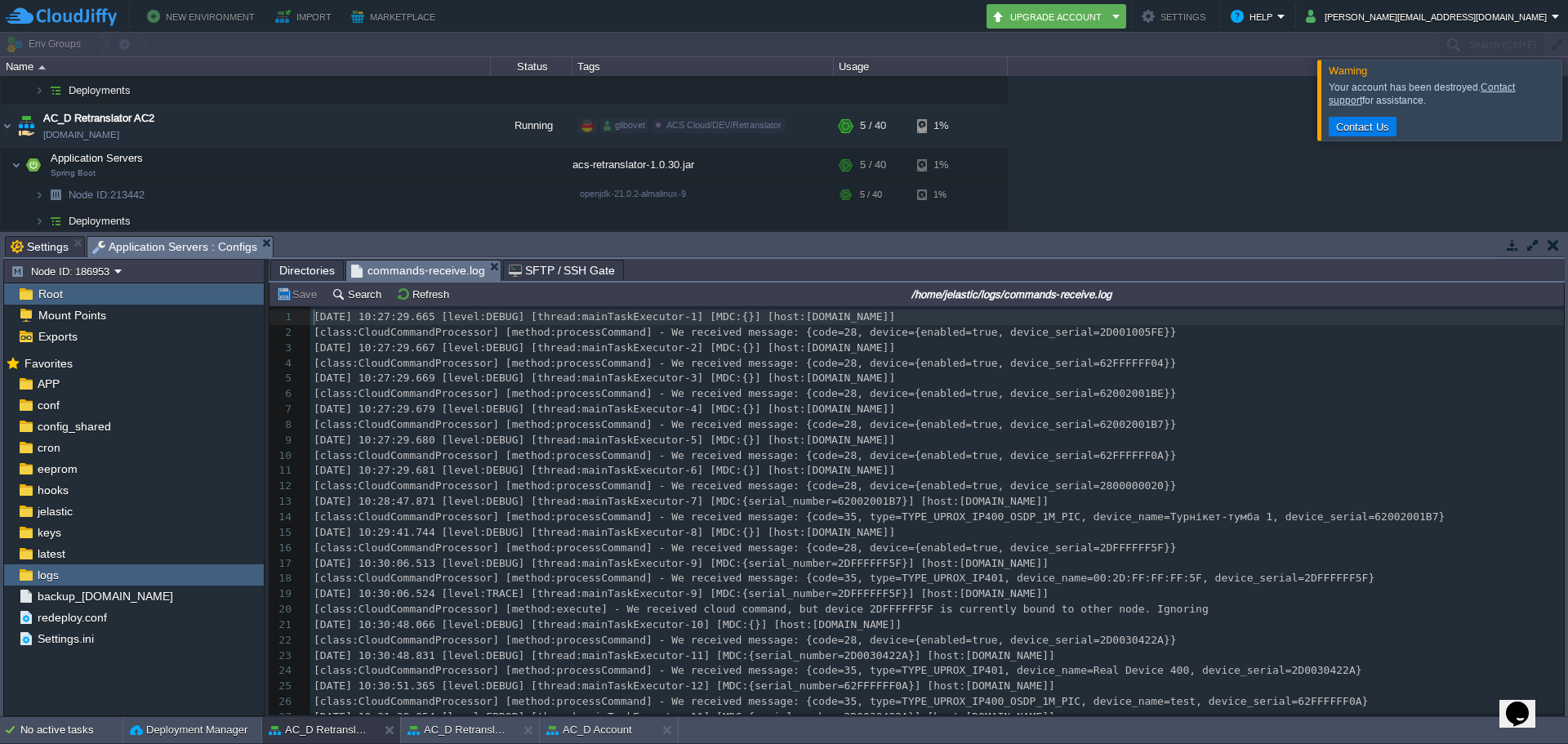
scroll to position [6, 0]
click at [346, 299] on button "Search" at bounding box center [358, 294] width 54 height 15
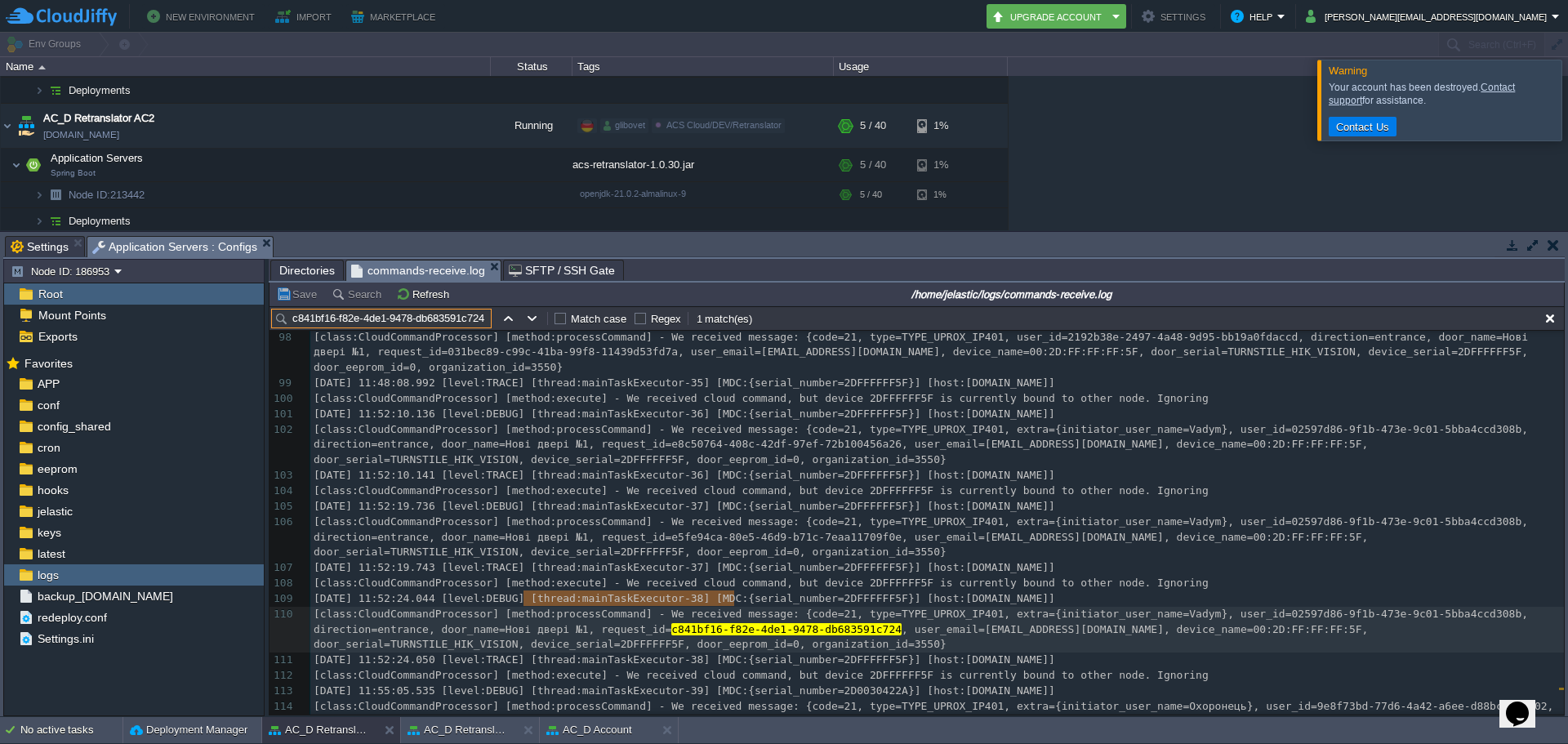
scroll to position [1916, 0]
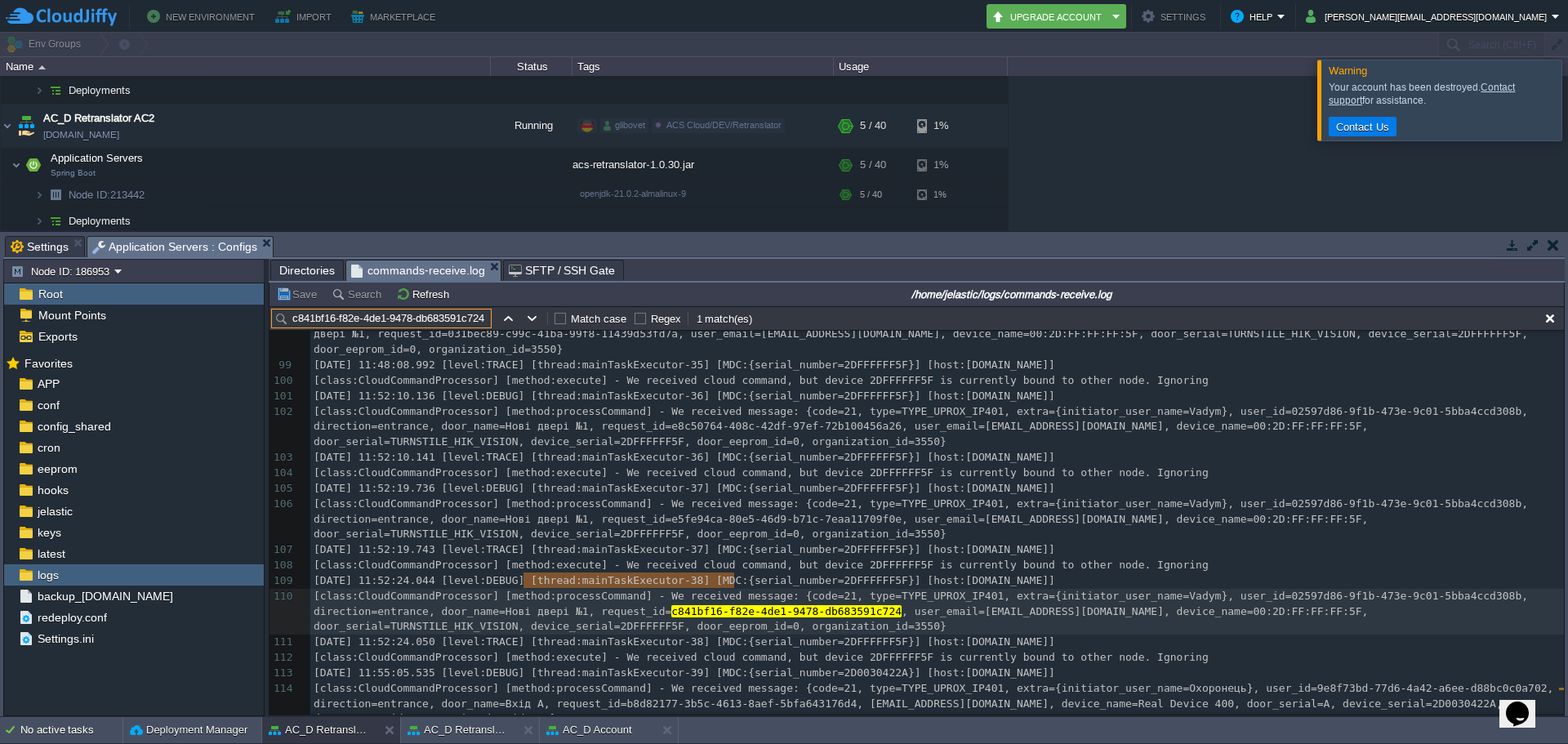
type input "c841bf16-f82e-4de1-9478-db683591c724"
click at [415, 551] on div "x [class:CloudCommandProcessor] [method:processCommand] - We received message: …" at bounding box center [937, 343] width 1254 height 801
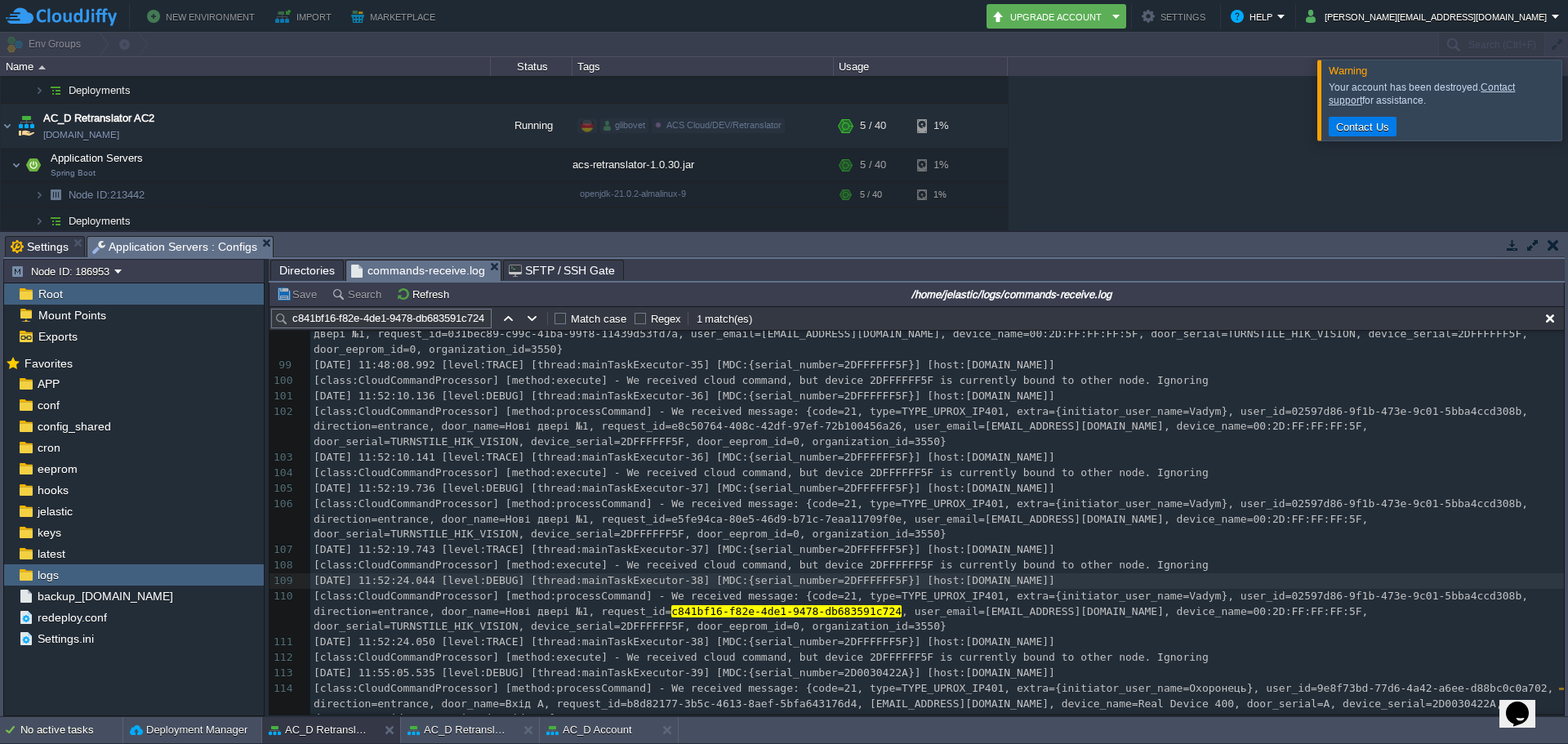
click at [400, 575] on span "[DATE] 11:52:24.044 [level:DEBUG] [thread:mainTaskExecutor-38] [MDC:{serial_num…" at bounding box center [683, 581] width 741 height 13
click at [434, 575] on span "[DATE] 11:52:24.044 [level:DEBUG] [thread:mainTaskExecutor-38] [MDC:{serial_num…" at bounding box center [683, 581] width 741 height 13
click at [1016, 574] on div "x [class:CloudCommandProcessor] [method:processCommand] - We received message: …" at bounding box center [937, 343] width 1254 height 801
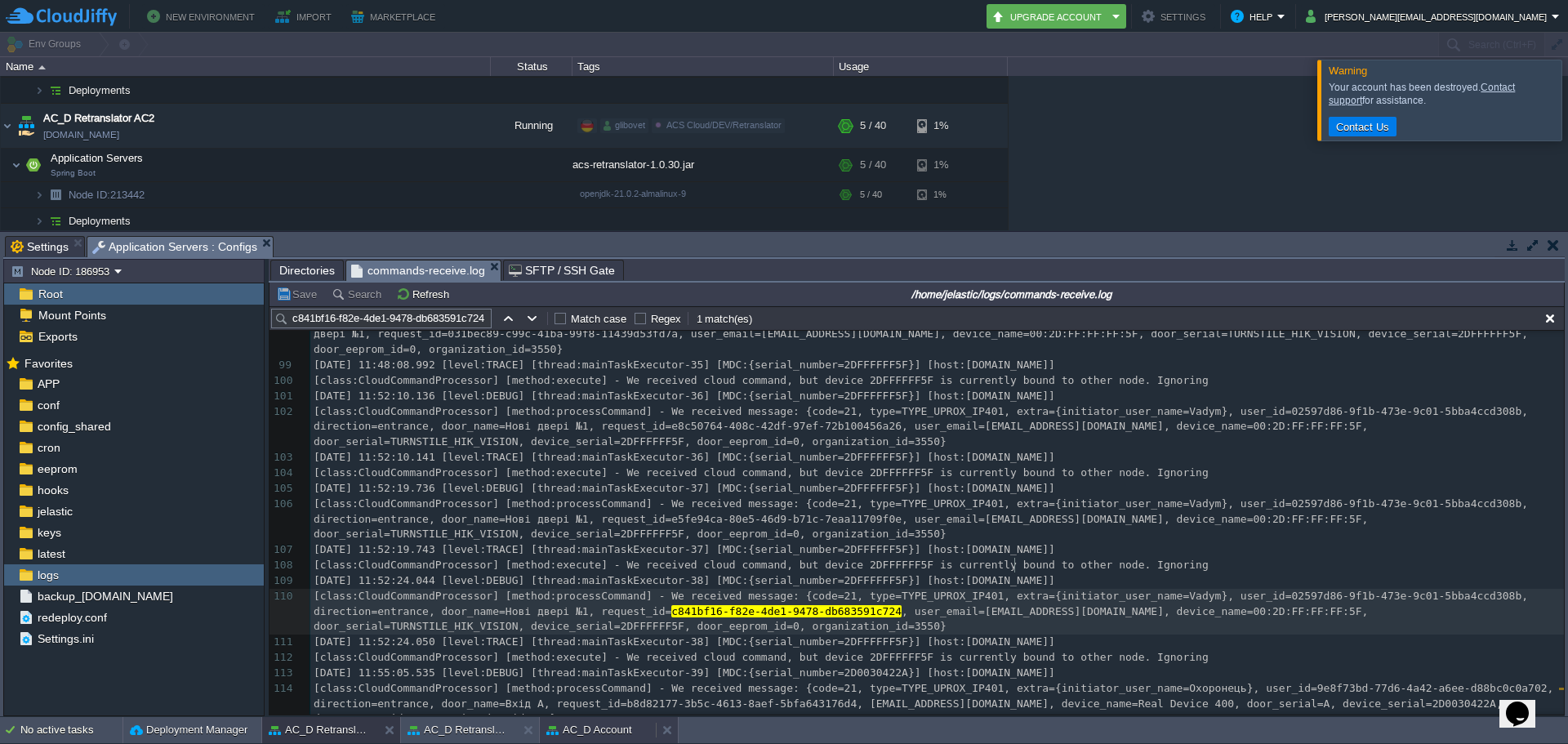
click at [611, 732] on button "AC_D Account" at bounding box center [589, 731] width 85 height 17
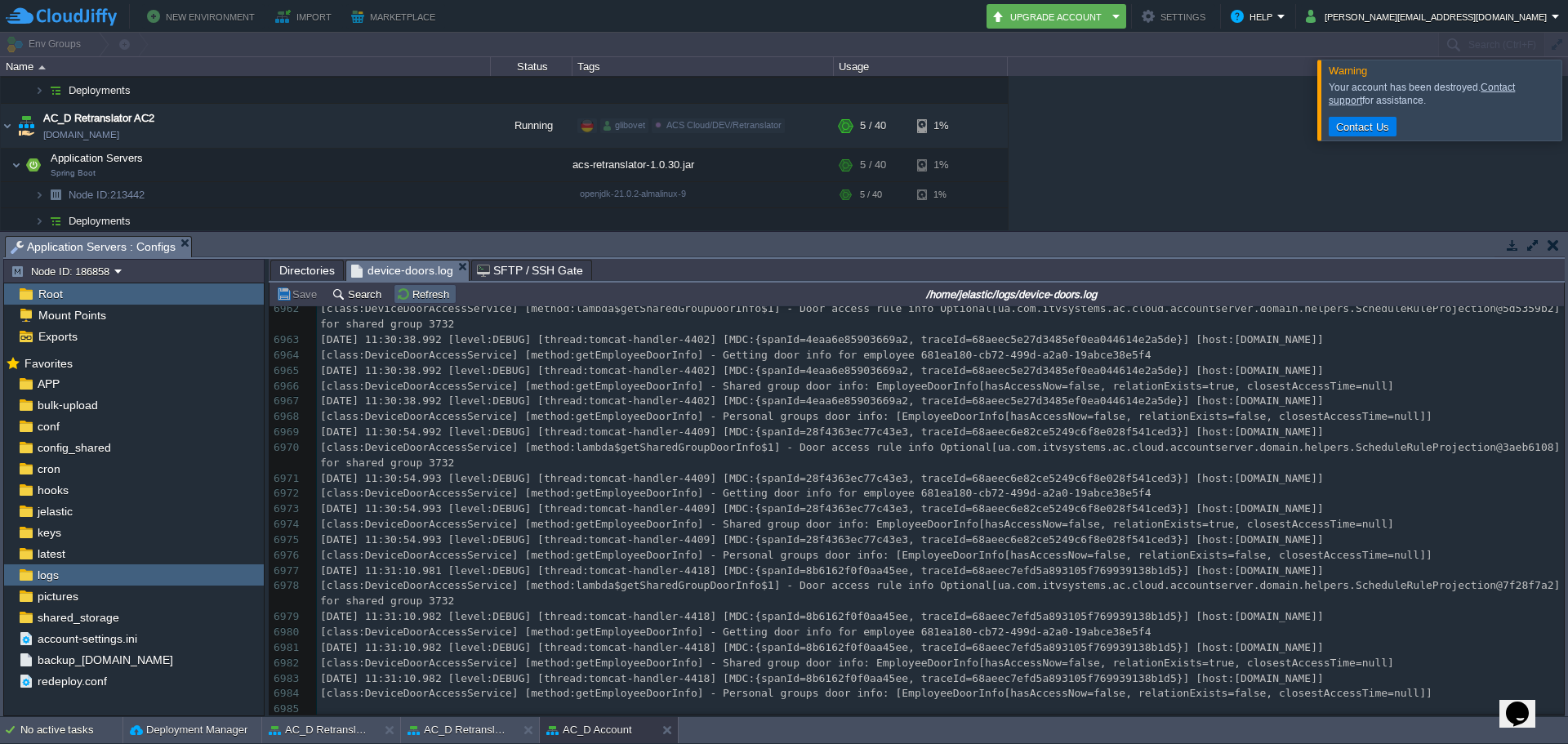
click at [413, 296] on button "Refresh" at bounding box center [425, 294] width 58 height 15
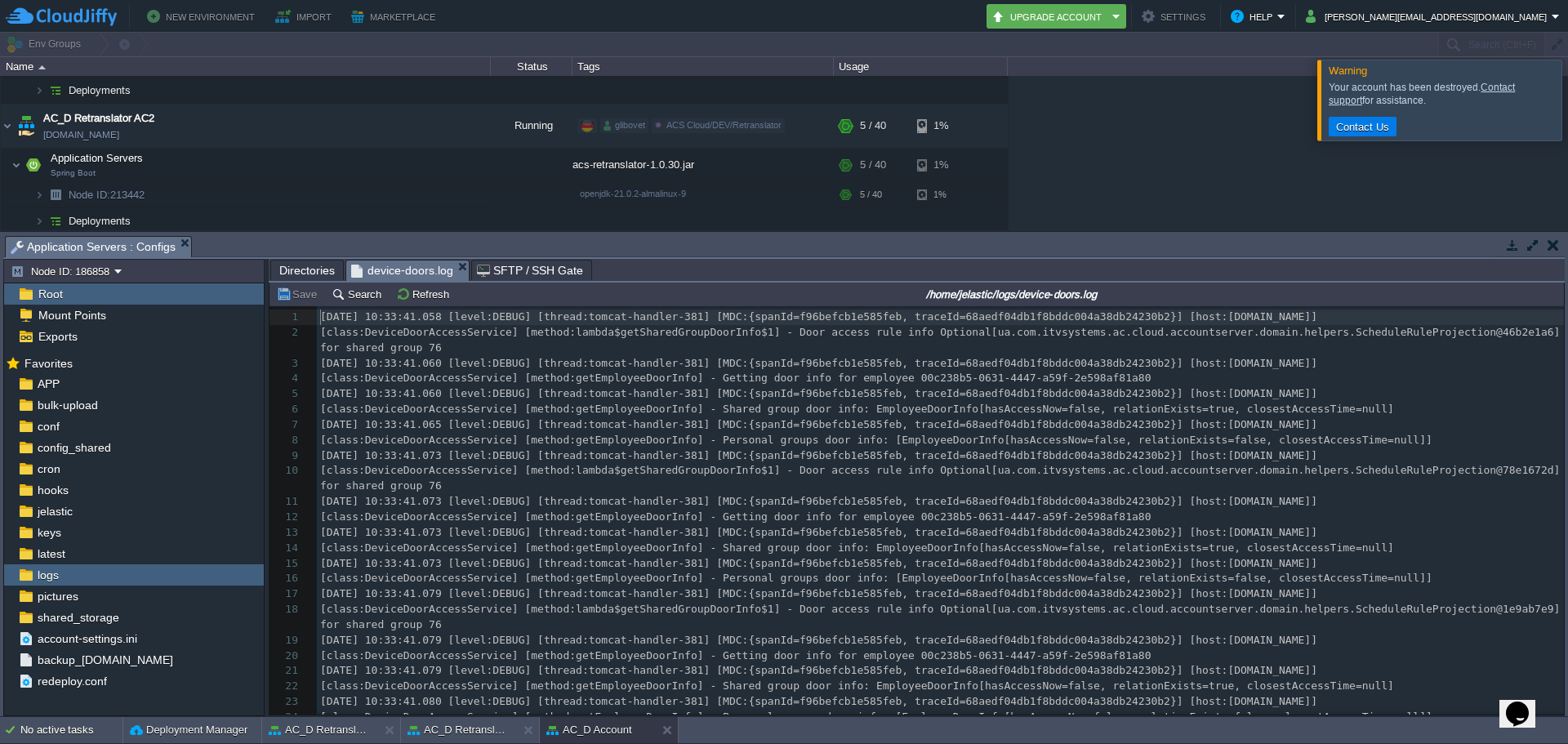
click at [353, 296] on button "Search" at bounding box center [358, 294] width 54 height 15
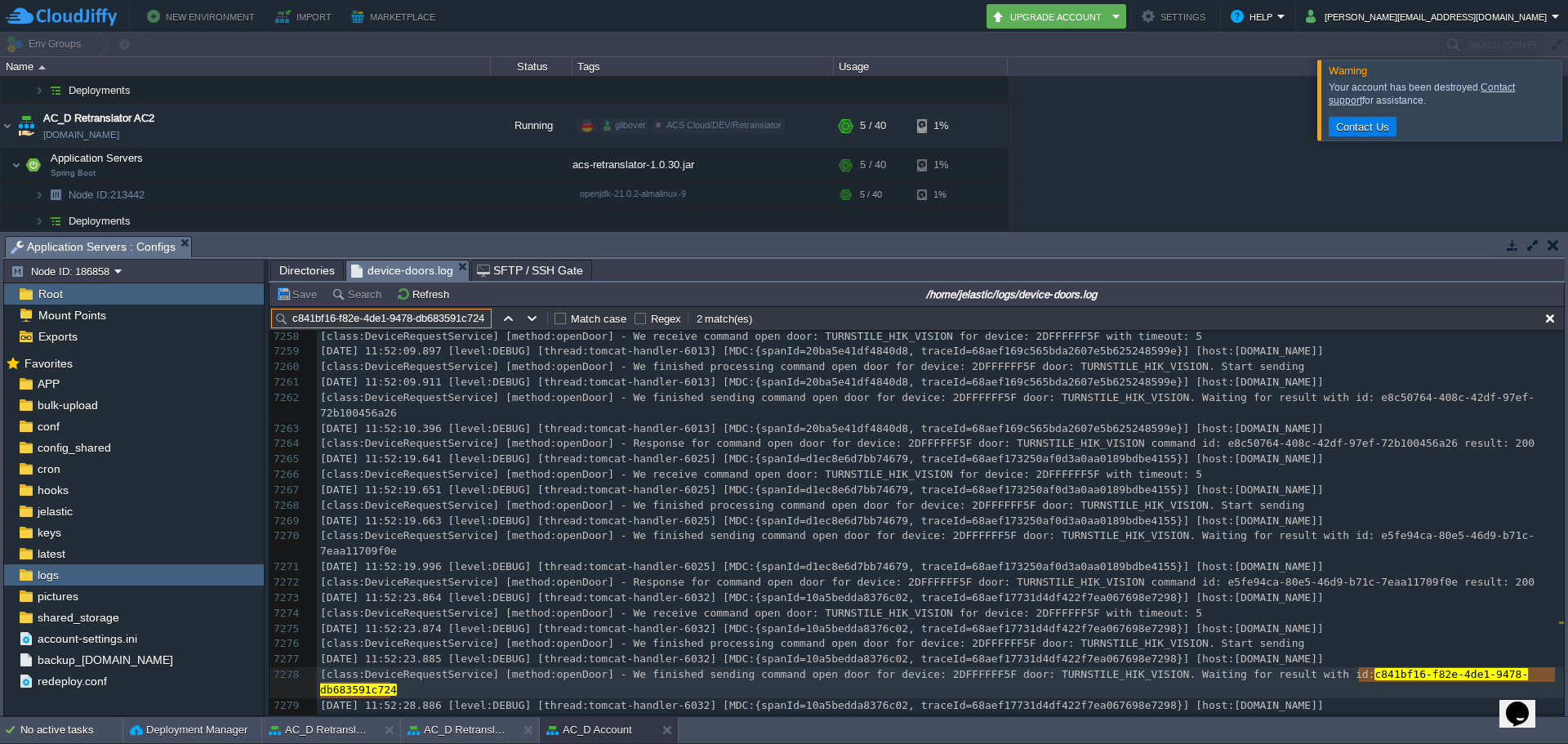
scroll to position [125398, 0]
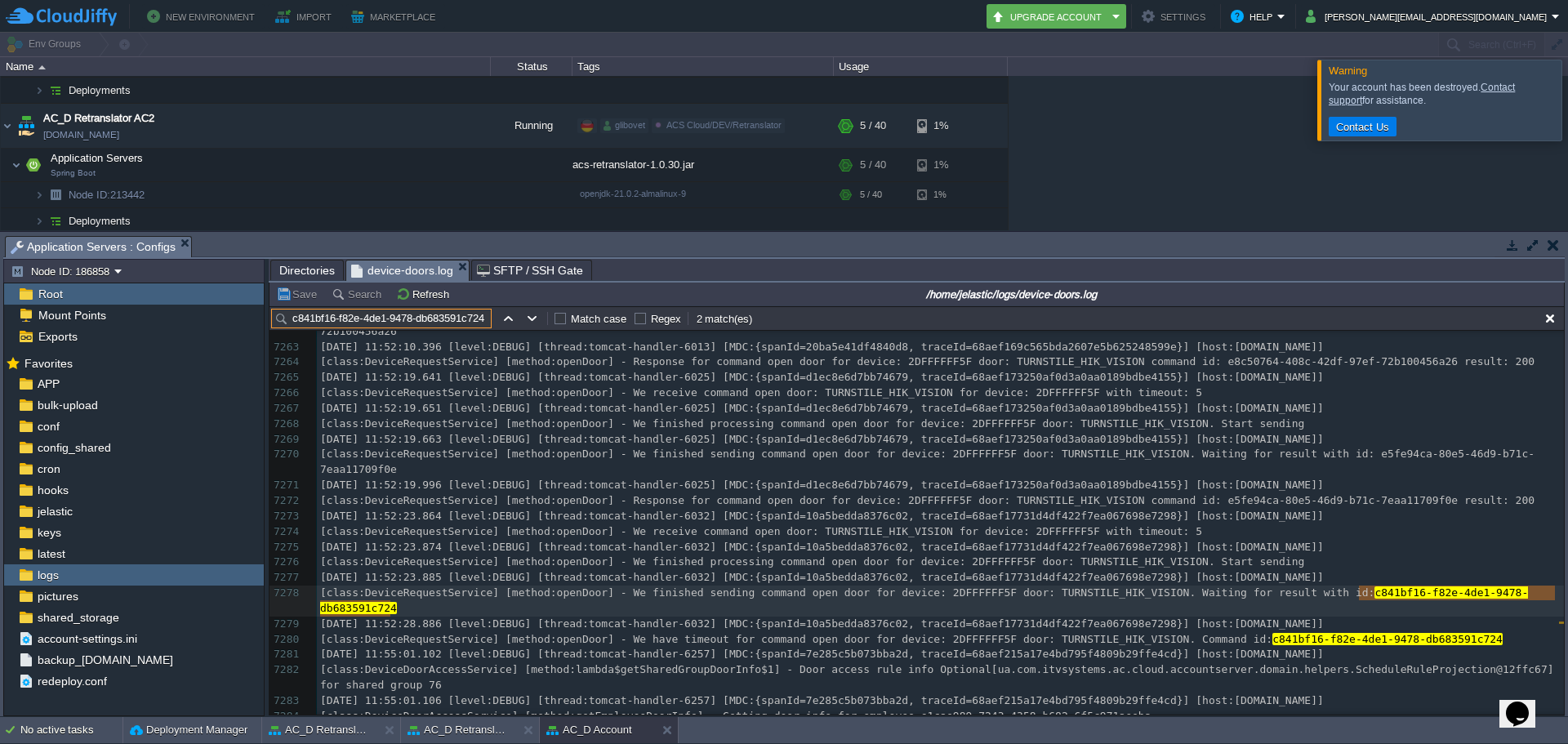
type input "c841bf16-f82e-4de1-9478-db683591c724"
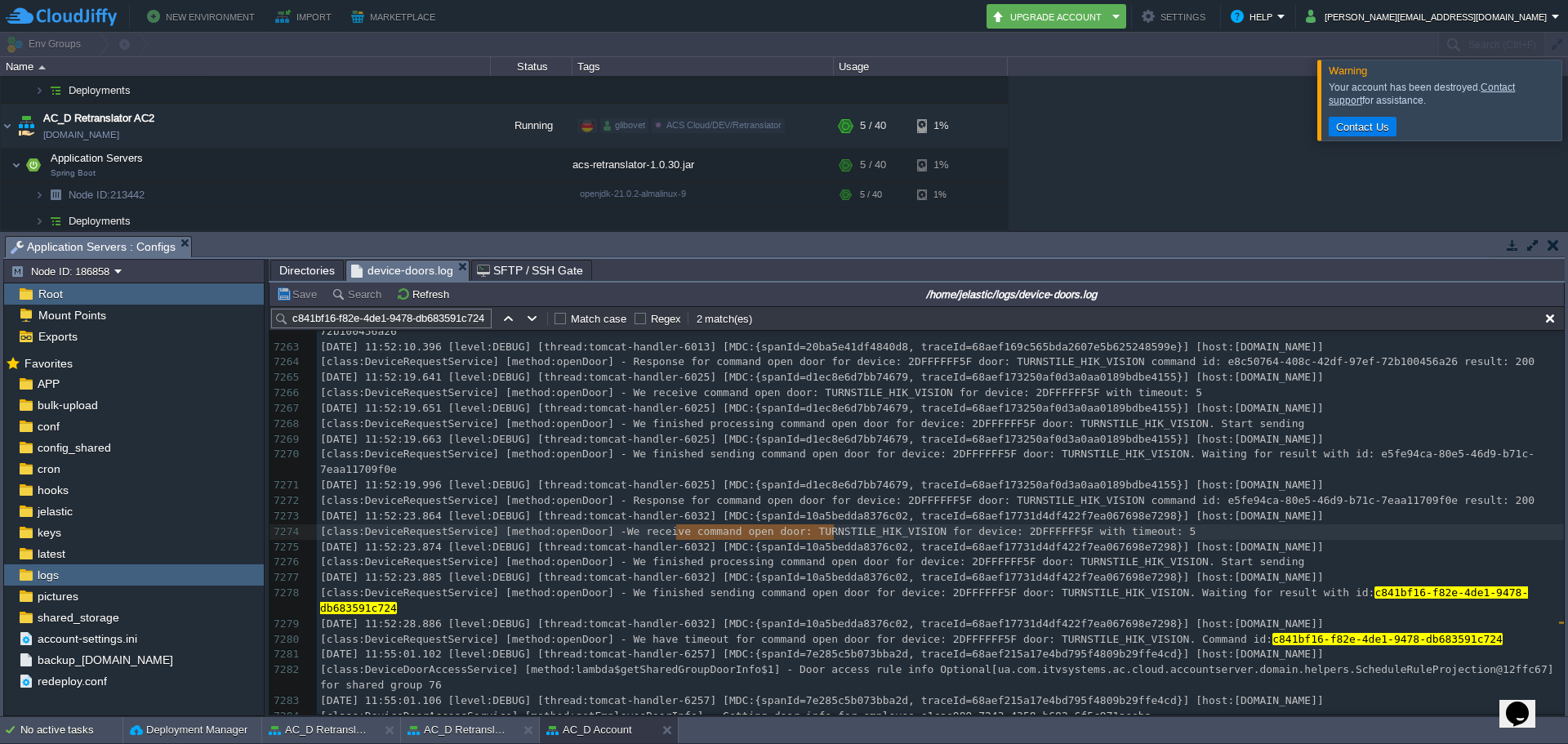
type textarea "We receive command open door"
drag, startPoint x: 675, startPoint y: 530, endPoint x: 838, endPoint y: 535, distance: 163.1
click at [798, 504] on span "[class:DeviceRequestService] [method:openDoor] - Response for command open door…" at bounding box center [927, 500] width 1215 height 13
type textarea "We receive command open door:"
drag, startPoint x: 676, startPoint y: 530, endPoint x: 845, endPoint y: 539, distance: 169.2
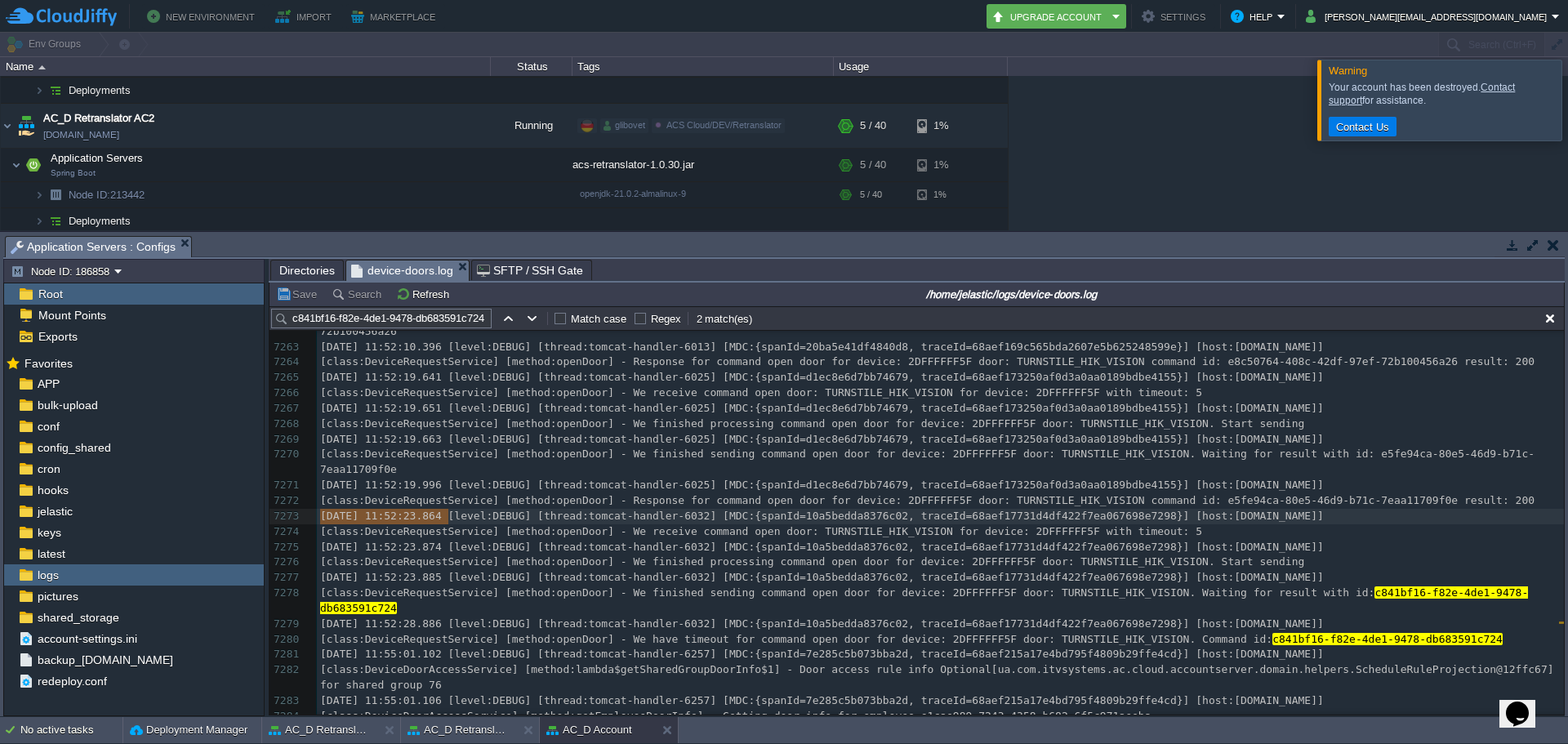
type textarea "[DATE] 11:52:23.864"
drag, startPoint x: 317, startPoint y: 517, endPoint x: 451, endPoint y: 517, distance: 134.0
type textarea "We receive command open door"
drag, startPoint x: 673, startPoint y: 538, endPoint x: 842, endPoint y: 536, distance: 169.0
type textarea "[DATE] 11:52:23.874"
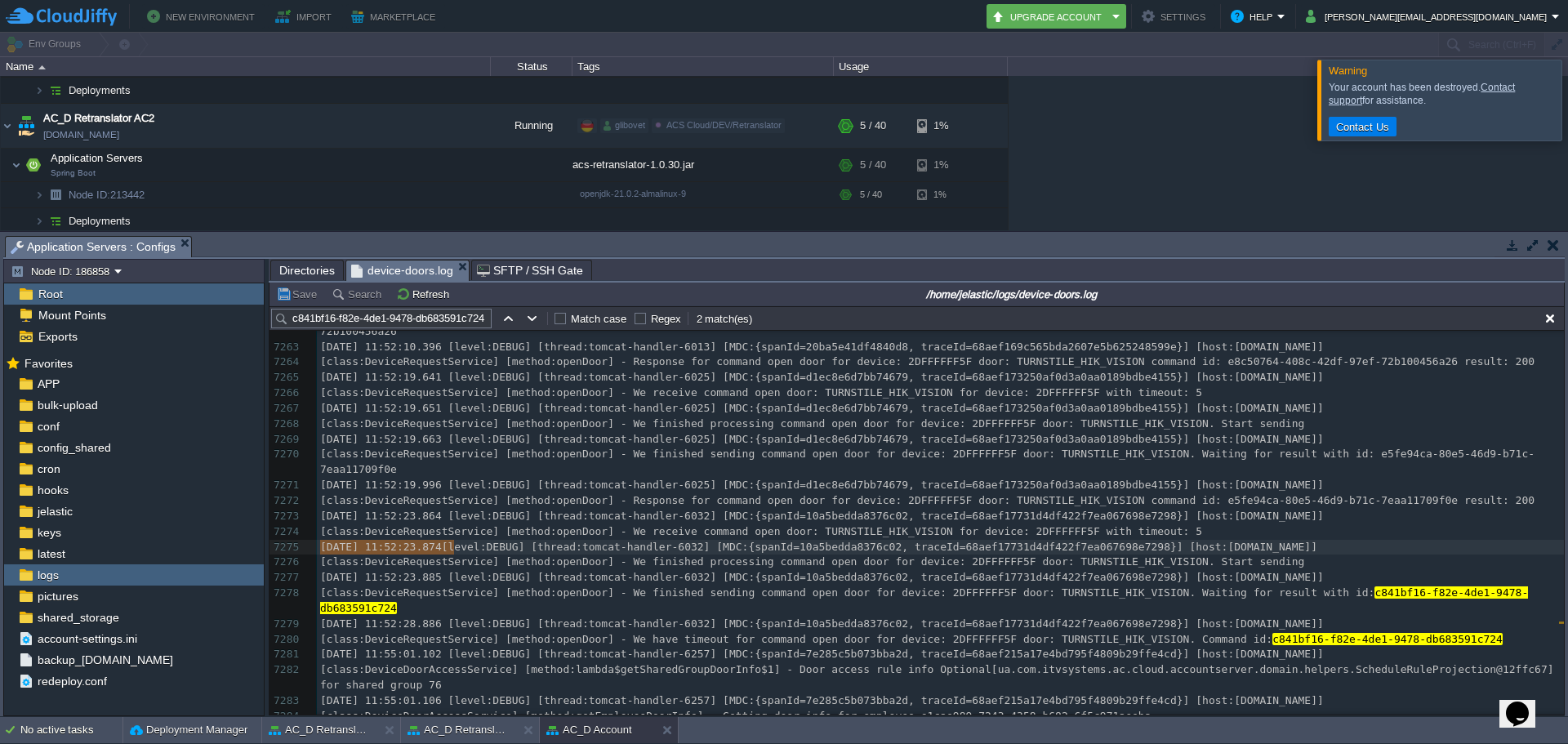
drag, startPoint x: 455, startPoint y: 550, endPoint x: 291, endPoint y: 548, distance: 164.0
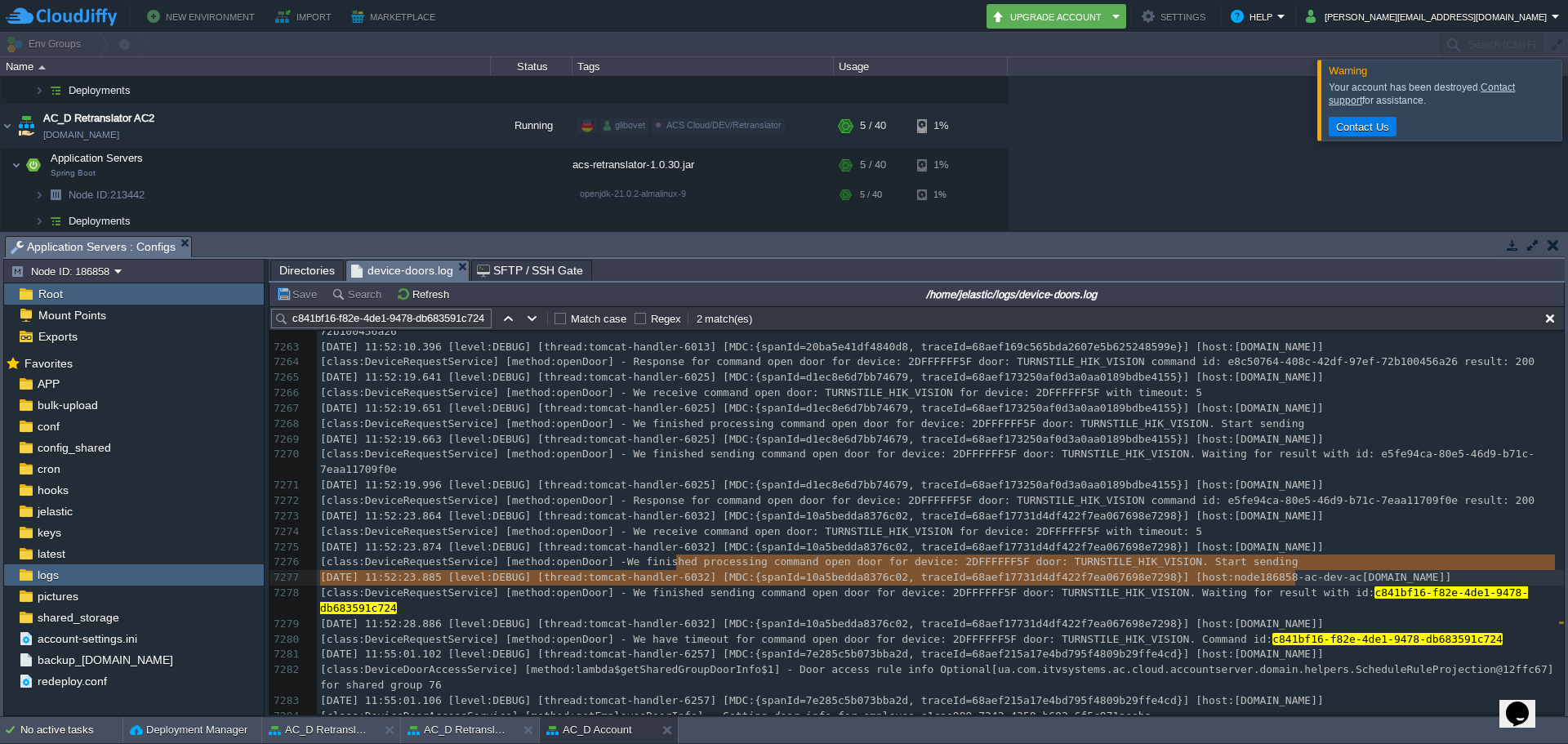
type textarea "We finished processing command open door for device: 2DFFFFFF5F door: TURNSTILE…"
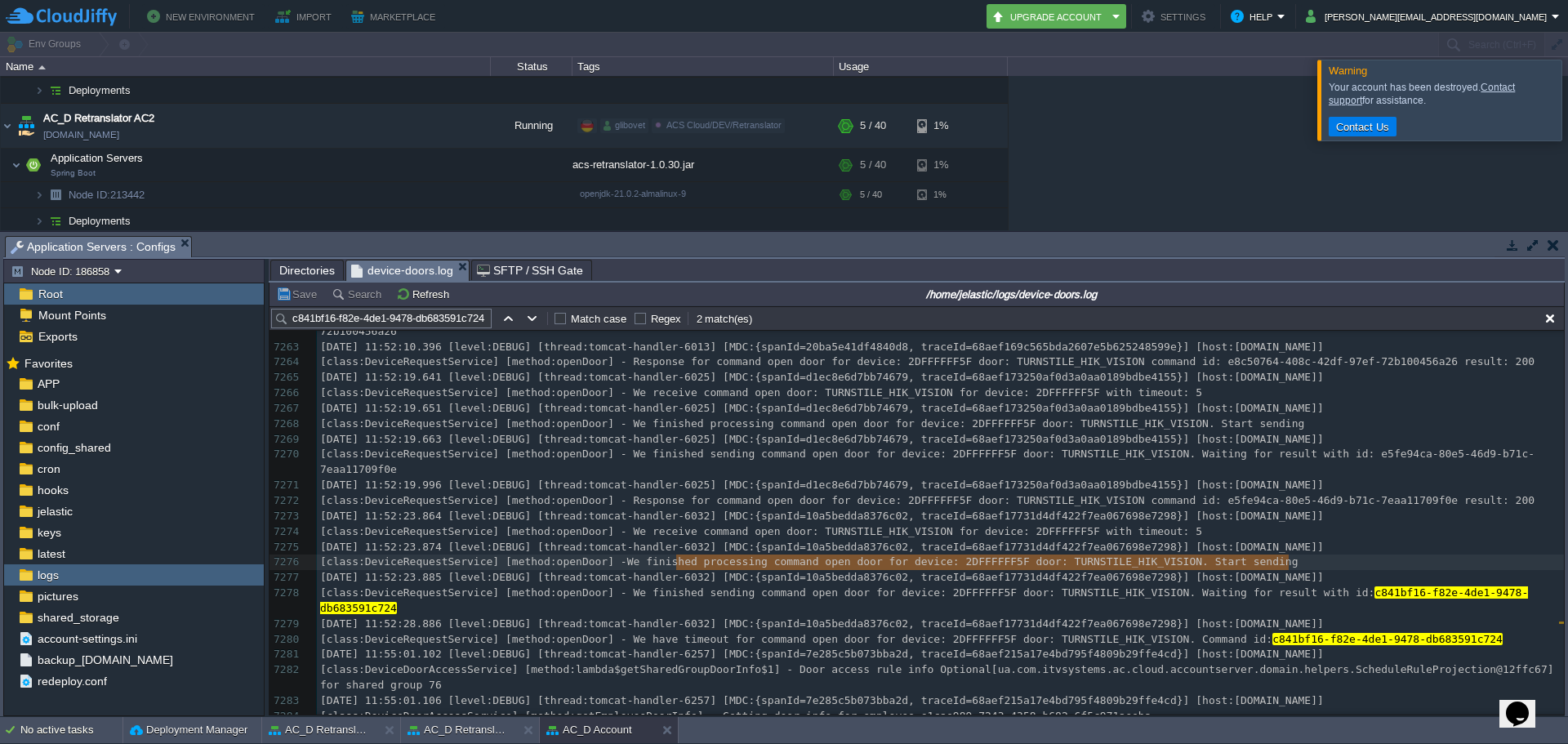
drag, startPoint x: 675, startPoint y: 566, endPoint x: 1300, endPoint y: 566, distance: 625.0
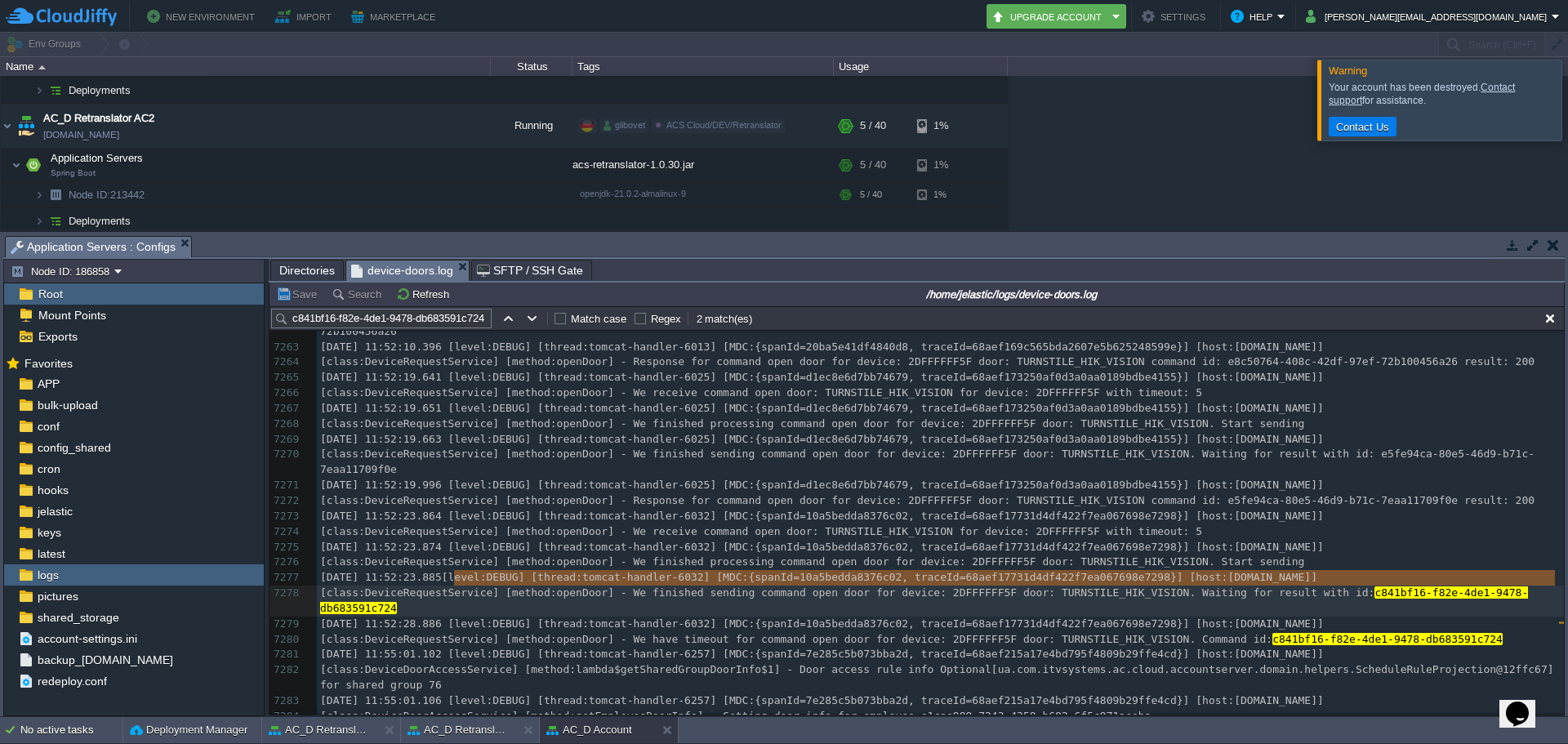
type textarea "[DATE] 11:52:23.885"
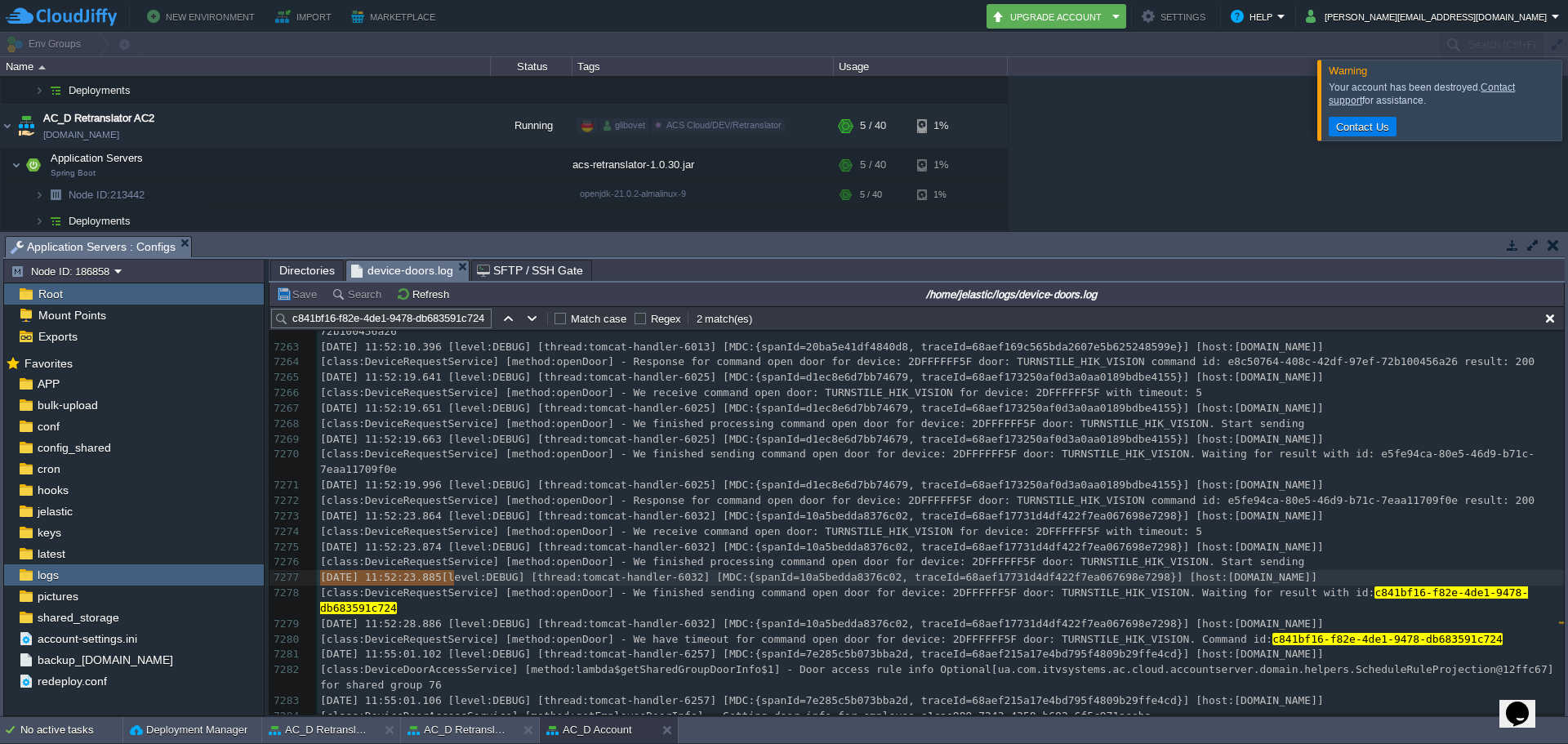
drag, startPoint x: 453, startPoint y: 576, endPoint x: 309, endPoint y: 583, distance: 144.2
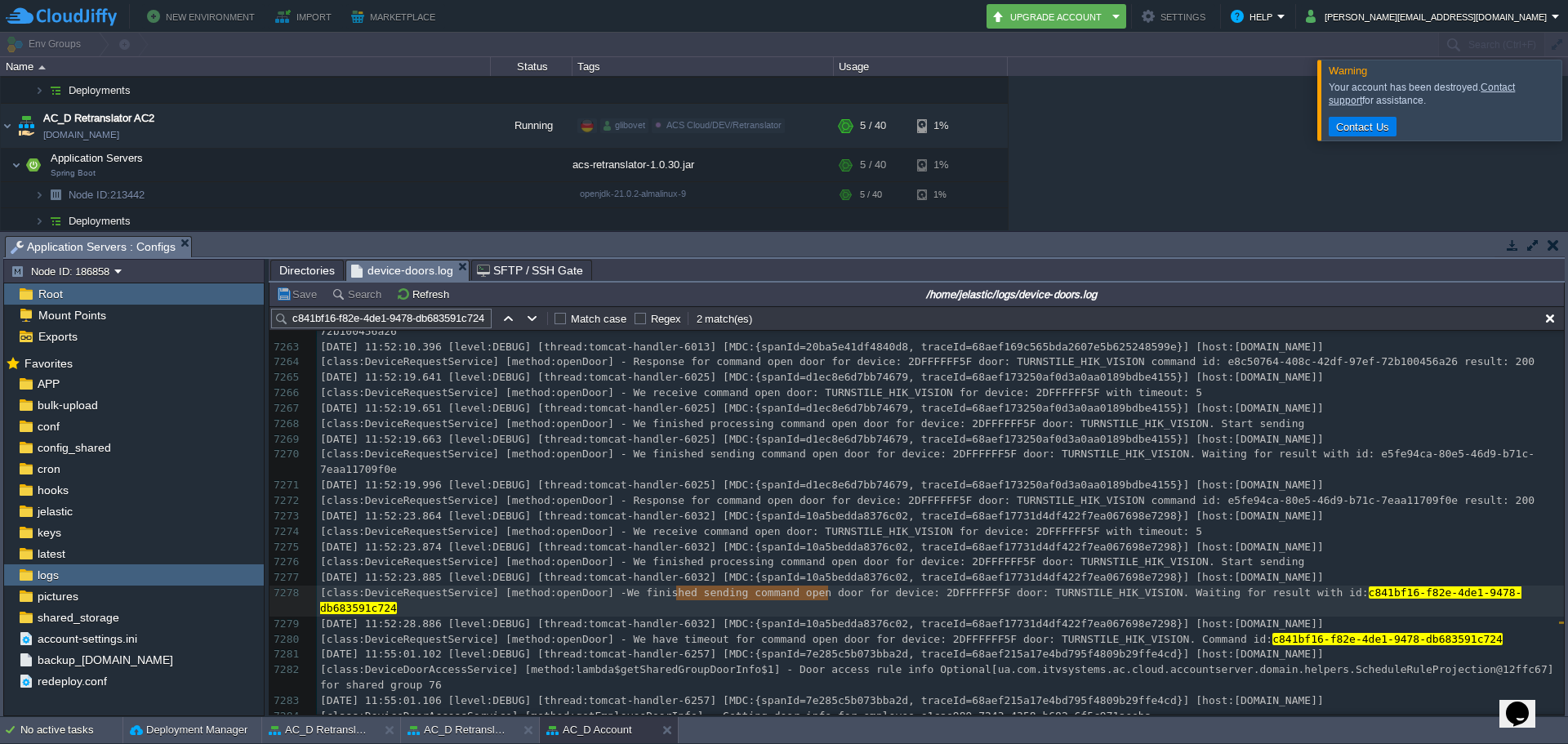
type textarea "We"
type textarea "We finished sending command open door for device: 2DFFFFFF5F door: TURNSTILE_HI…"
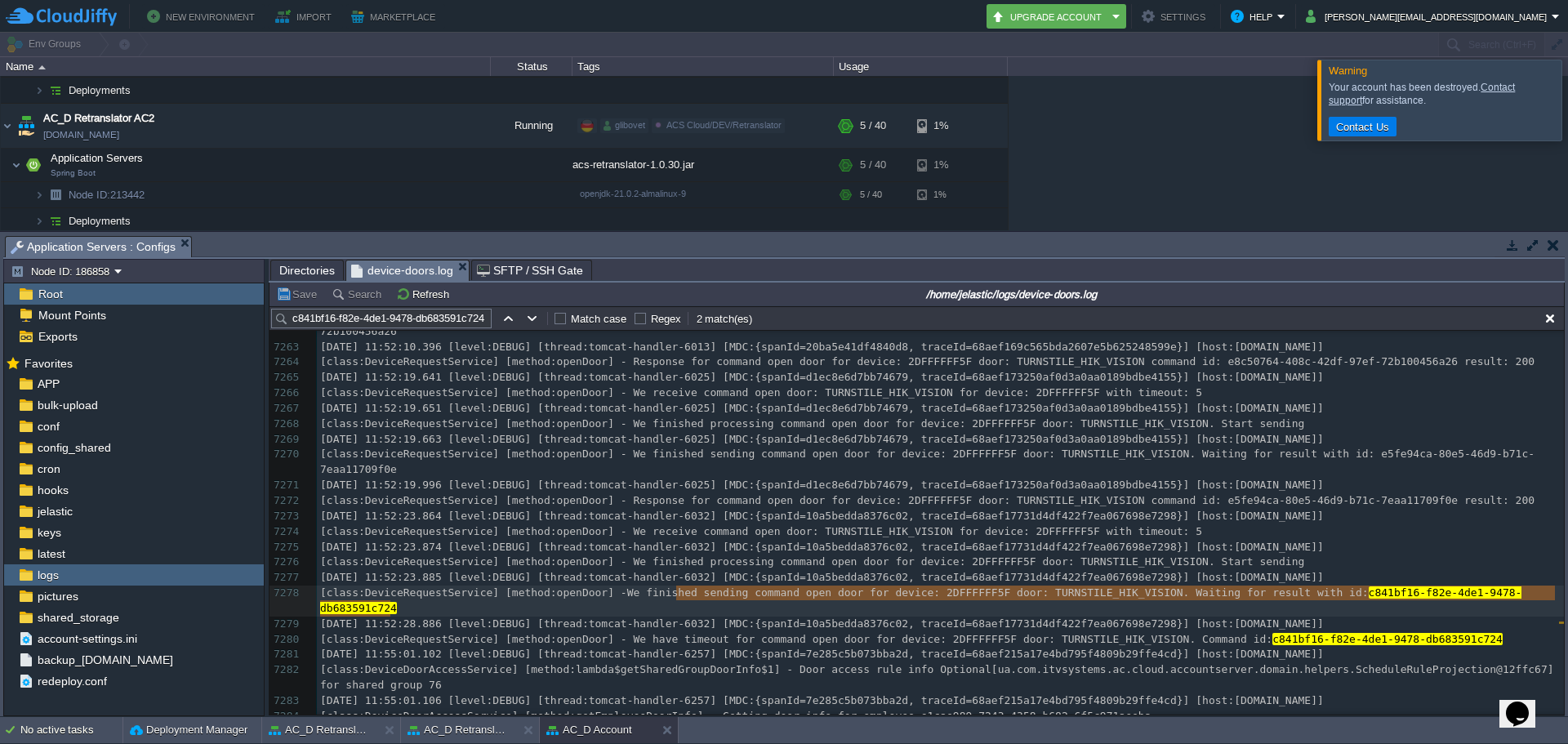
drag, startPoint x: 675, startPoint y: 594, endPoint x: 400, endPoint y: 614, distance: 275.7
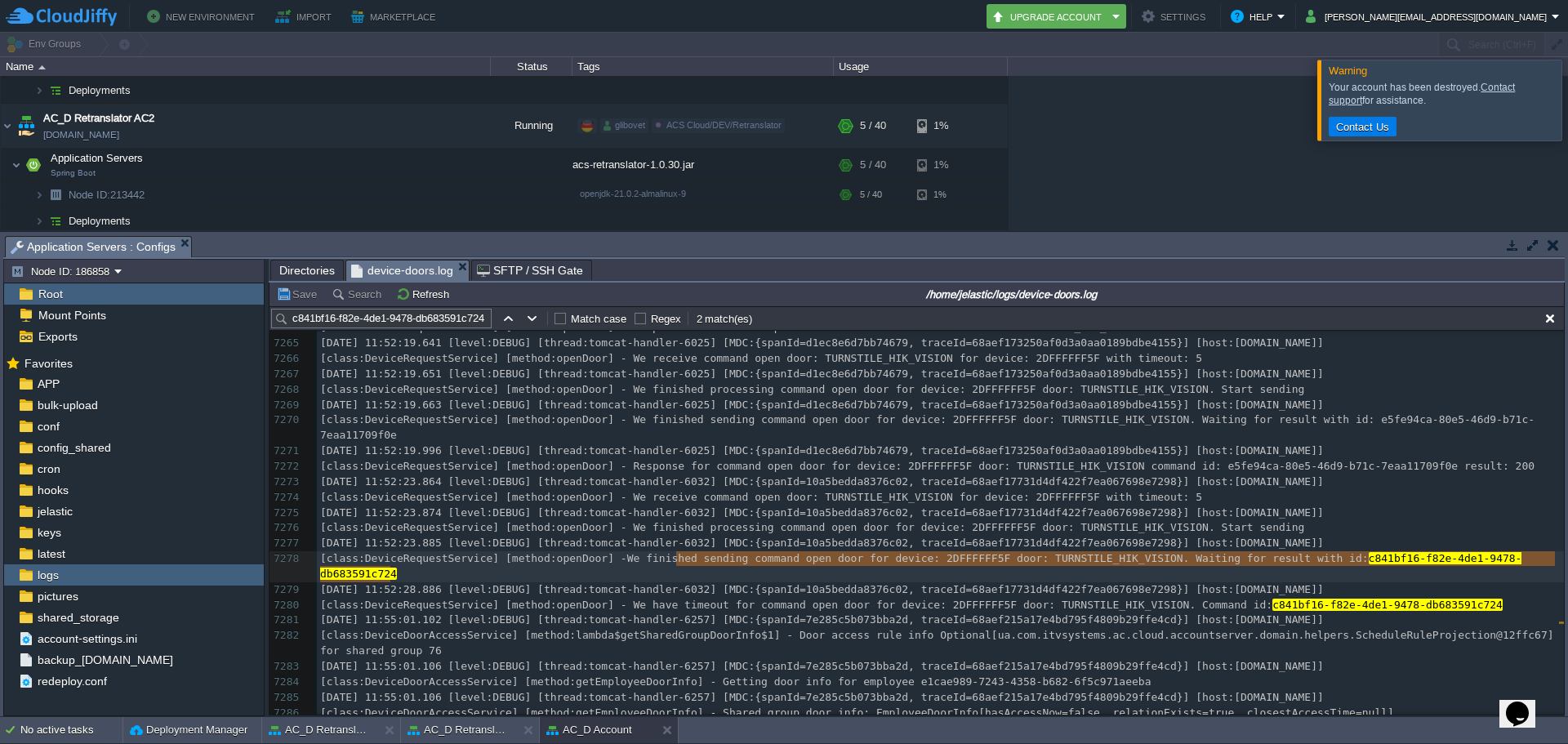
scroll to position [125560, 0]
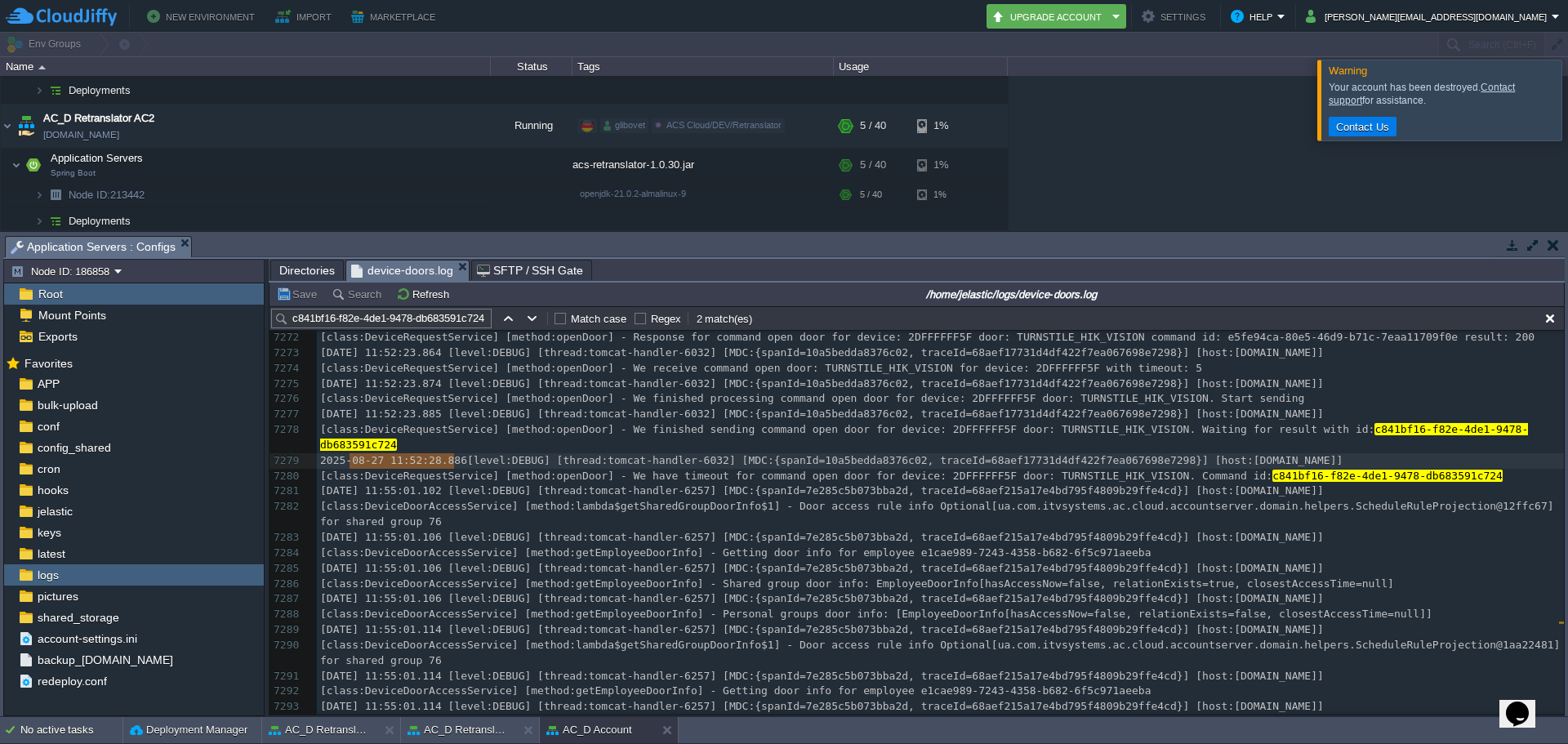
type textarea "[DATE] 11:52:28.886"
drag, startPoint x: 452, startPoint y: 460, endPoint x: 288, endPoint y: 459, distance: 164.0
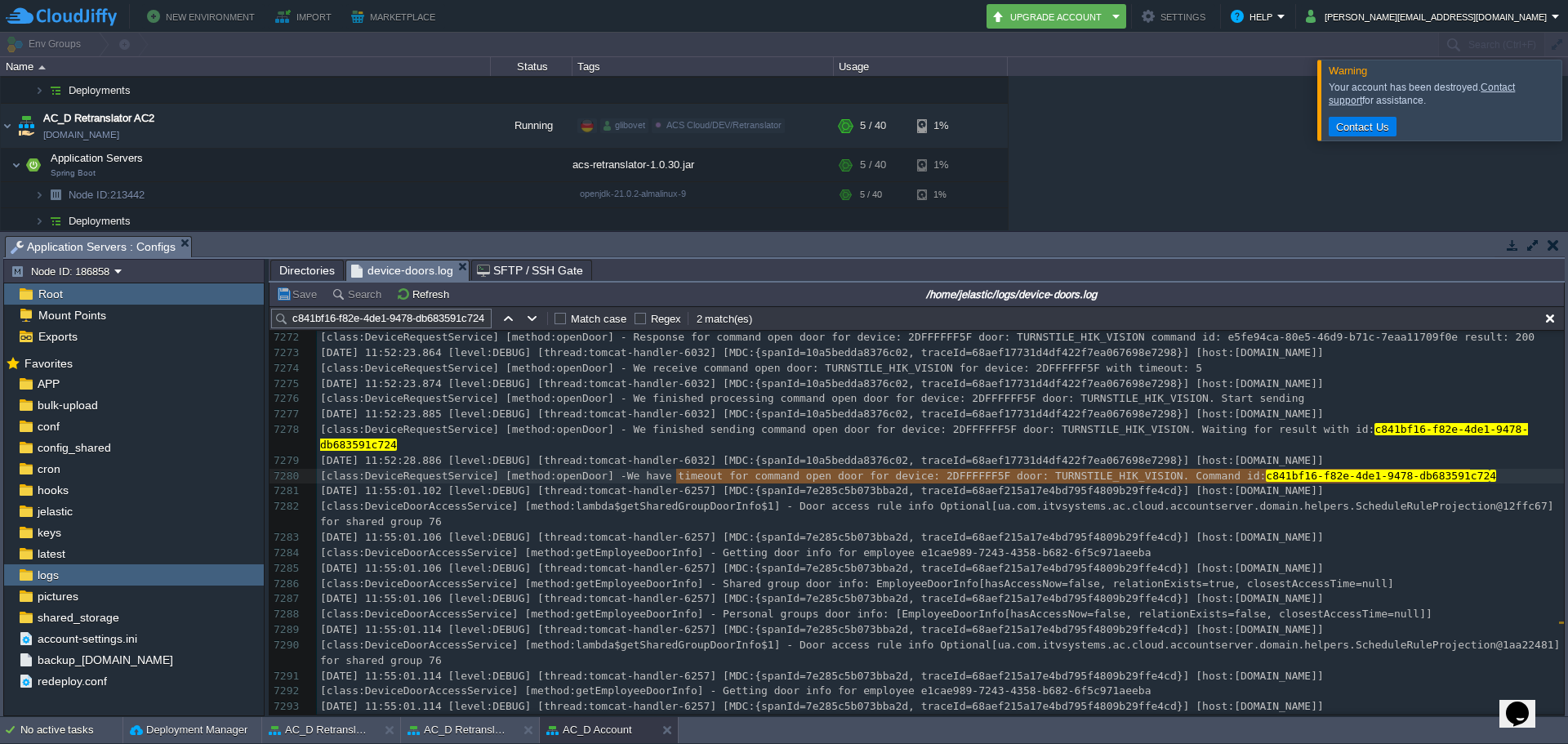
type textarea "We have timeout for command open door for device: 2DFFFFFF5F door: TURNSTILE_HI…"
drag, startPoint x: 676, startPoint y: 479, endPoint x: 1487, endPoint y: 478, distance: 811.0
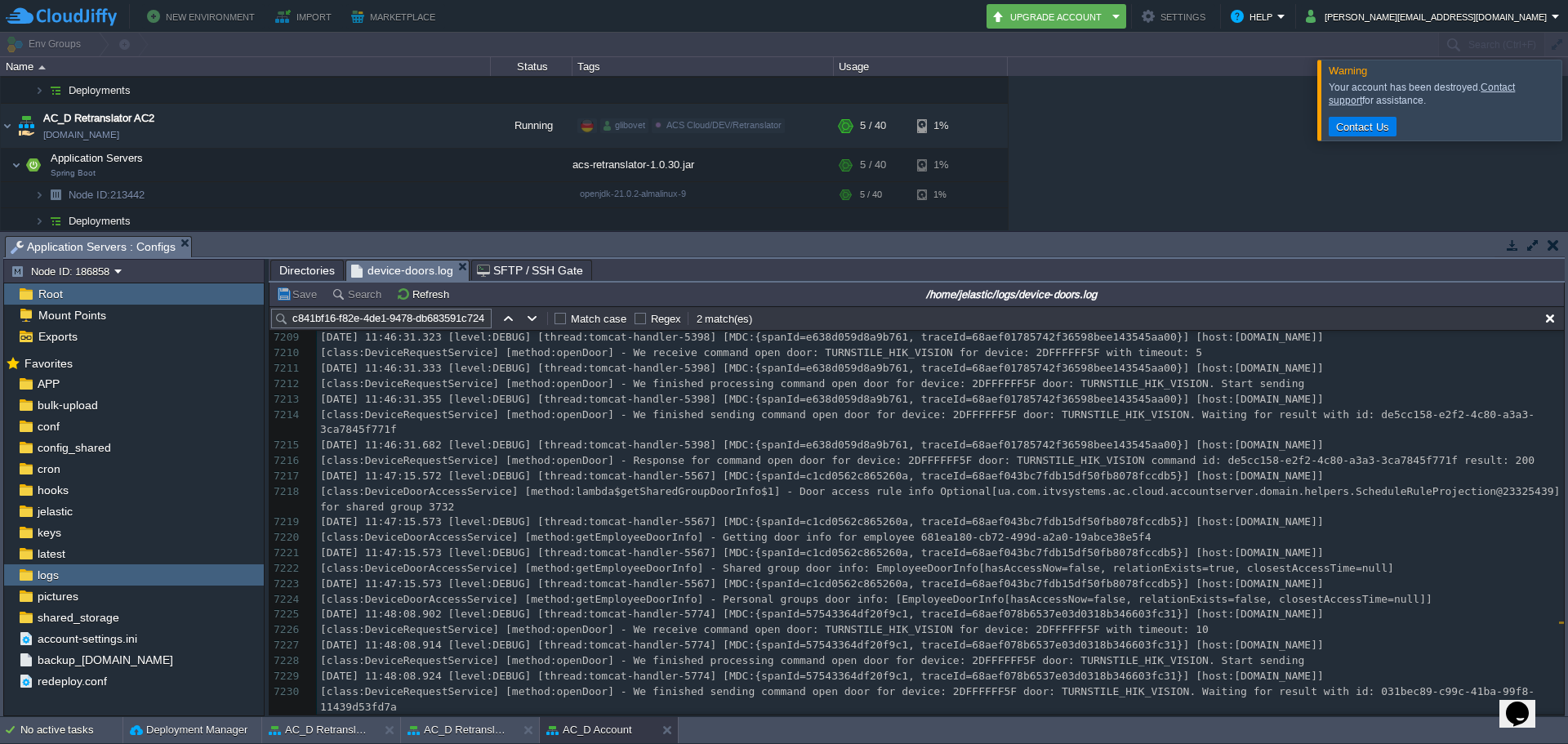
scroll to position [124462, 0]
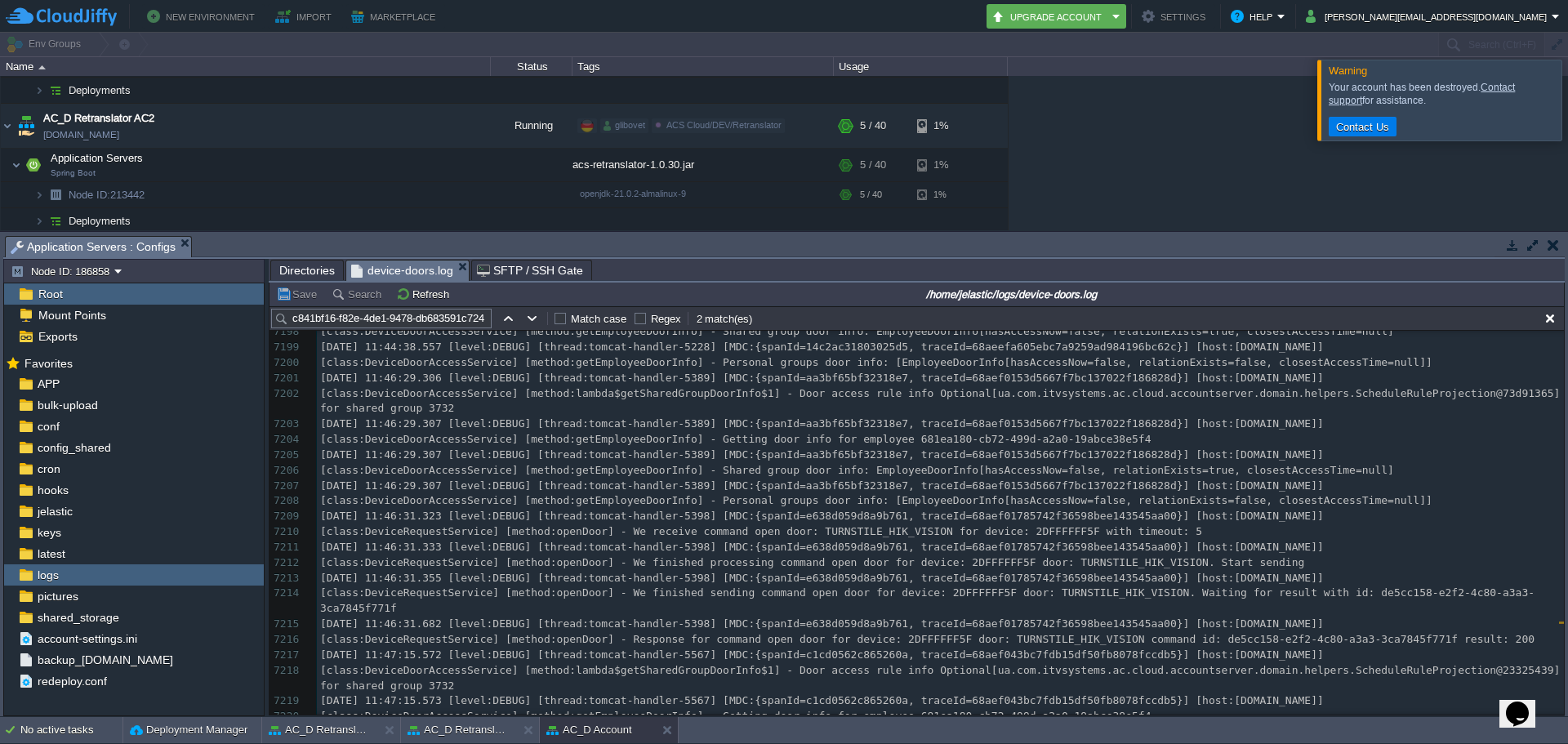
click at [472, 317] on input "c841bf16-f82e-4de1-9478-db683591c724" at bounding box center [381, 318] width 220 height 19
paste input "de5cc158-e2f2-4c80-a3a3-3ca7845f771f"
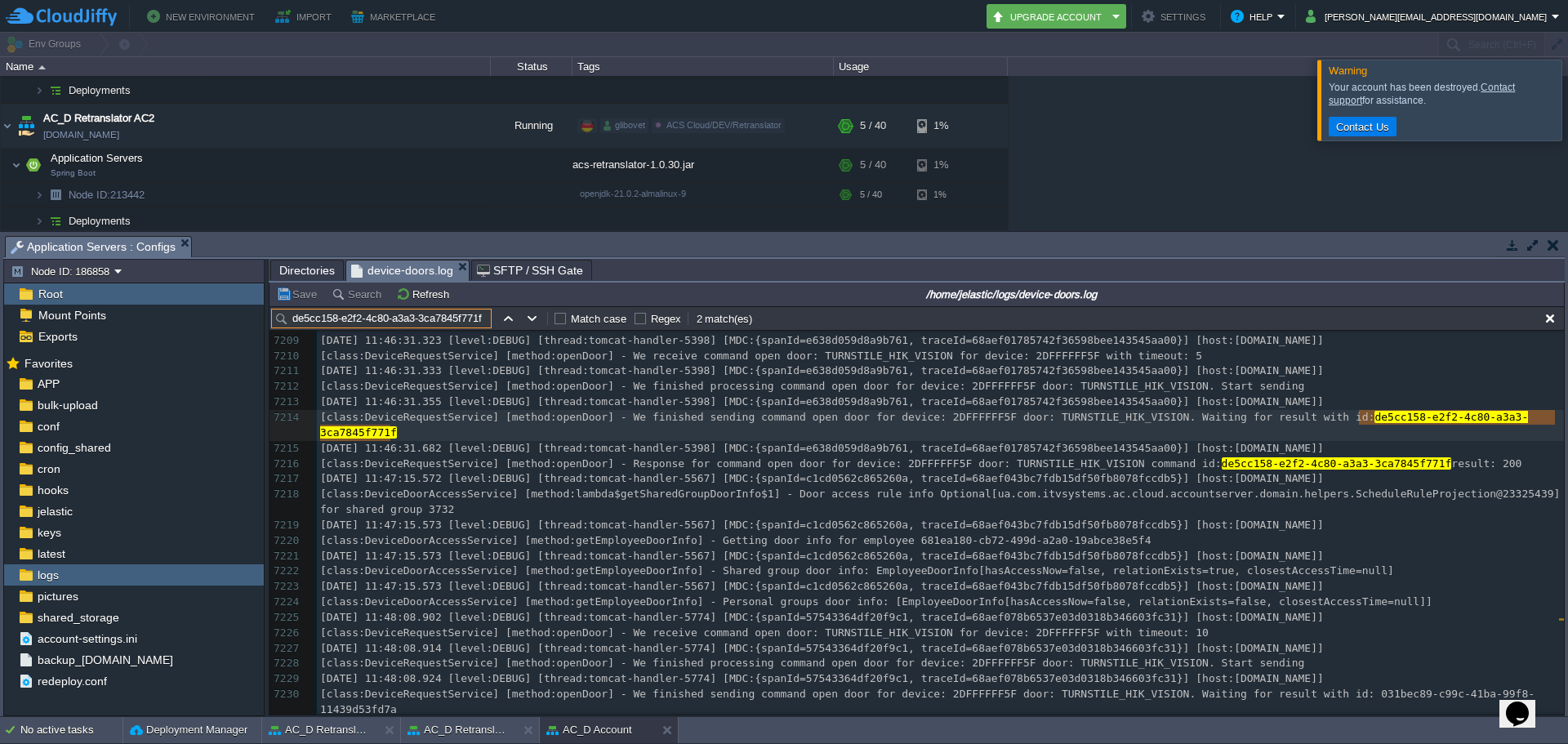
scroll to position [124451, 0]
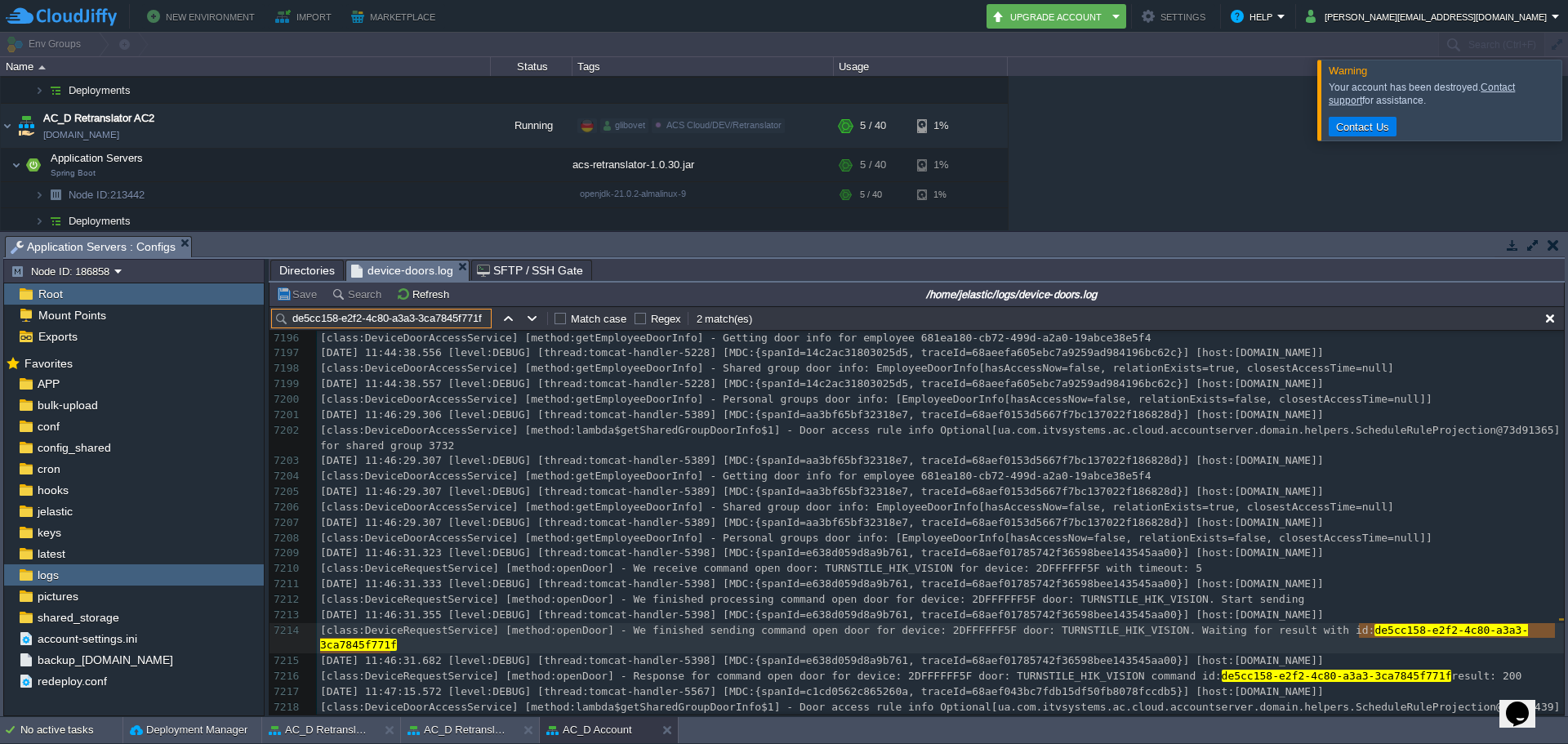
type input "de5cc158-e2f2-4c80-a3a3-3ca7845f771f"
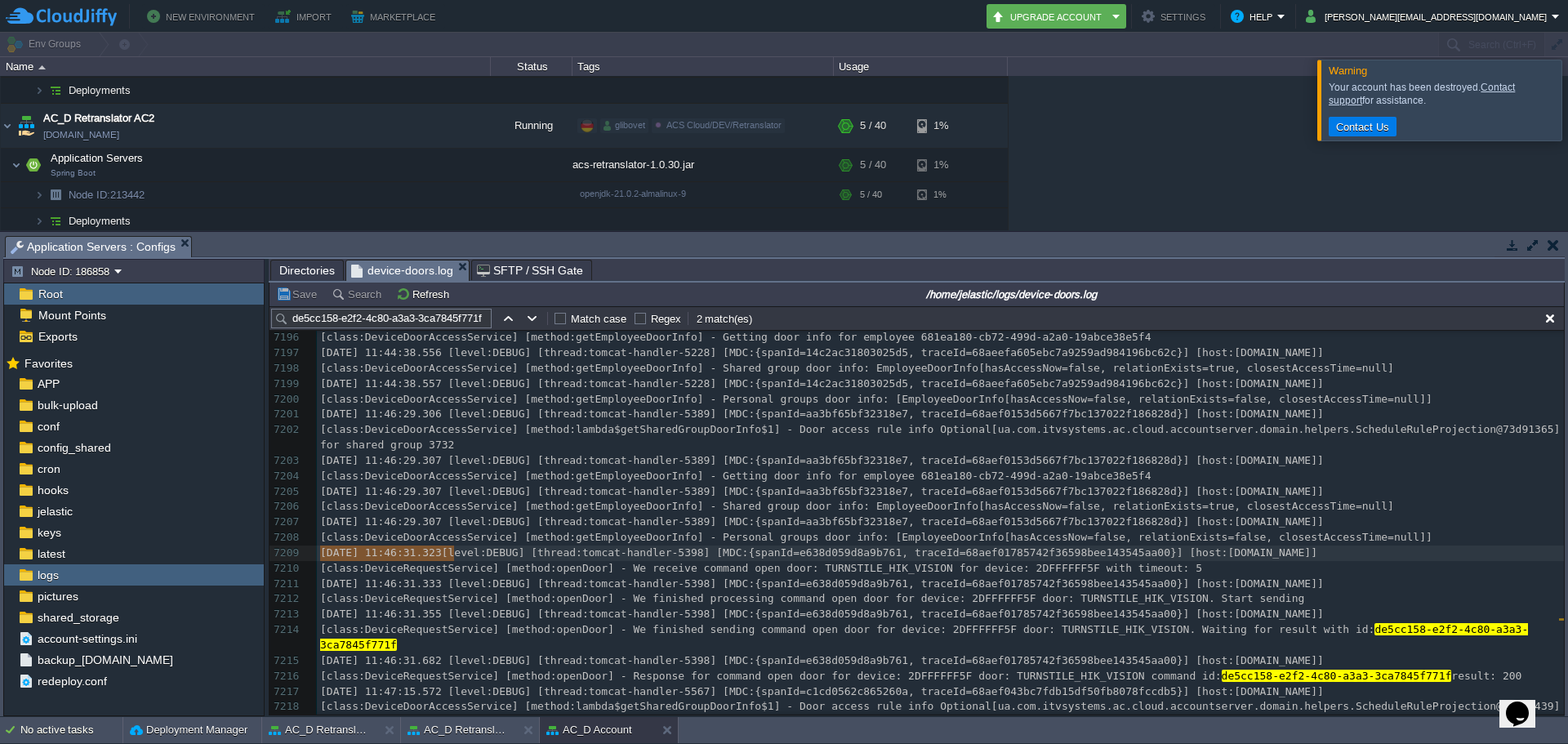
type textarea "[class:DeviceDoorAccessService] [method:getEmployeeDoorInfo] - Personal groups …"
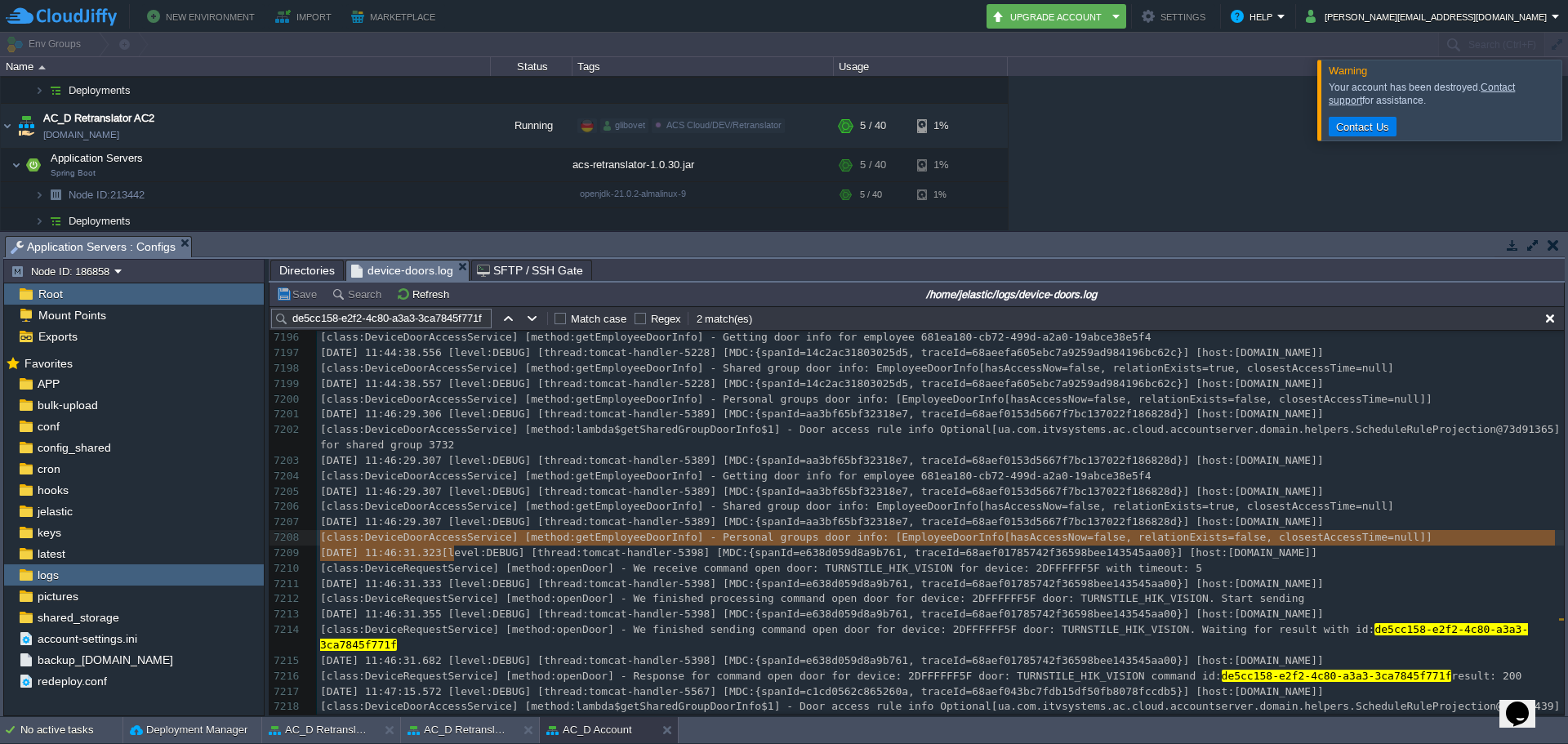
type textarea "l"
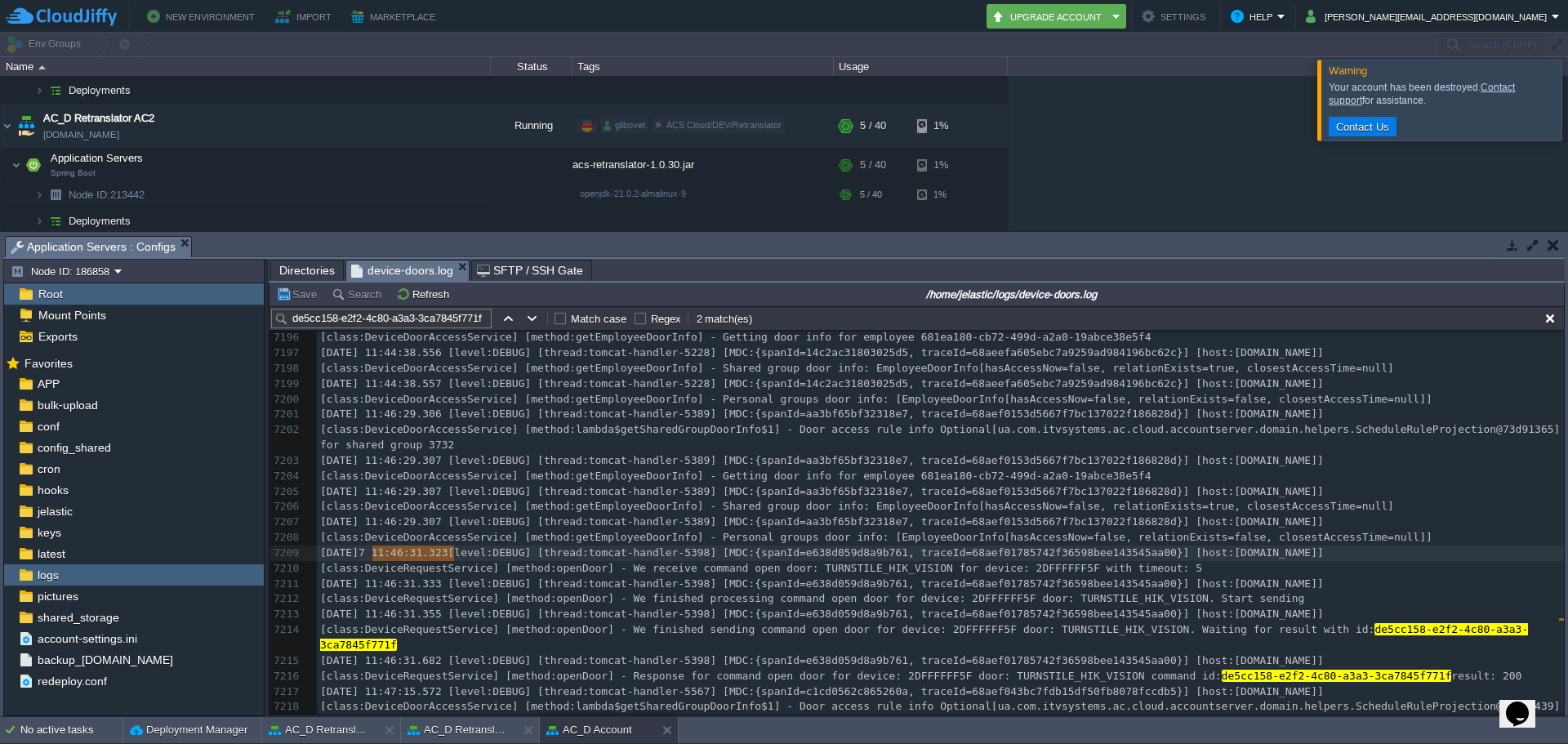
type textarea "[DATE] 11:46:31.323"
drag, startPoint x: 453, startPoint y: 555, endPoint x: 315, endPoint y: 559, distance: 138.1
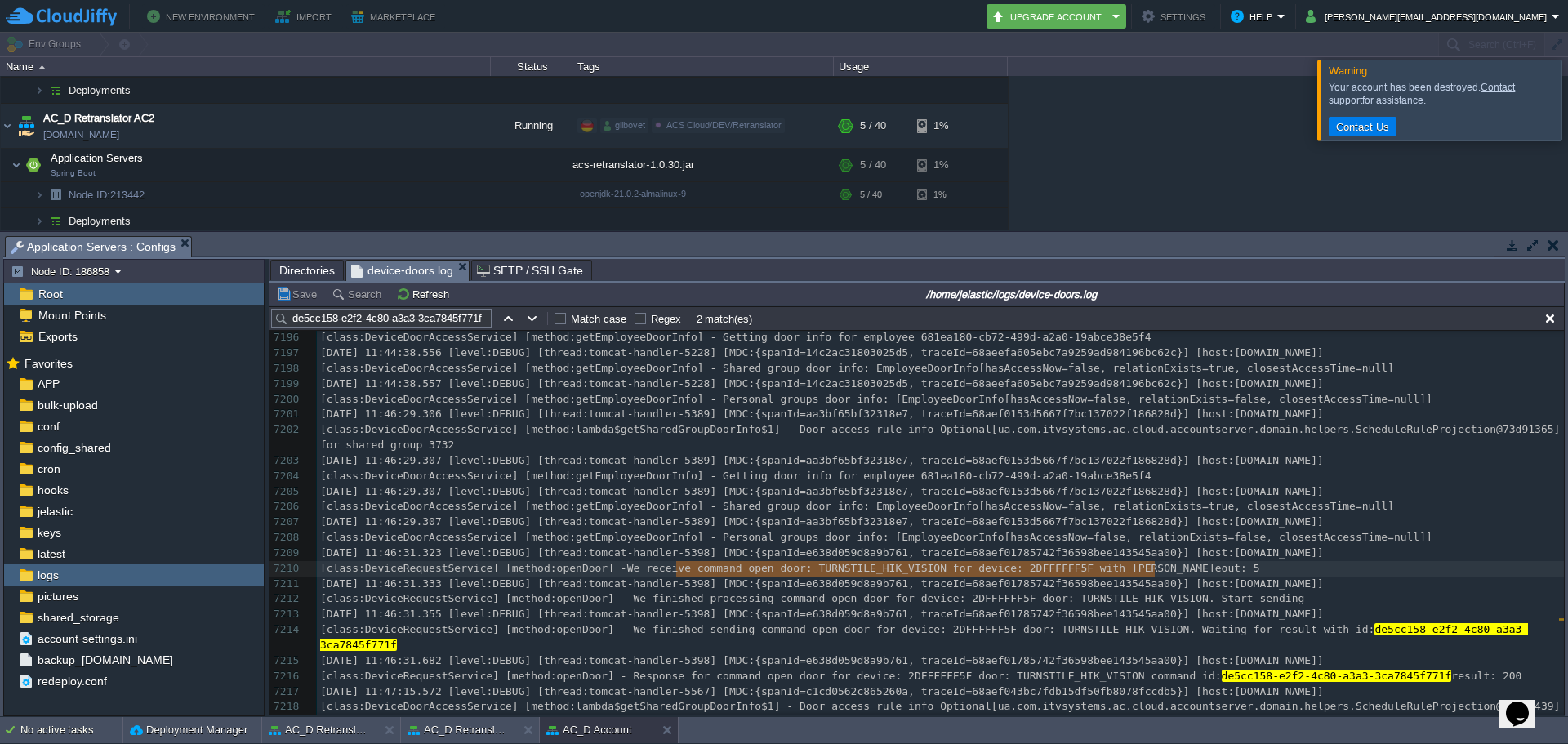
type textarea "We receive command open door: TURNSTILE_HIK_VISION for device: 2DFFFFFF5F with …"
drag, startPoint x: 673, startPoint y: 569, endPoint x: 1201, endPoint y: 570, distance: 528.0
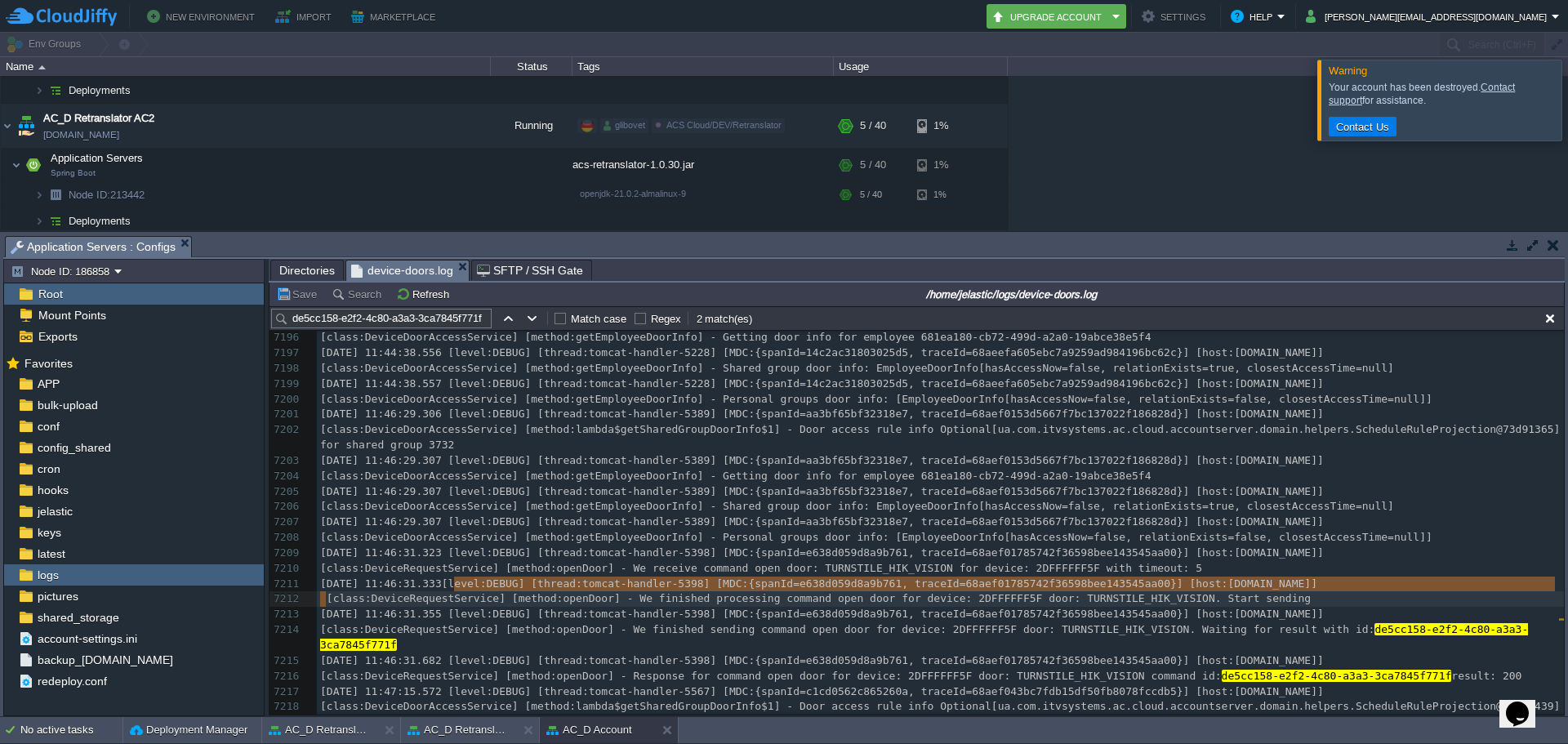
type textarea "[DATE] 11:46:31.333"
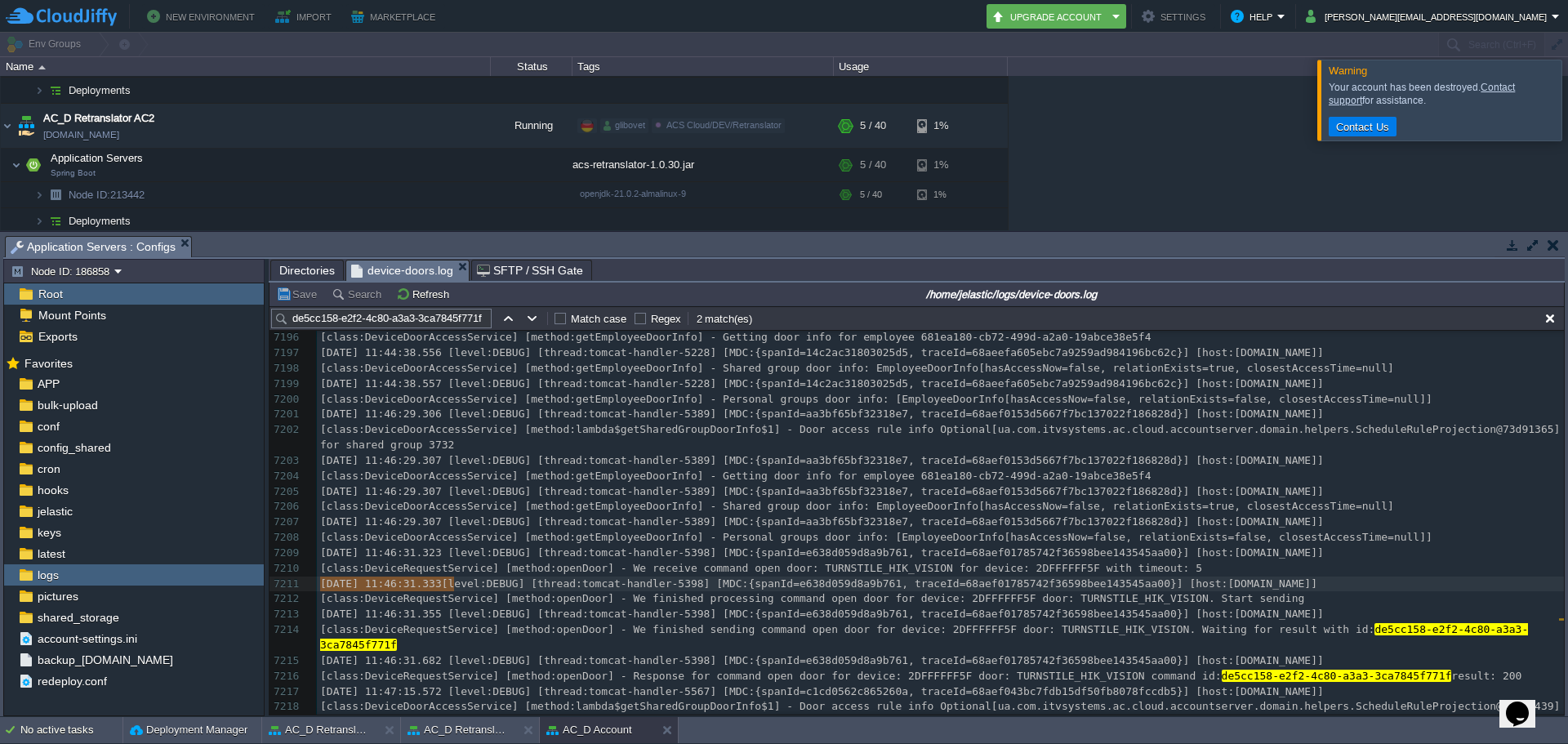
drag, startPoint x: 454, startPoint y: 586, endPoint x: 321, endPoint y: 592, distance: 133.1
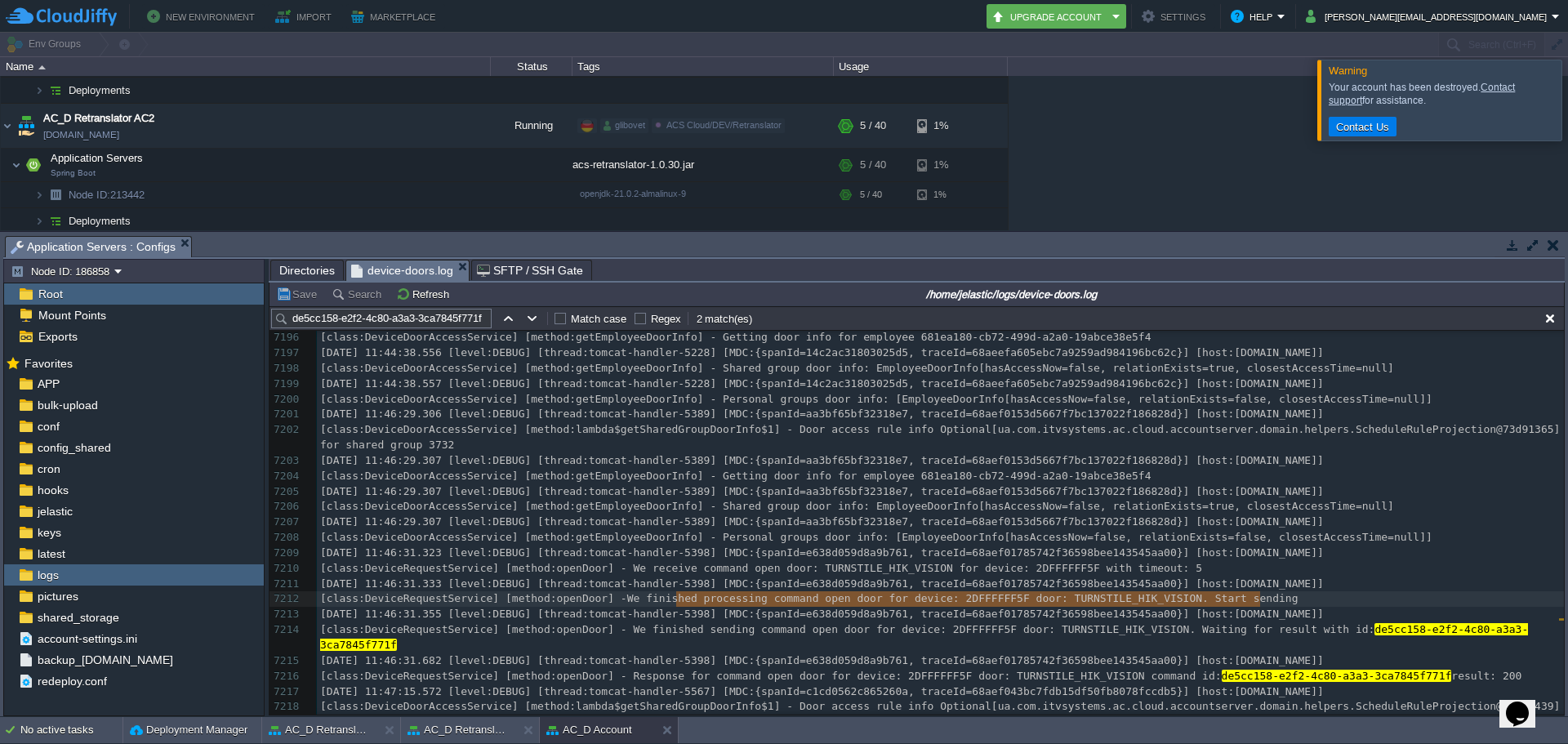
type textarea "We finished processing command open door for device: 2DFFFFFF5F door: TURNSTILE…"
drag, startPoint x: 674, startPoint y: 600, endPoint x: 1265, endPoint y: 599, distance: 591.0
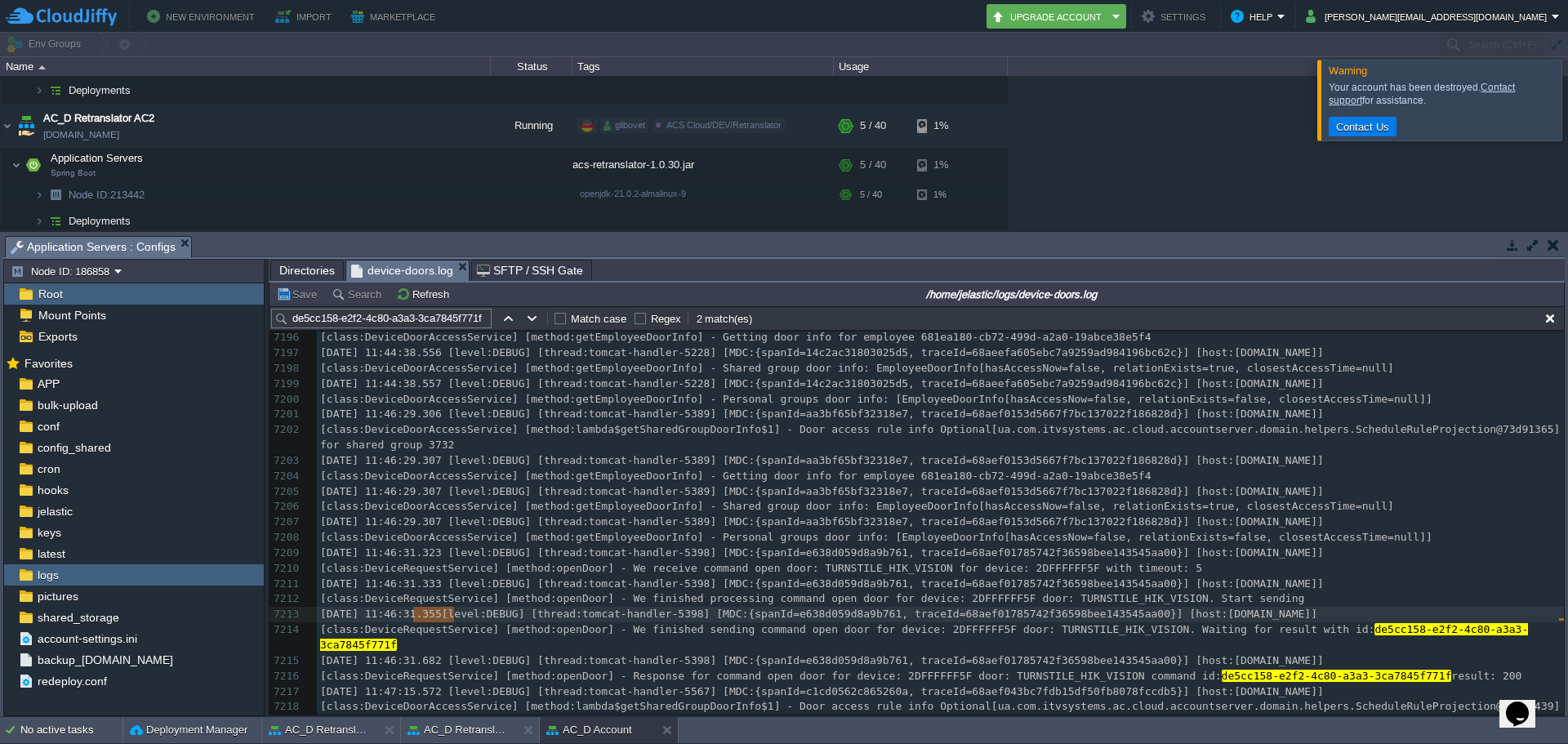
type textarea "[DATE] 11:46:31.355"
drag, startPoint x: 454, startPoint y: 612, endPoint x: 308, endPoint y: 613, distance: 146.0
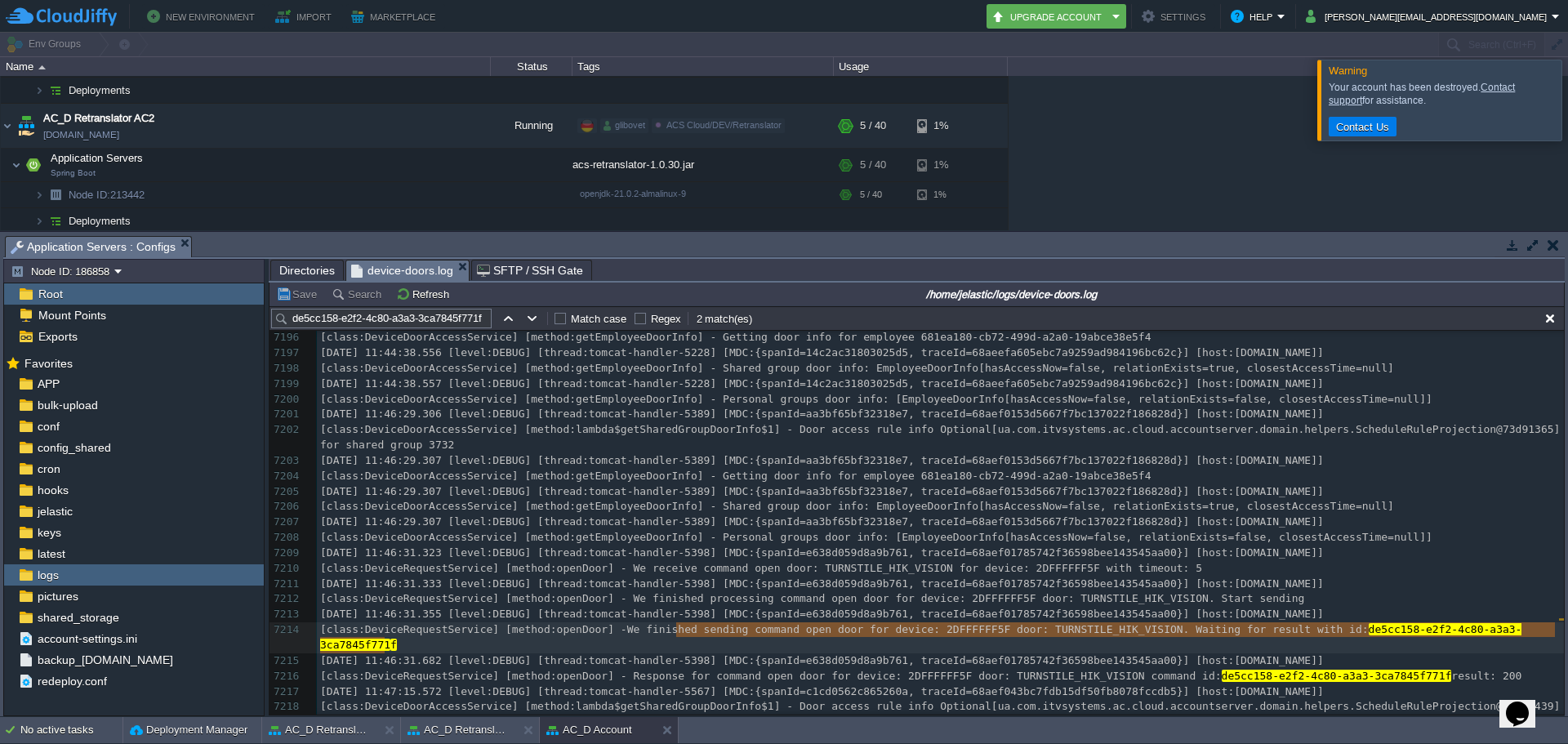
type textarea "We finished sending command open door for device: 2DFFFFFF5F door: TURNSTILE_HI…"
drag, startPoint x: 673, startPoint y: 631, endPoint x: 388, endPoint y: 646, distance: 285.4
click at [365, 323] on input "de5cc158-e2f2-4c80-a3a3-3ca7845f771f" at bounding box center [381, 318] width 220 height 19
click at [365, 323] on input "de5cc158-e2f2-4c80-a3a3-3ca7845f771f" at bounding box center [381, 318] width 220 height 19
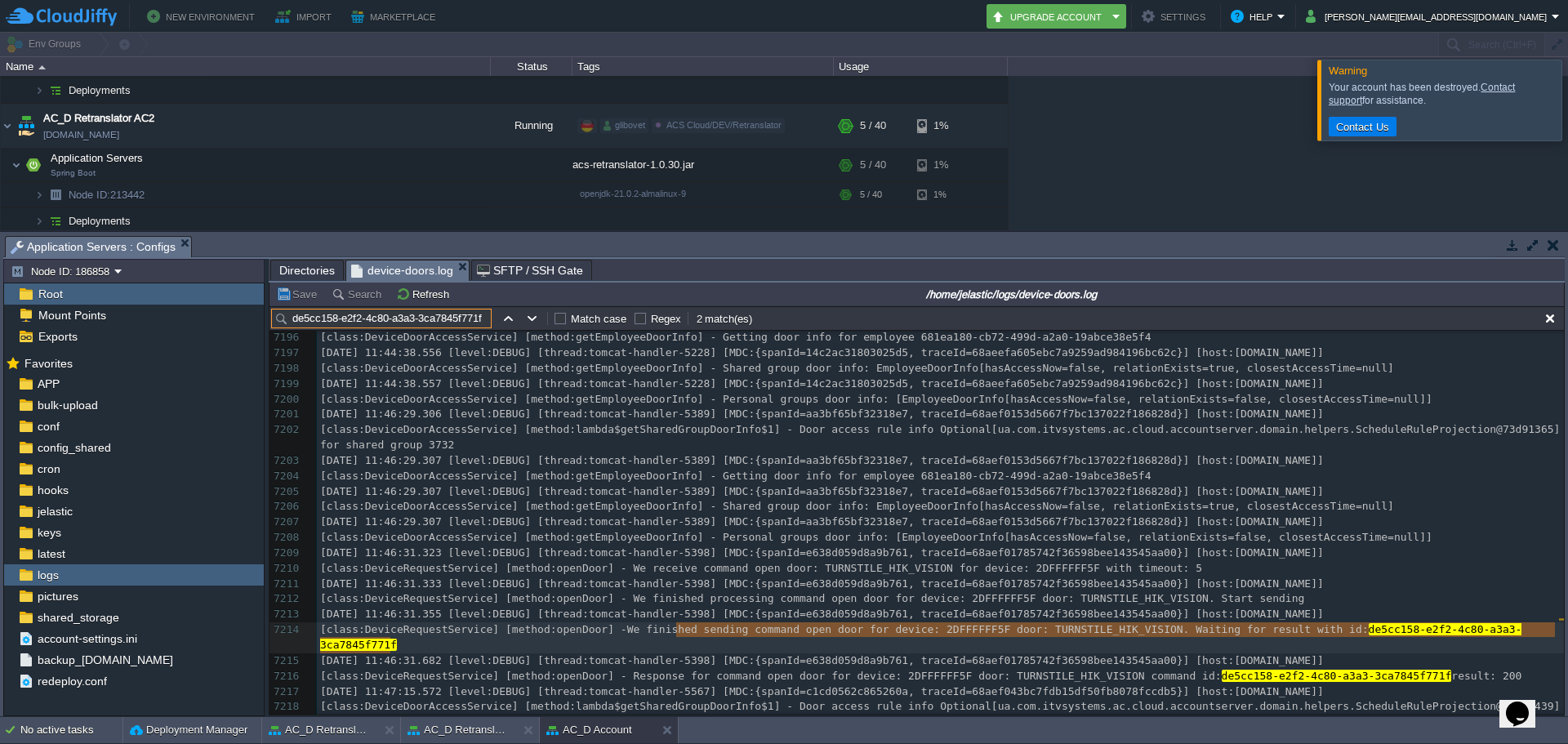
click at [365, 323] on input "de5cc158-e2f2-4c80-a3a3-3ca7845f771f" at bounding box center [381, 318] width 220 height 19
paste input "e7cafb0f-6b52-447f-bbd6-65bf212845d8"
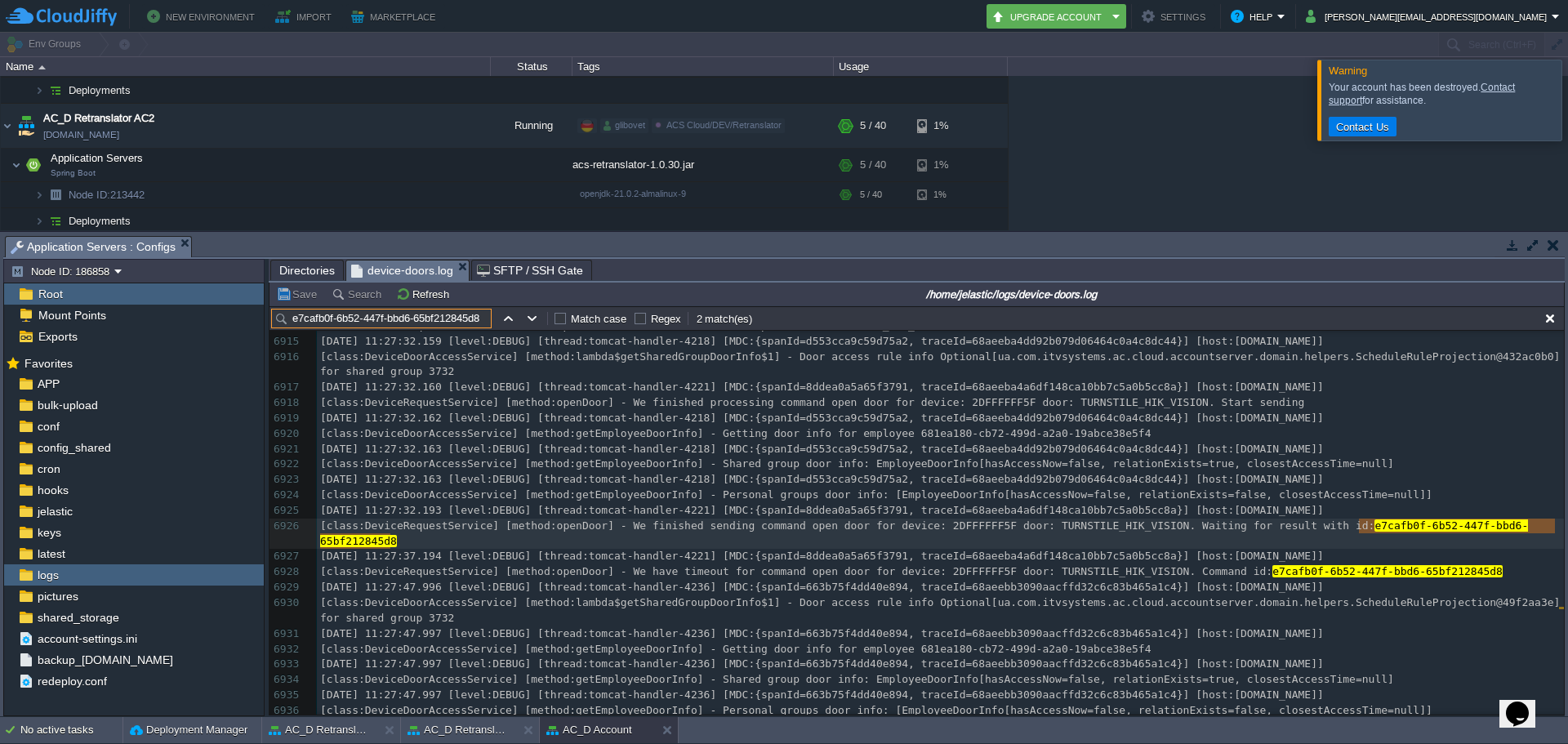
scroll to position [119408, 0]
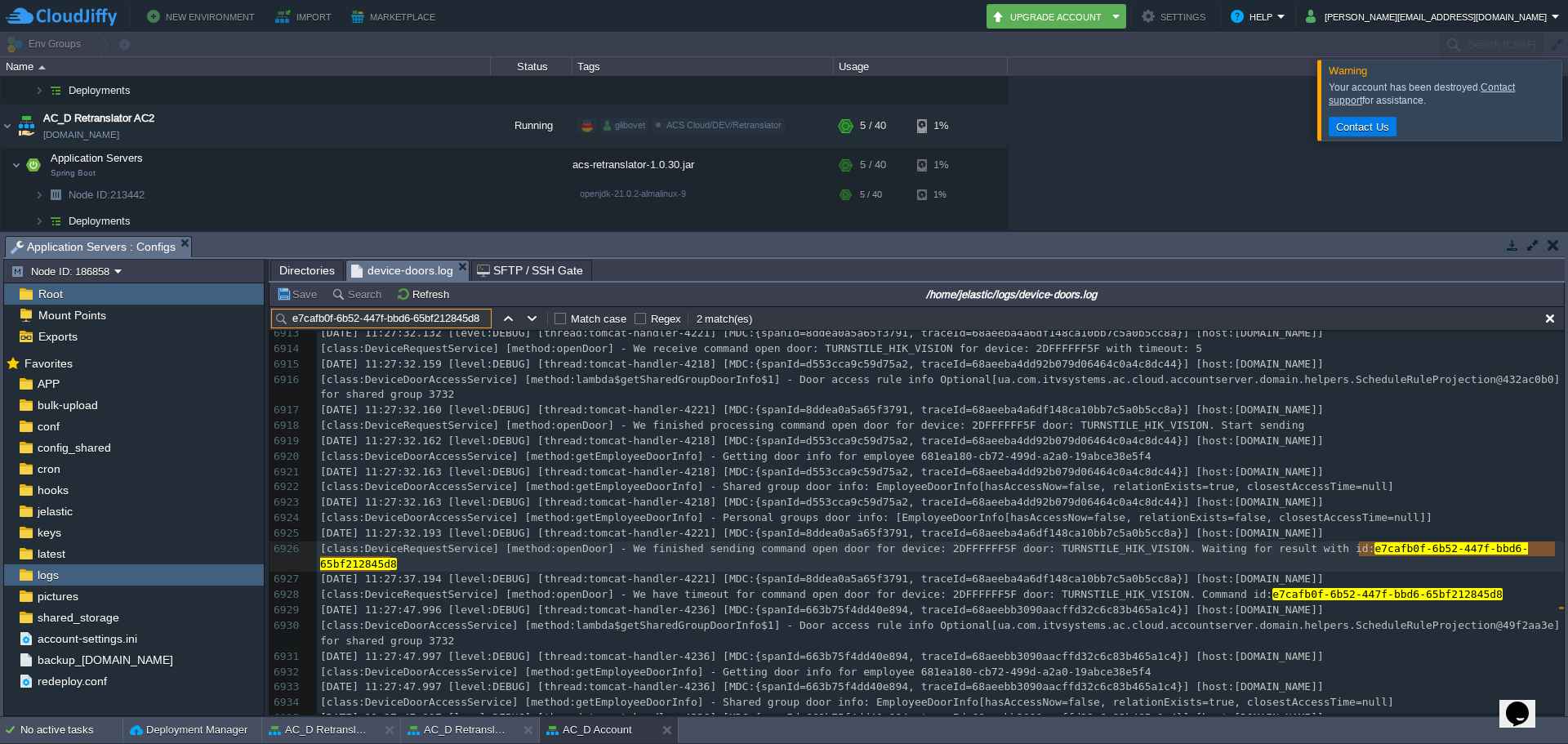
type input "e7cafb0f-6b52-447f-bbd6-65bf212845d8"
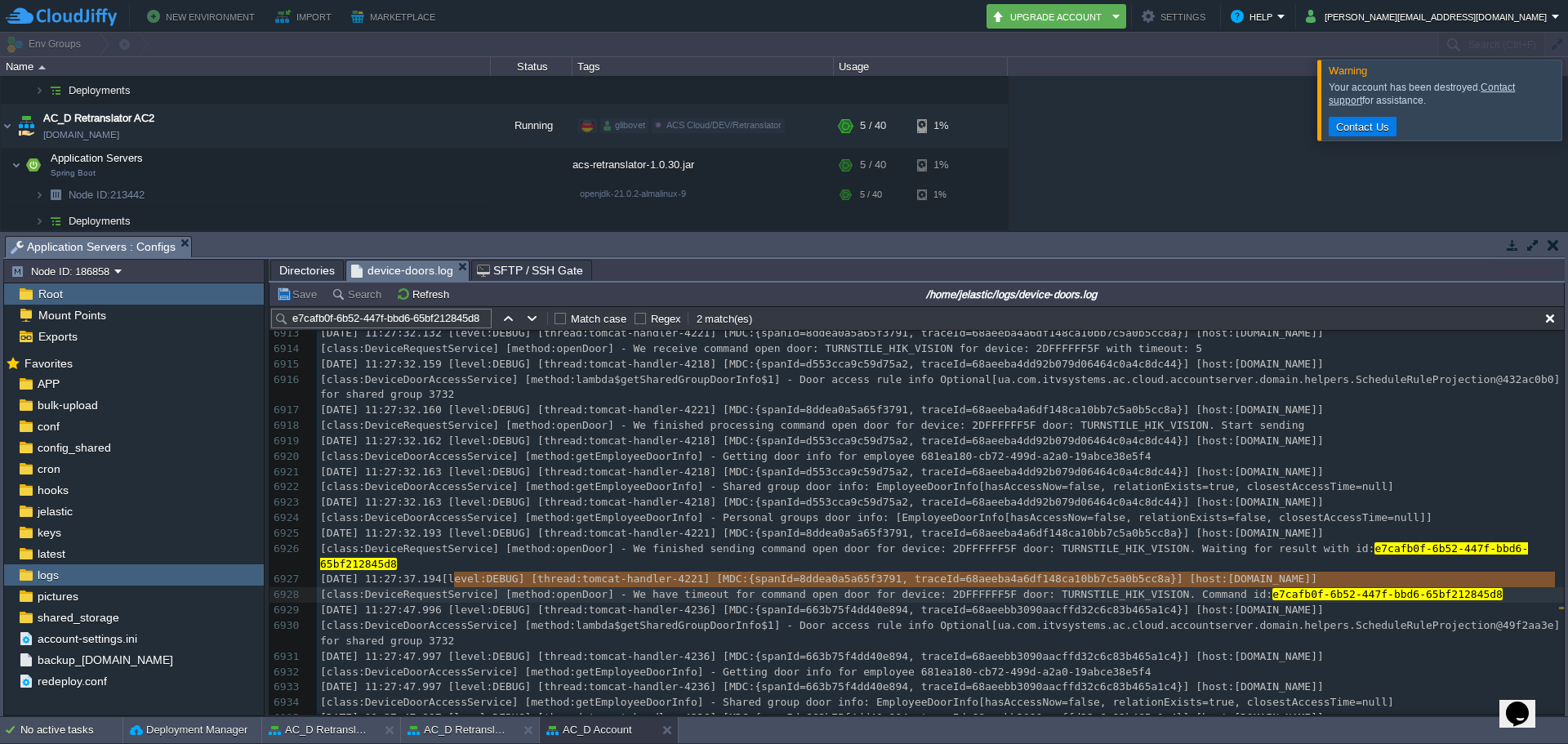
type textarea "[DATE] 11:27:37.194"
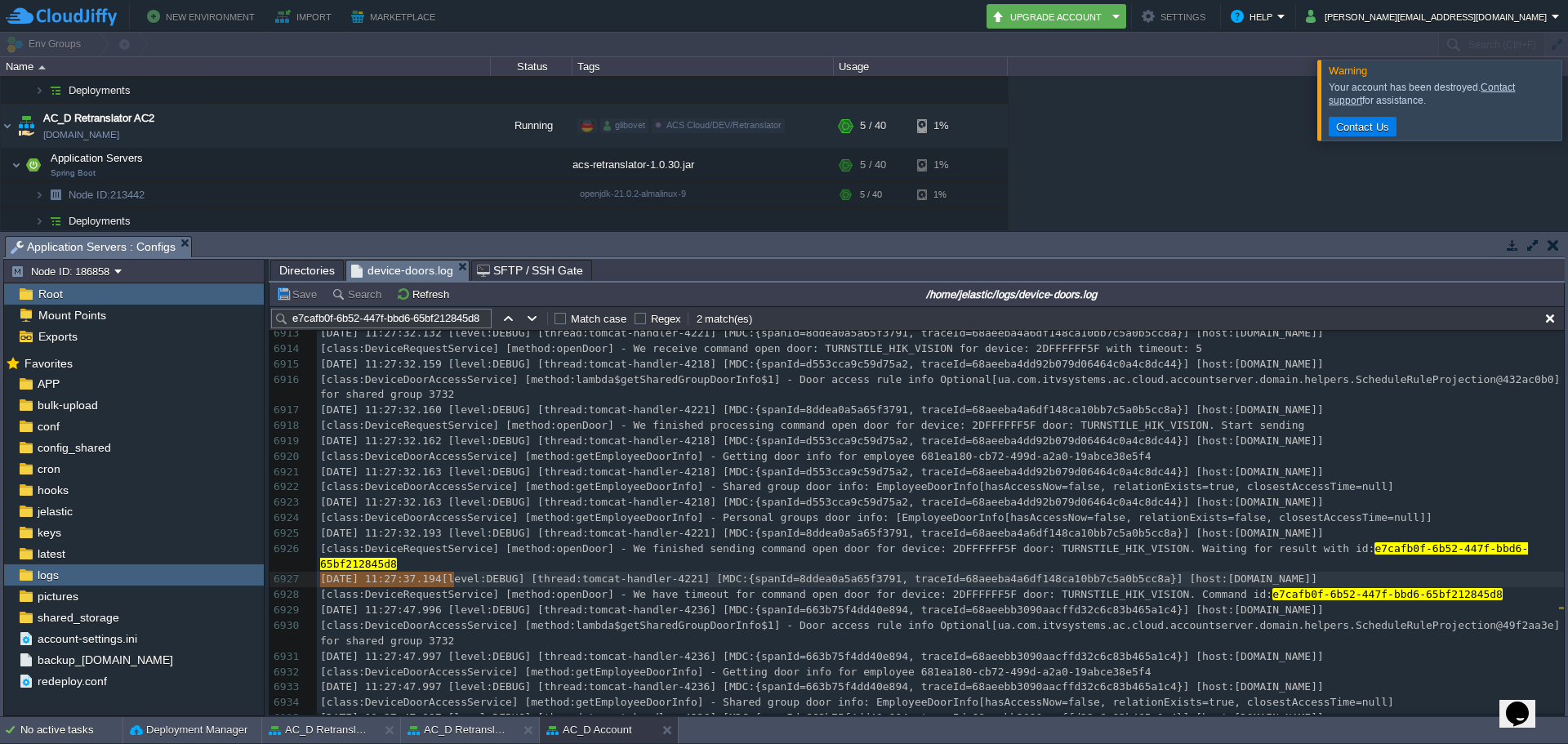
drag, startPoint x: 451, startPoint y: 577, endPoint x: 285, endPoint y: 589, distance: 166.4
type textarea "[DATE] 11:27:32.193"
drag, startPoint x: 453, startPoint y: 532, endPoint x: 304, endPoint y: 537, distance: 149.1
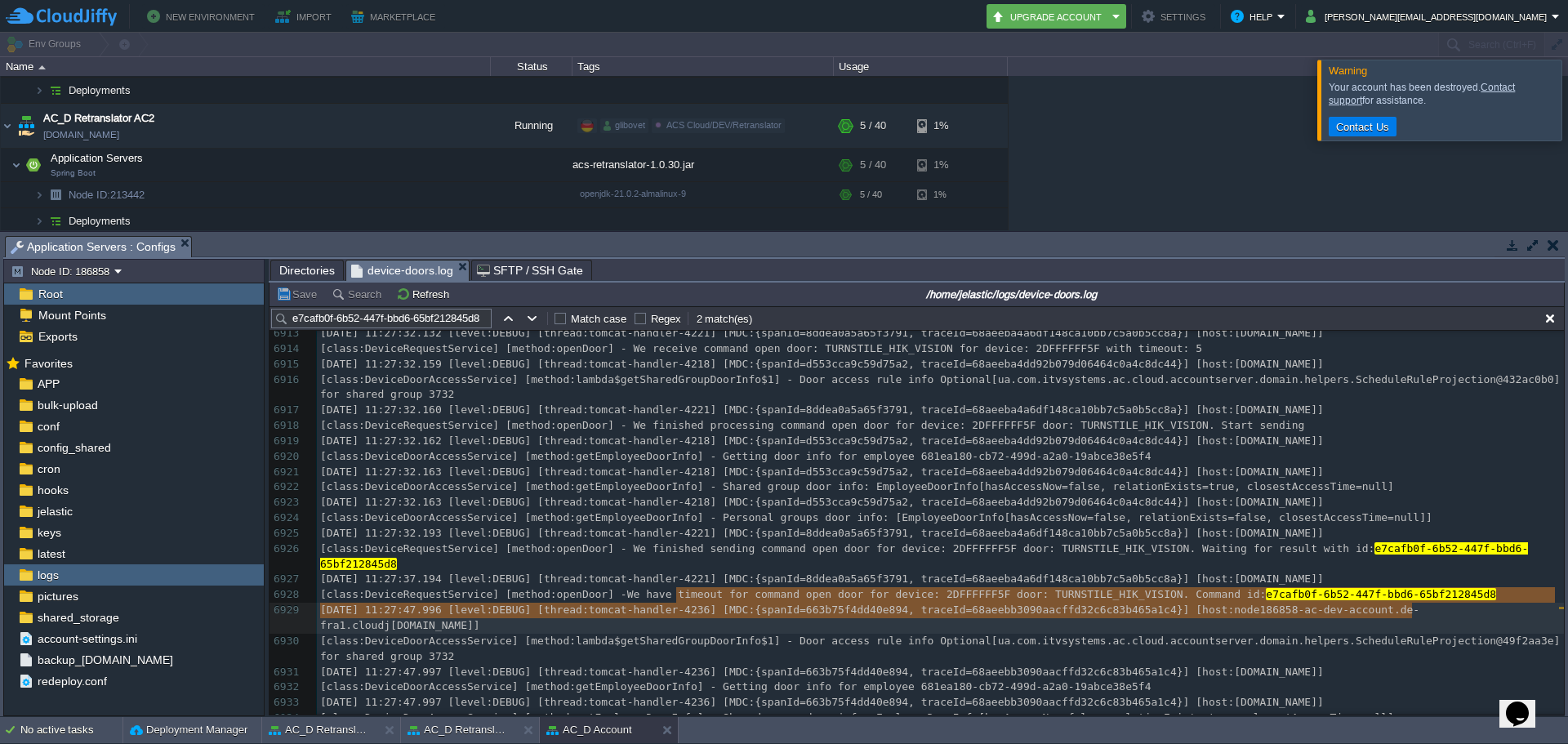
type textarea "We have timeout for command open door for device: 2DFFFFFF5F door: TURNSTILE_HI…"
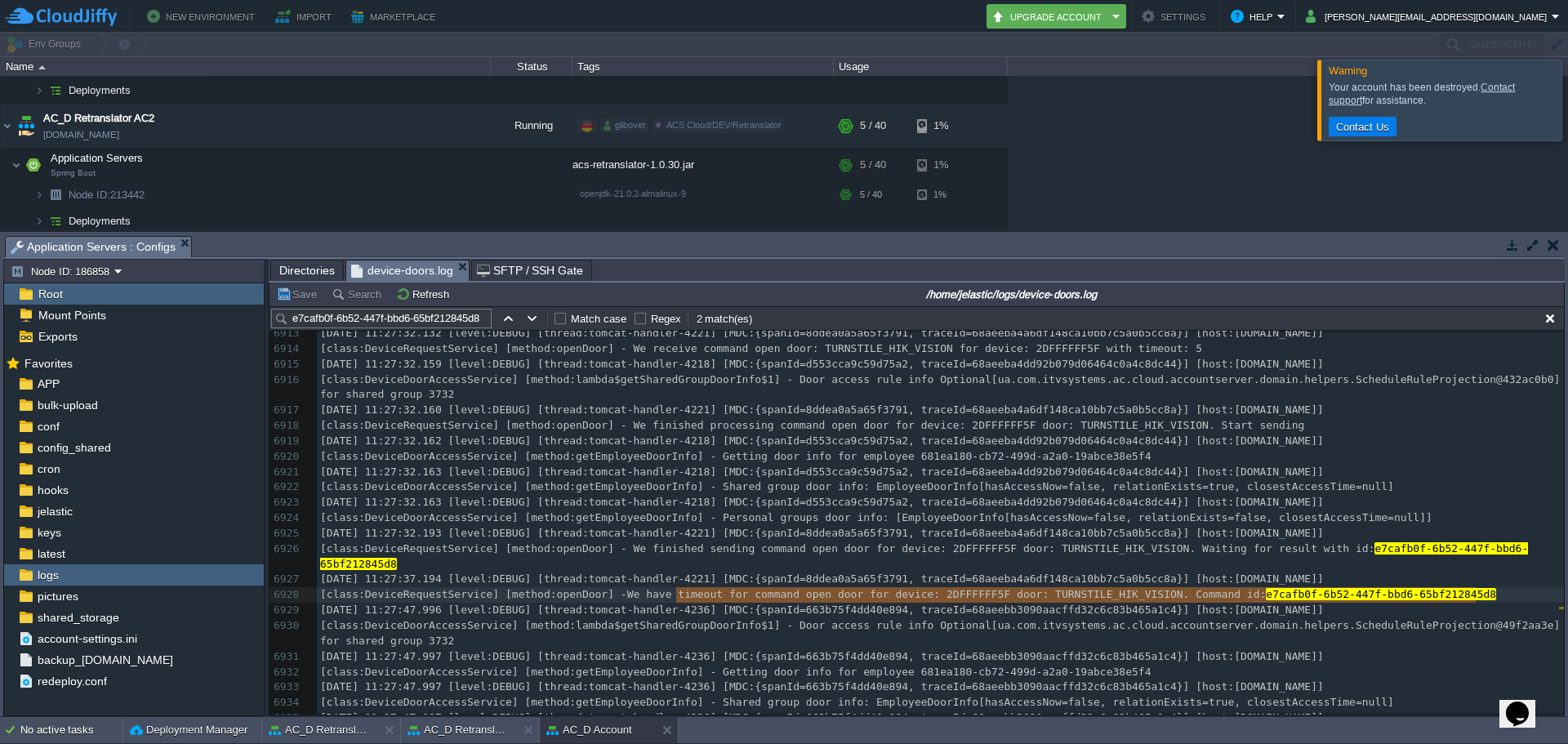
drag, startPoint x: 676, startPoint y: 598, endPoint x: 1483, endPoint y: 591, distance: 807.0
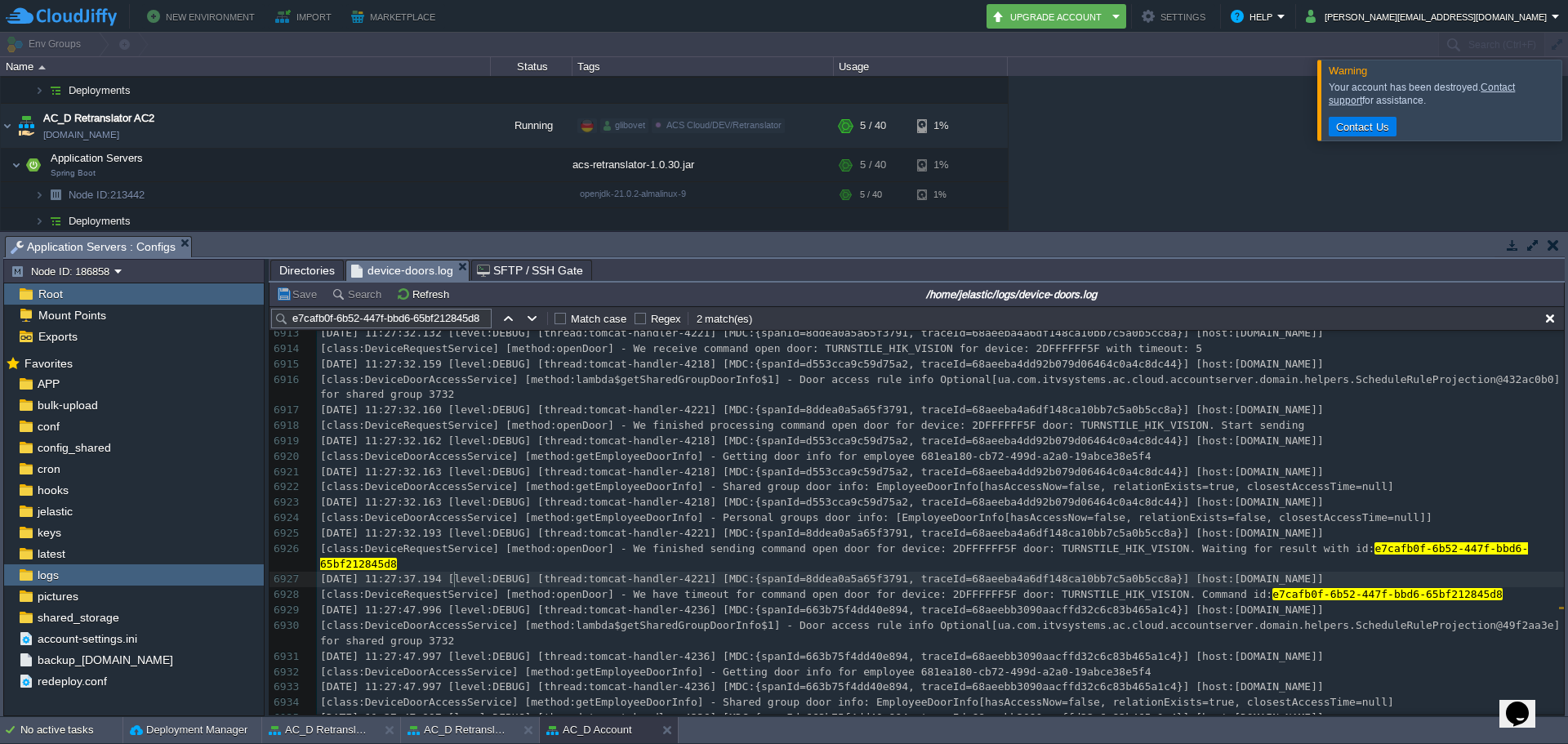
click at [452, 583] on span "[DATE] 11:27:37.194 [level:DEBUG] [thread:tomcat-handler-4221] [MDC:{spanId=8dd…" at bounding box center [822, 579] width 1003 height 13
type textarea "[DATE] 11:27:32.193"
drag, startPoint x: 454, startPoint y: 535, endPoint x: 308, endPoint y: 533, distance: 146.0
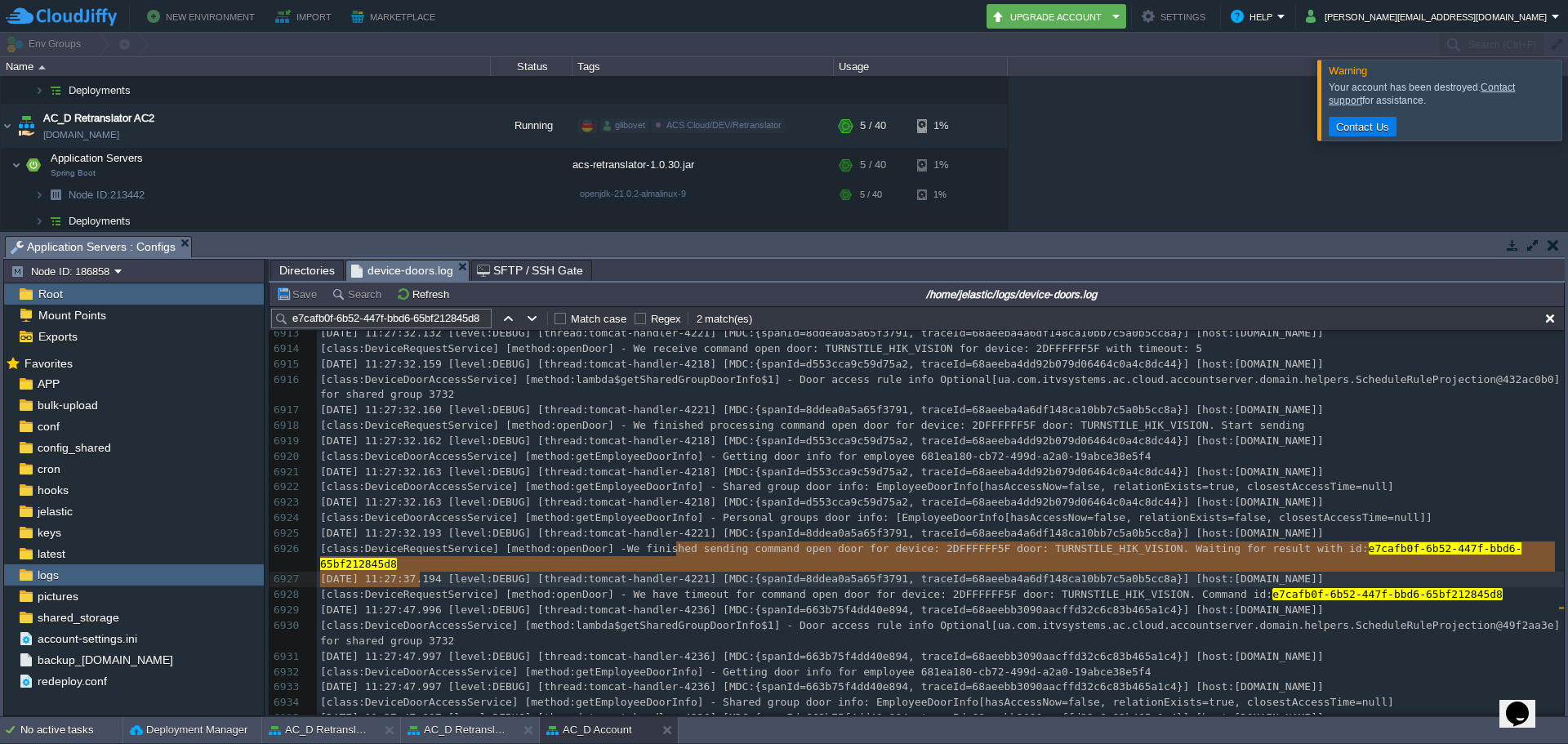
type textarea "We finished sending command open door for device: 2DFFFFFF5F door: TURNSTILE_HI…"
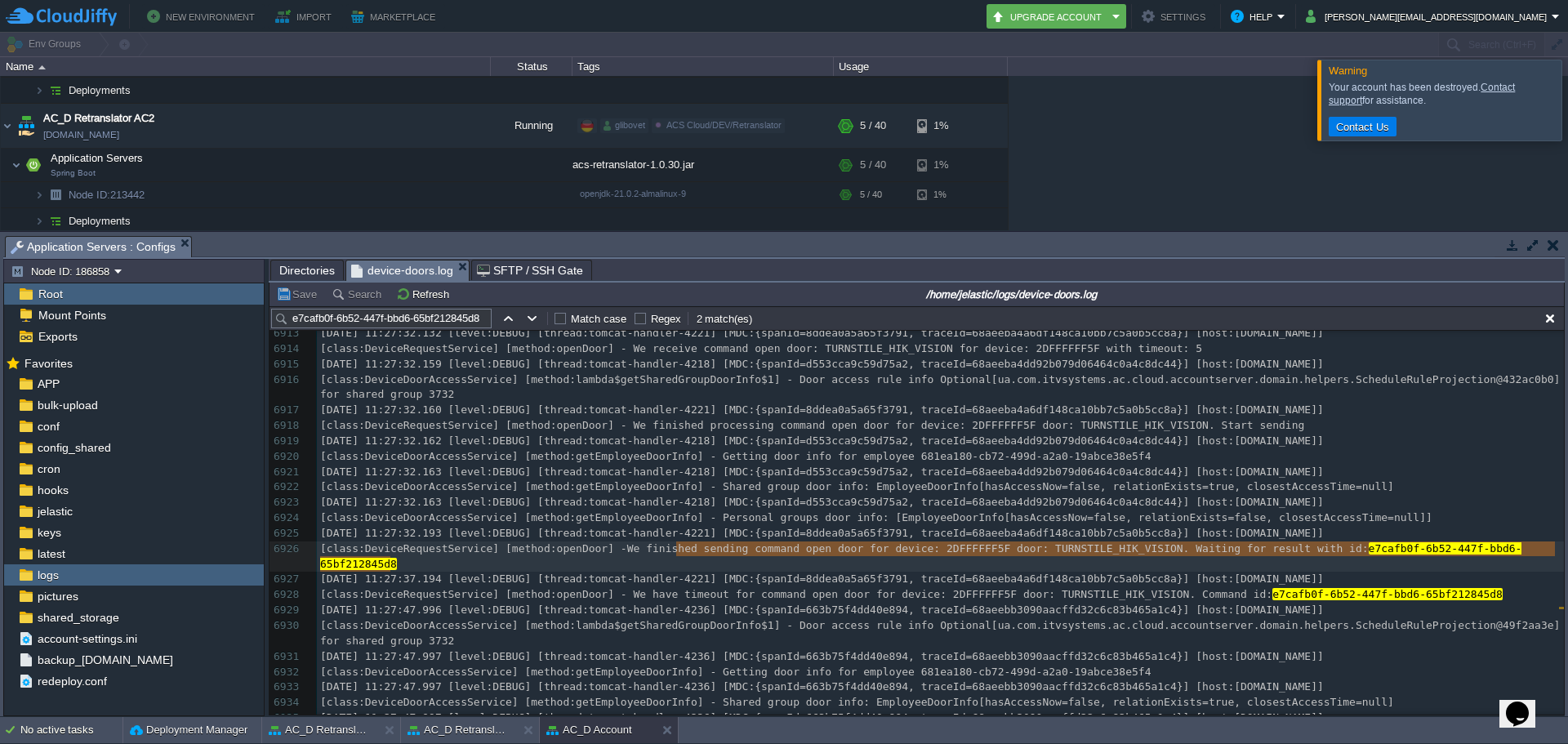
drag, startPoint x: 673, startPoint y: 550, endPoint x: 400, endPoint y: 566, distance: 273.5
click at [466, 518] on div "x [class:DeviceRequestService] [method:openDoor] - We have timeout for command …" at bounding box center [940, 602] width 1247 height 954
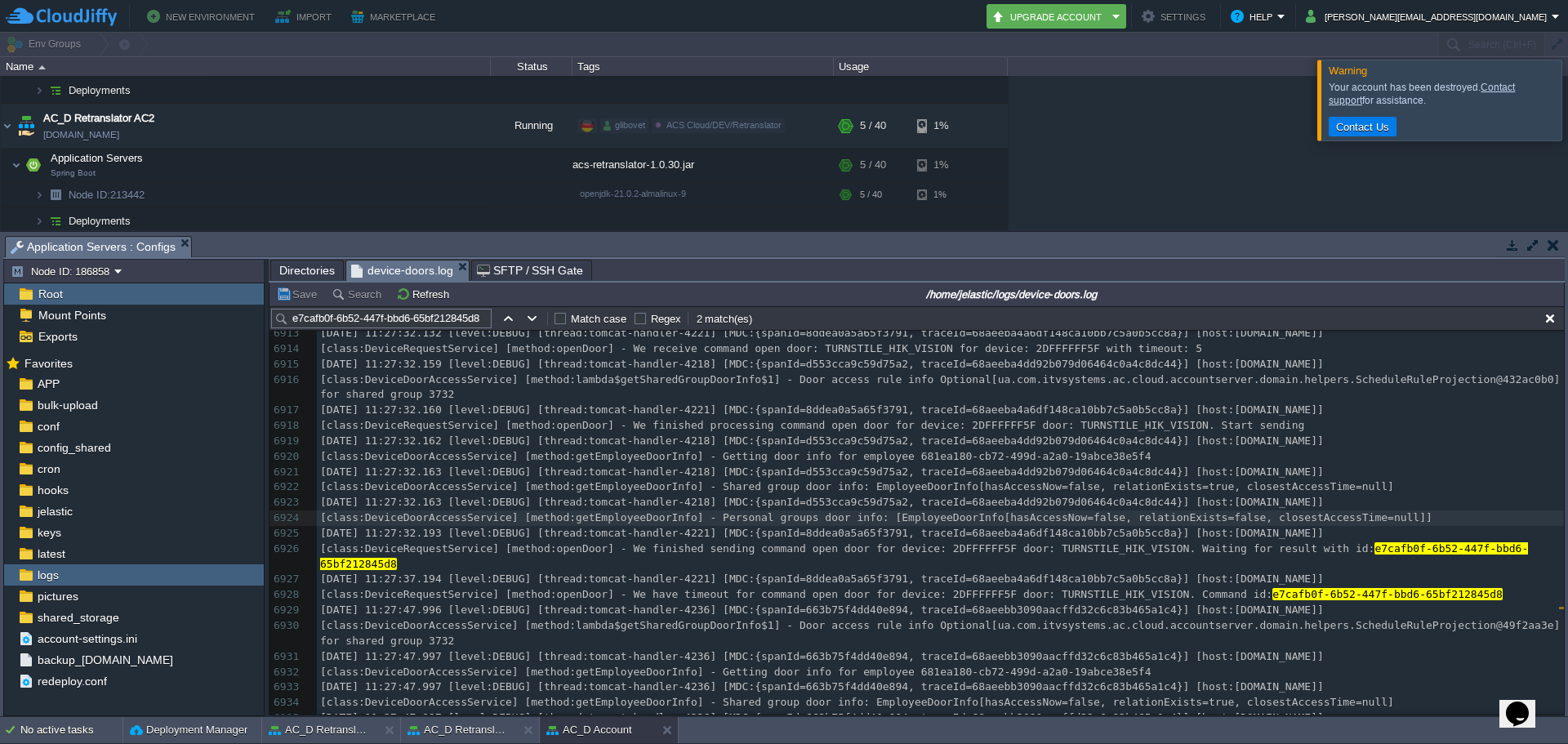
click at [678, 550] on div "x [class:DeviceRequestService] [method:openDoor] - We have timeout for command …" at bounding box center [940, 602] width 1247 height 954
click at [798, 513] on span "[class:DeviceDoorAccessService] [method:getEmployeeDoorInfo] - Personal groups …" at bounding box center [876, 517] width 1112 height 13
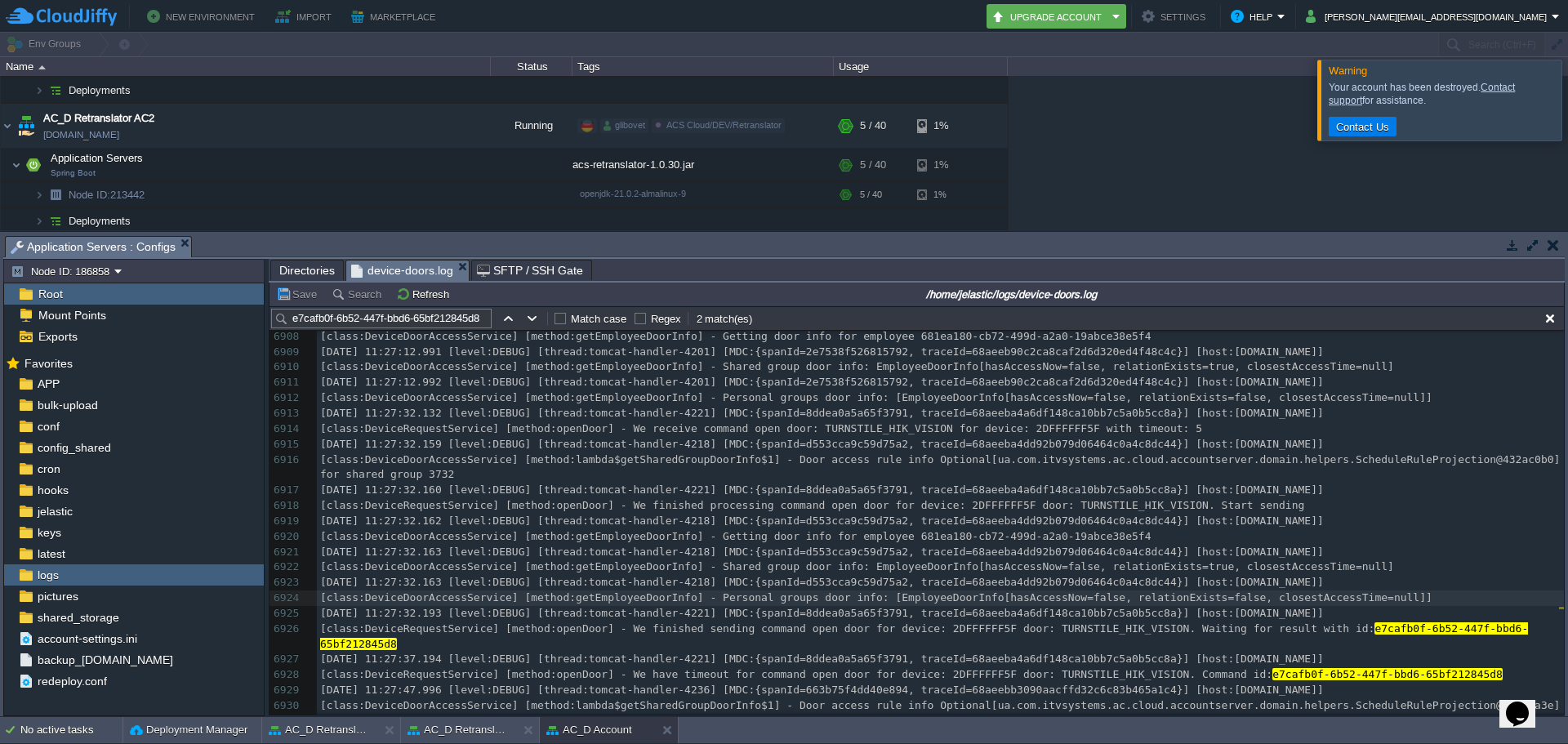
scroll to position [119327, 0]
type textarea "[DATE] 11:27:32.160"
drag, startPoint x: 456, startPoint y: 488, endPoint x: 295, endPoint y: 488, distance: 161.0
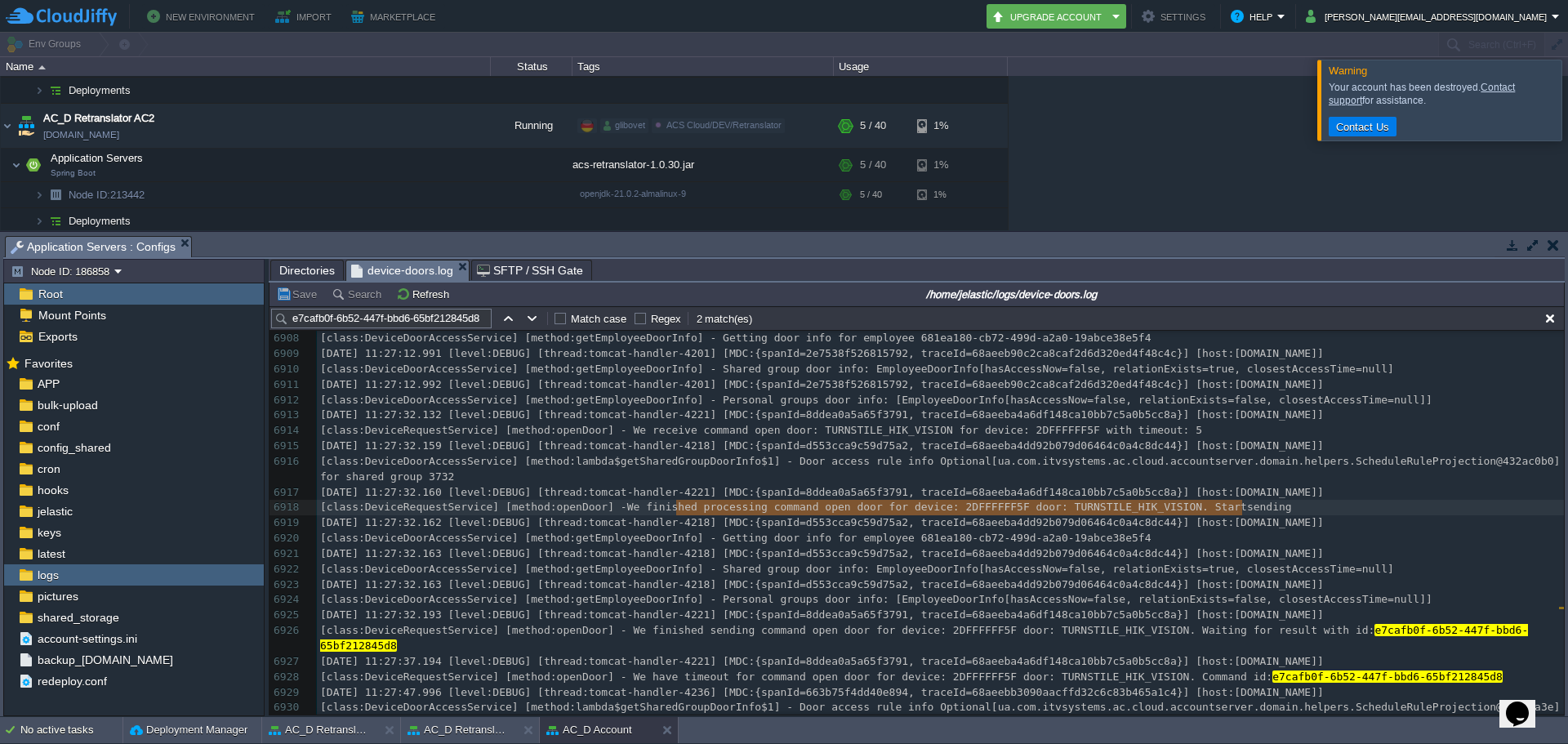
type textarea "We finished processing command open door for device: 2DFFFFFF5F door: TURNSTILE…"
drag, startPoint x: 674, startPoint y: 509, endPoint x: 1298, endPoint y: 507, distance: 624.0
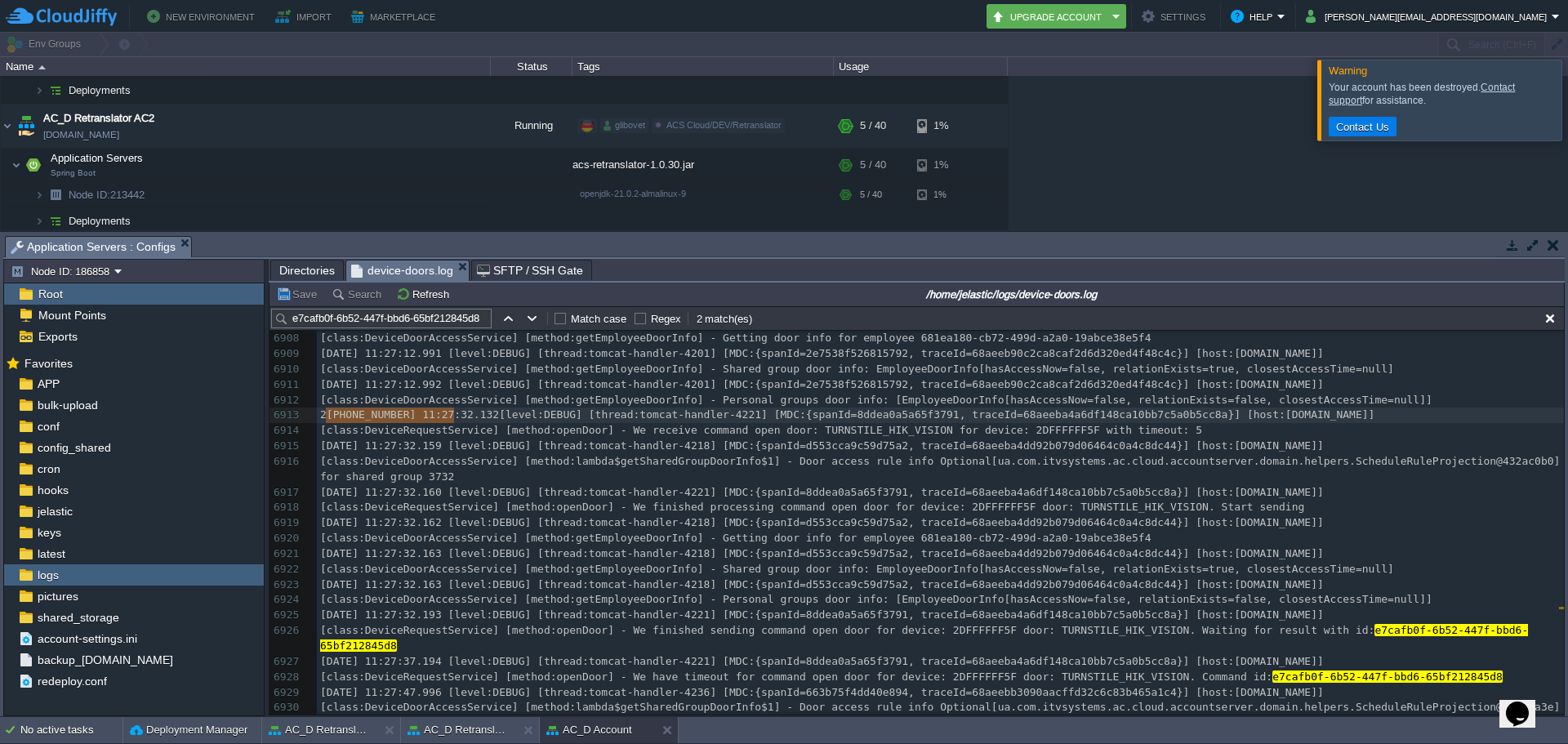
type textarea "[class:DeviceDoorAccessService] [method:getEmployeeDoorInfo] - Personal groups …"
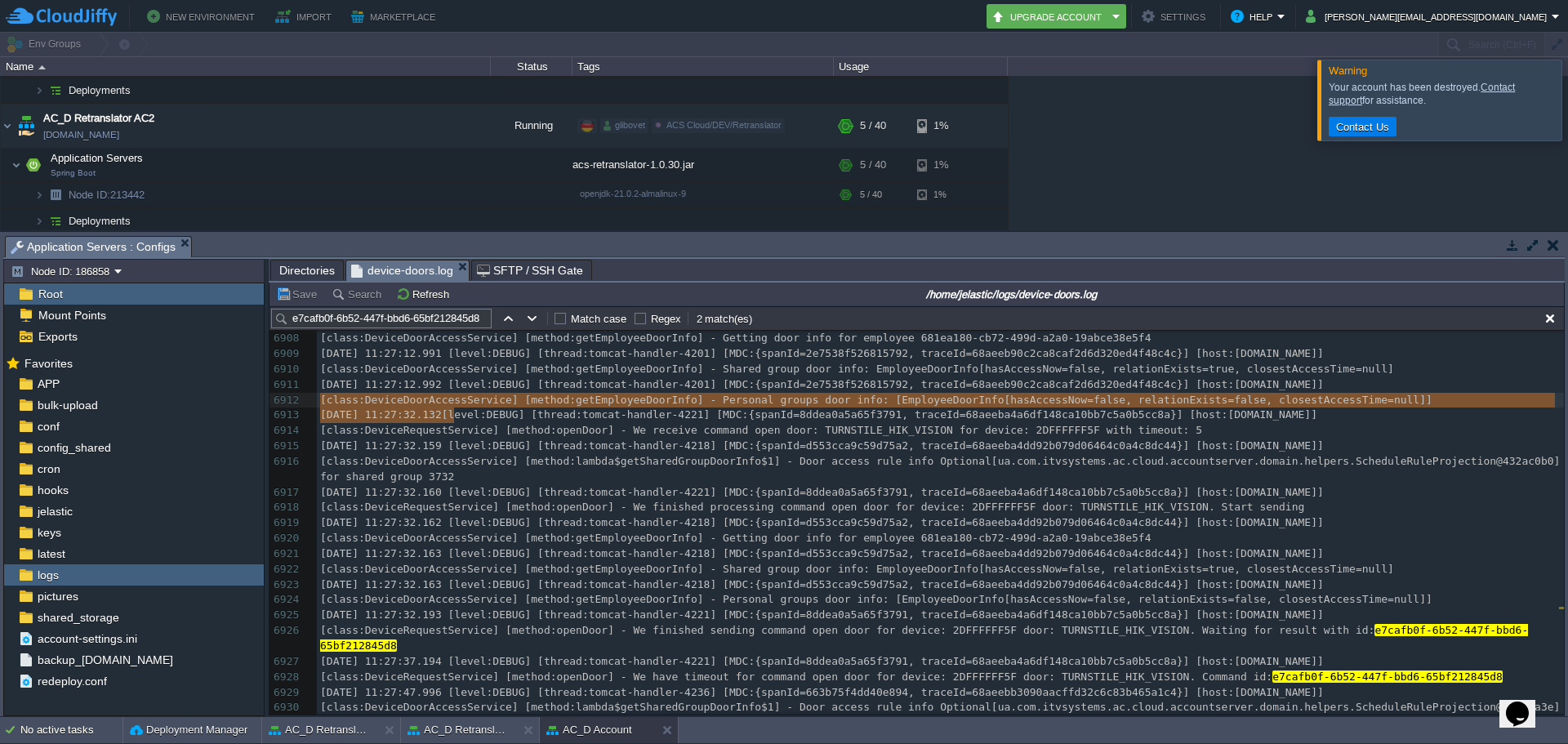
drag, startPoint x: 453, startPoint y: 414, endPoint x: 301, endPoint y: 410, distance: 152.1
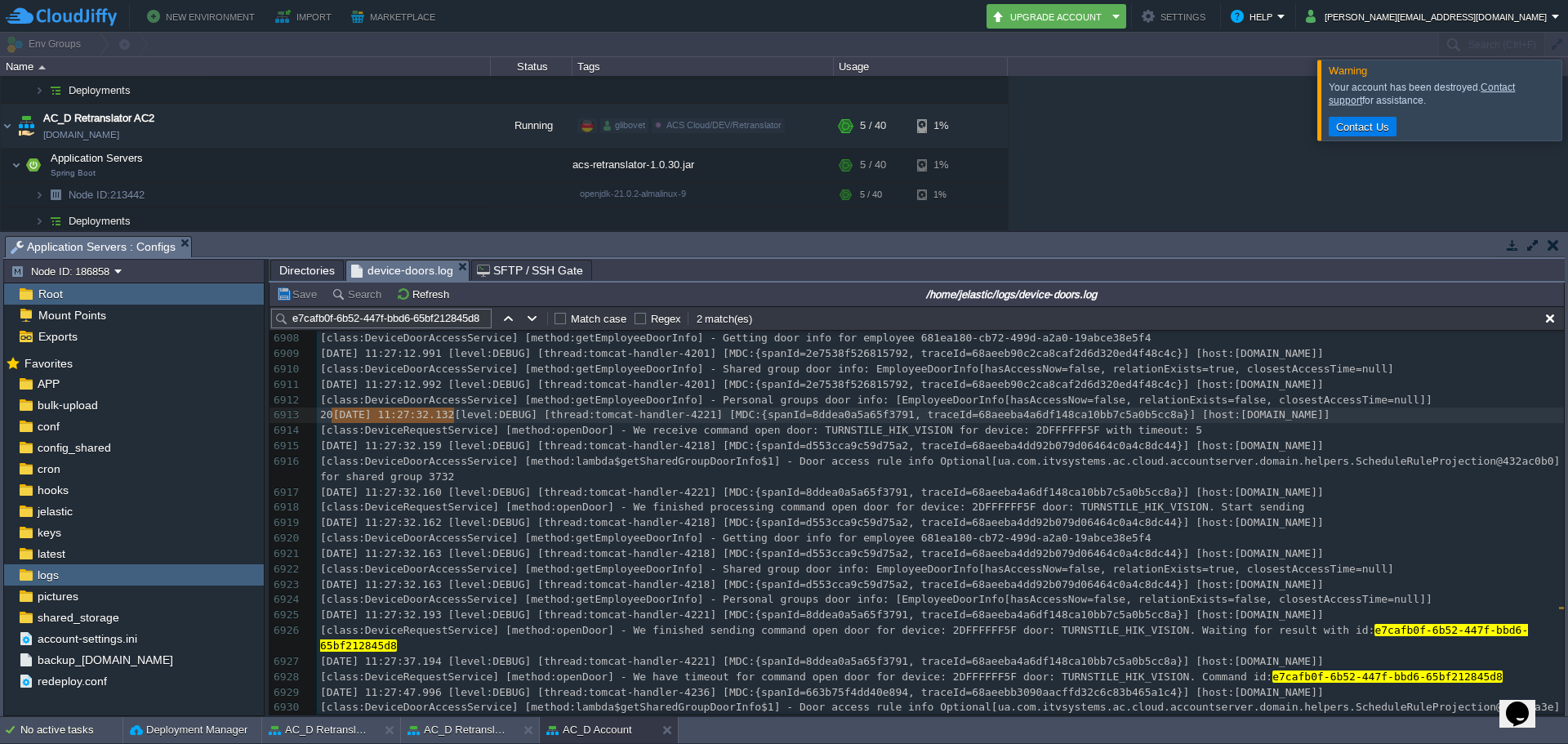
type textarea "[DATE] 11:27:32.132"
drag, startPoint x: 454, startPoint y: 416, endPoint x: 328, endPoint y: 423, distance: 126.2
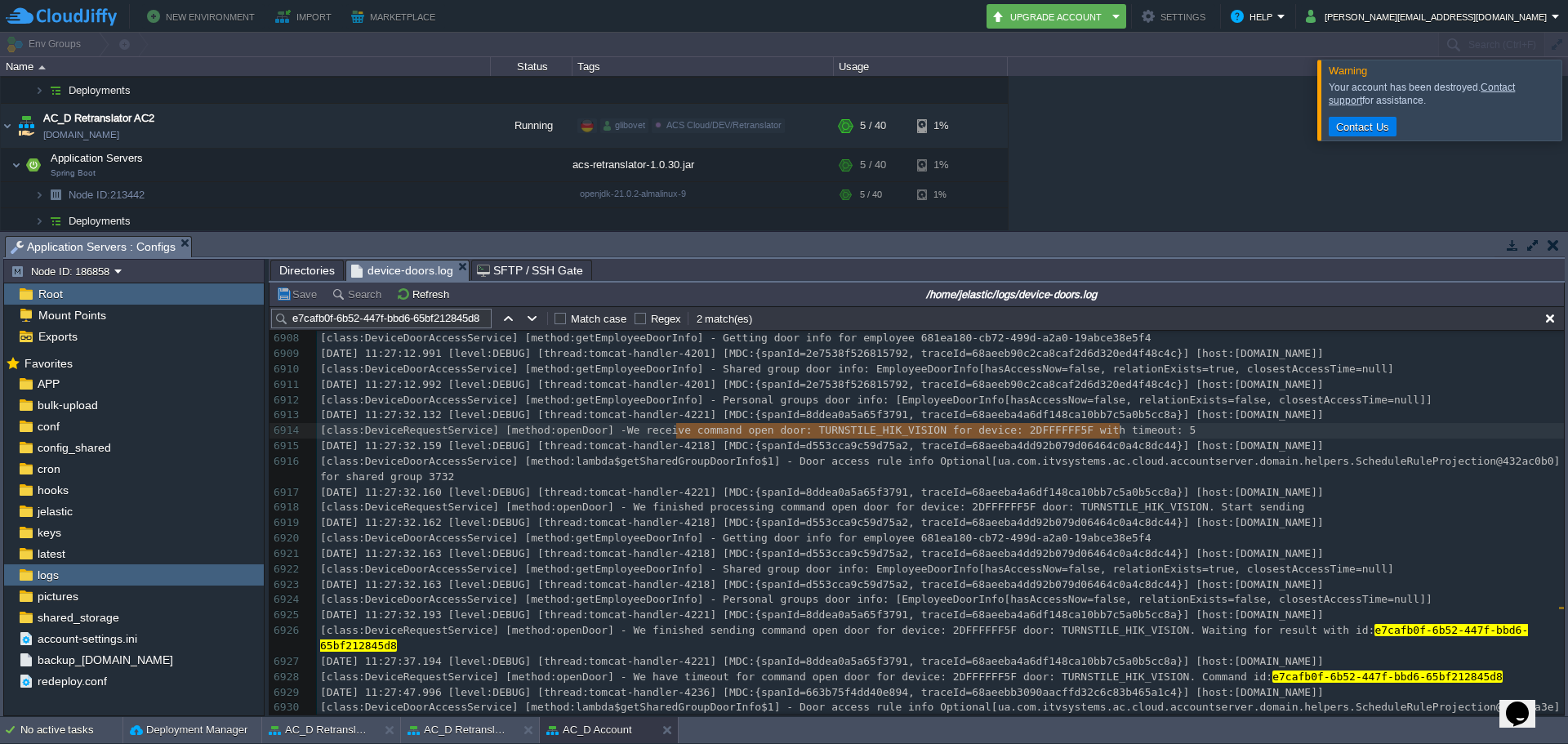
type textarea "We receive command open door: TURNSTILE_HIK_VISION for device: 2DFFFFFF5F with …"
drag, startPoint x: 675, startPoint y: 428, endPoint x: 1256, endPoint y: 435, distance: 581.0
click at [449, 731] on button "AC_D Retranslator AC2" at bounding box center [459, 731] width 103 height 17
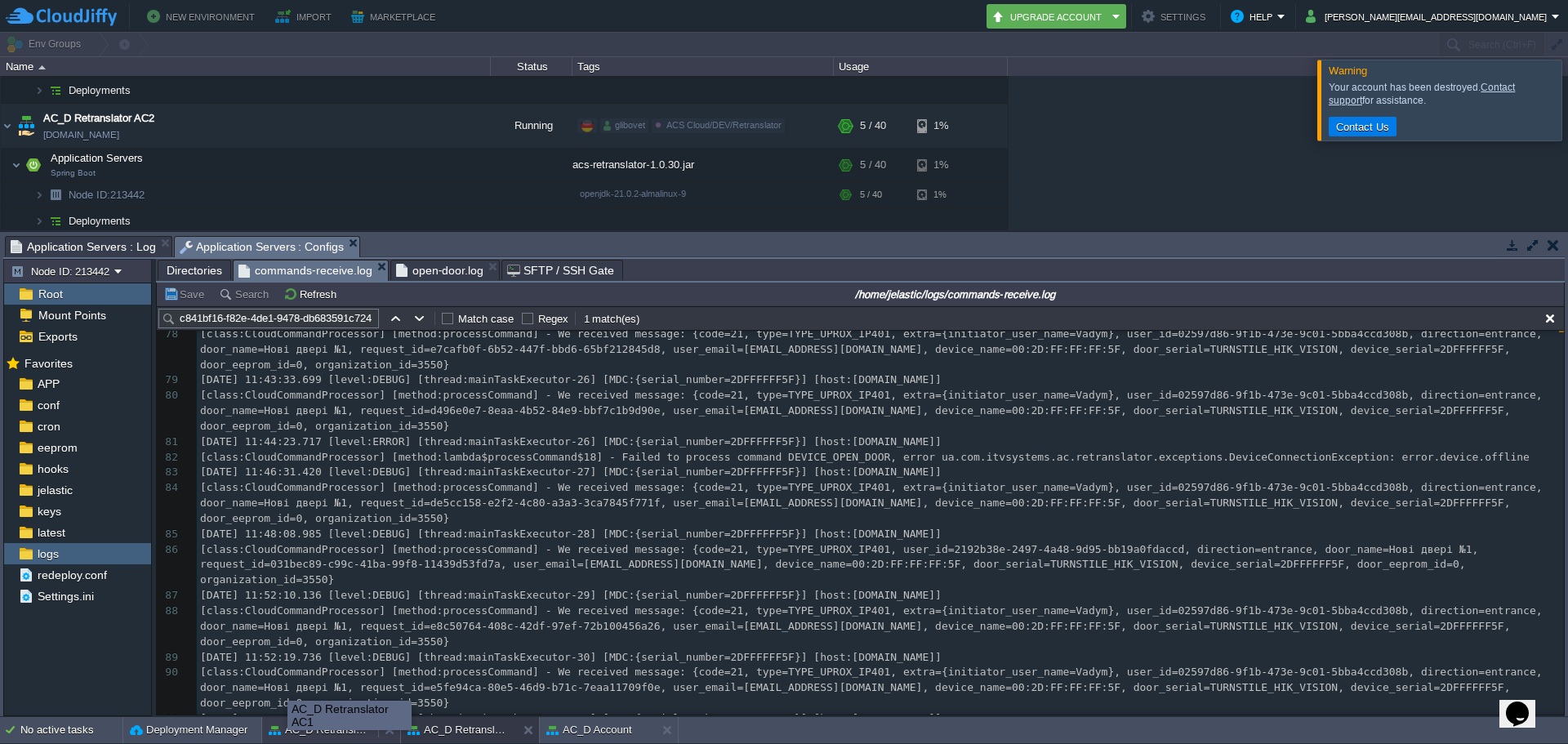
click at [312, 729] on button "AC_D Retranslator AC1" at bounding box center [320, 731] width 103 height 17
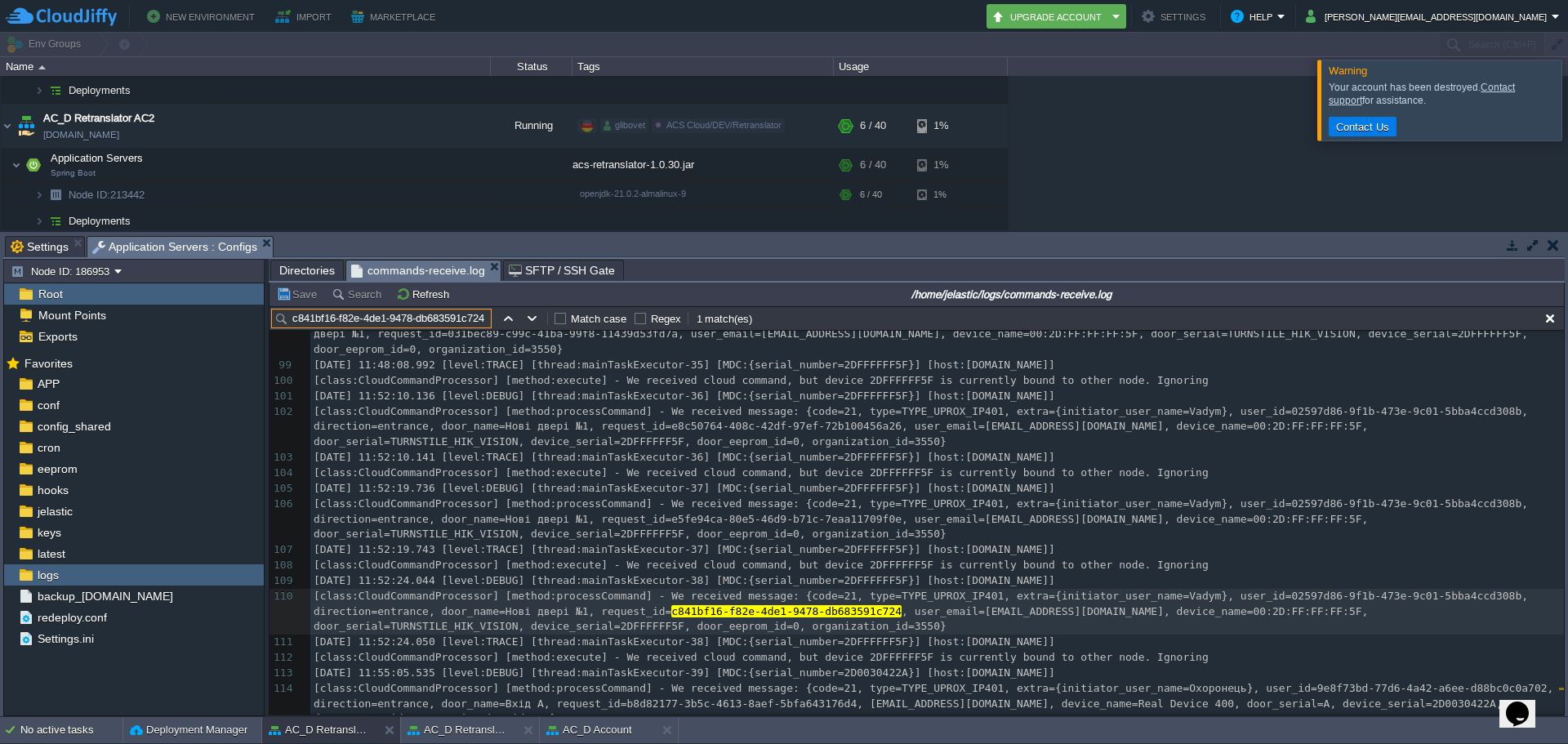
click at [451, 316] on input "c841bf16-f82e-4de1-9478-db683591c724" at bounding box center [381, 318] width 220 height 19
paste input "e7cafb0f-6b52-447f-bbd6-65bf212845d8"
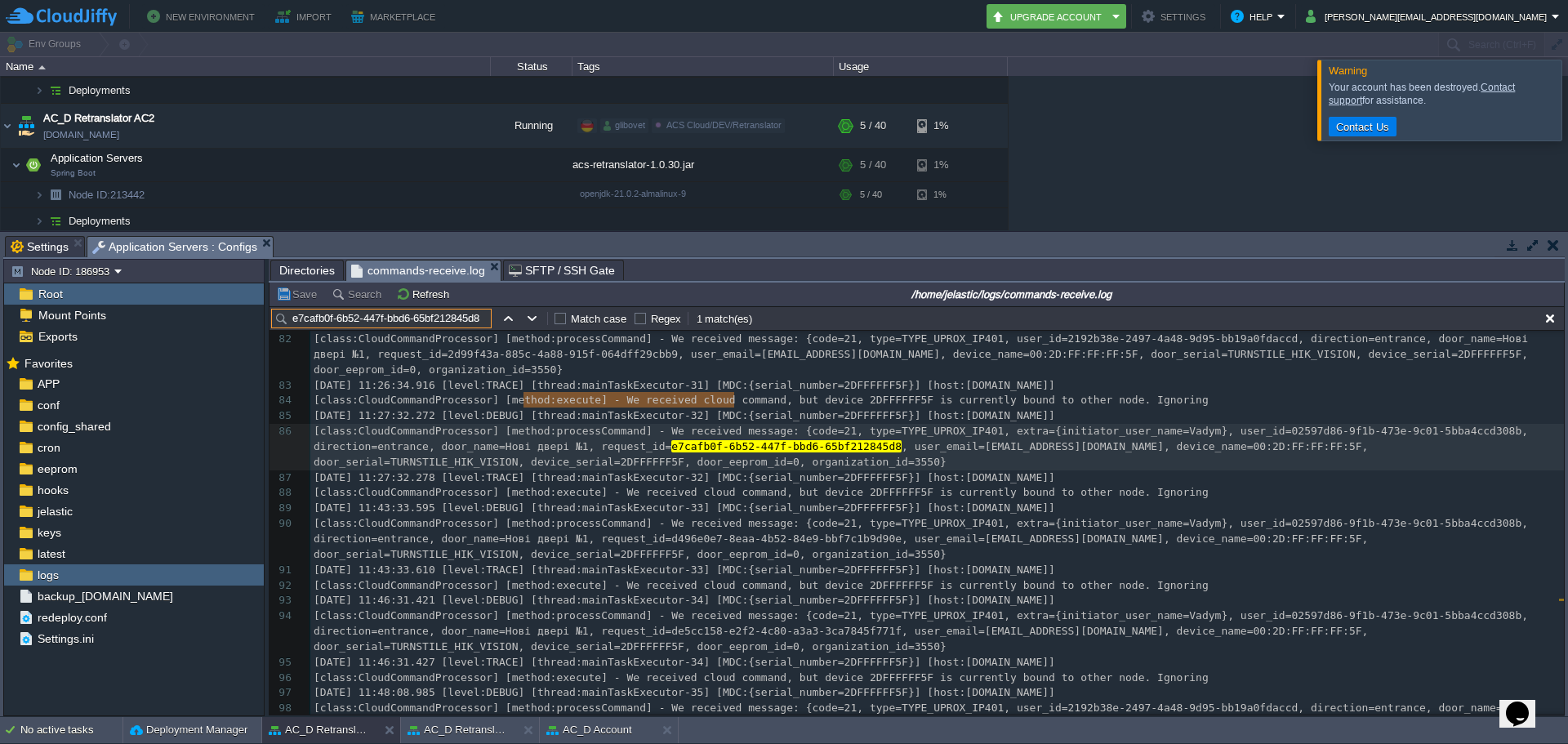
type input "e7cafb0f-6b52-447f-bbd6-65bf212845d8"
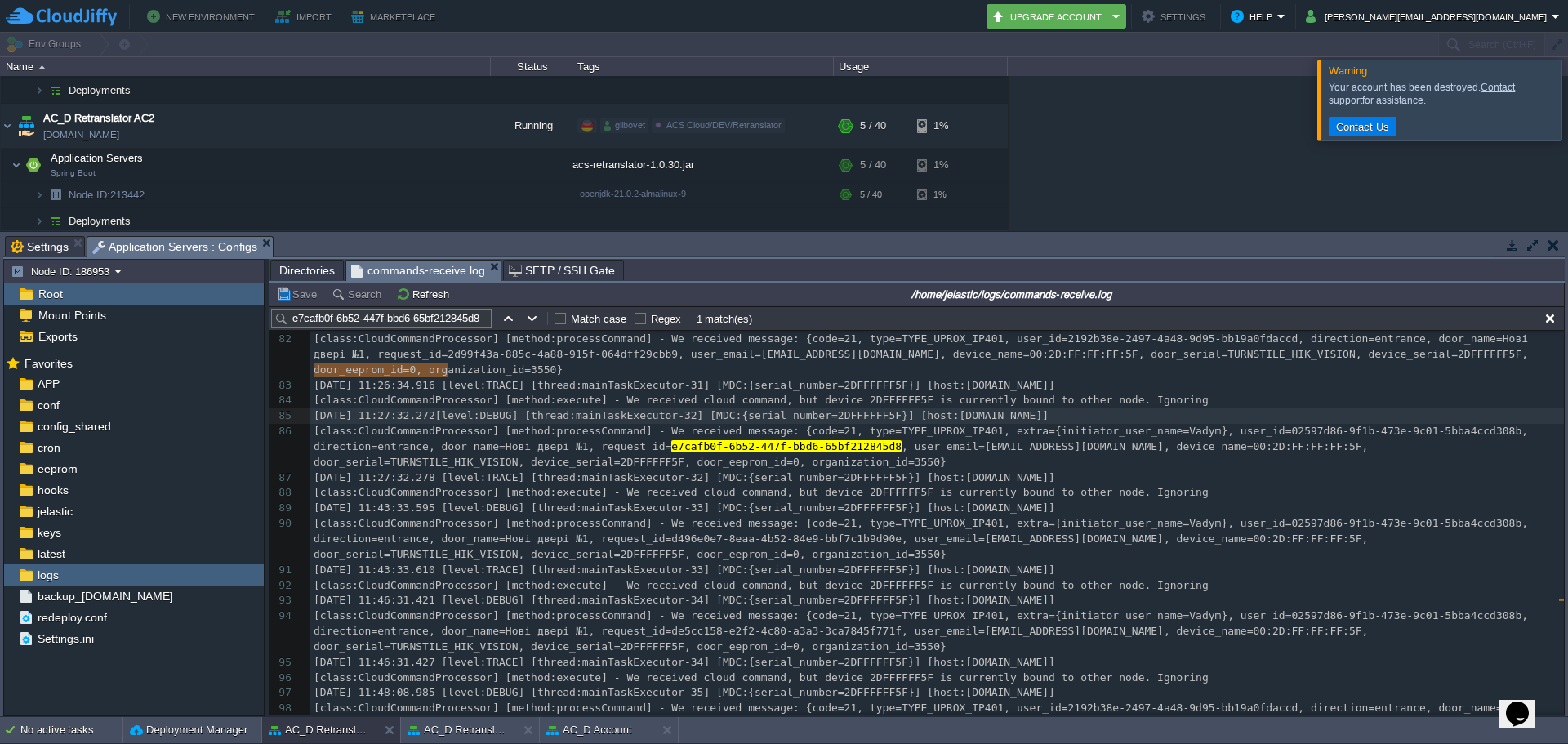
type textarea "[level:DEBUG] [thread:mainTaskExecutor-32] [MDC:{serial_number=2DFFFFFF5F}] [ho…"
click at [503, 334] on div "x [class:CloudCommandProcessor] [method:processCommand] - We received message: …" at bounding box center [937, 623] width 1254 height 1016
type textarea "[DATE] 11:27:32.272"
drag, startPoint x: 451, startPoint y: 369, endPoint x: 291, endPoint y: 373, distance: 160.0
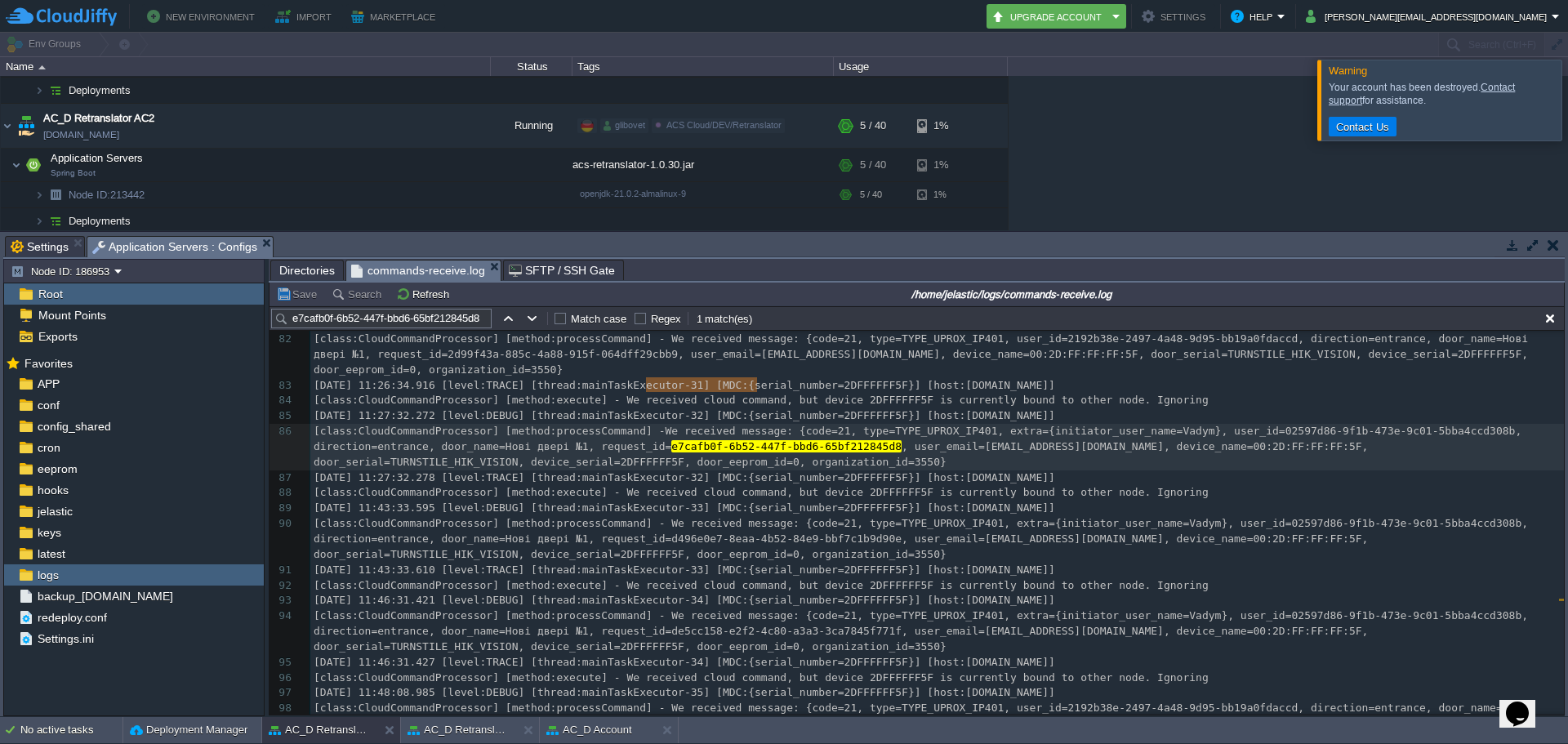
type textarea "We received message:"
drag, startPoint x: 645, startPoint y: 386, endPoint x: 763, endPoint y: 387, distance: 118.0
type textarea "e7cafb0f-6b52-447f-bbd6-65bf212845d8"
drag, startPoint x: 525, startPoint y: 401, endPoint x: 732, endPoint y: 400, distance: 207.0
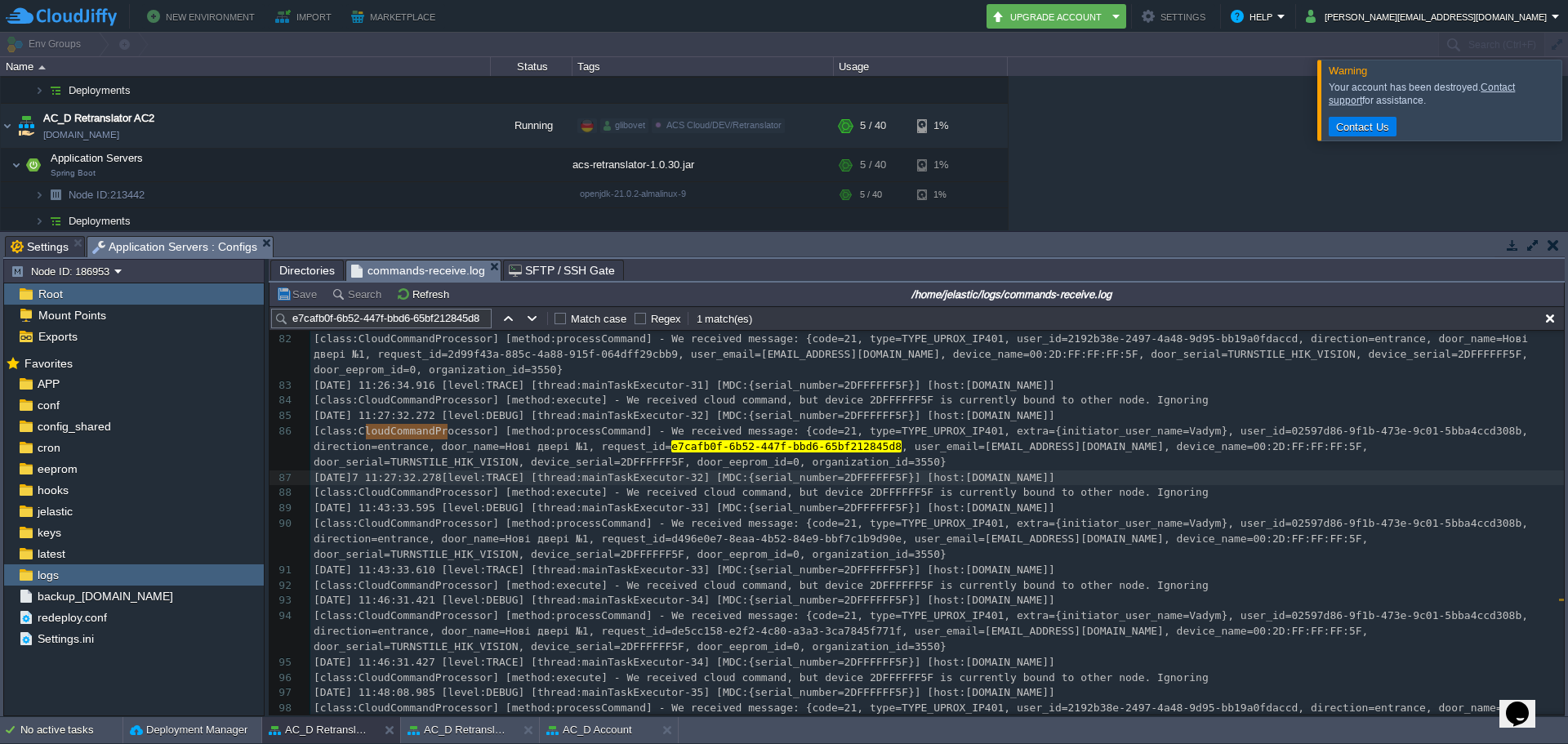
type textarea "[DATE] 11:27:32.278"
drag, startPoint x: 446, startPoint y: 431, endPoint x: 288, endPoint y: 432, distance: 158.0
type textarea "We received cloud command, but device 2DFFFFFF5F is currently bound to other no…"
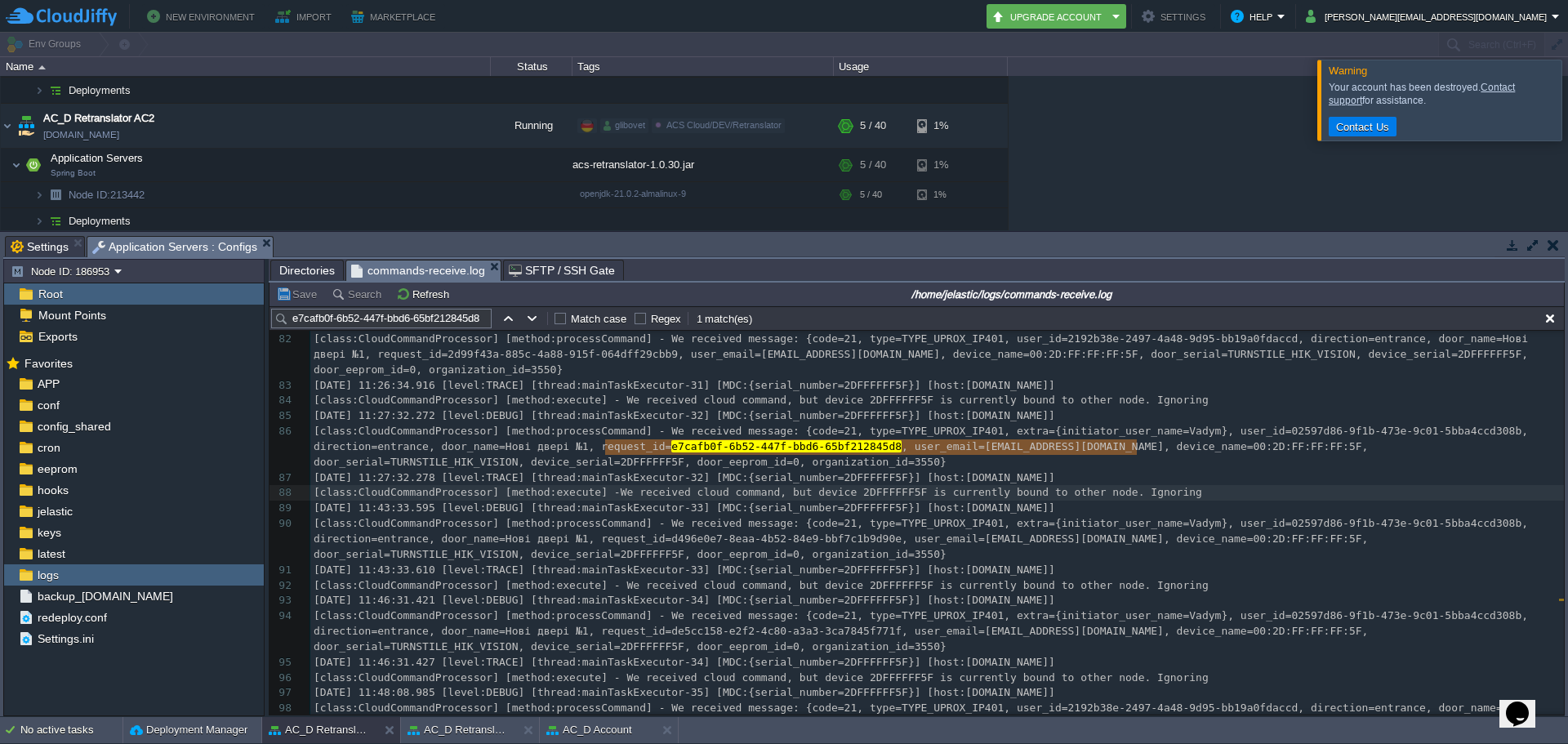
drag, startPoint x: 605, startPoint y: 446, endPoint x: 1163, endPoint y: 448, distance: 558.0
click at [452, 316] on input "e7cafb0f-6b52-447f-bbd6-65bf212845d8" at bounding box center [381, 318] width 220 height 19
paste input "c841bf16-f82e-4de1-9478-db683591c724"
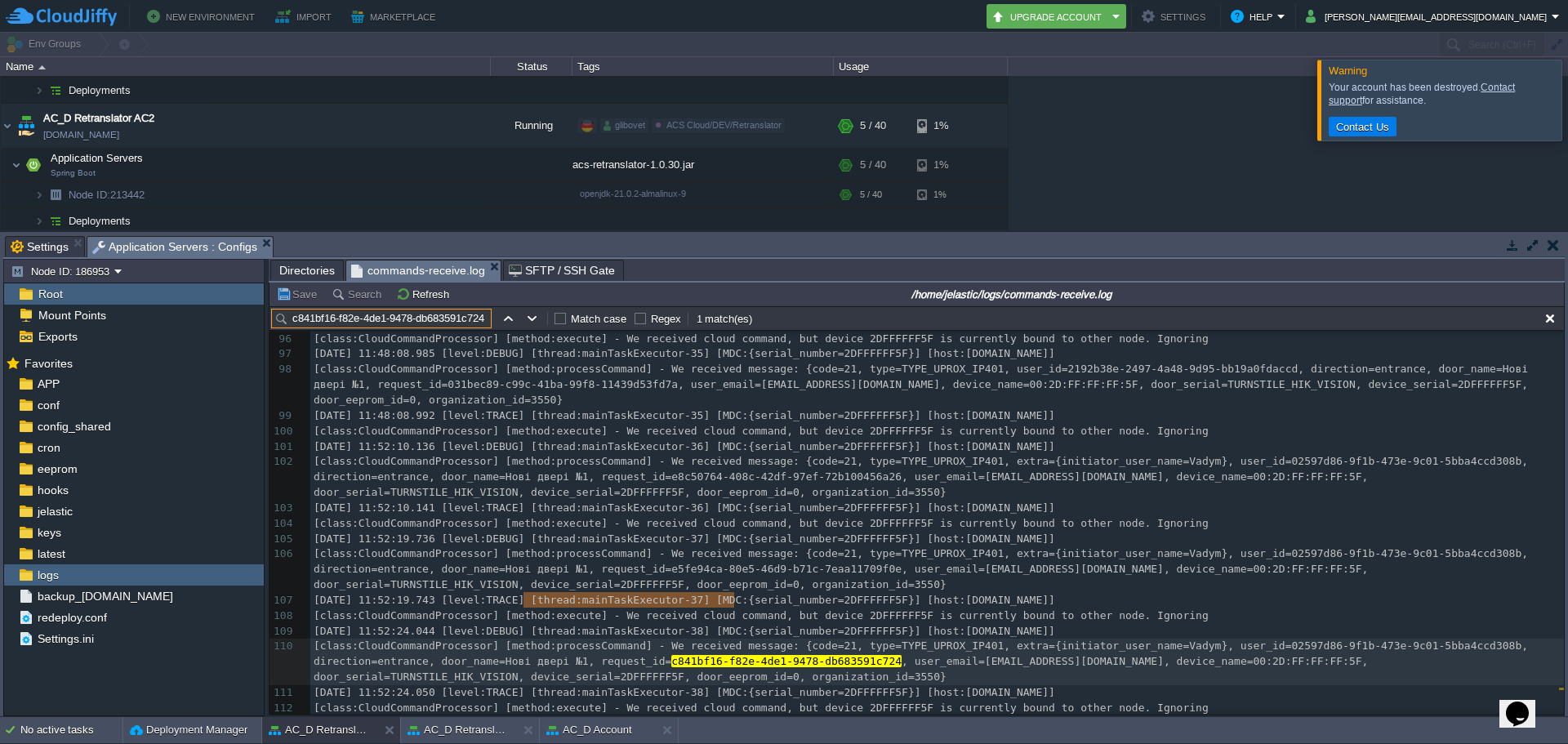
scroll to position [1917, 0]
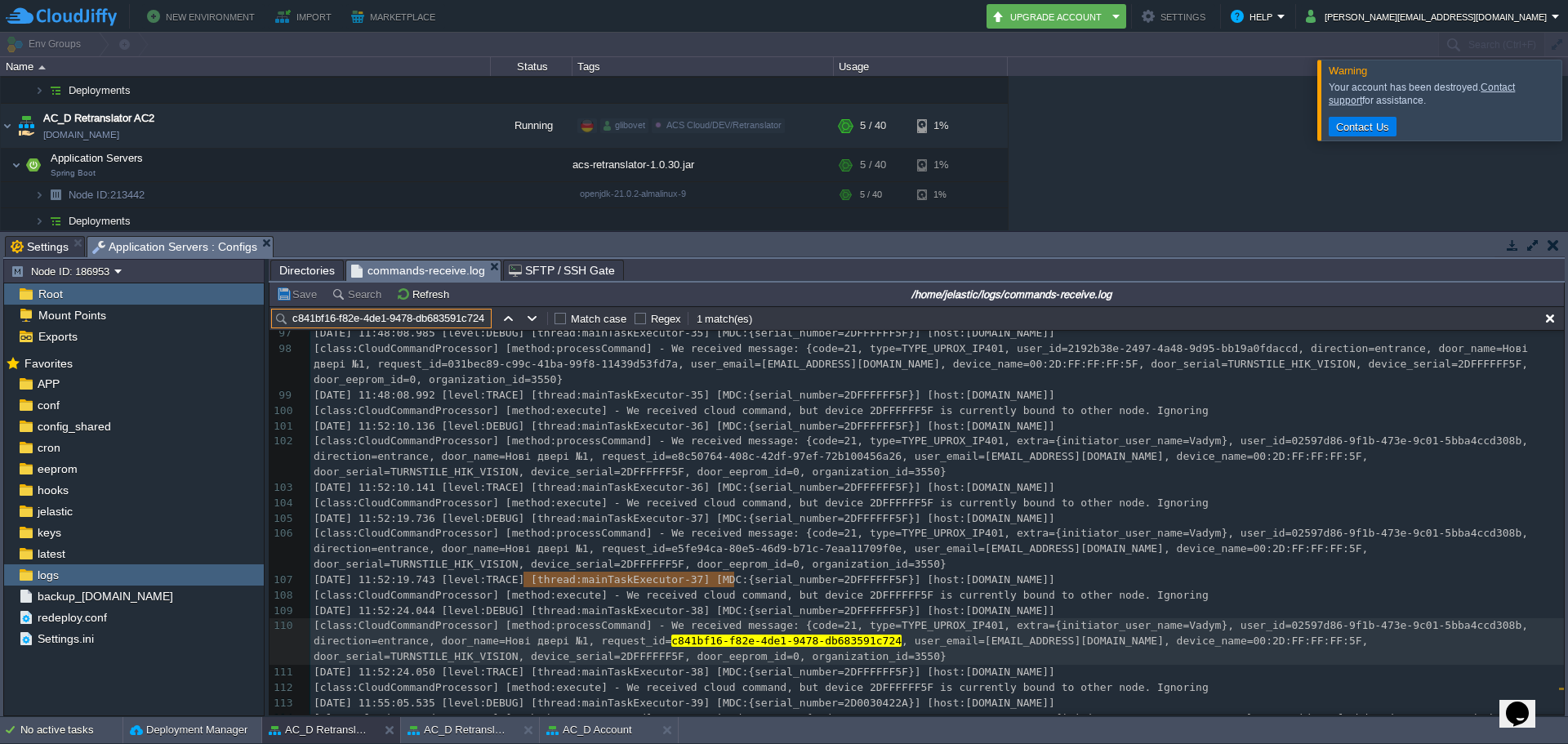
type input "c841bf16-f82e-4de1-9478-db683591c724"
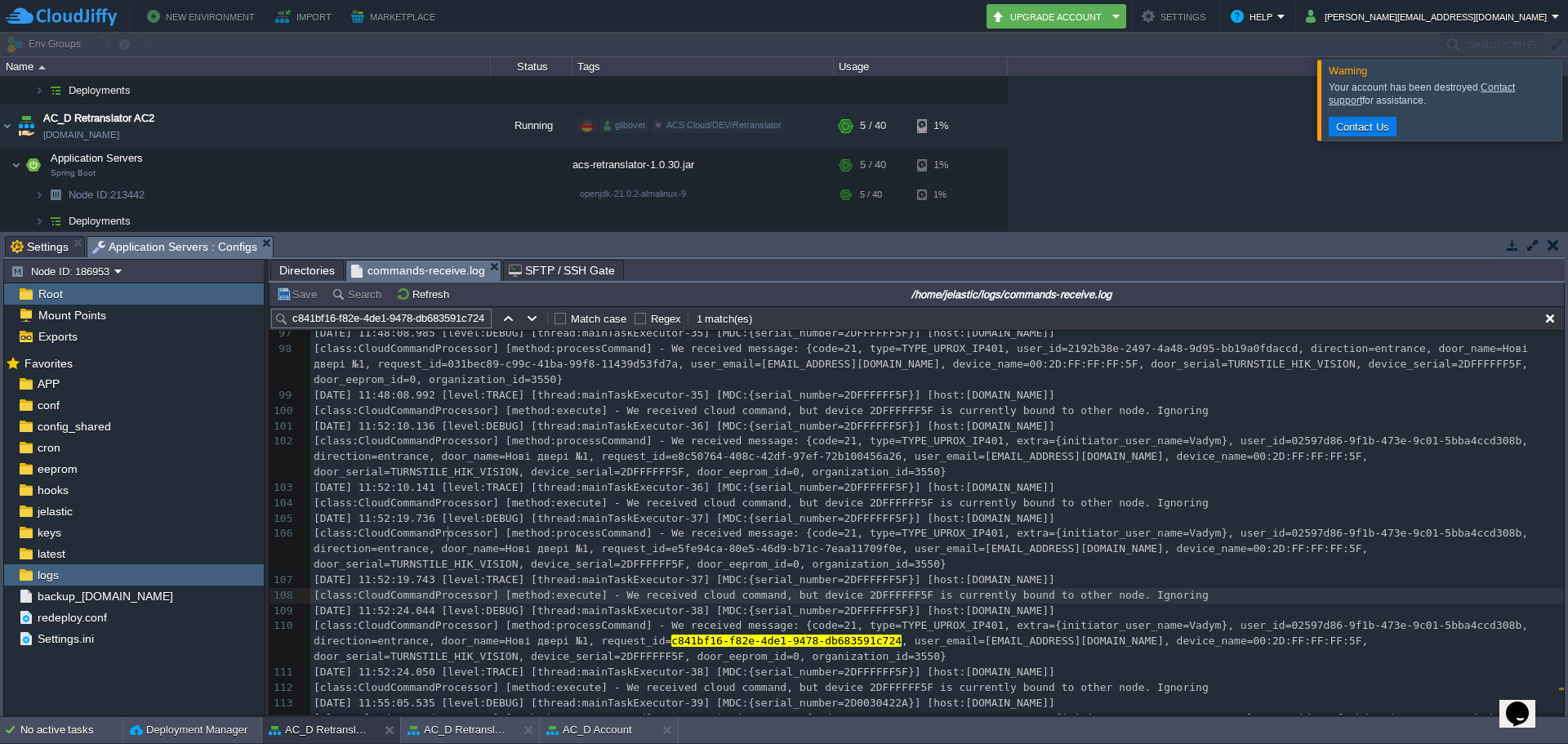
type textarea "cessor] [method:execute] - We received cloud command, but device 2DFFFFFF5F is …"
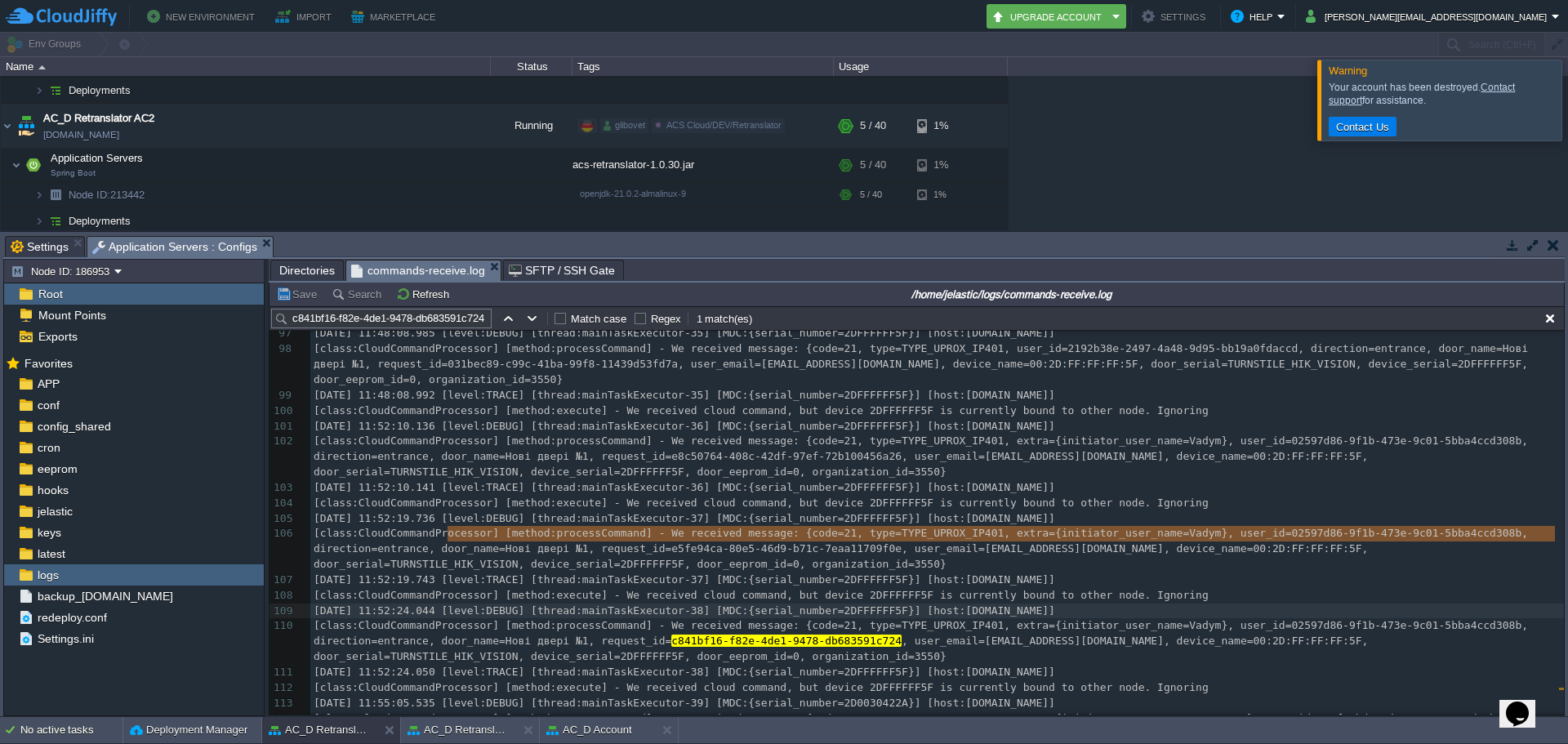
drag, startPoint x: 447, startPoint y: 543, endPoint x: 290, endPoint y: 545, distance: 157.0
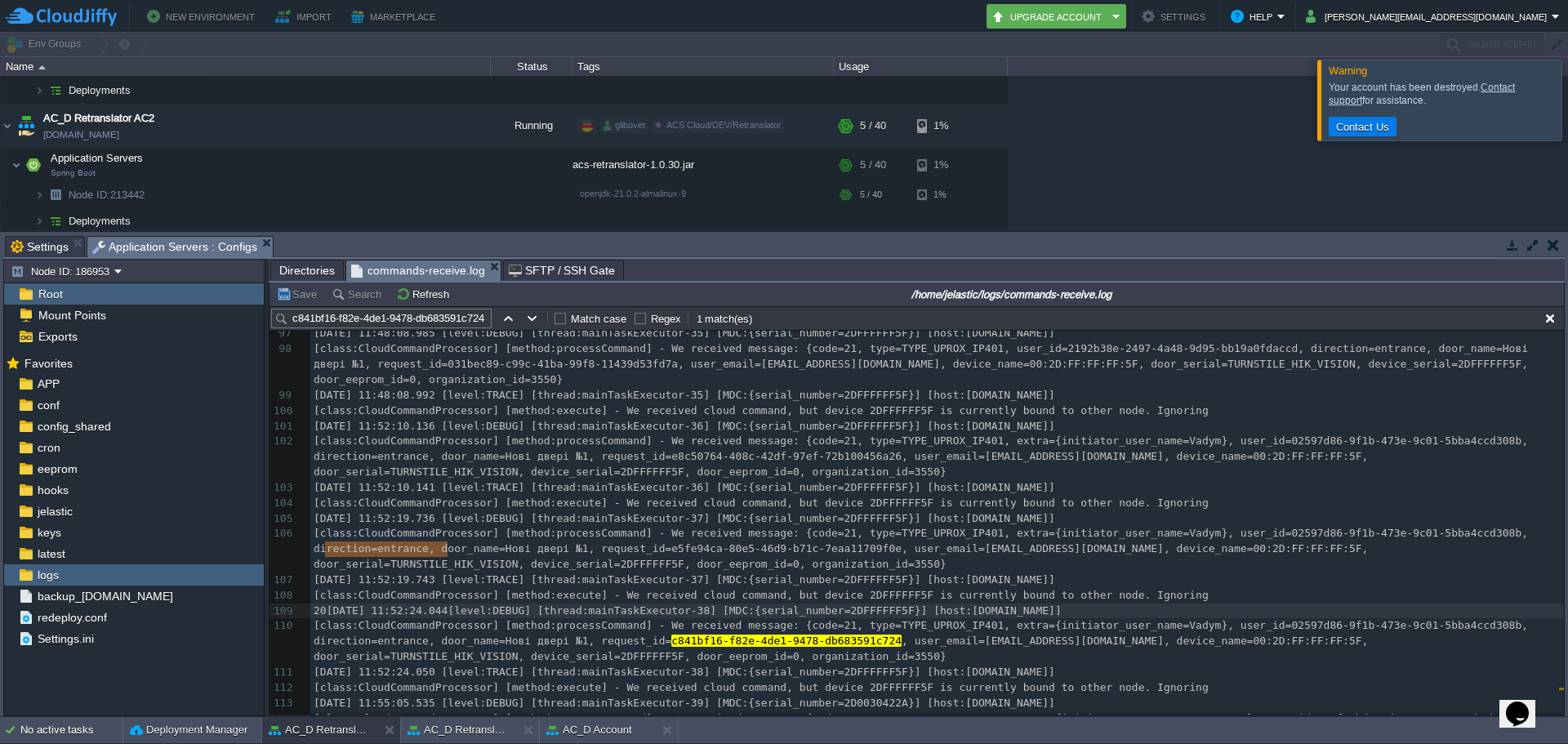
type textarea "[DATE] 11:52:24.044"
drag, startPoint x: 446, startPoint y: 548, endPoint x: 302, endPoint y: 547, distance: 144.0
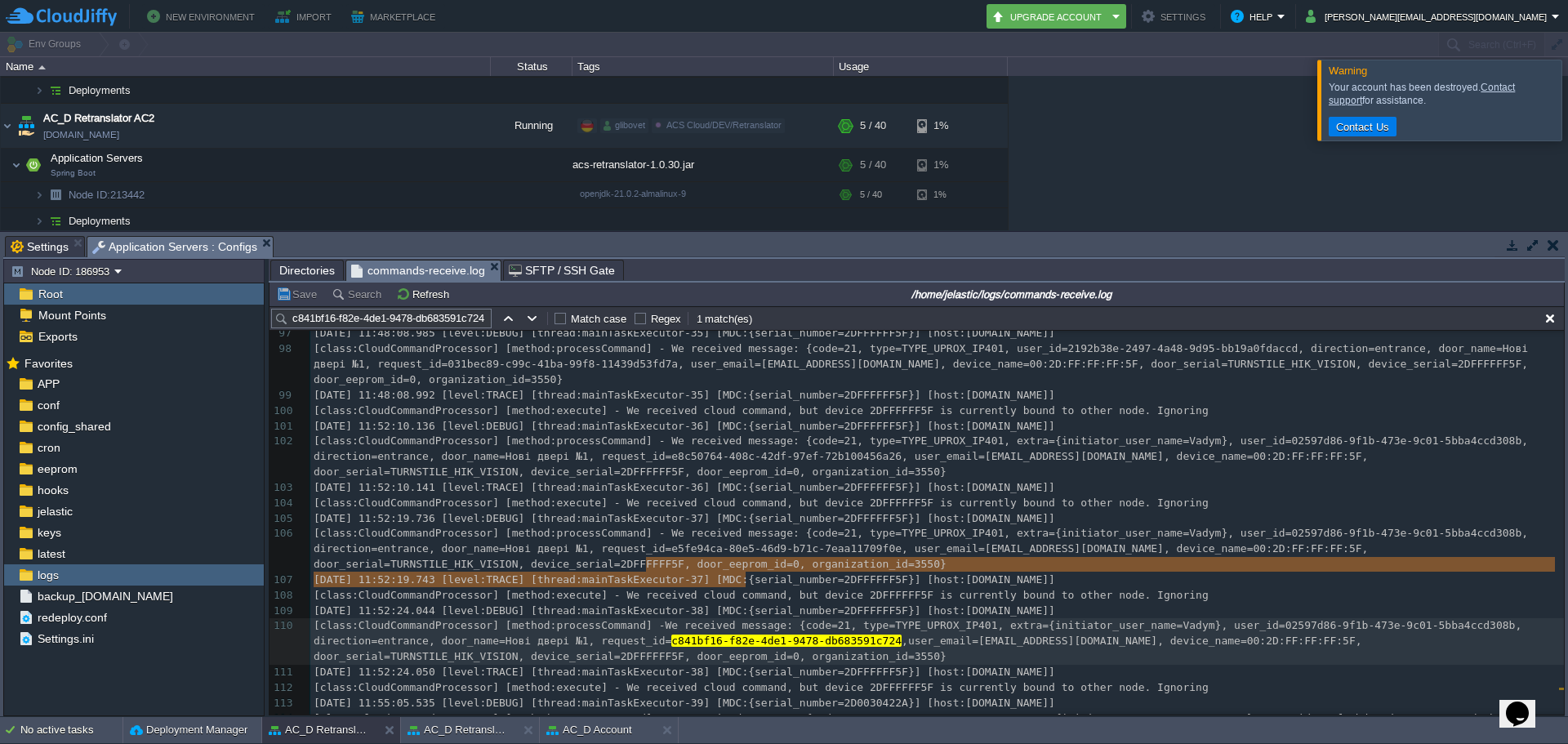
type textarea "We received message: {code=21, type=TYPE_UPROX_IP401, extra={initiator_user_nam…"
drag, startPoint x: 643, startPoint y: 566, endPoint x: 741, endPoint y: 582, distance: 99.3
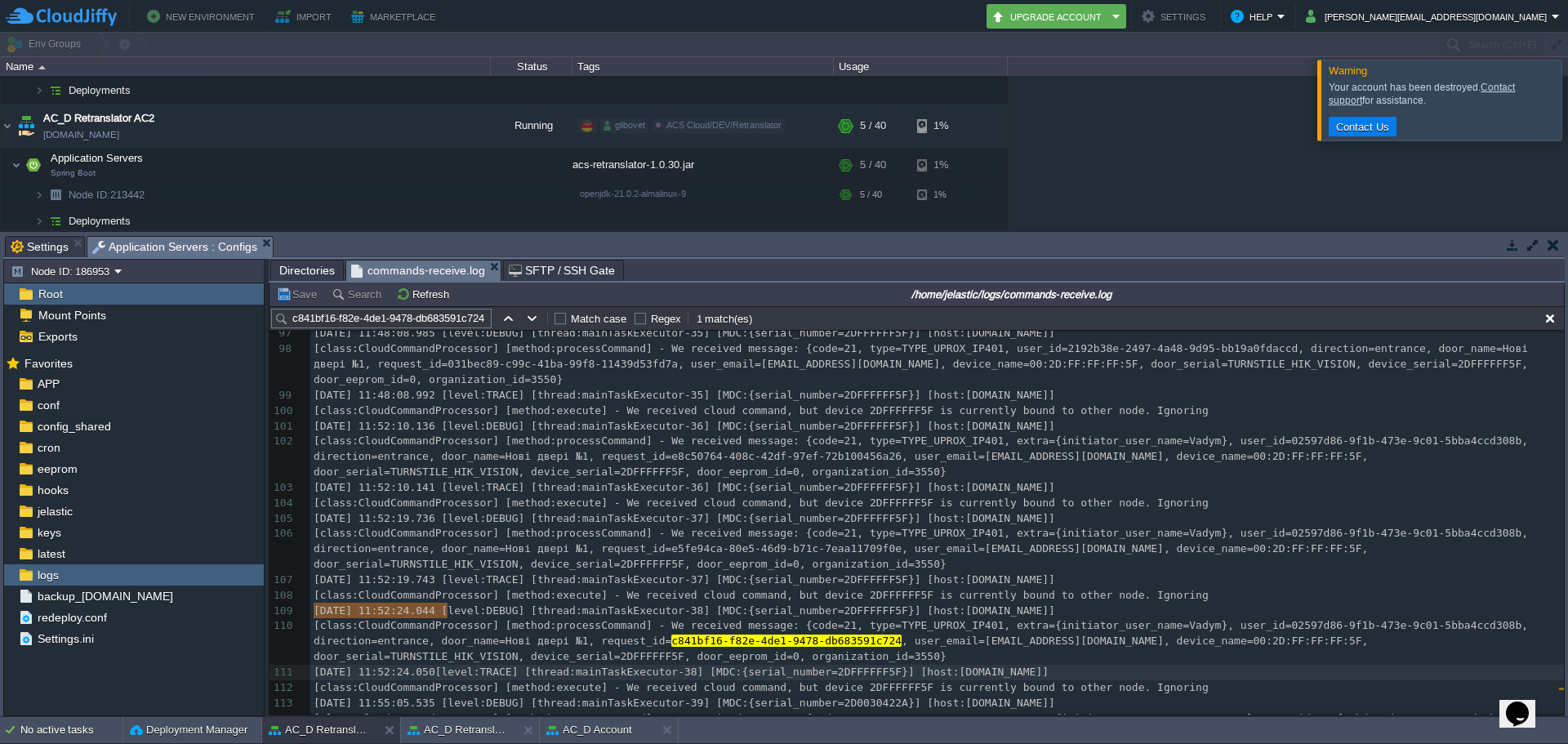
drag, startPoint x: 448, startPoint y: 607, endPoint x: 283, endPoint y: 617, distance: 165.3
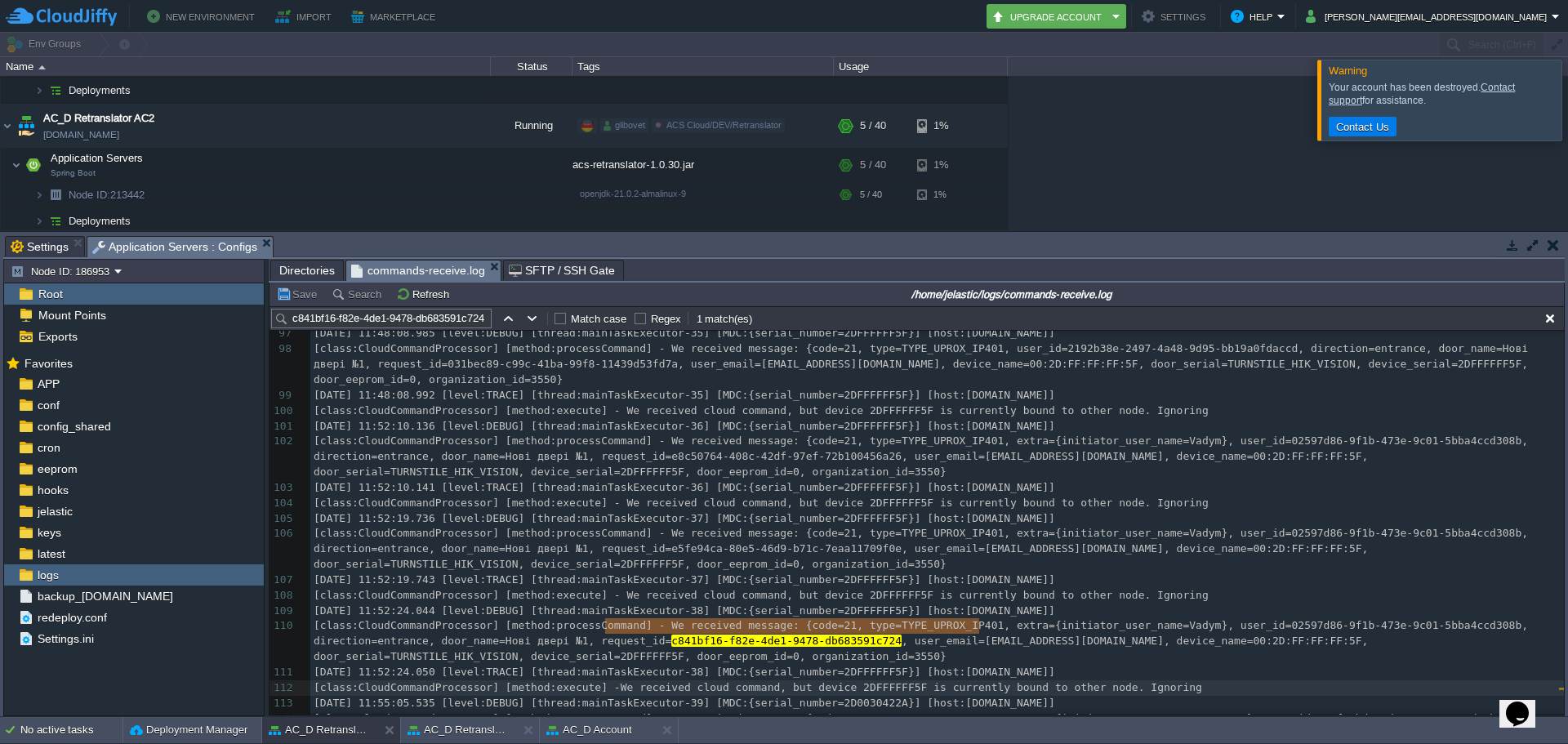
type textarea "We received cloud command, but device 2DFFFFFF5F is currently bound to other no…"
drag, startPoint x: 608, startPoint y: 629, endPoint x: 1186, endPoint y: 629, distance: 578.0
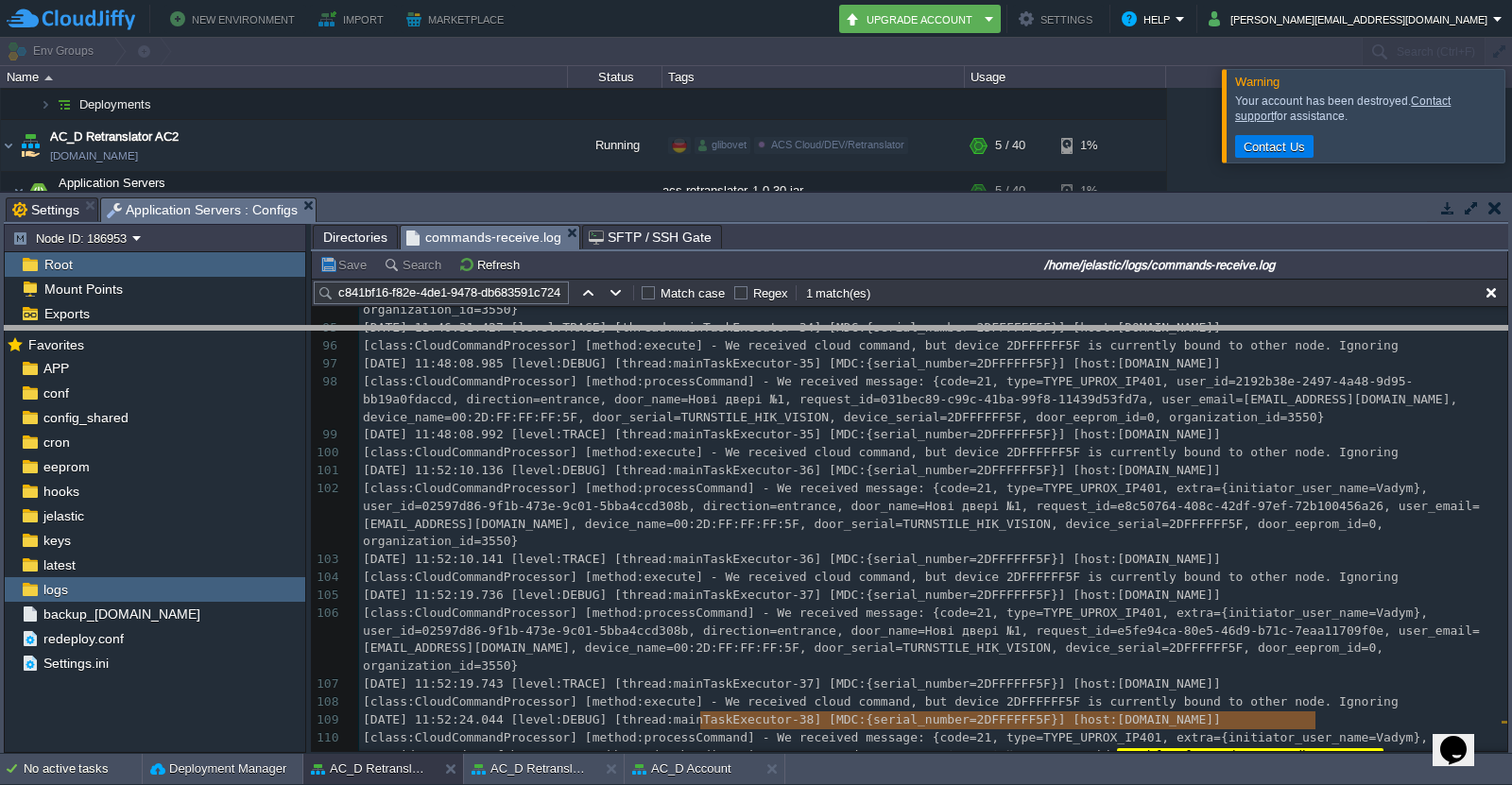
drag, startPoint x: 788, startPoint y: 212, endPoint x: 778, endPoint y: 348, distance: 136.4
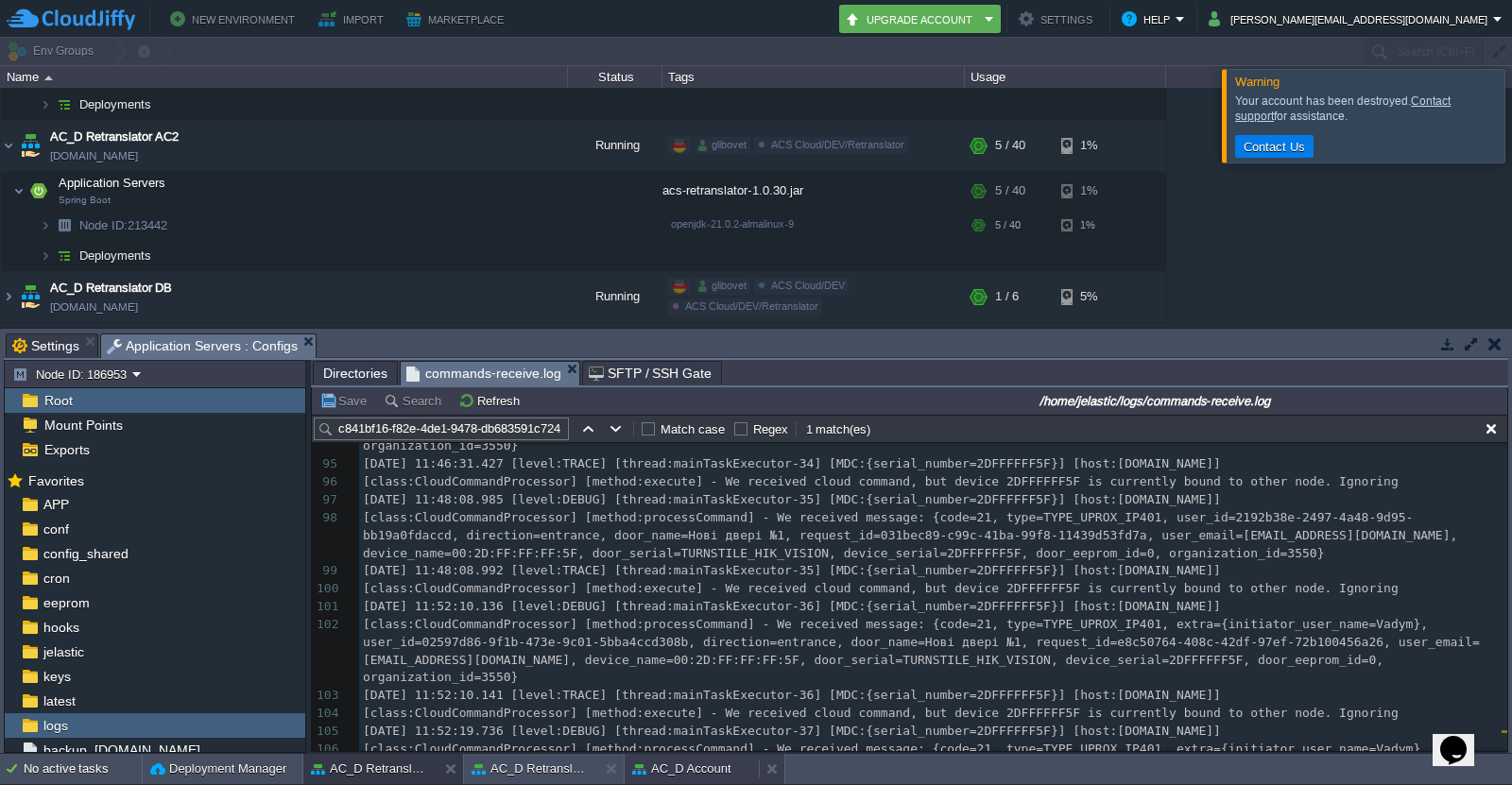
click at [687, 762] on button "AC_D Account" at bounding box center [681, 769] width 99 height 19
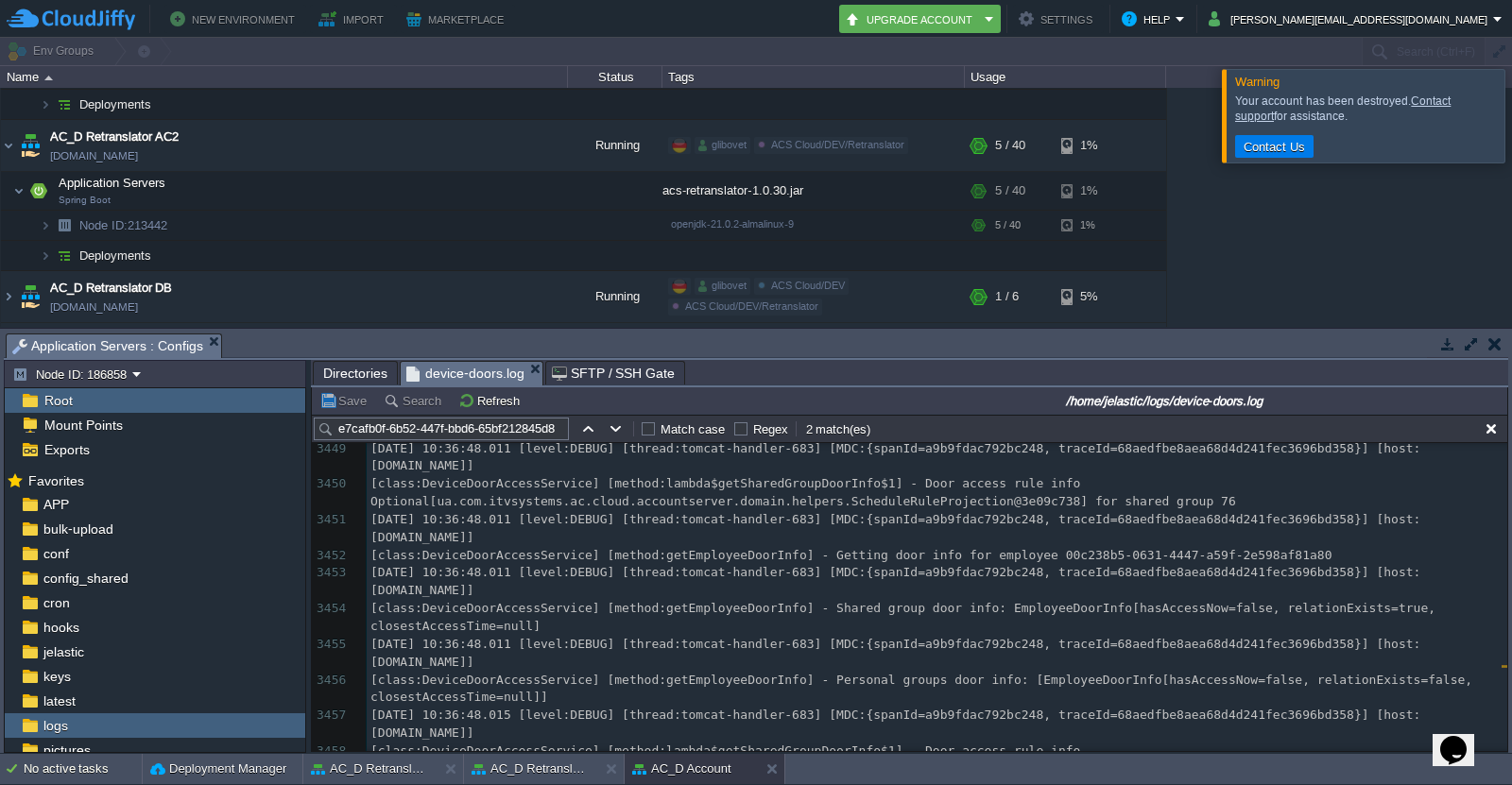
scroll to position [69296, 0]
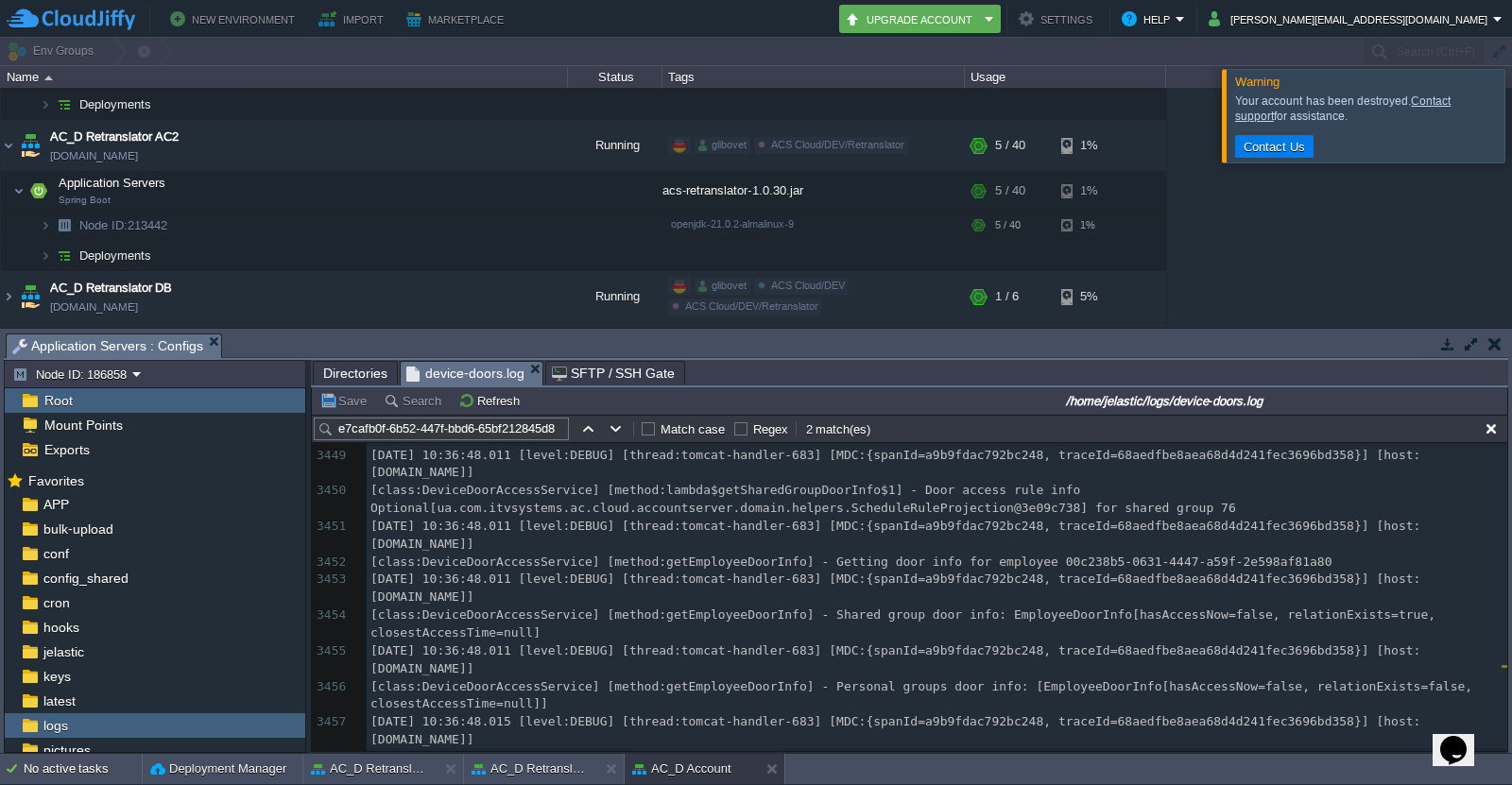
click at [544, 427] on input "e7cafb0f-6b52-447f-bbd6-65bf212845d8" at bounding box center [441, 428] width 255 height 22
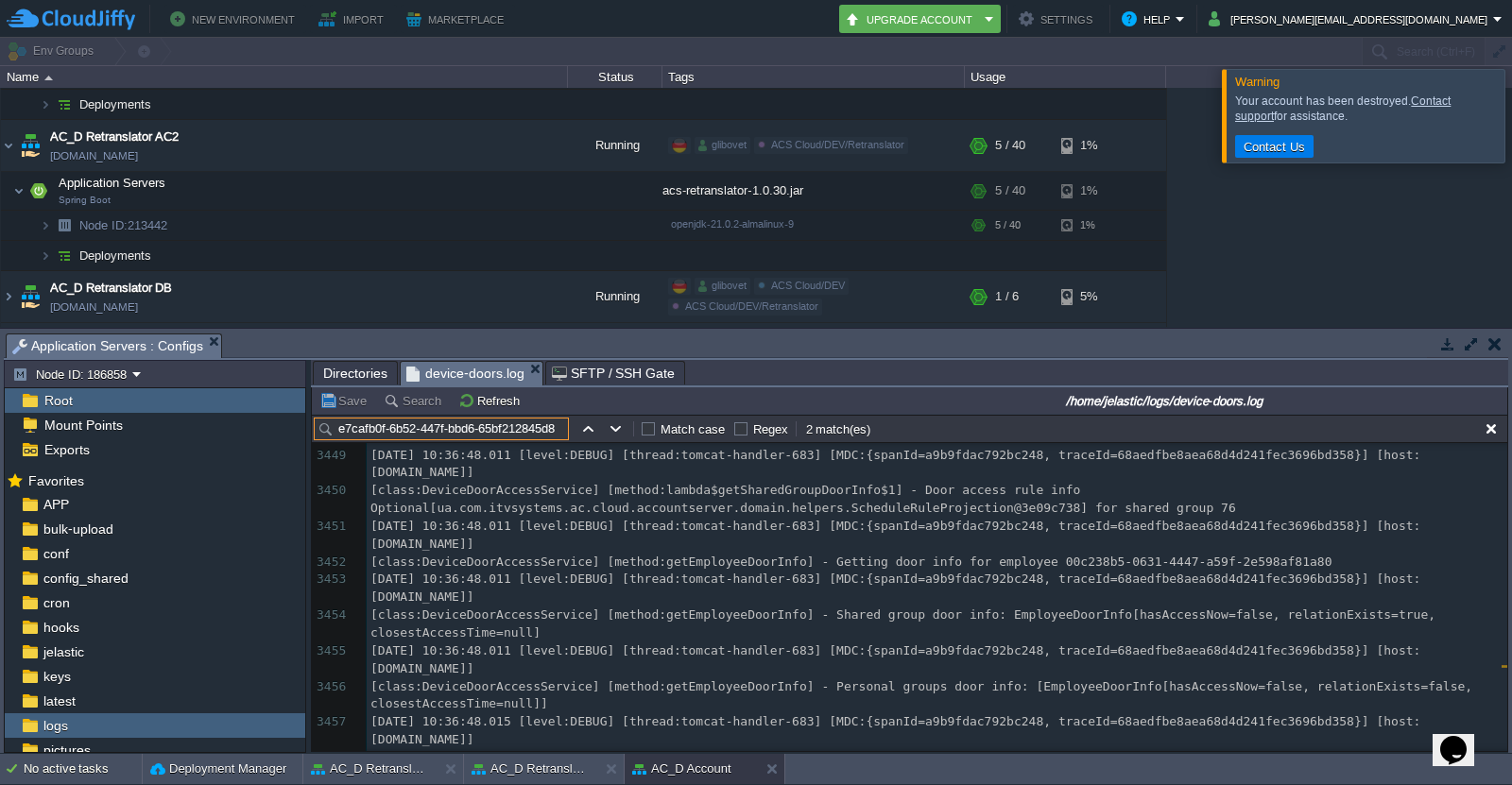
click at [544, 427] on input "e7cafb0f-6b52-447f-bbd6-65bf212845d8" at bounding box center [441, 428] width 255 height 22
click at [922, 719] on span "[DATE] 10:36:48.015 [level:DEBUG] [thread:tomcat-handler-683] [MDC:{spanId=a9b9…" at bounding box center [895, 730] width 1050 height 32
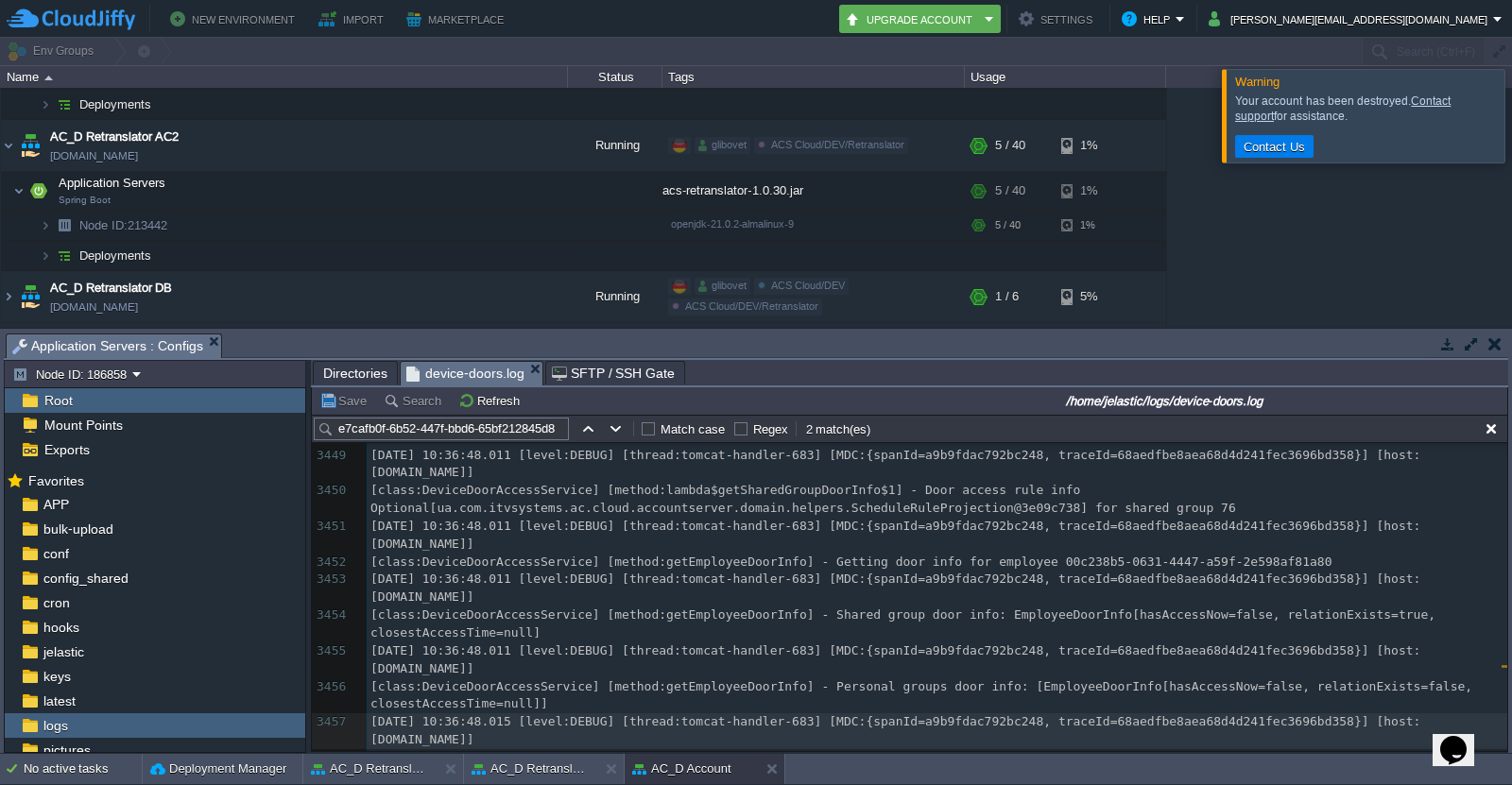
click at [468, 432] on input "e7cafb0f-6b52-447f-bbd6-65bf212845d8" at bounding box center [441, 428] width 255 height 22
paste input "de5cc158-e2f2-4c80-a3a3-3ca7845f771f"
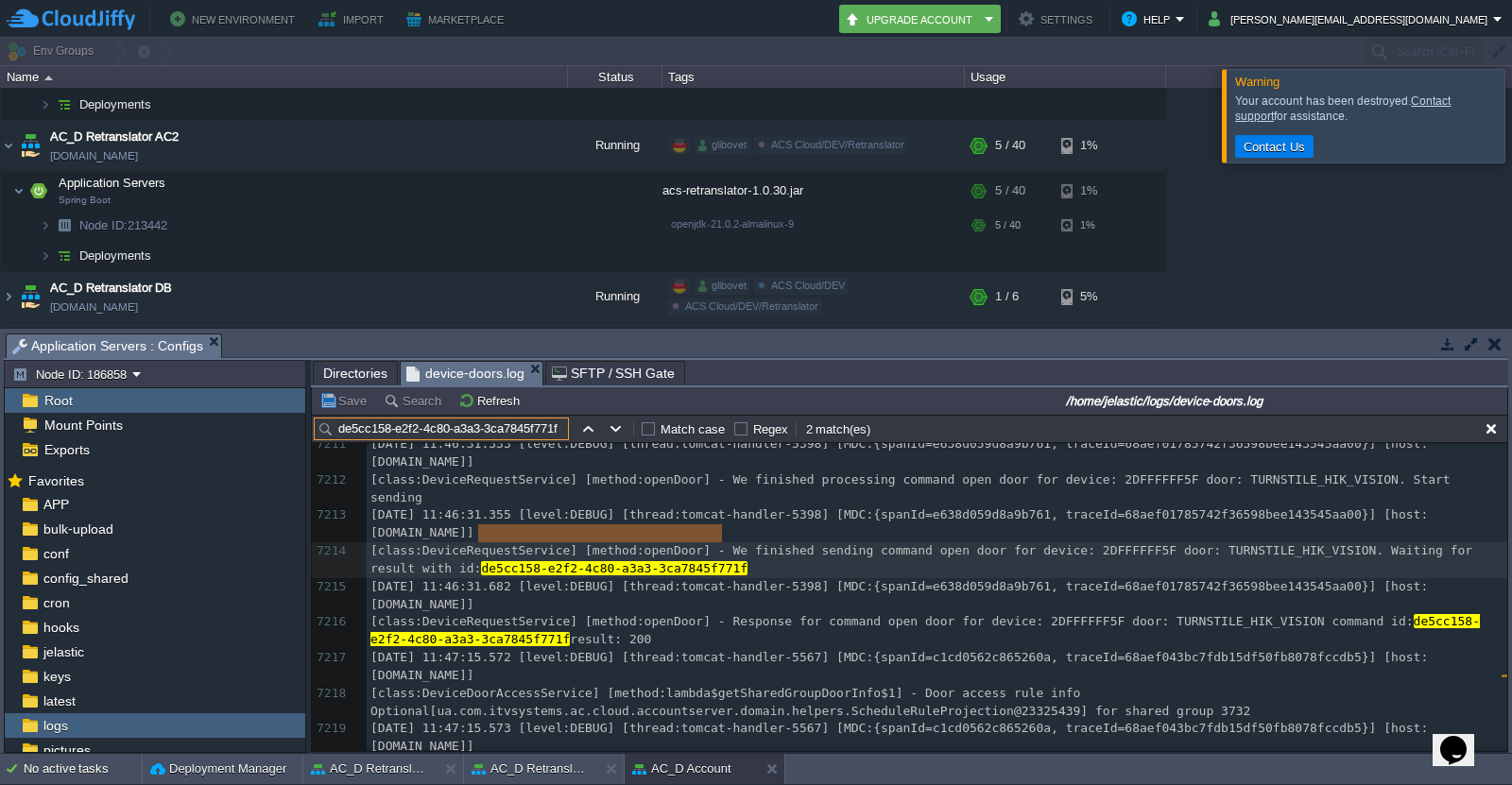
scroll to position [145477, 0]
type input "de5cc158-e2f2-4c80-a3a3-3ca7845f771f"
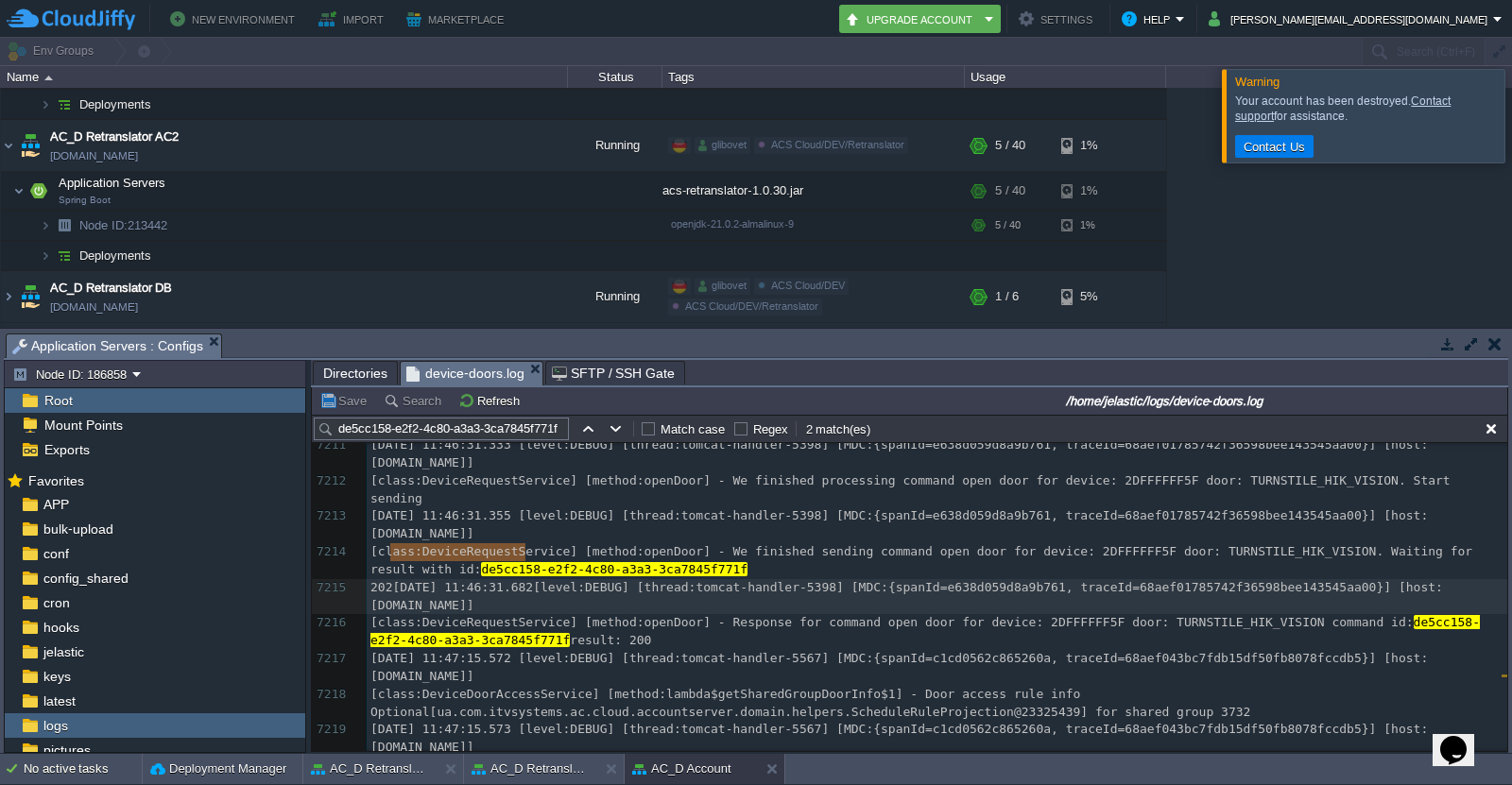
type textarea "[DATE] 11:46:31.682"
drag, startPoint x: 523, startPoint y: 552, endPoint x: 364, endPoint y: 551, distance: 159.0
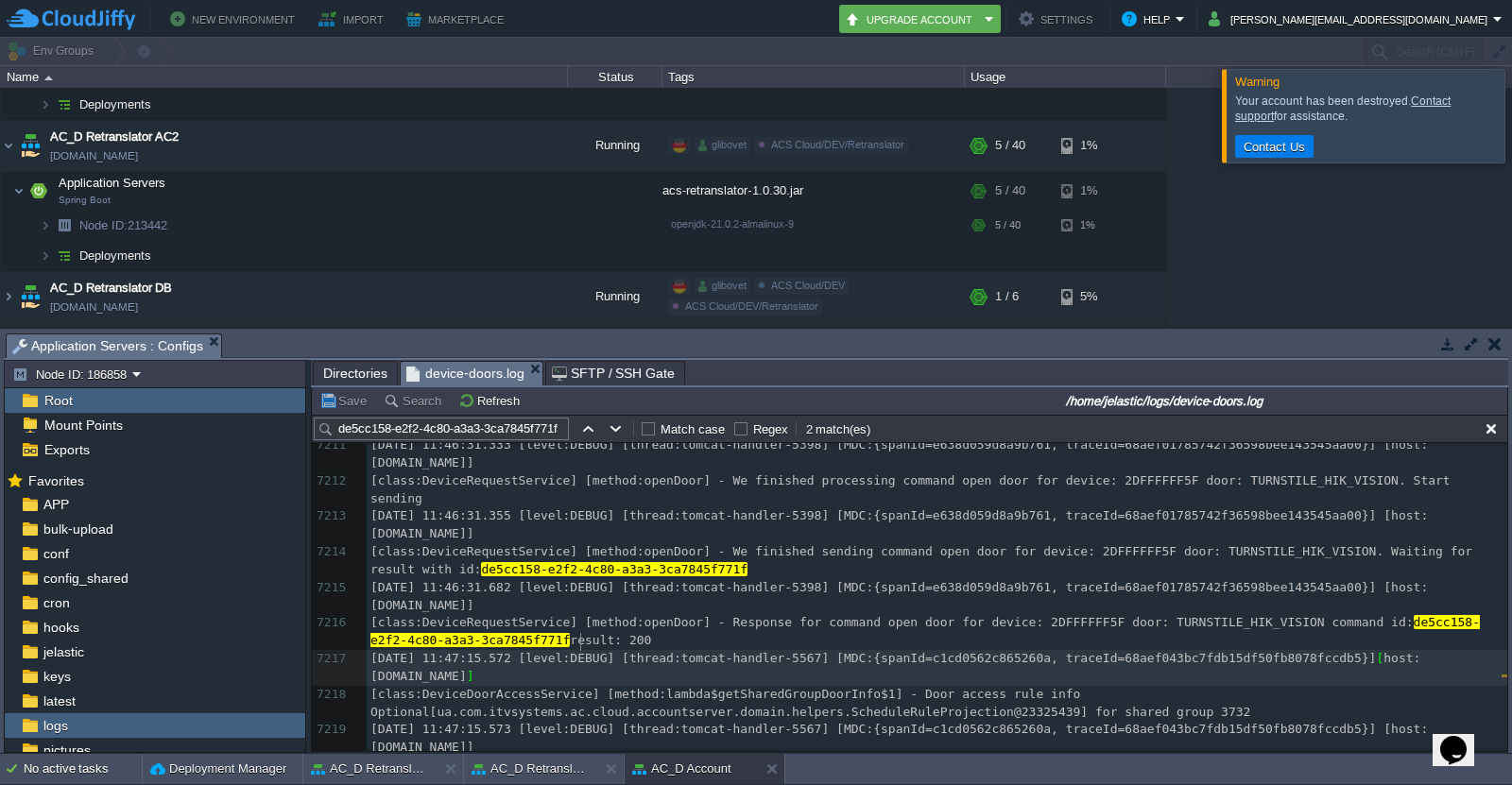
click at [842, 615] on span "[class:DeviceRequestService] [method:openDoor] - Response for command open door…" at bounding box center [892, 622] width 1044 height 15
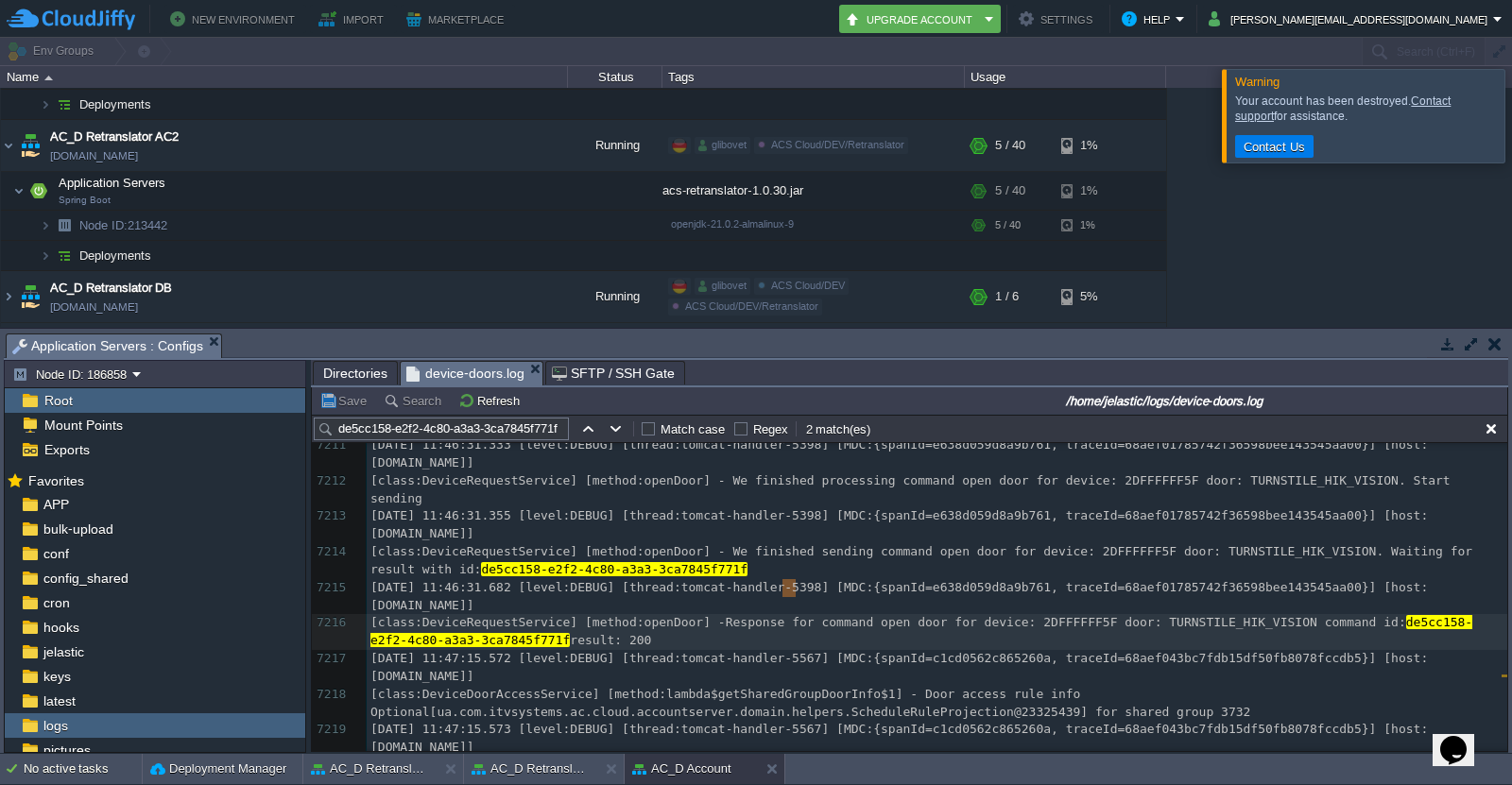
type textarea "Response for command open door for device: 2DFFFFFF5F door: TURNSTILE_HIK_VISIO…"
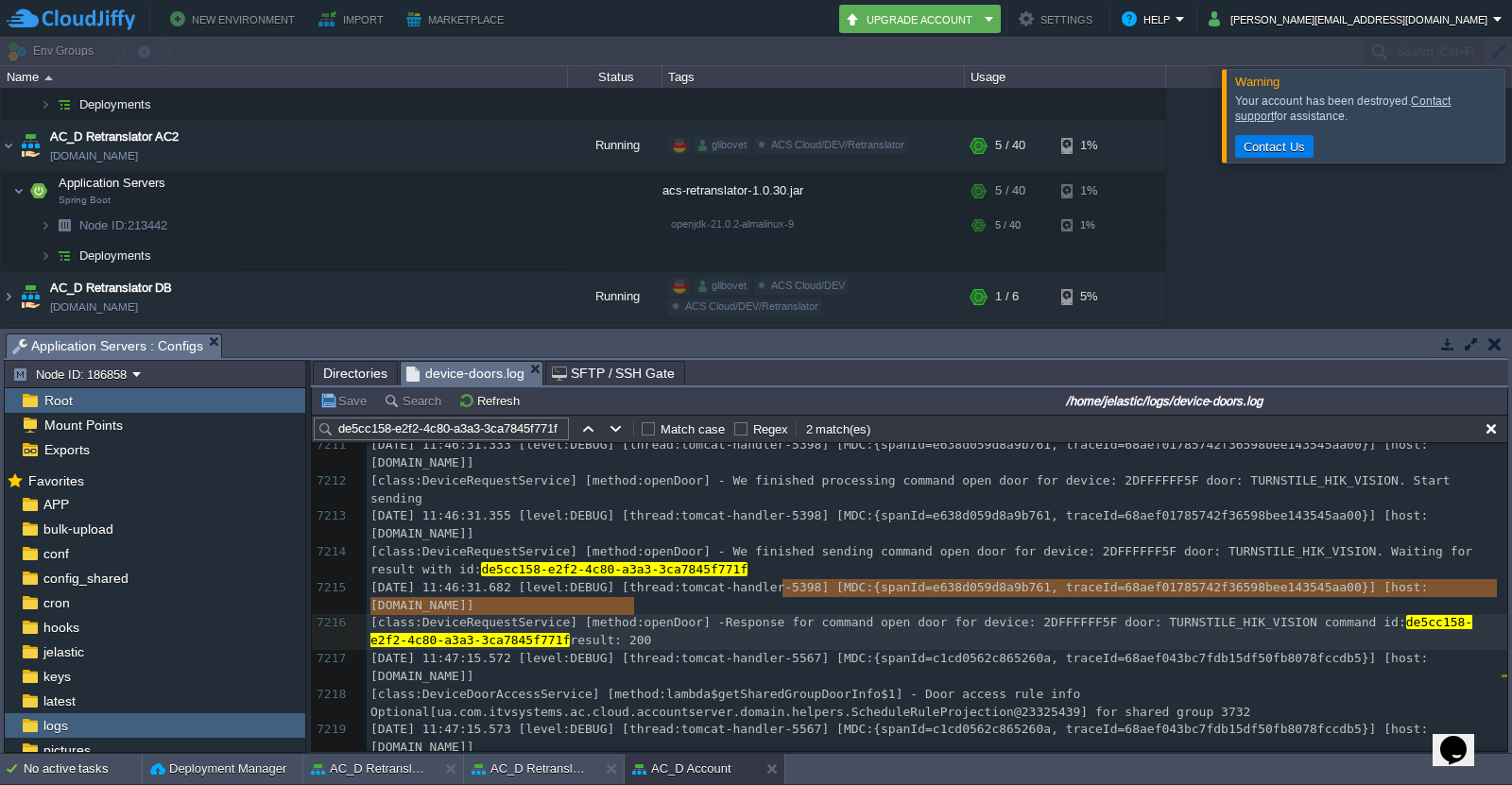
drag, startPoint x: 779, startPoint y: 589, endPoint x: 683, endPoint y: 613, distance: 99.0
click at [476, 404] on button "Refresh" at bounding box center [491, 401] width 67 height 17
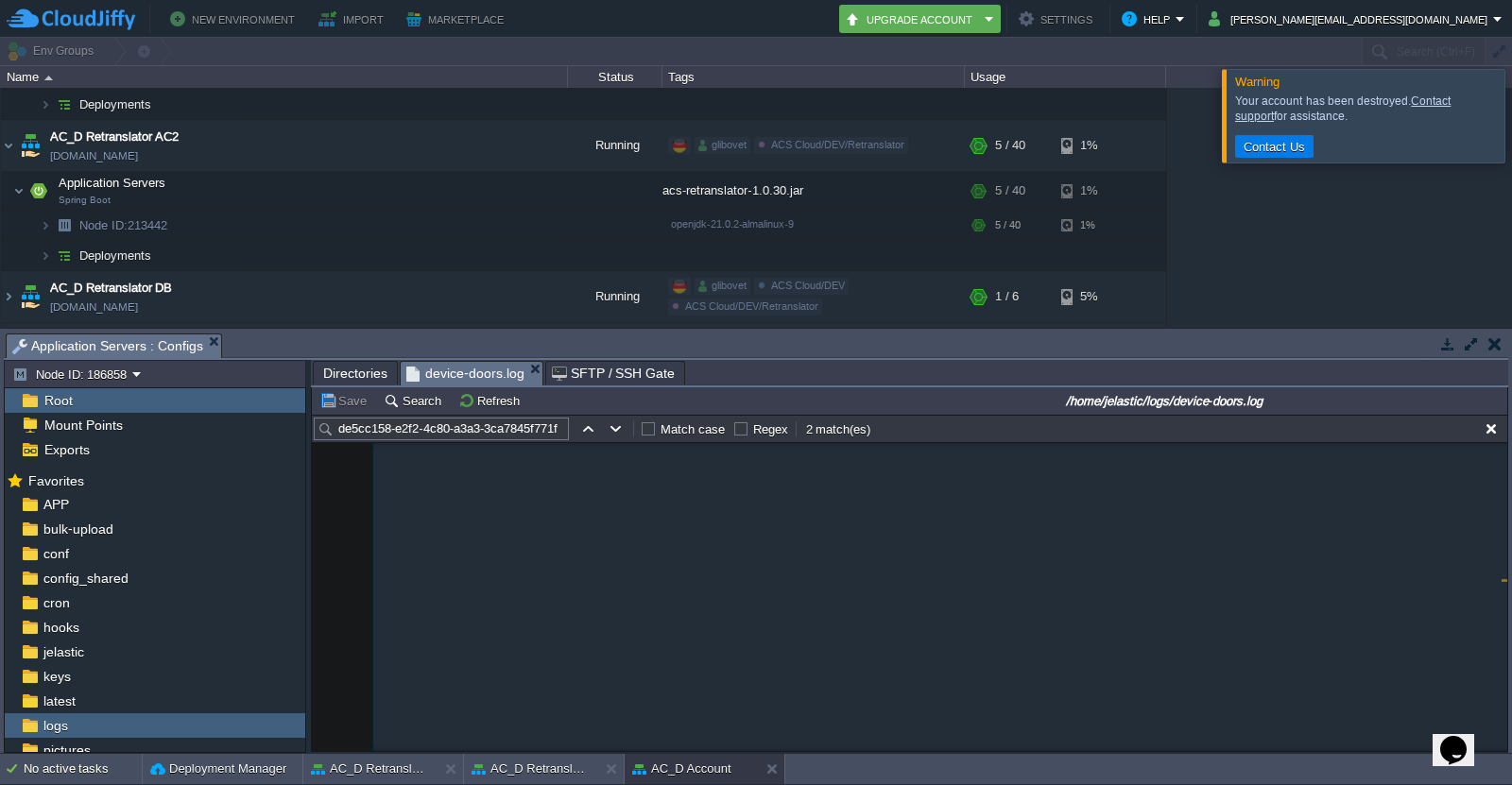
scroll to position [544687, 0]
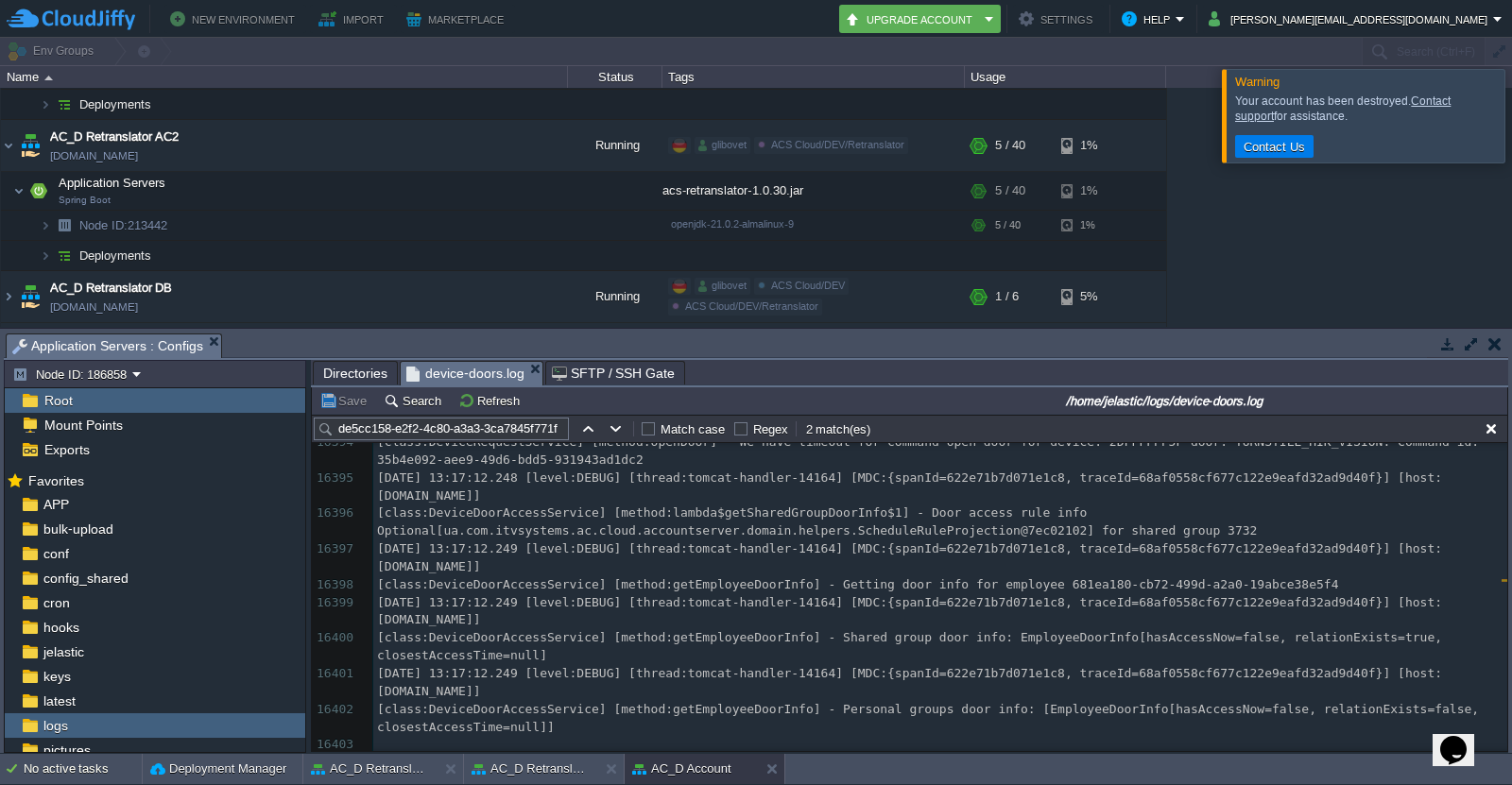
click at [769, 606] on div "16403 2025-08-27 10:33:41.058 [level:DEBUG] [thread:tomcat-handler-381] [MDC:{s…" at bounding box center [940, 424] width 1134 height 659
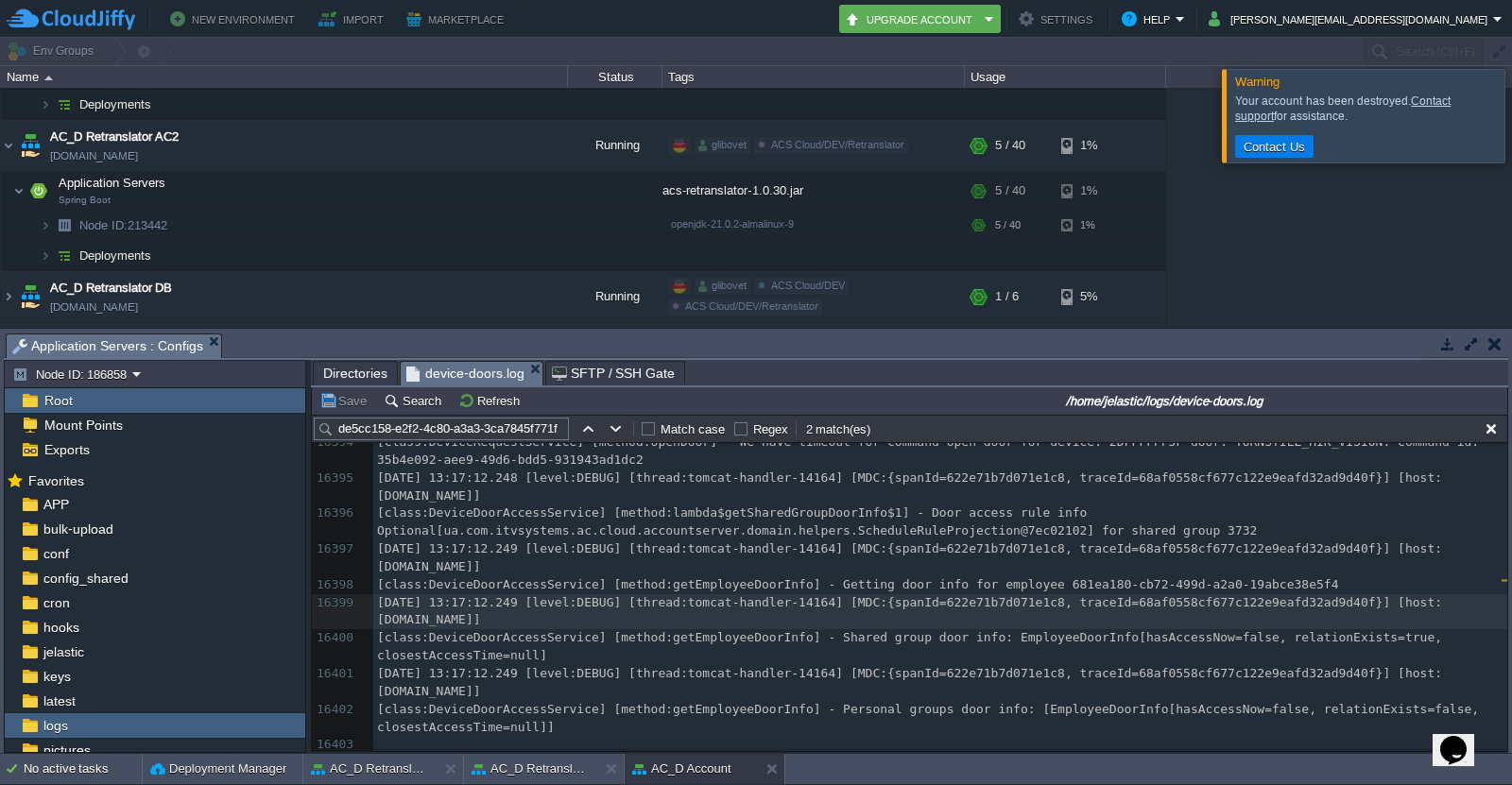
click at [494, 433] on input "de5cc158-e2f2-4c80-a3a3-3ca7845f771f" at bounding box center [441, 428] width 255 height 22
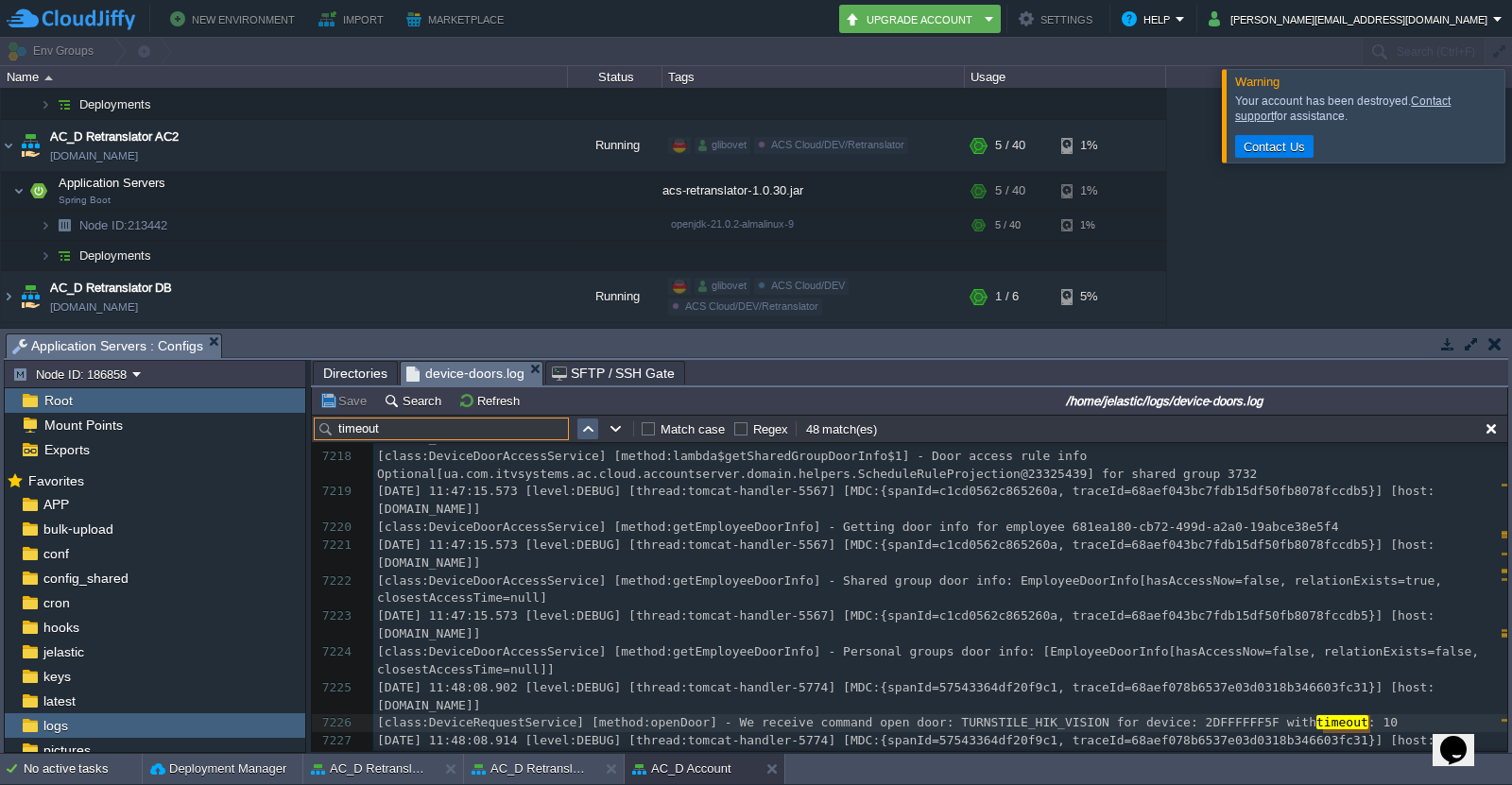
type input "timeout"
click at [582, 432] on button "button" at bounding box center [588, 429] width 17 height 17
type textarea "timeout"
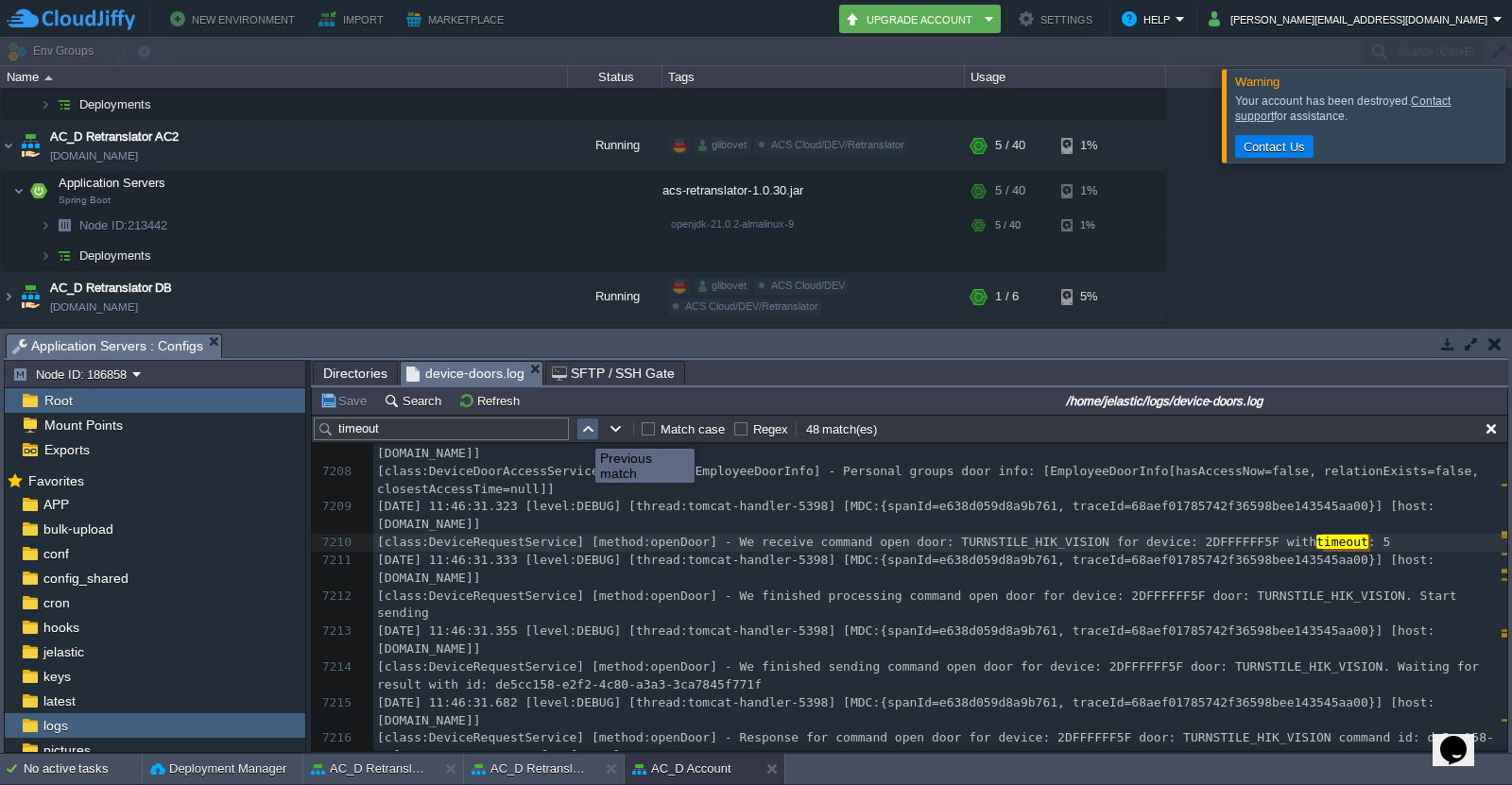
click at [582, 432] on button "button" at bounding box center [588, 429] width 17 height 17
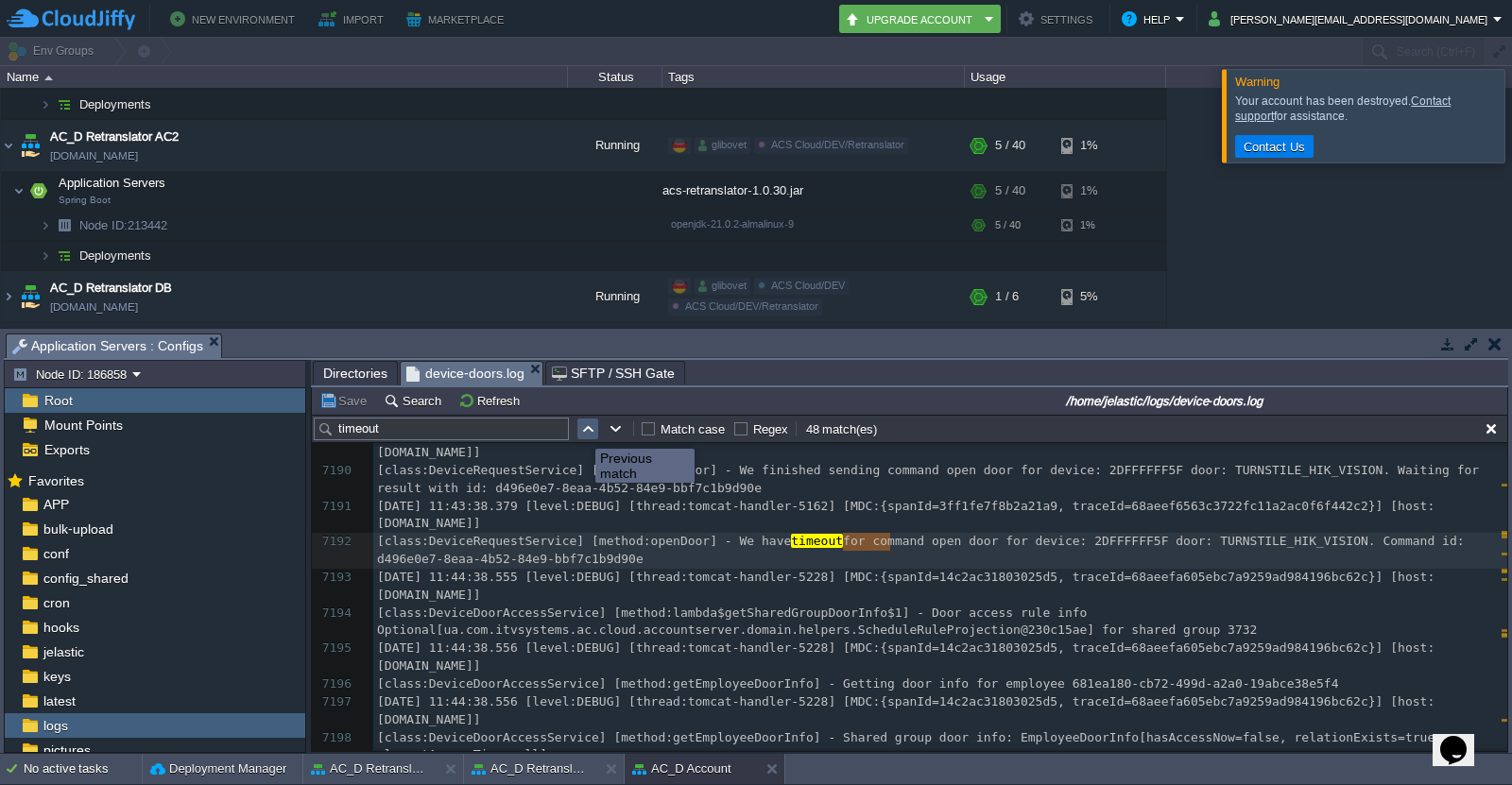
click at [588, 435] on button "button" at bounding box center [588, 429] width 17 height 17
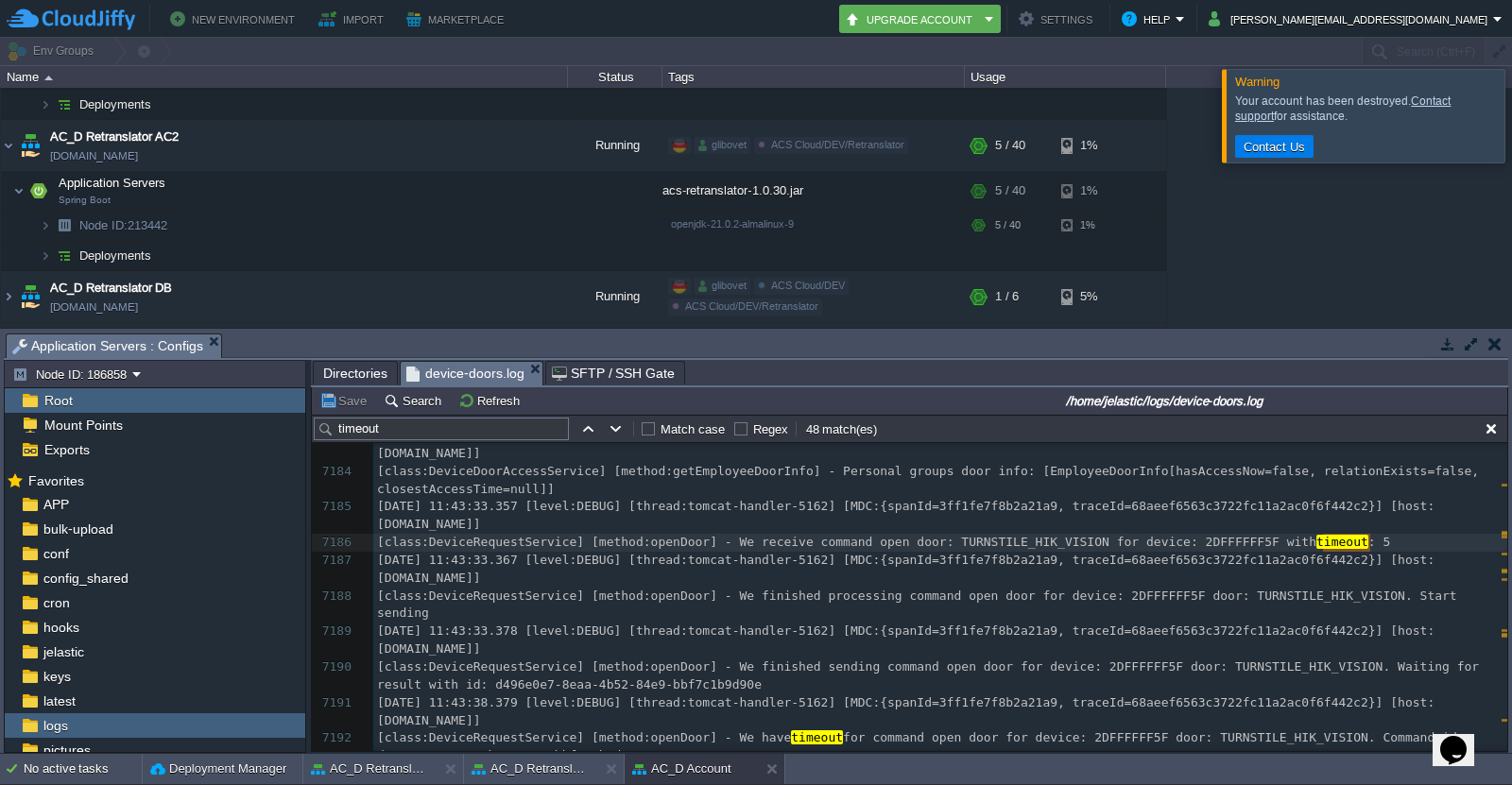
drag, startPoint x: 1500, startPoint y: 581, endPoint x: 1502, endPoint y: 660, distance: 79.0
click at [1506, 660] on div at bounding box center [1506, 597] width 1 height 308
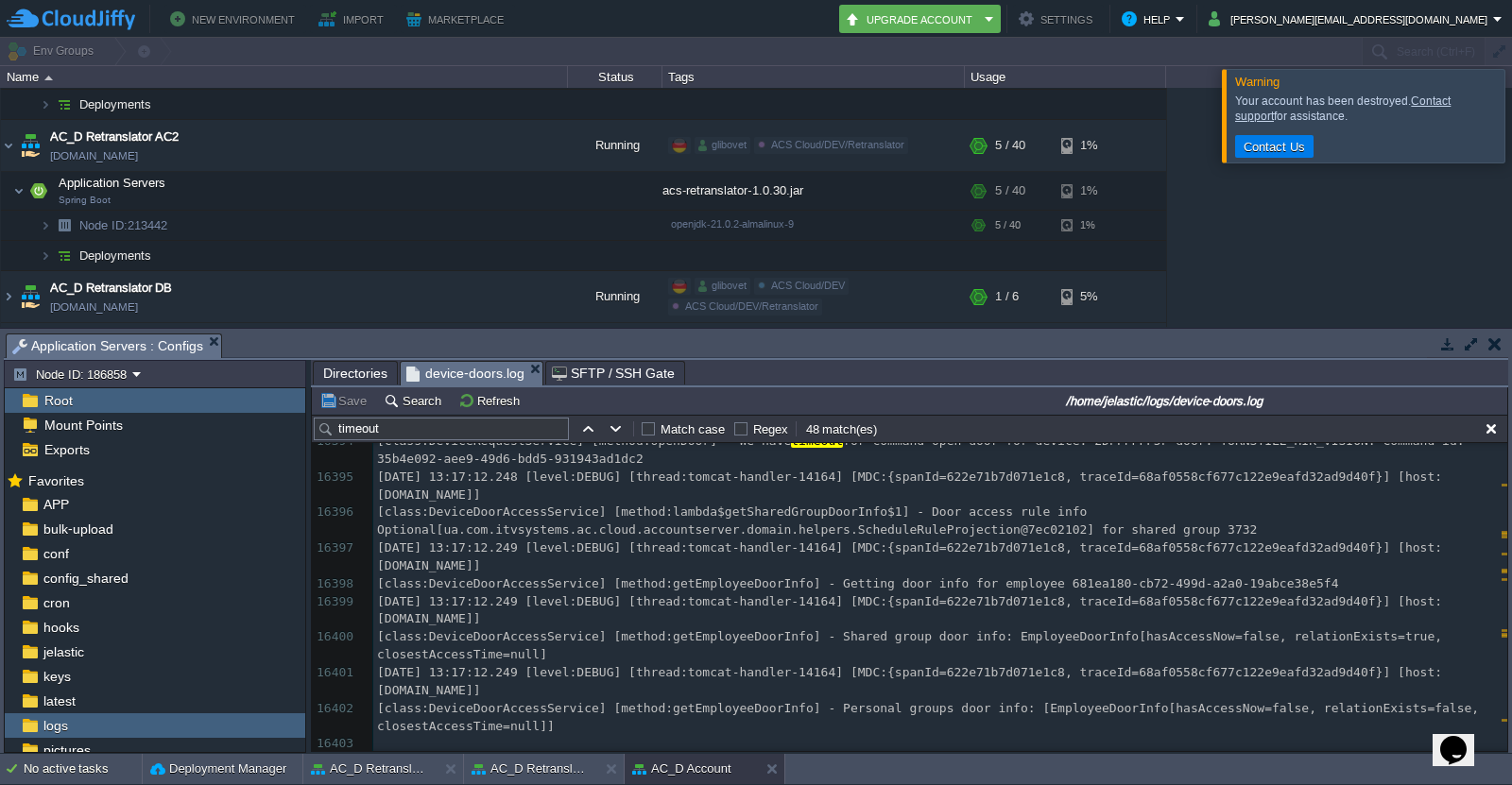
drag, startPoint x: 1503, startPoint y: 618, endPoint x: 51, endPoint y: 56, distance: 1557.0
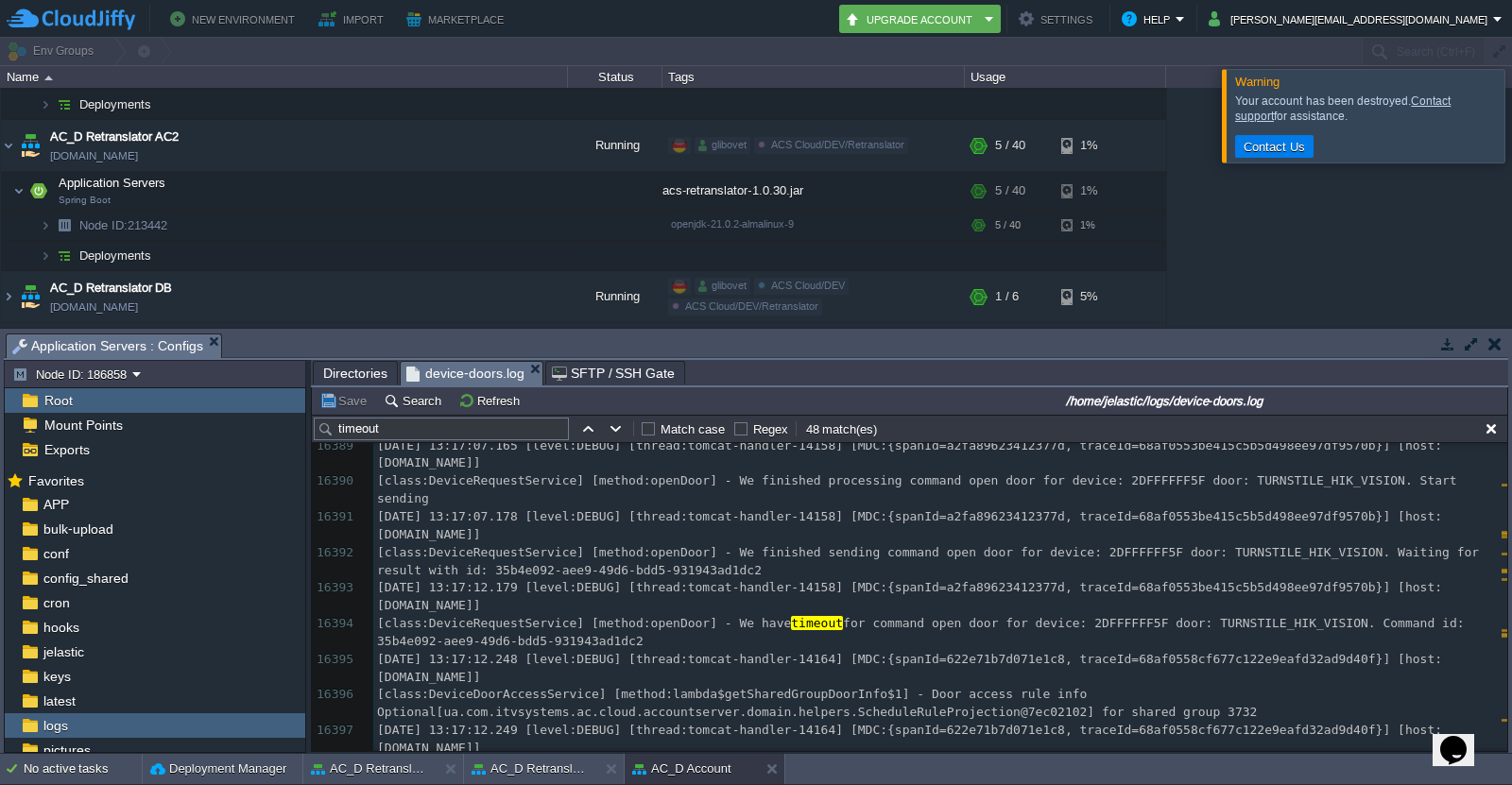
click at [849, 622] on div "16384 [class:DeviceRequestService] [method:openDoor] - We finished sending comm…" at bounding box center [940, 607] width 1134 height 659
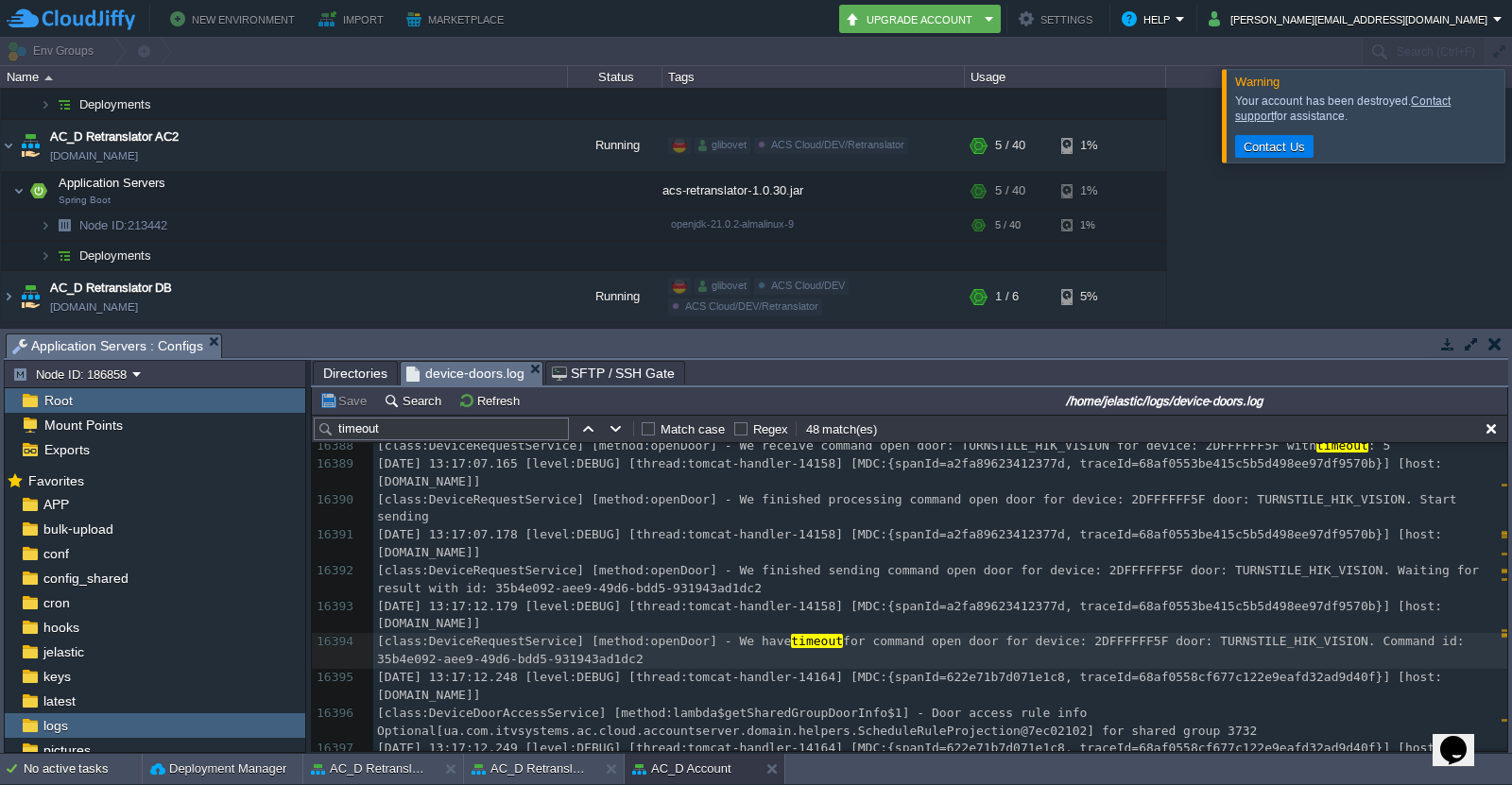
click at [961, 637] on div "x [class:DeviceRequestService] [method:openDoor] - We receive command open door…" at bounding box center [940, 526] width 1134 height 856
click at [787, 597] on pre "[class:DeviceRequestService] [method:openDoor] - We finished sending command op…" at bounding box center [940, 580] width 1134 height 36
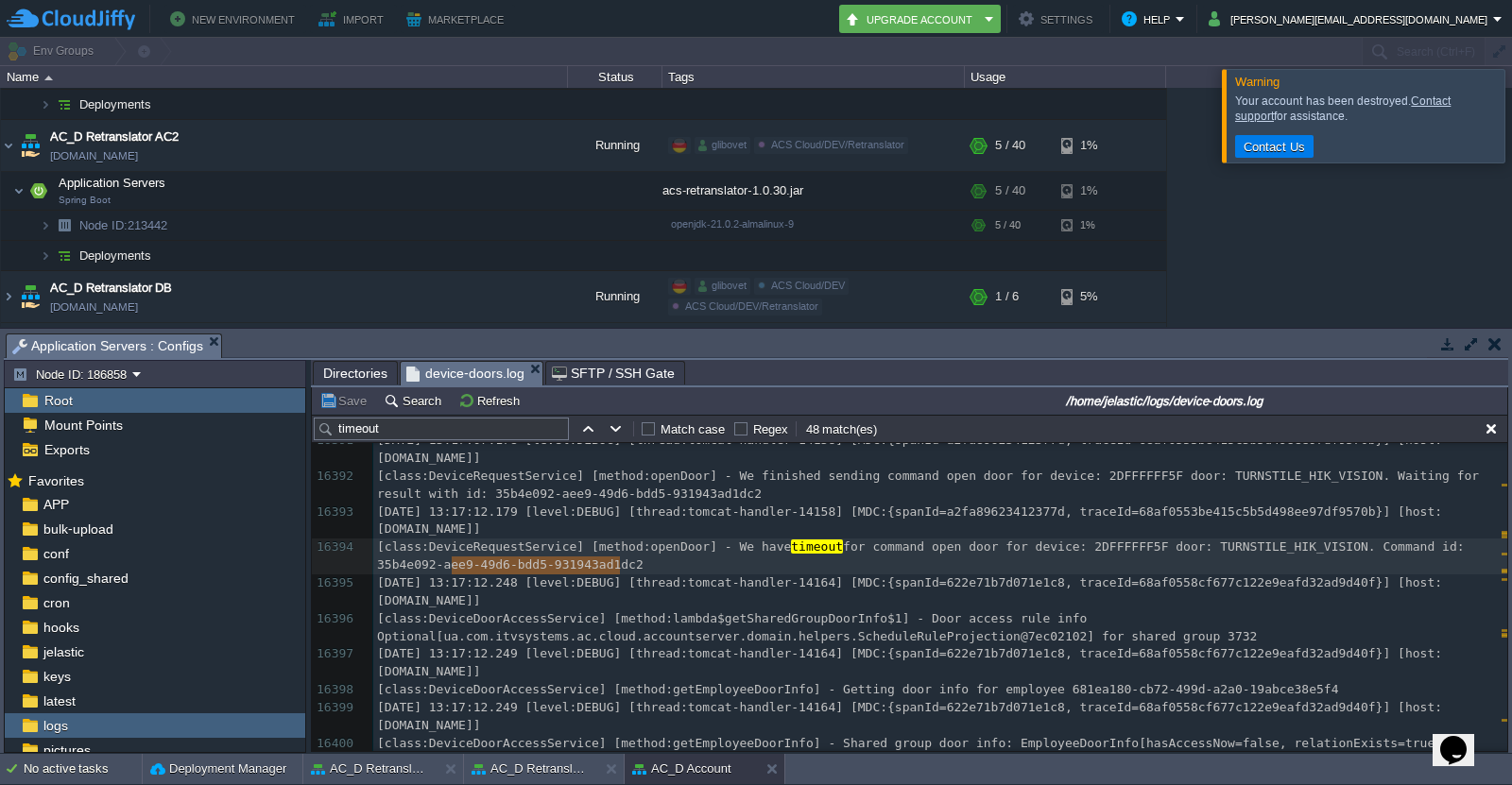
type textarea "2"
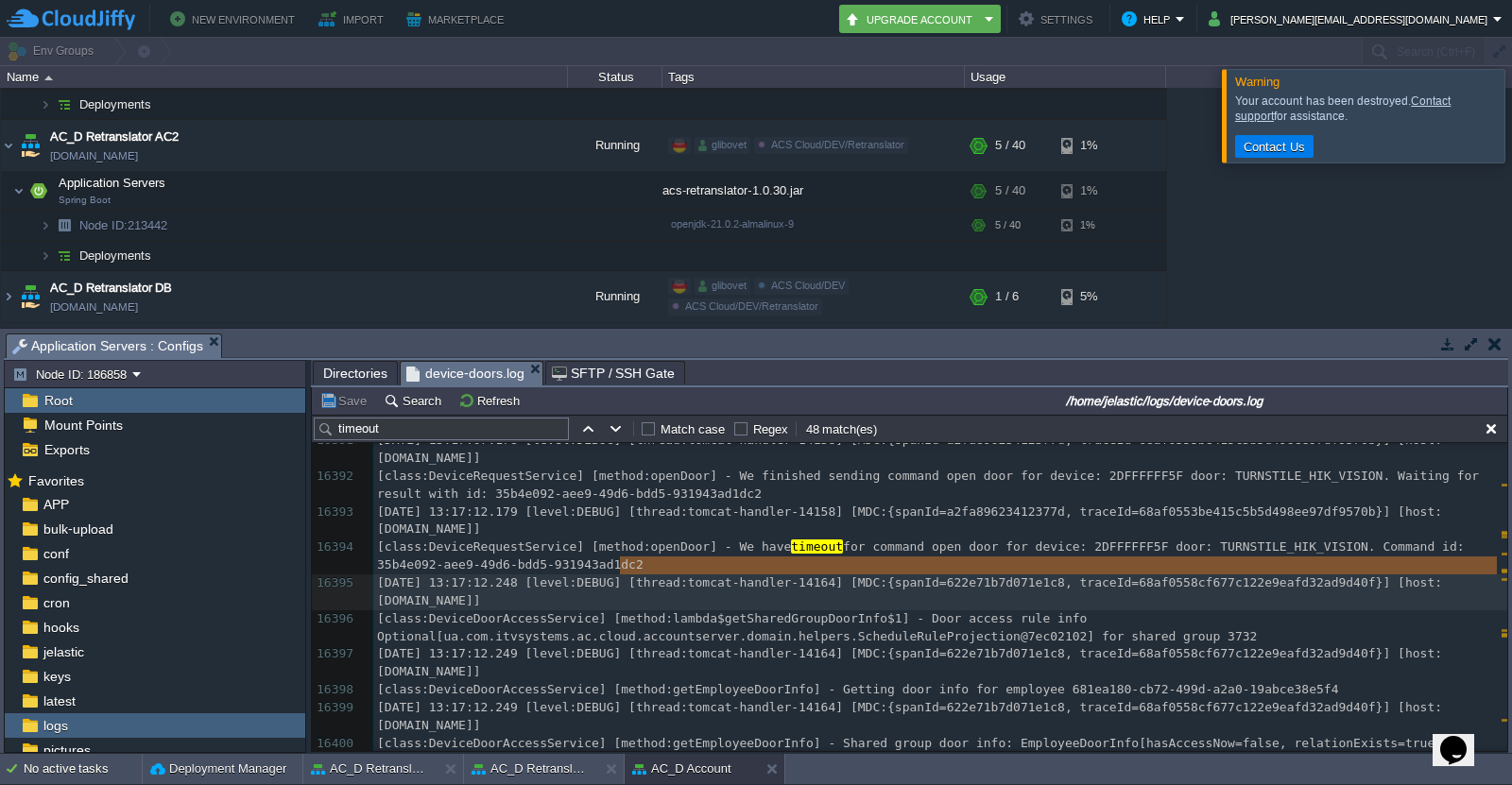
type textarea "35b4e092-aee9-49d6-bdd5-931943ad1dc2"
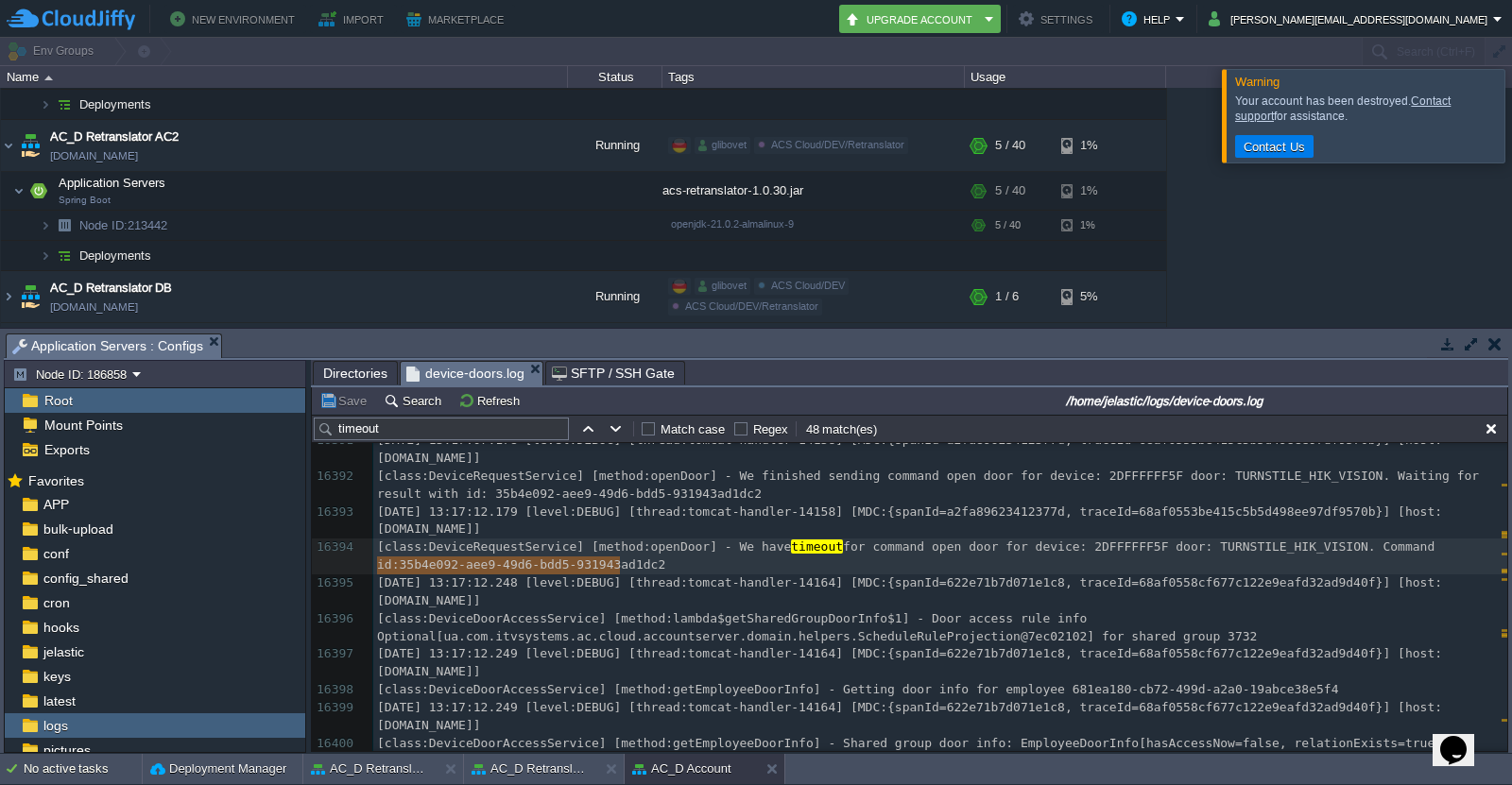
drag, startPoint x: 616, startPoint y: 565, endPoint x: 366, endPoint y: 577, distance: 250.3
click at [381, 769] on button "AC_D Retranslator AC1" at bounding box center [370, 769] width 119 height 19
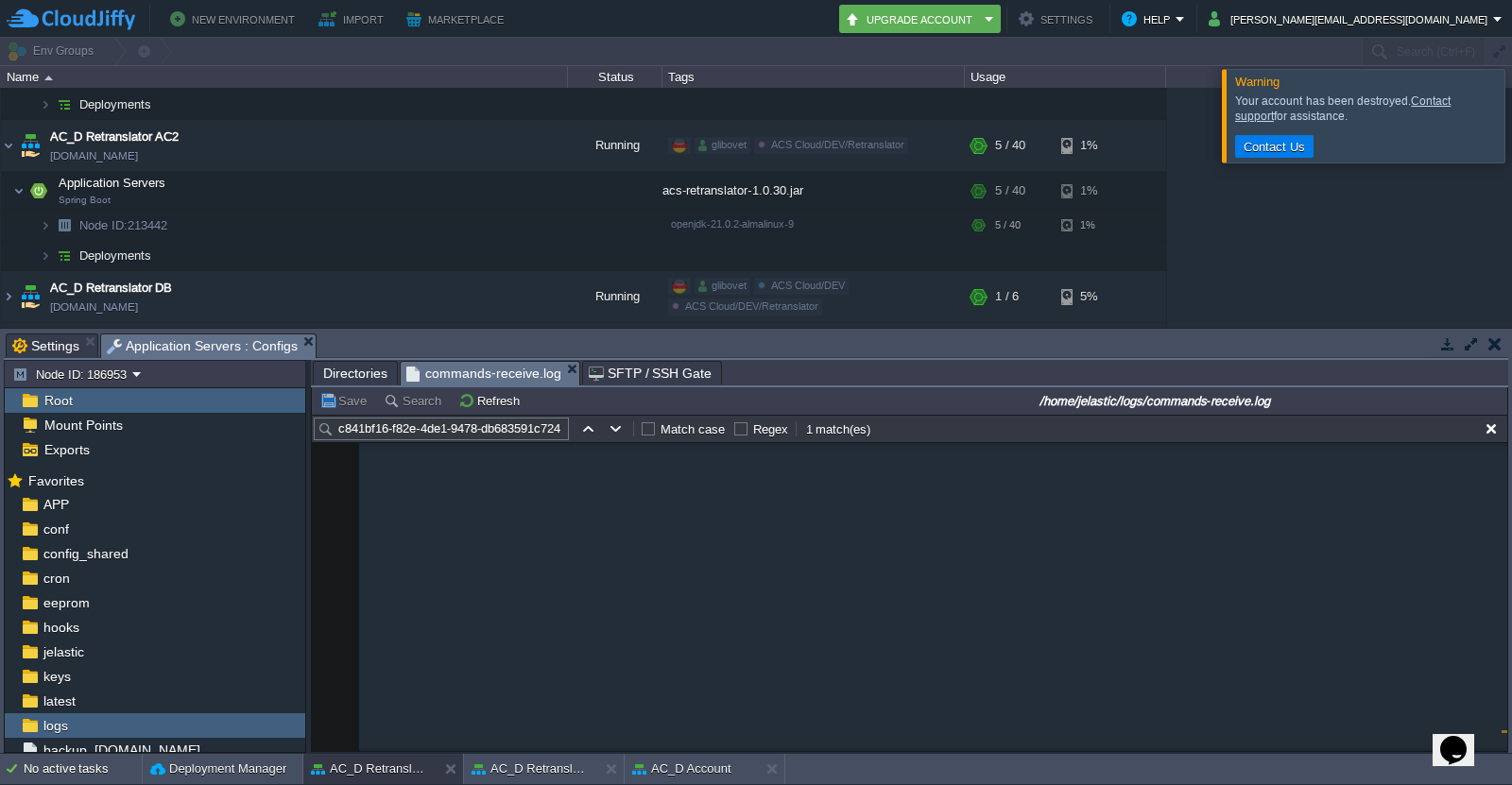
click at [509, 435] on input "c841bf16-f82e-4de1-9478-db683591c724" at bounding box center [441, 428] width 255 height 22
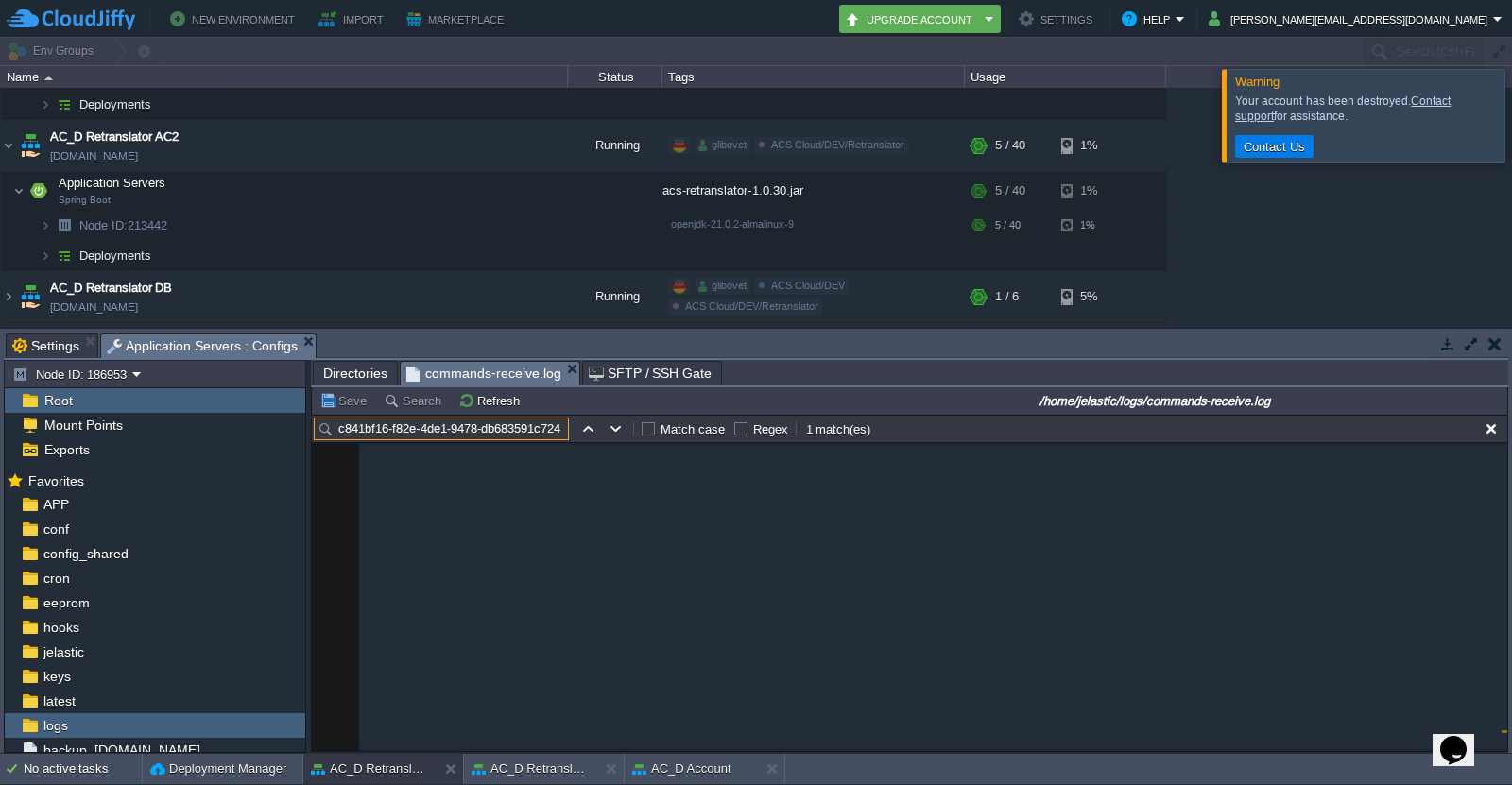
paste input "35b4e092-aee9-49d6-bdd5-931943ad1dc2"
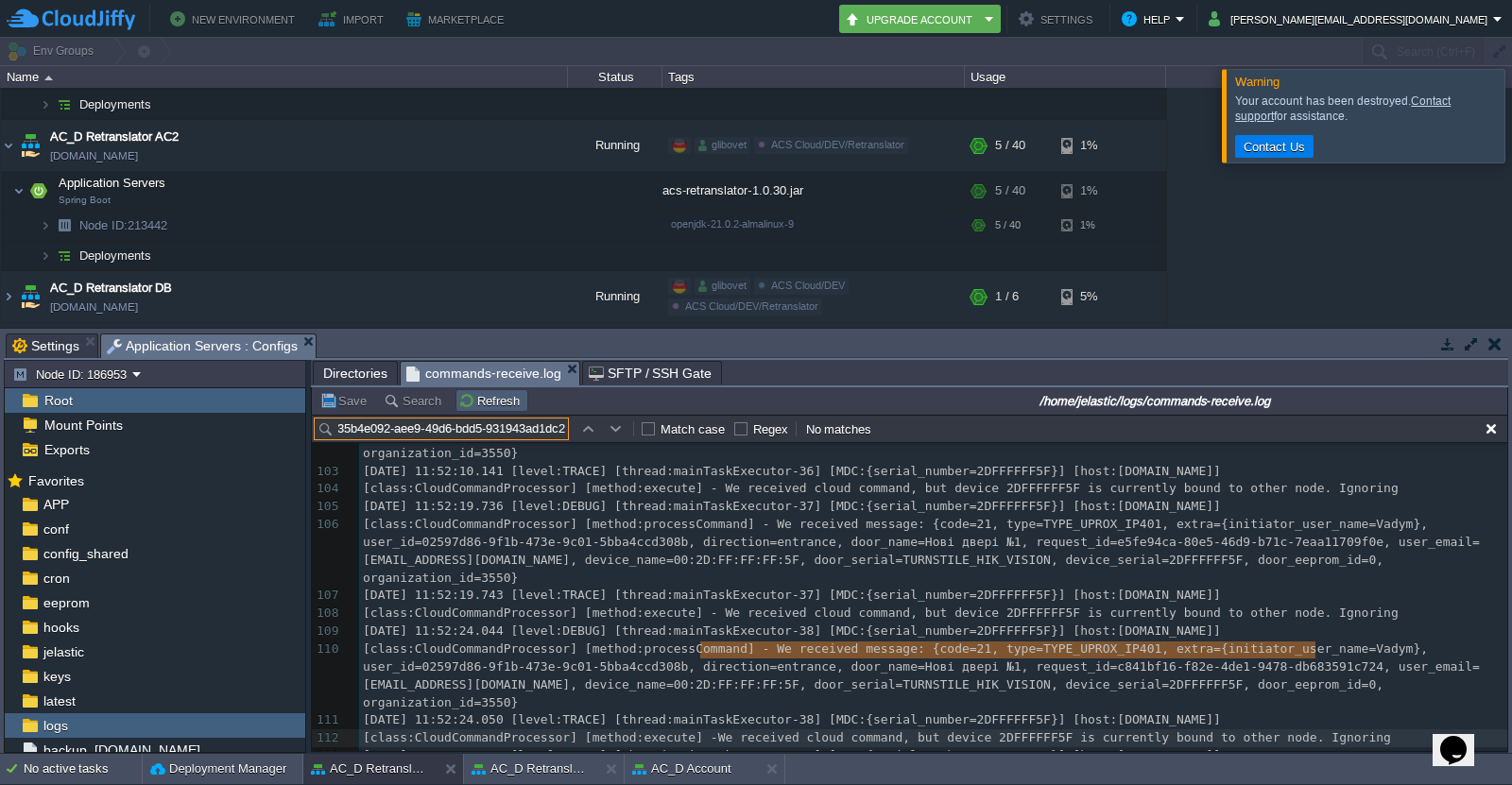
type input "35b4e092-aee9-49d6-bdd5-931943ad1dc2"
click at [497, 405] on button "Refresh" at bounding box center [491, 401] width 67 height 17
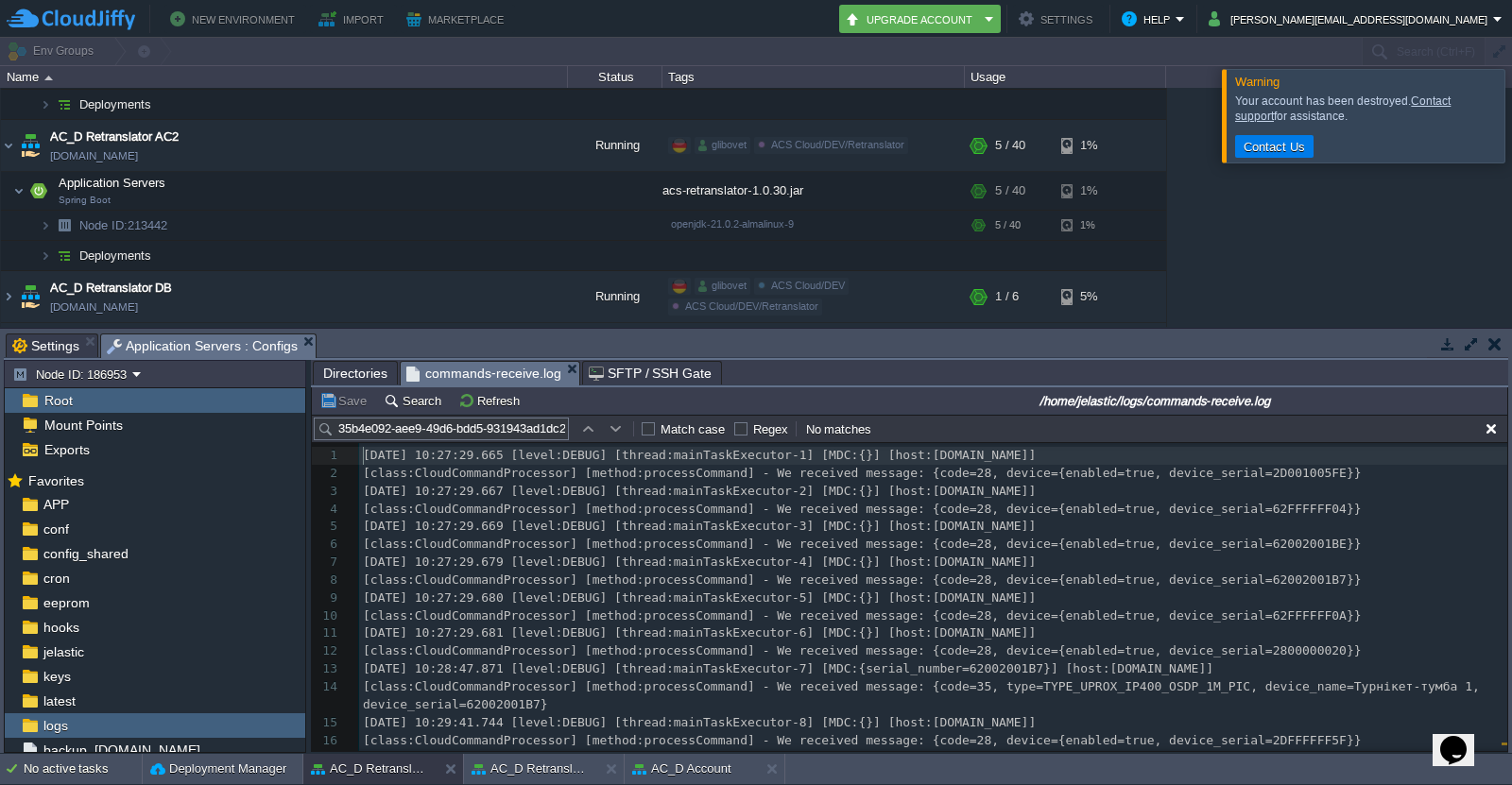
click at [481, 437] on input "35b4e092-aee9-49d6-bdd5-931943ad1dc2" at bounding box center [441, 428] width 255 height 22
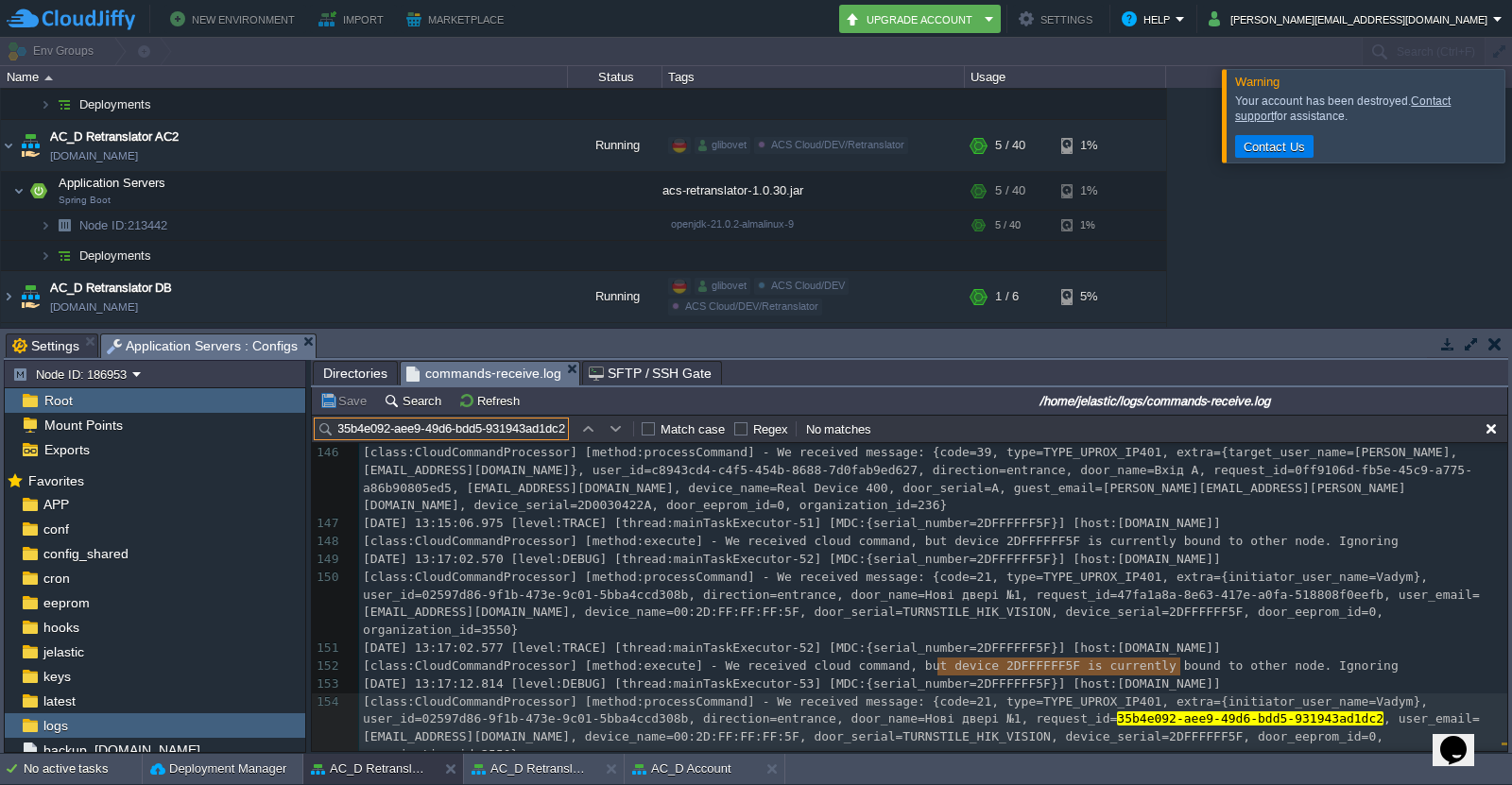
click at [783, 718] on div "x [class:CloudCommandProcessor] [method:processCommand] - We received message: …" at bounding box center [933, 399] width 1149 height 837
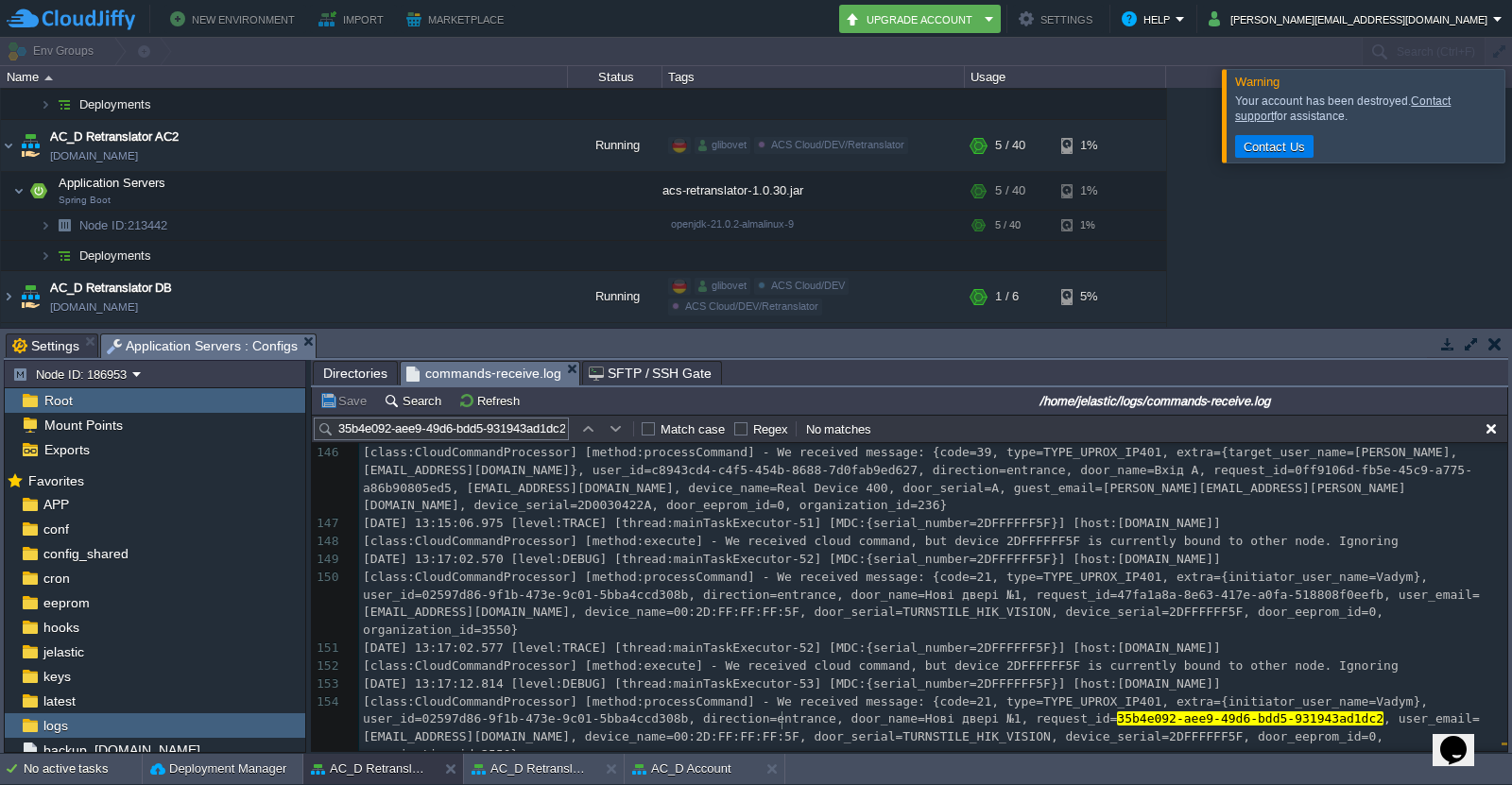
click at [1226, 783] on span "[class:CloudCommandProcessor] [method:execute] - We received cloud command, but…" at bounding box center [880, 790] width 1036 height 15
click at [525, 767] on button "AC_D Retranslator AC2" at bounding box center [531, 769] width 119 height 19
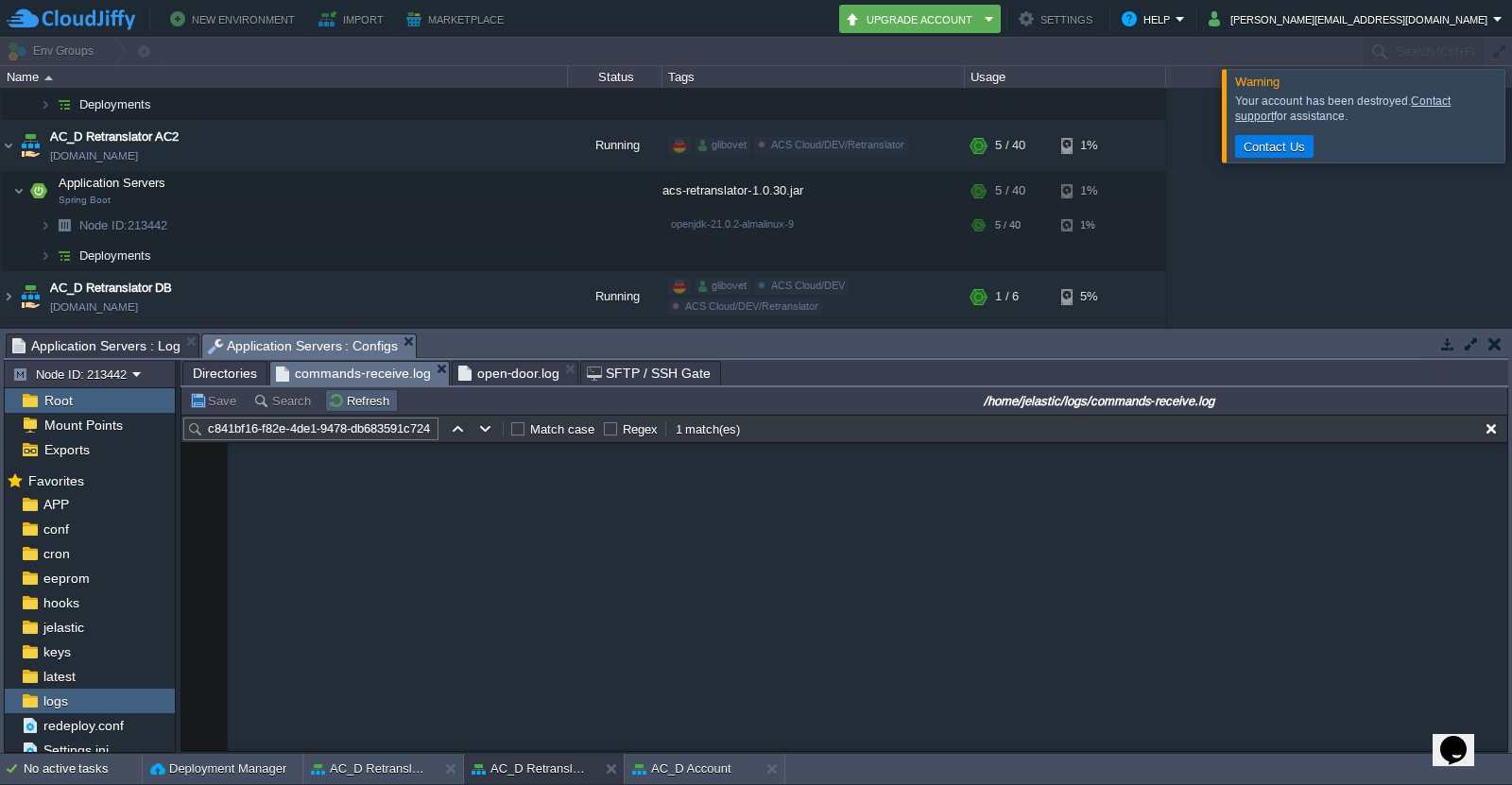
click at [347, 401] on button "Refresh" at bounding box center [361, 401] width 67 height 17
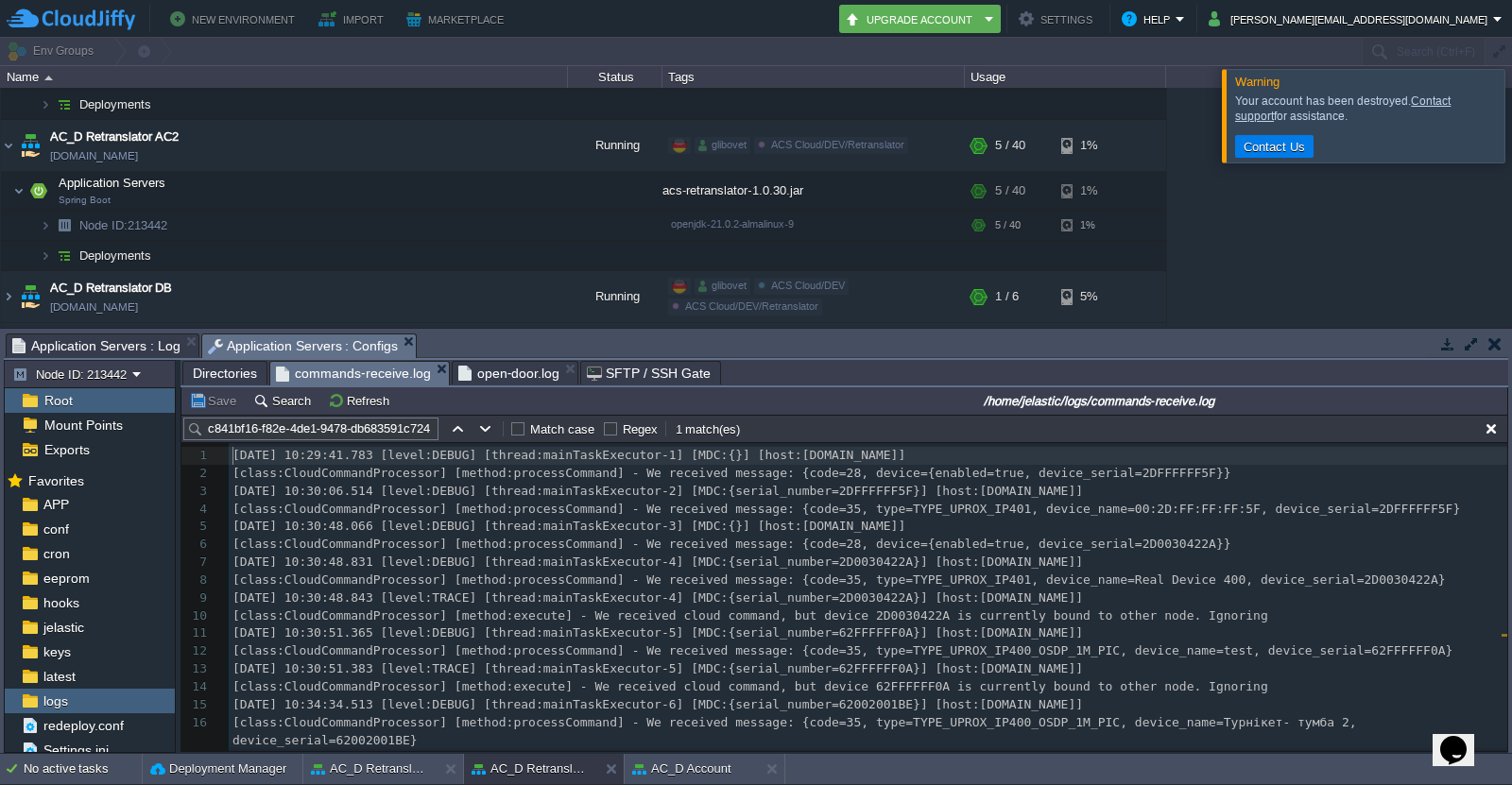
click at [386, 433] on input "c841bf16-f82e-4de1-9478-db683591c724" at bounding box center [310, 428] width 255 height 22
paste input "35b4e092-aee9-49d6-bdd5-931943ad1dc2"
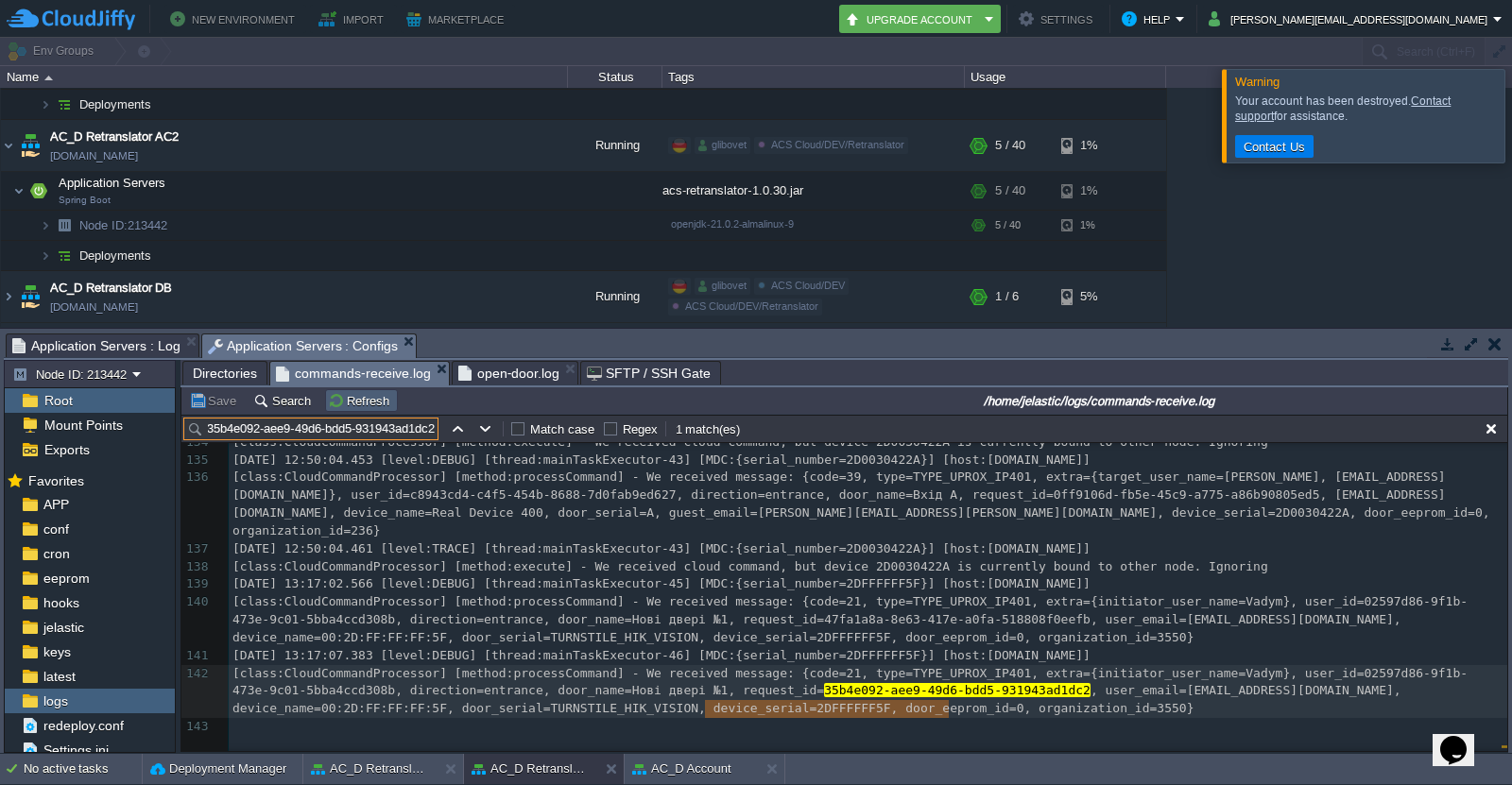
type input "35b4e092-aee9-49d6-bdd5-931943ad1dc2"
click at [358, 401] on button "Refresh" at bounding box center [361, 401] width 67 height 17
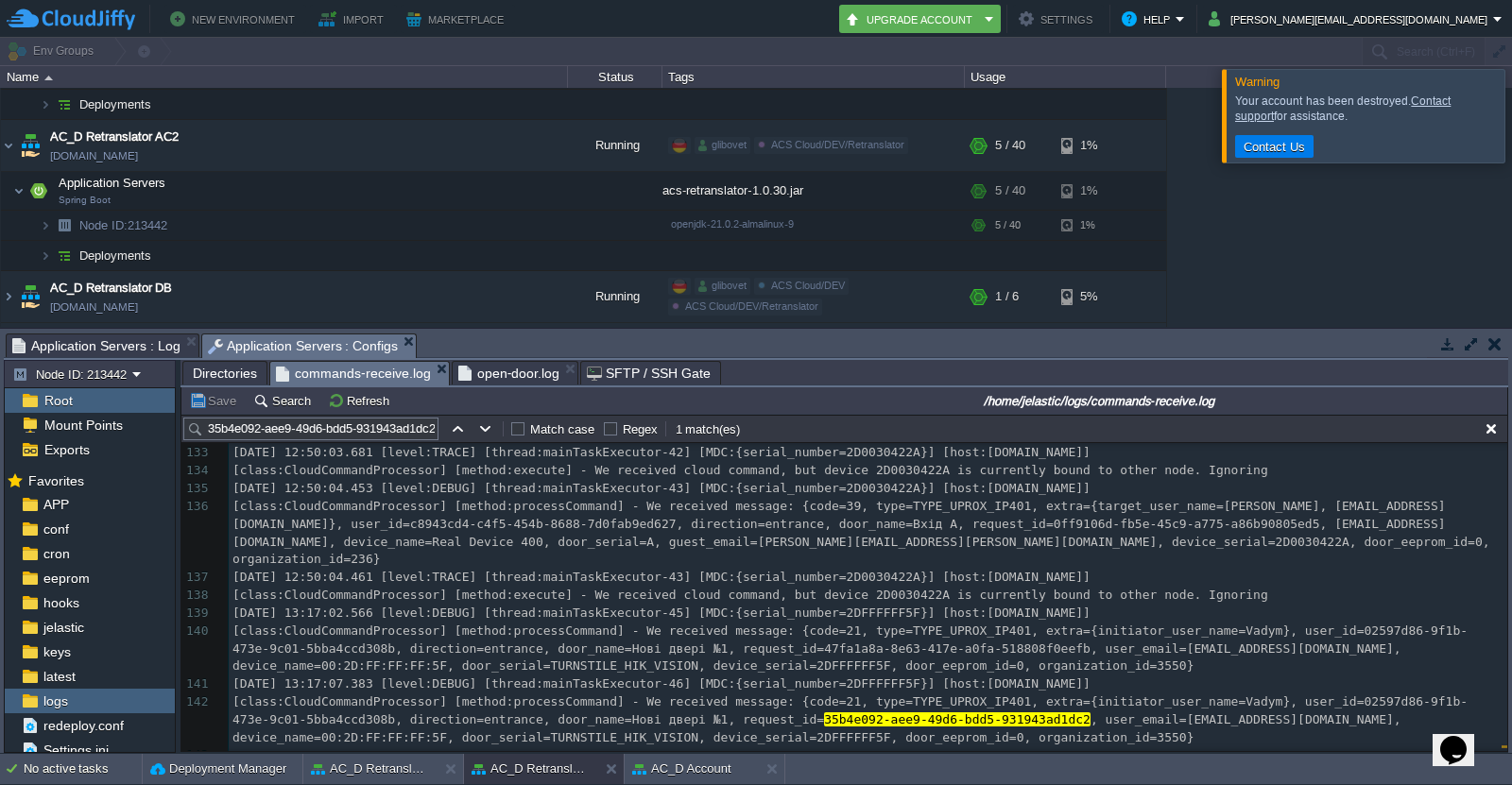
click at [399, 424] on input "35b4e092-aee9-49d6-bdd5-931943ad1dc2" at bounding box center [310, 428] width 255 height 22
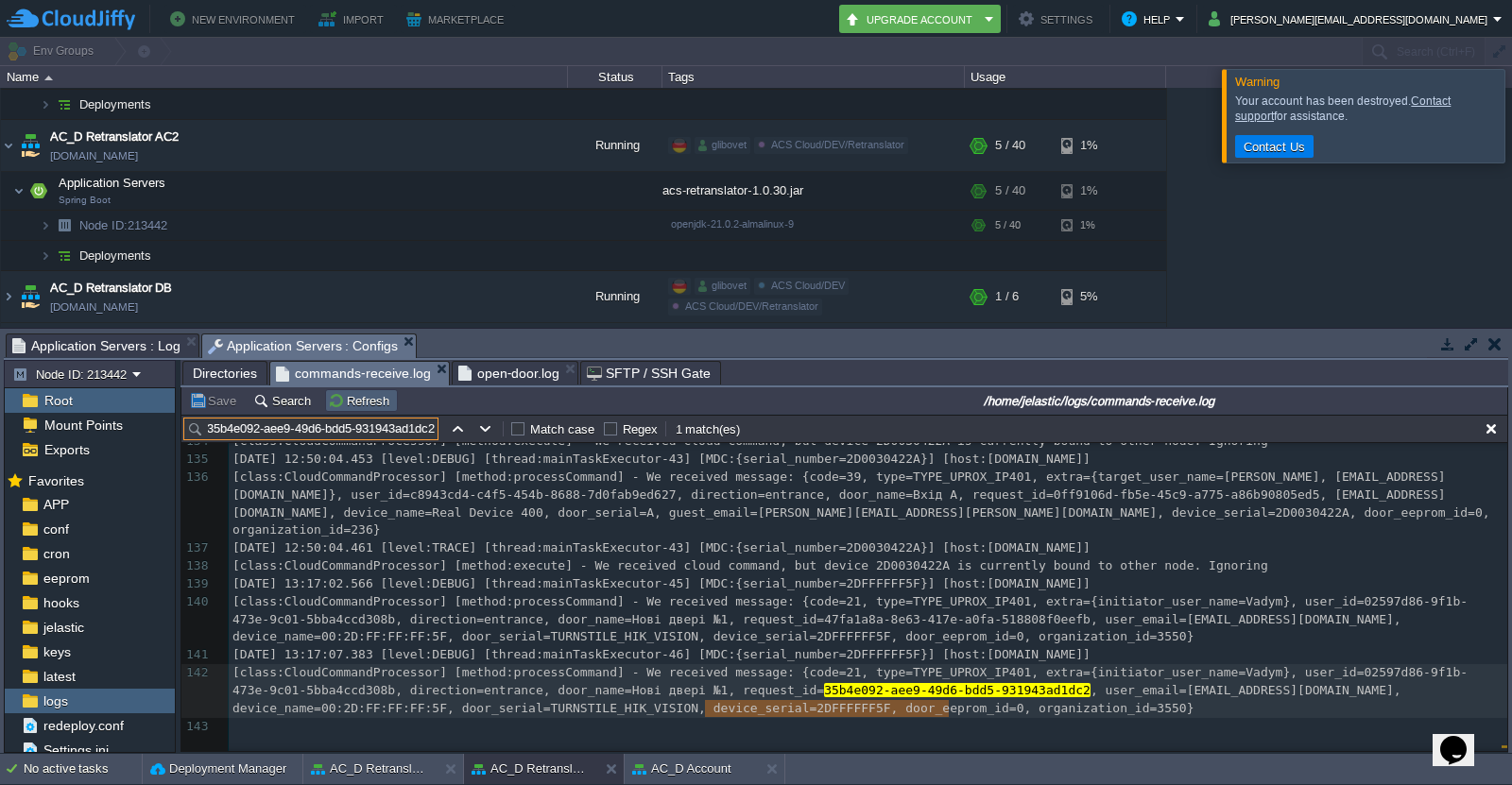
click at [334, 402] on button "Refresh" at bounding box center [361, 401] width 67 height 17
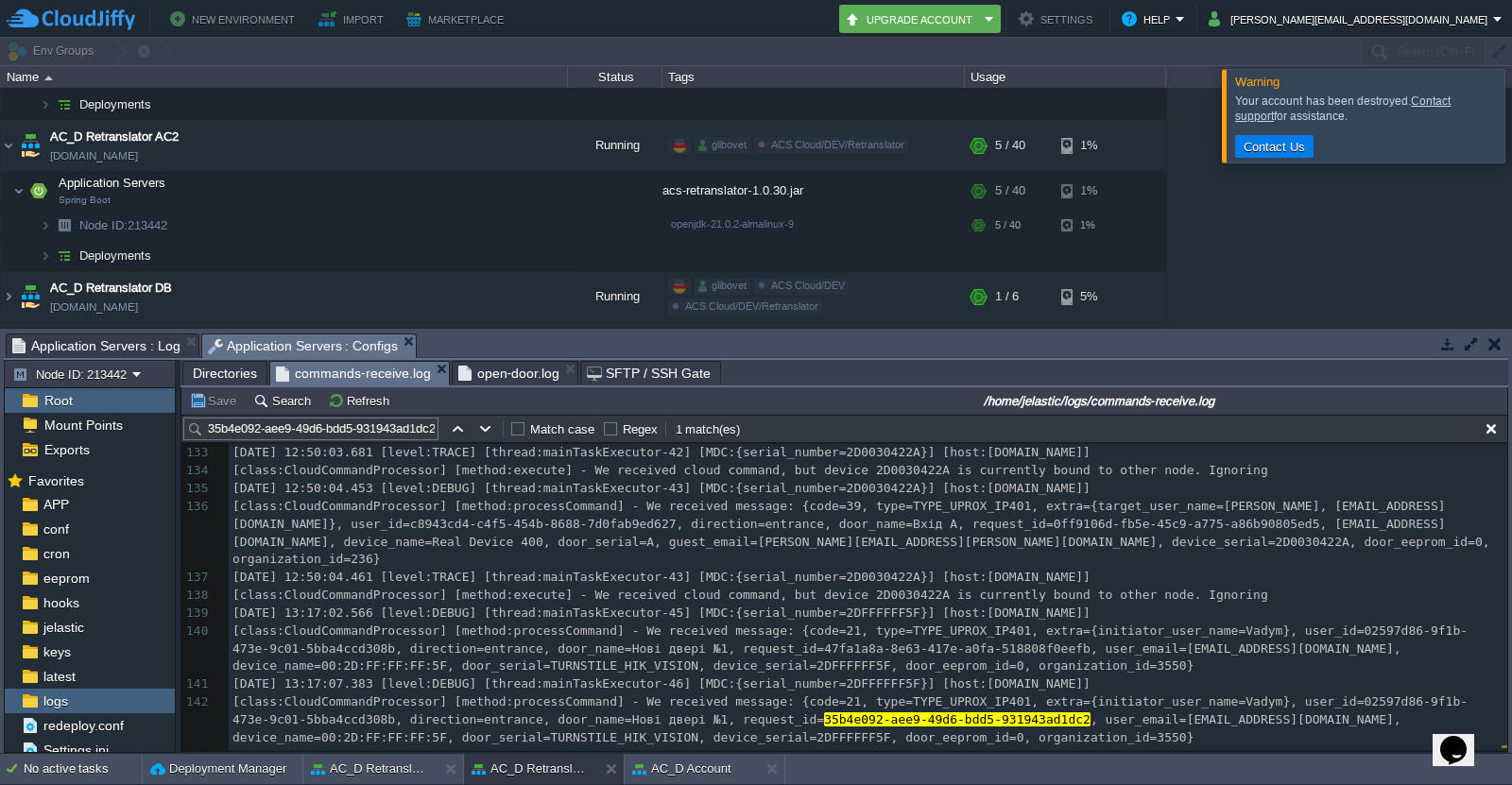
click at [378, 430] on input "35b4e092-aee9-49d6-bdd5-931943ad1dc2" at bounding box center [310, 428] width 255 height 22
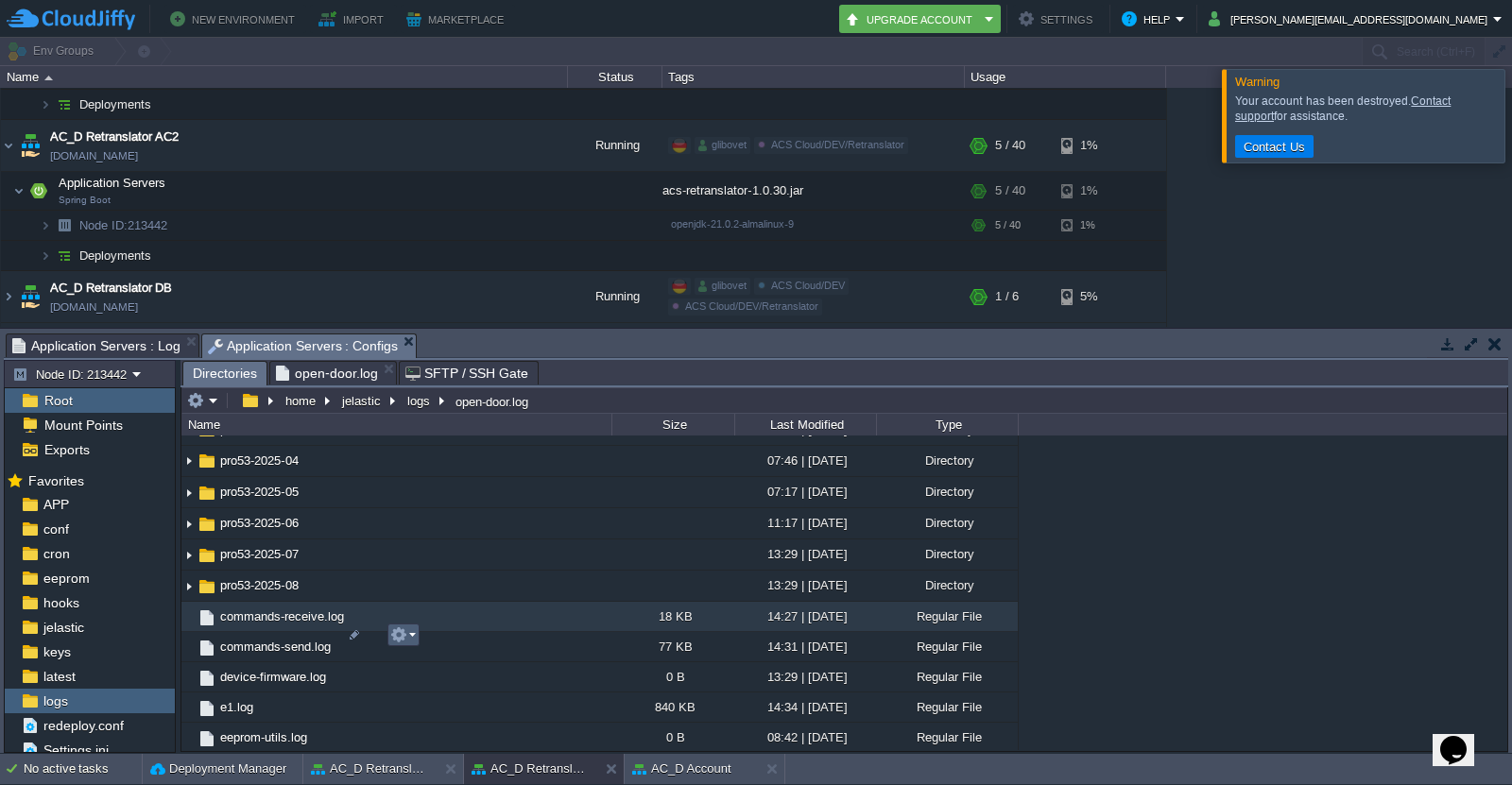
click at [404, 643] on button "button" at bounding box center [399, 636] width 17 height 17
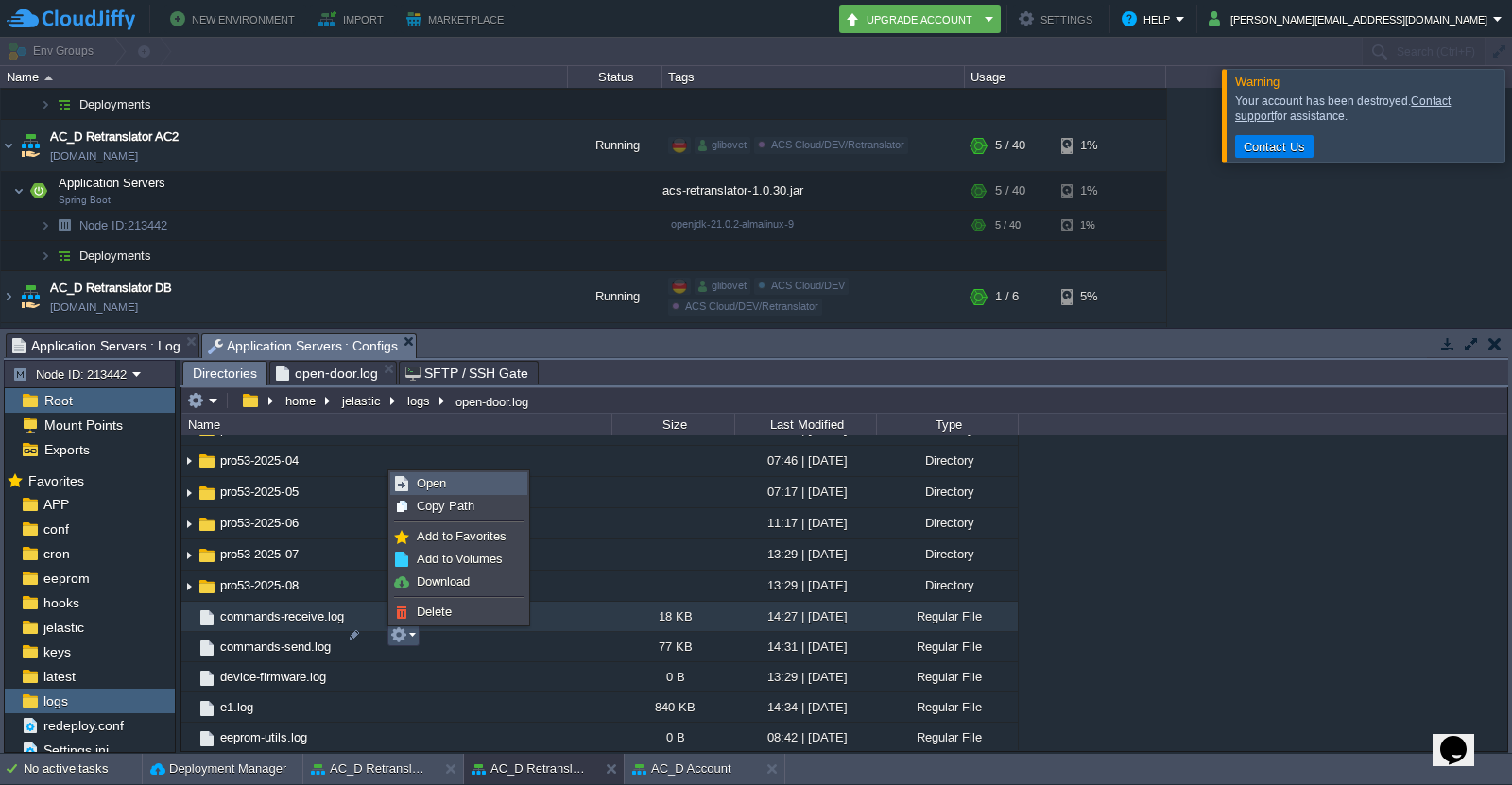
click at [425, 487] on span "Open" at bounding box center [431, 483] width 29 height 15
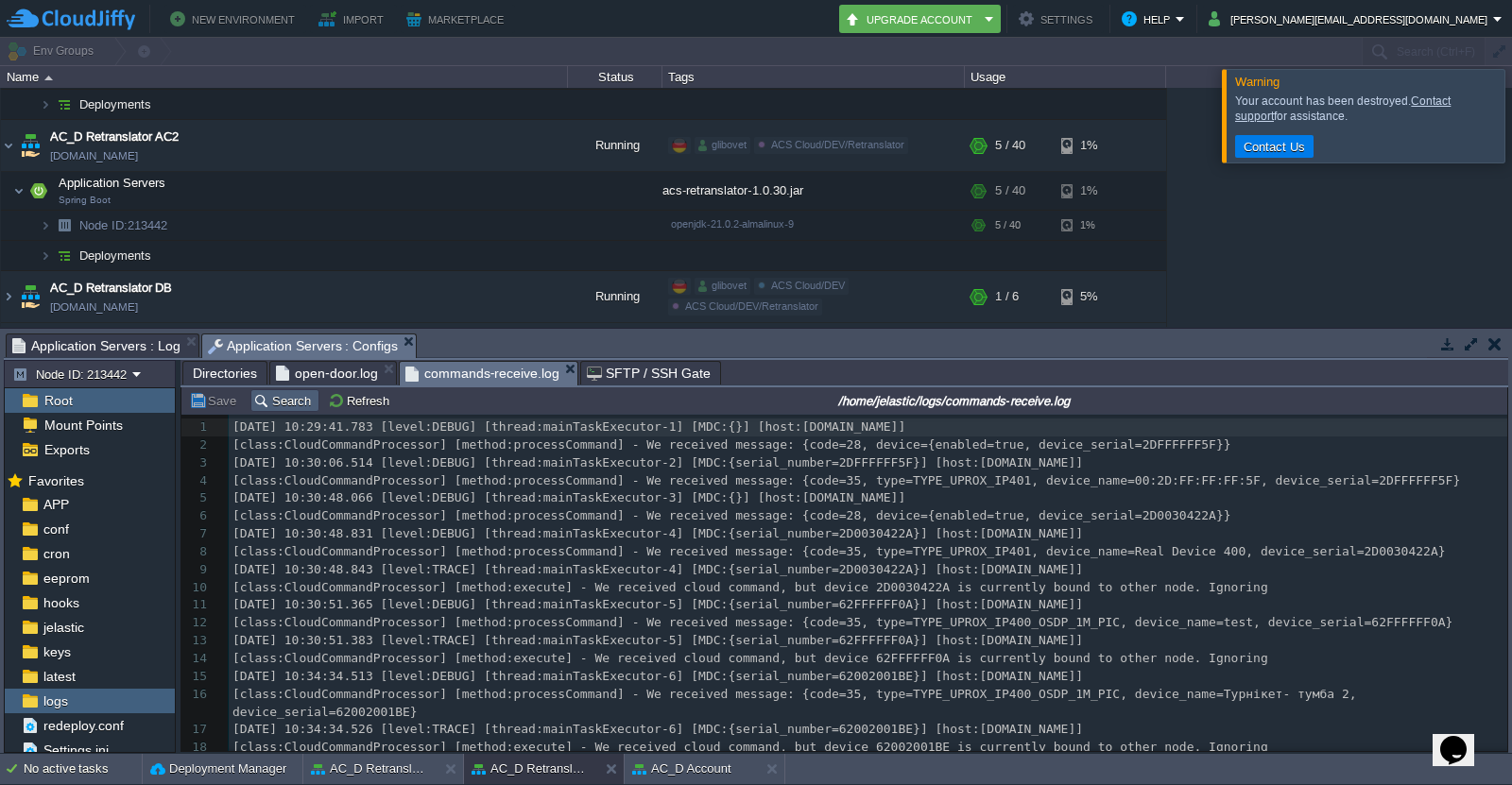
click at [290, 407] on button "Search" at bounding box center [284, 401] width 63 height 17
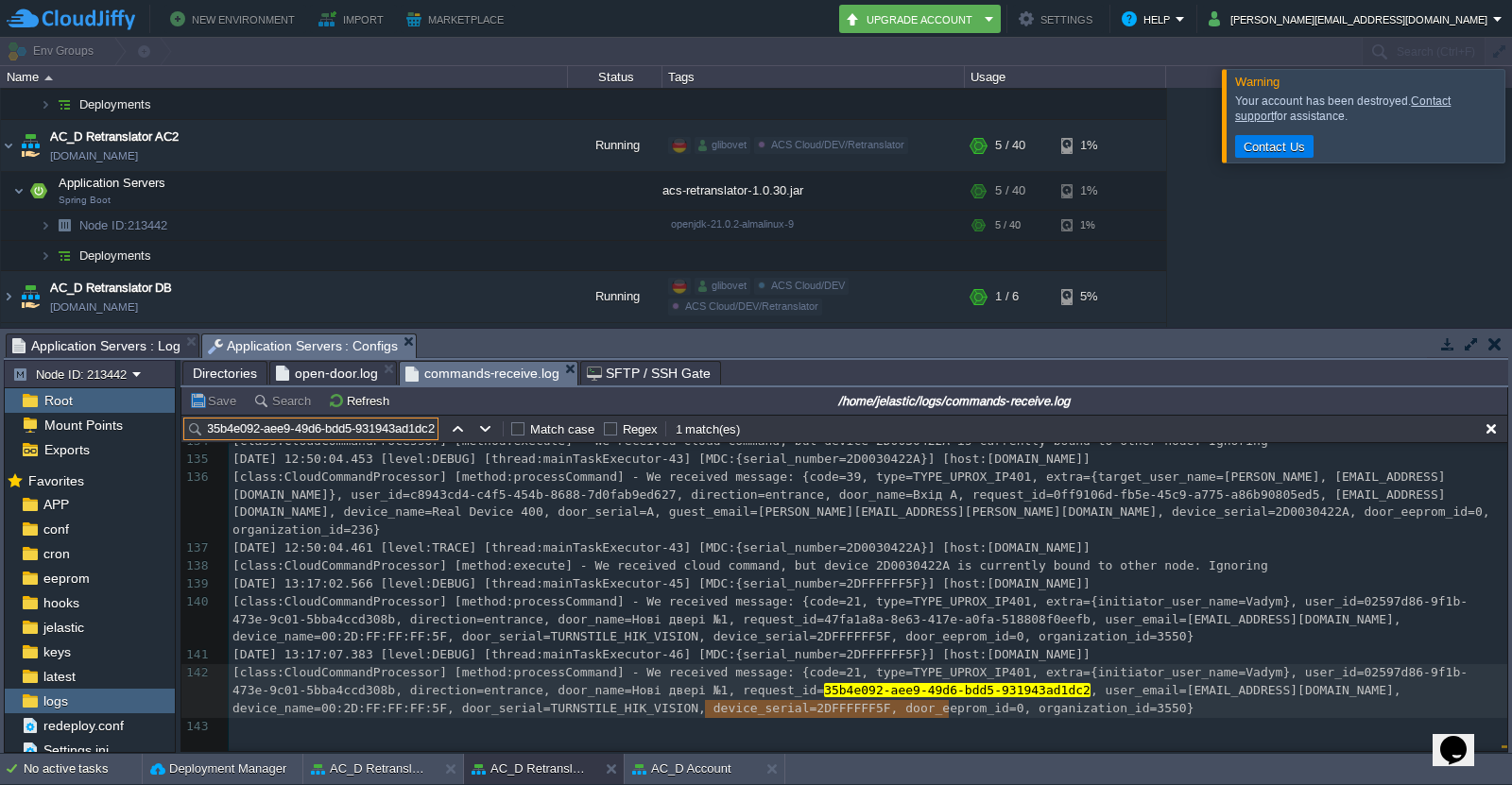
type input "35b4e092-aee9-49d6-bdd5-931943ad1dc2"
type textarea "e received"
drag, startPoint x: 627, startPoint y: 678, endPoint x: 729, endPoint y: 685, distance: 102.2
click at [849, 610] on div "x [class:CloudCommandProcessor] [method:processCommand] - We received message: …" at bounding box center [867, 379] width 1278 height 712
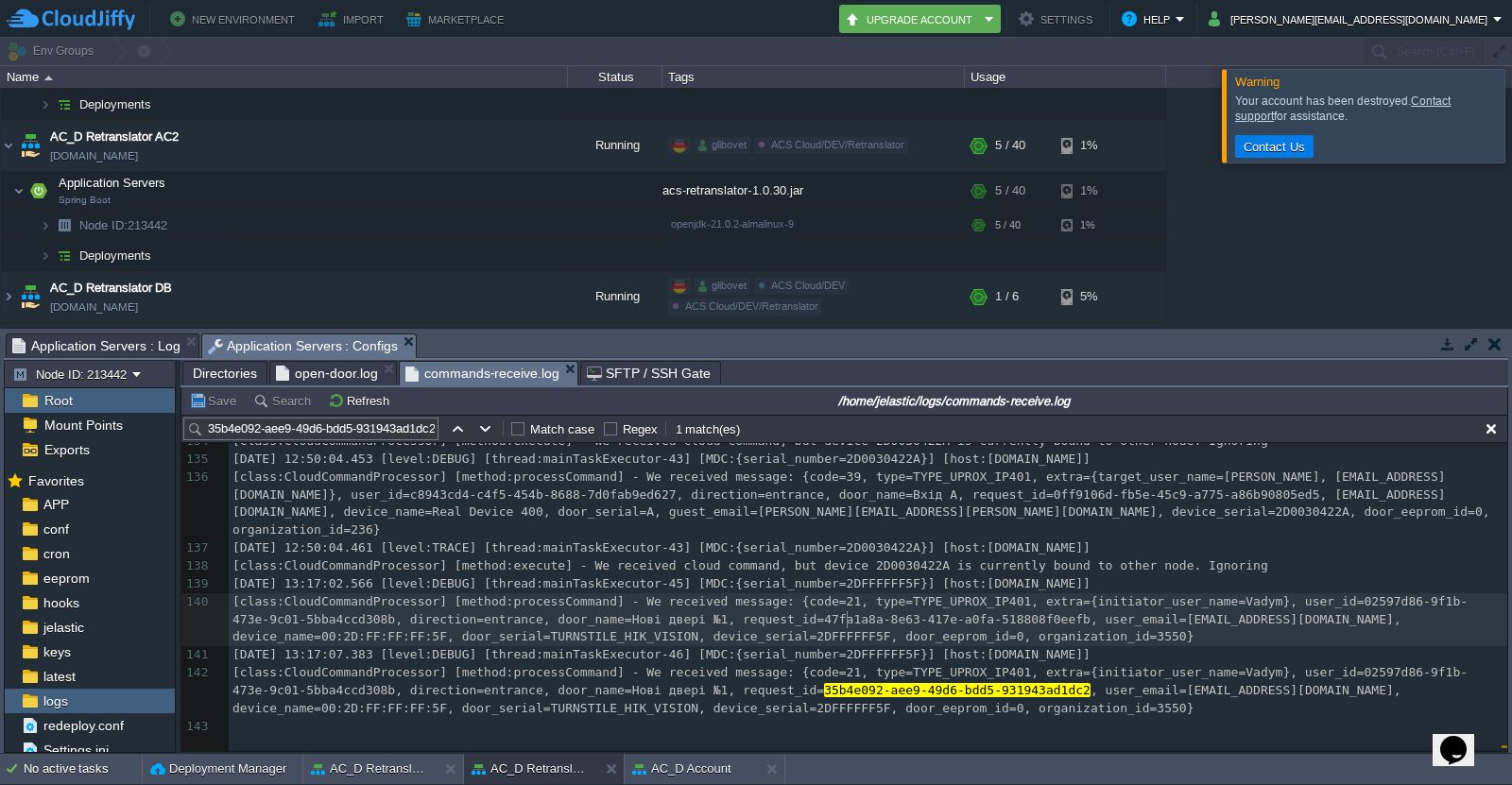
click at [423, 432] on input "35b4e092-aee9-49d6-bdd5-931943ad1dc2" at bounding box center [310, 428] width 255 height 22
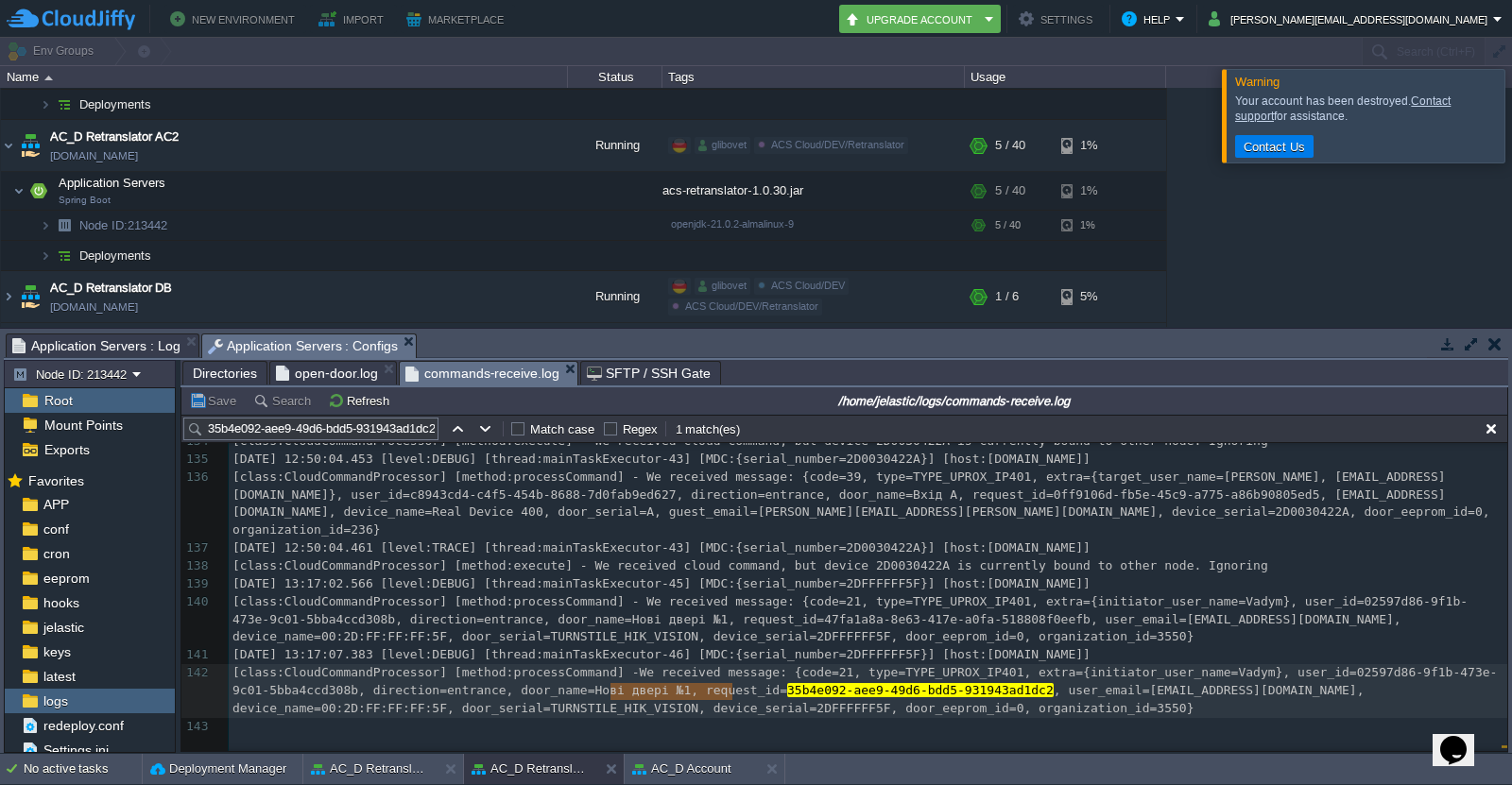
type textarea "We received messag"
drag, startPoint x: 612, startPoint y: 684, endPoint x: 737, endPoint y: 685, distance: 125.0
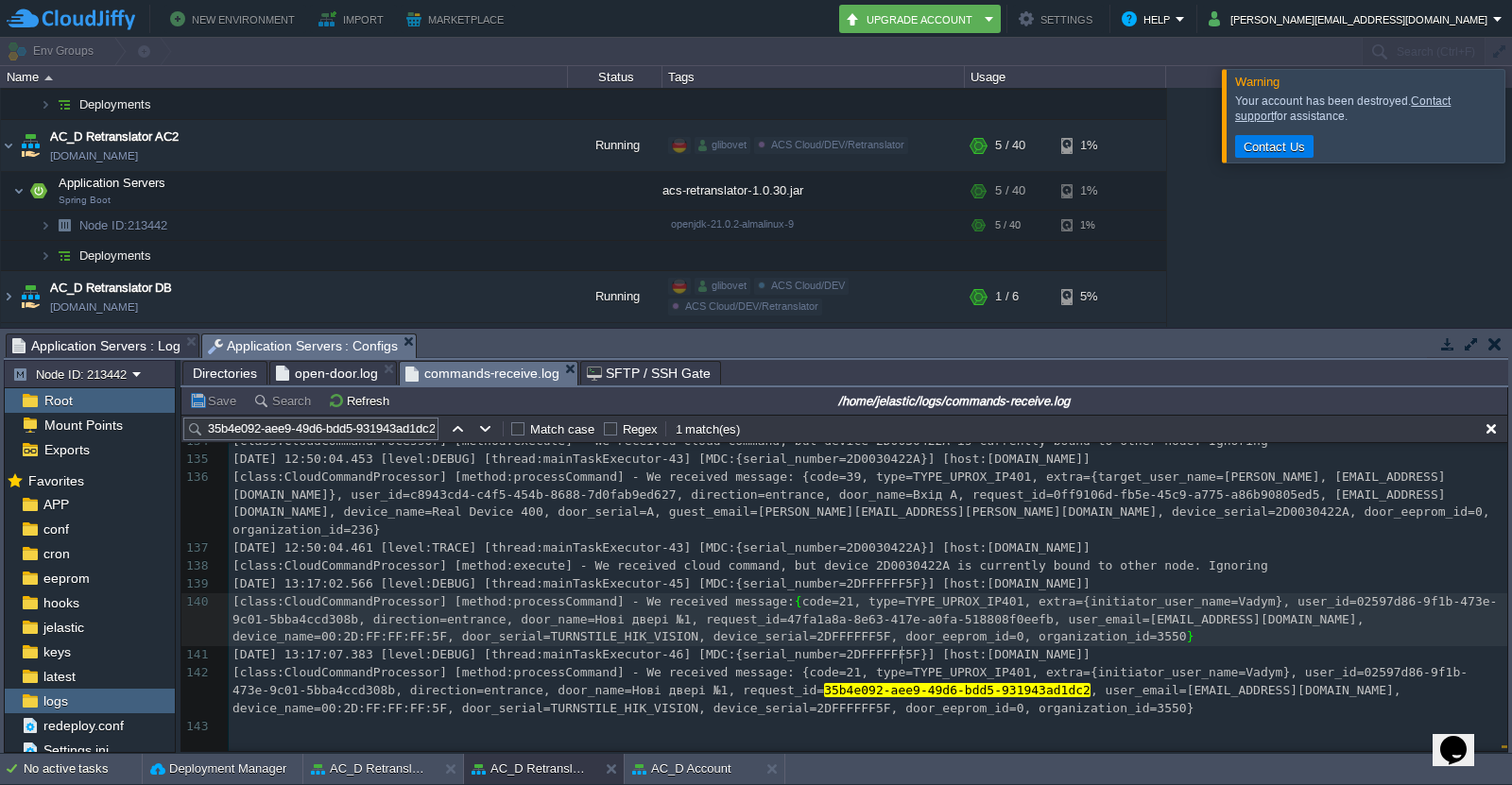
click at [1098, 669] on div "x [class:CloudCommandProcessor] [method:processCommand] - We received message: …" at bounding box center [867, 379] width 1278 height 712
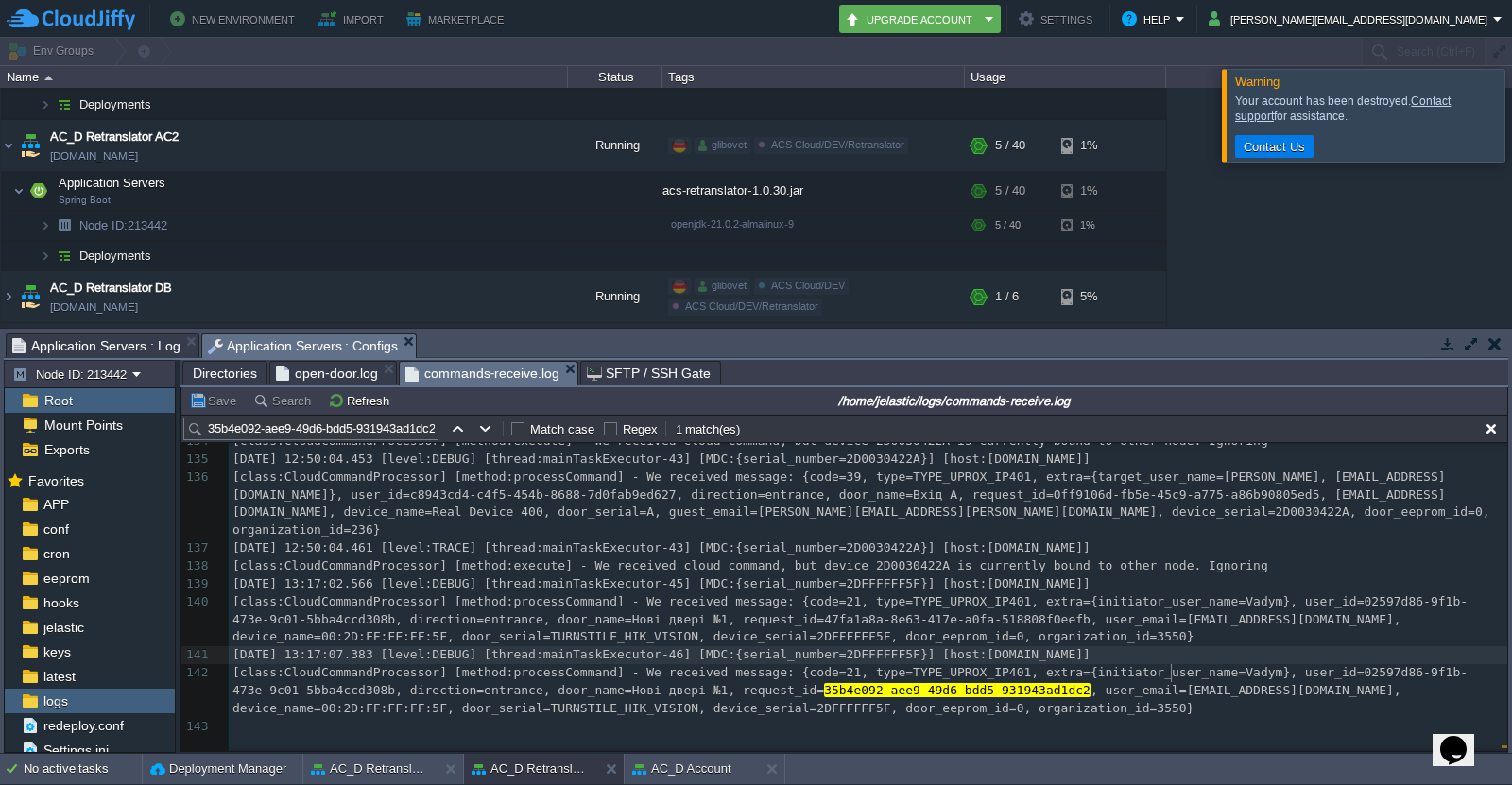
click at [1171, 666] on div "x [class:CloudCommandProcessor] [method:processCommand] - We received message: …" at bounding box center [867, 379] width 1278 height 712
click at [683, 688] on span "[class:CloudCommandProcessor] [method:processCommand] - We received message: {c…" at bounding box center [850, 681] width 1236 height 32
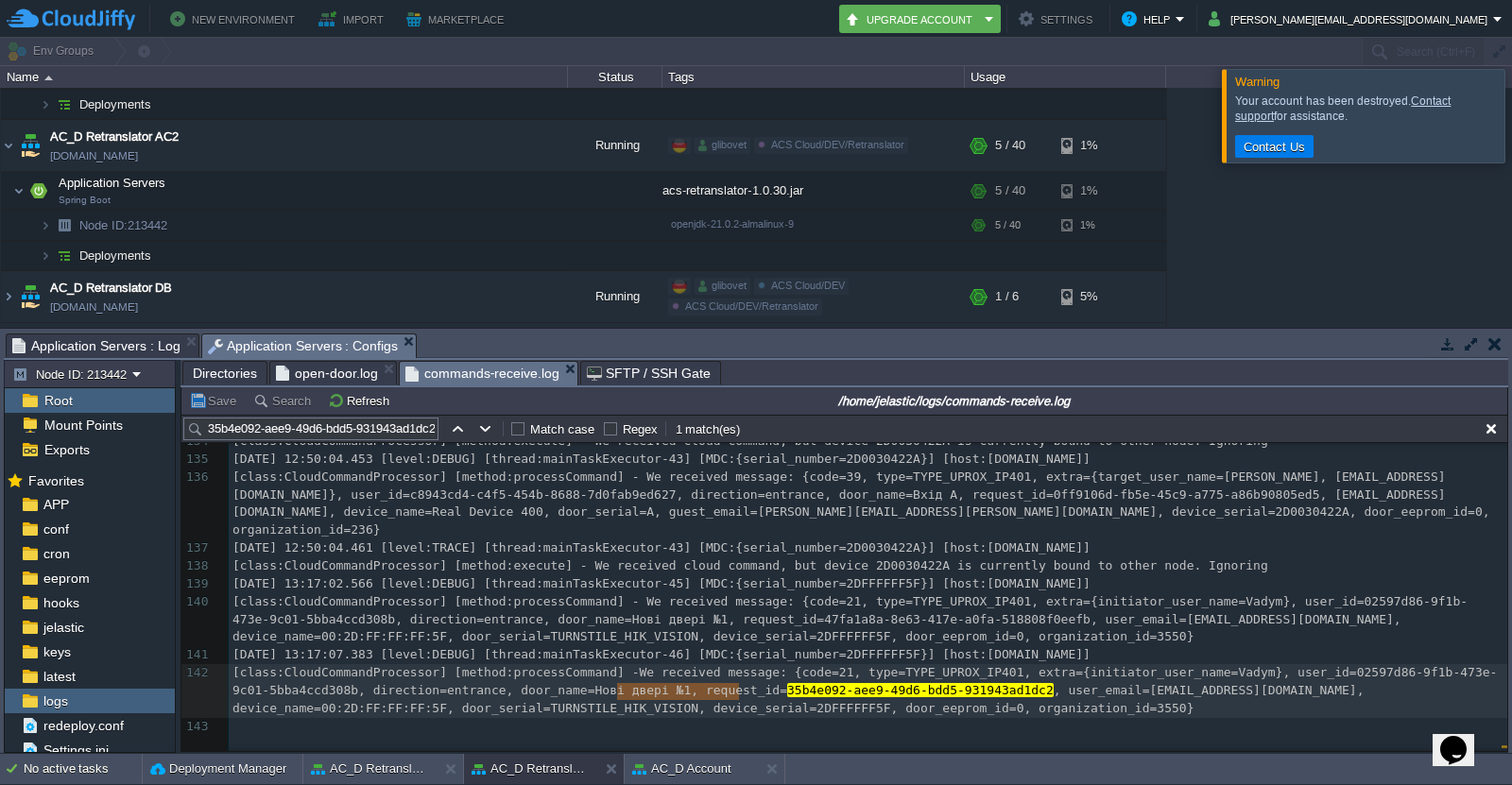
type textarea "We received message"
drag, startPoint x: 617, startPoint y: 688, endPoint x: 742, endPoint y: 687, distance: 125.0
type textarea "35b4e092-aee9-49d6-bdd5-931943ad1dc2"
drag, startPoint x: 949, startPoint y: 704, endPoint x: 708, endPoint y: 704, distance: 241.0
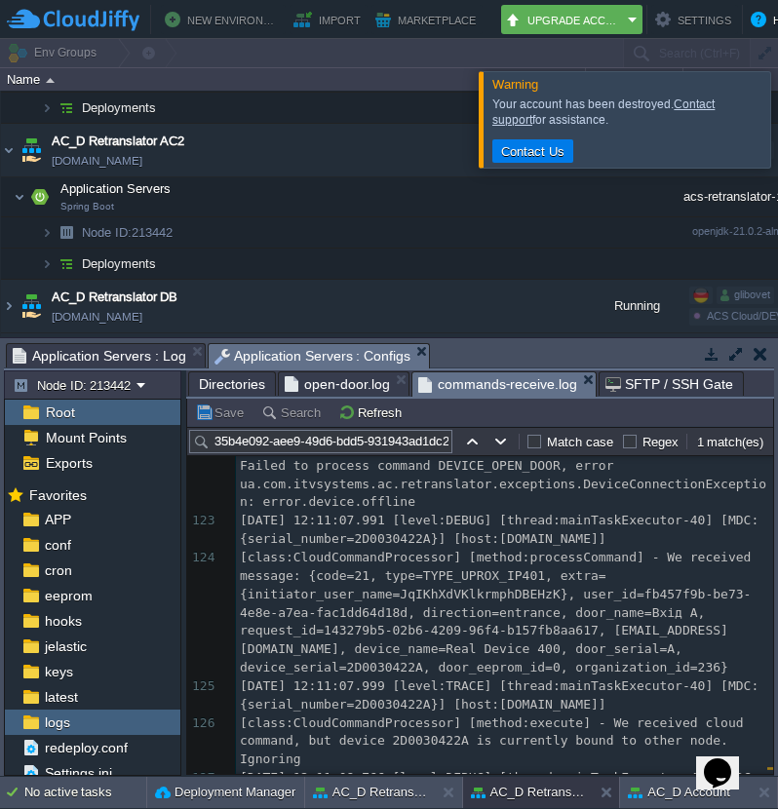
scroll to position [4048, 0]
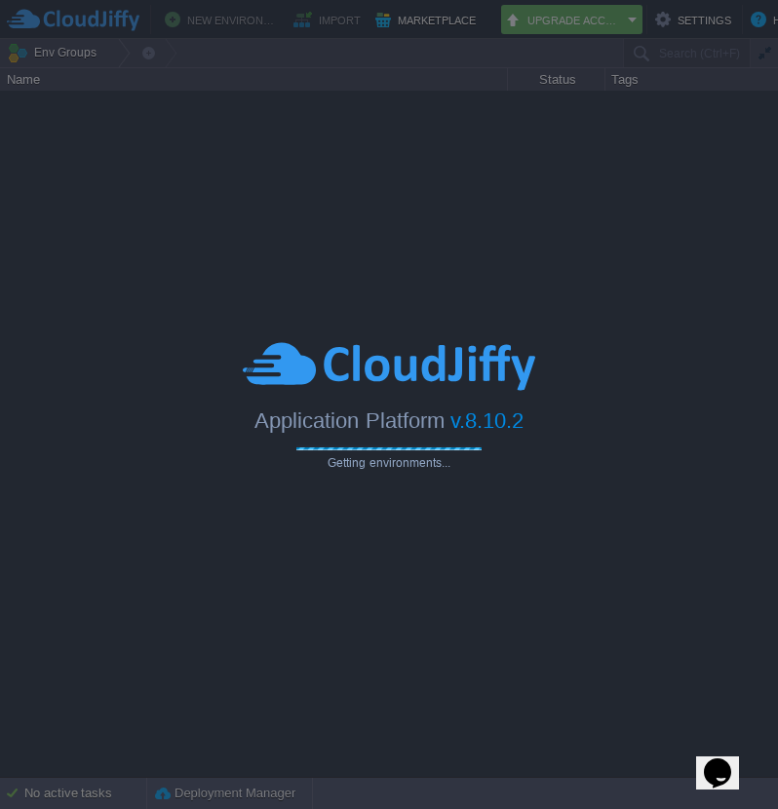
type input "Search (Ctrl+F)"
